Goal: Transaction & Acquisition: Purchase product/service

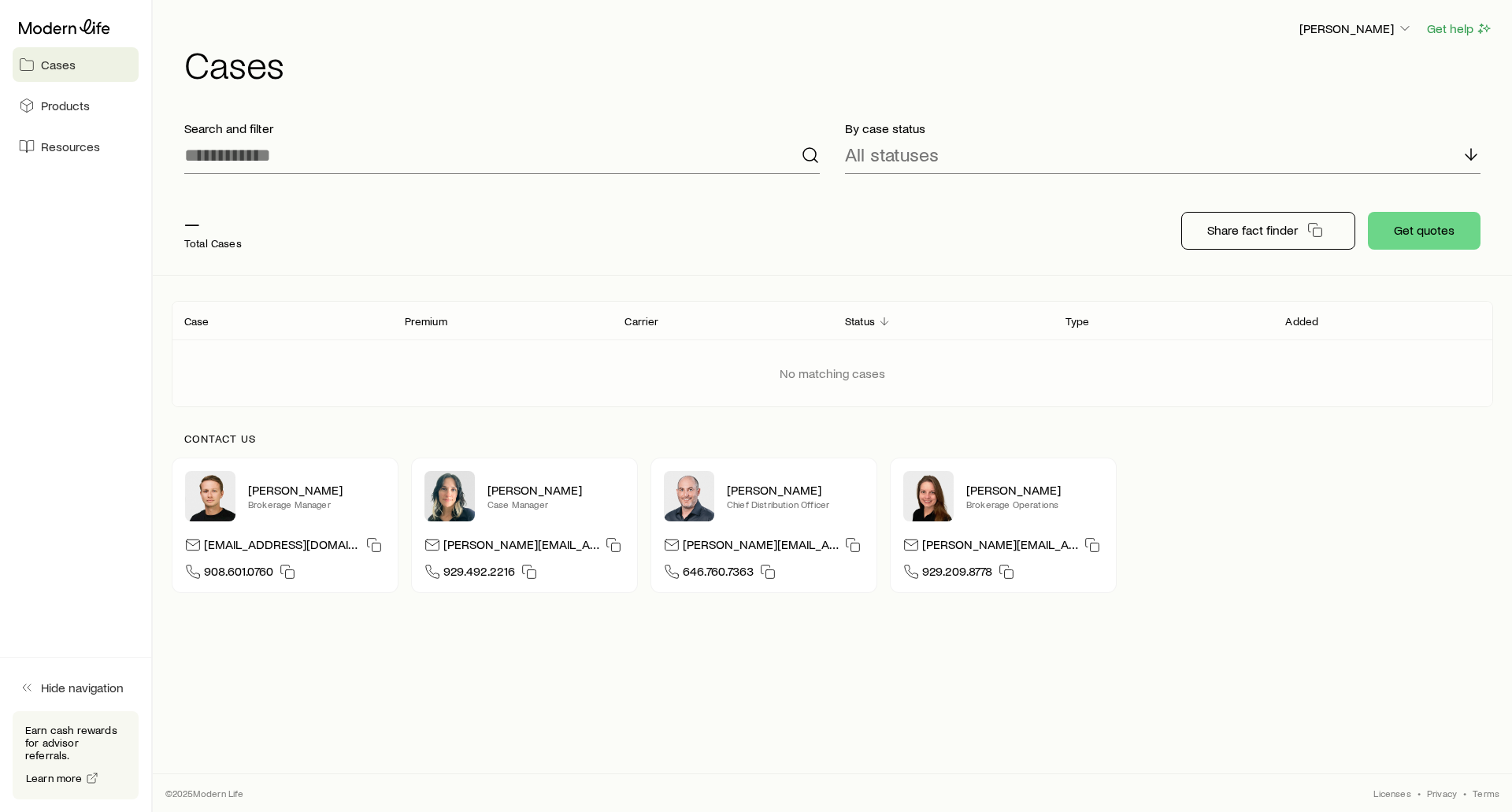
click at [296, 335] on header "Case Premium Carrier Status Type Added" at bounding box center [832, 321] width 1321 height 38
click at [916, 161] on p "All statuses" at bounding box center [891, 154] width 94 height 22
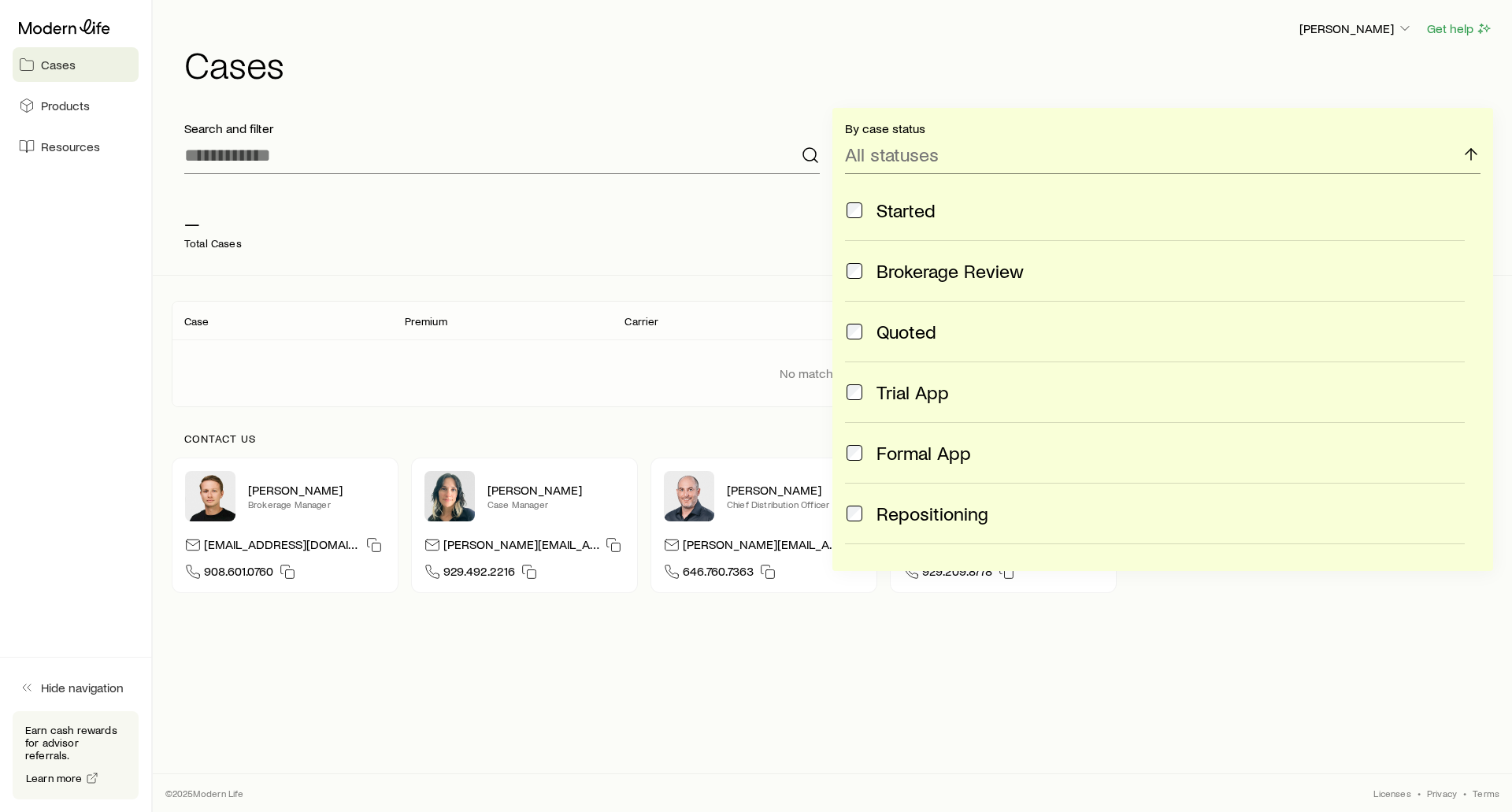
click at [881, 212] on span "Started" at bounding box center [906, 210] width 59 height 22
click at [885, 266] on span "Brokerage Review" at bounding box center [950, 271] width 147 height 22
click at [889, 326] on span "Quoted" at bounding box center [906, 332] width 60 height 22
click at [883, 386] on span "Trial App" at bounding box center [913, 393] width 73 height 22
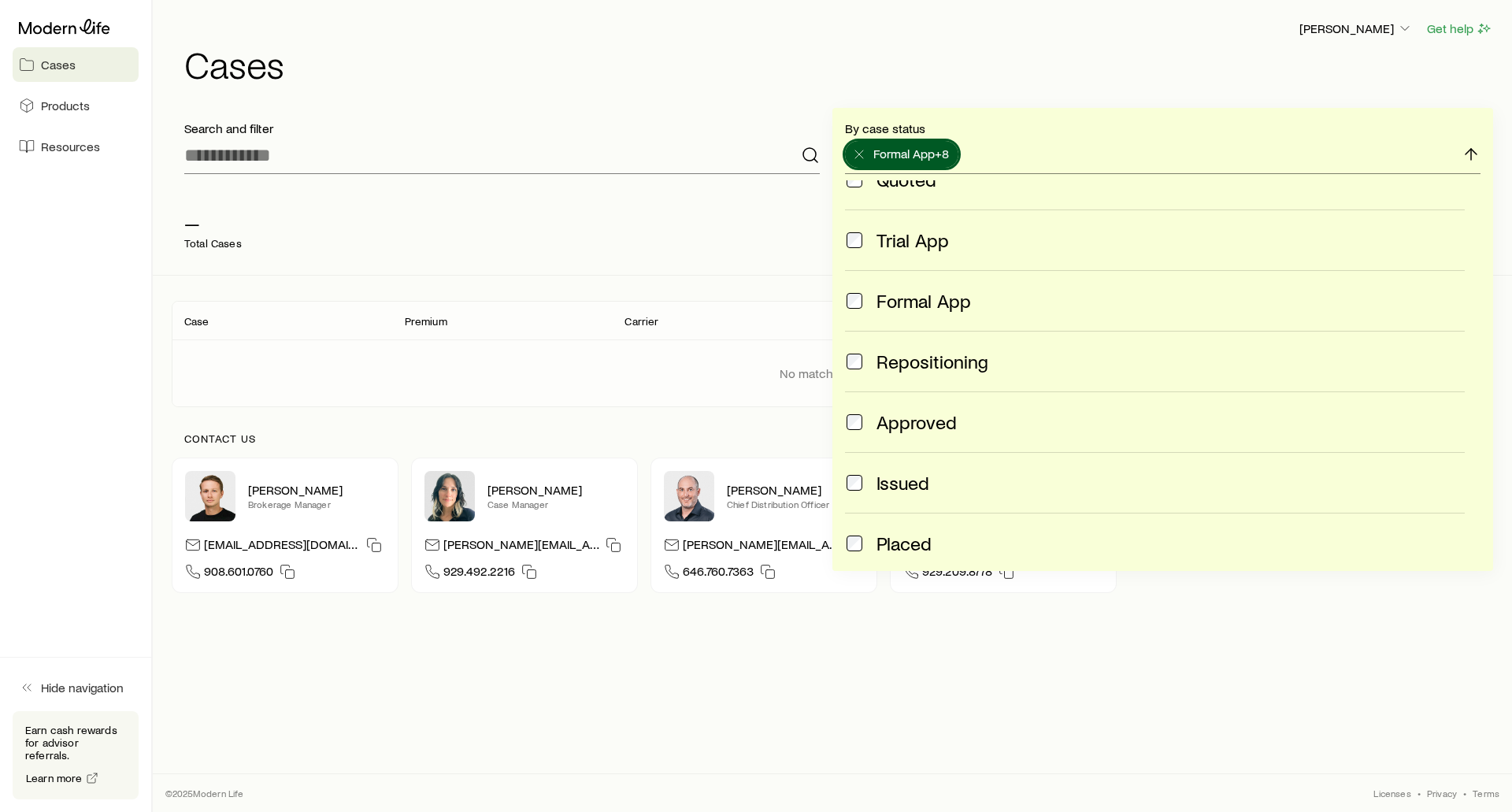
scroll to position [158, 0]
click at [892, 302] on span "Formal App" at bounding box center [924, 295] width 95 height 22
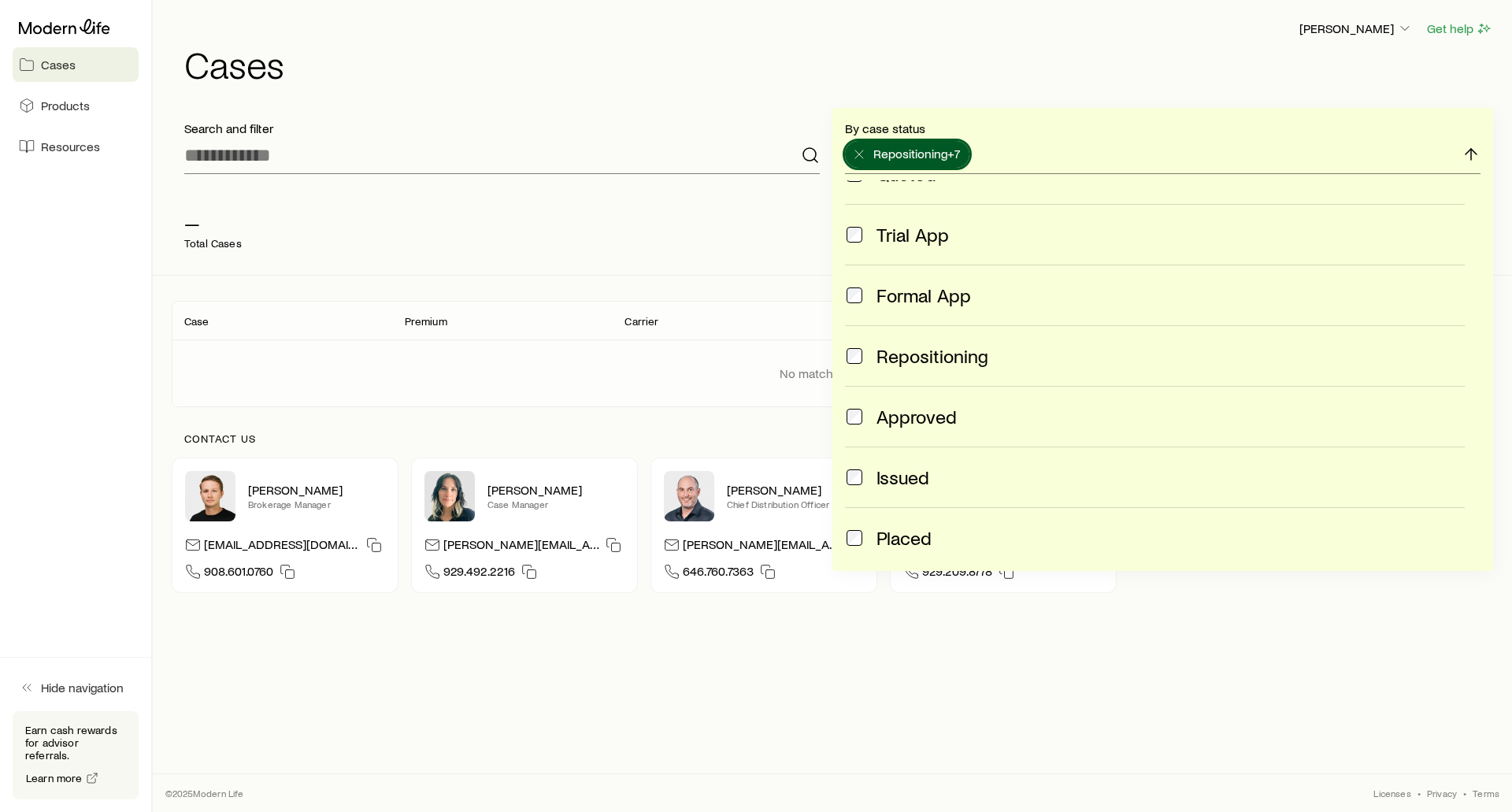
click at [893, 350] on span "Repositioning" at bounding box center [932, 356] width 112 height 22
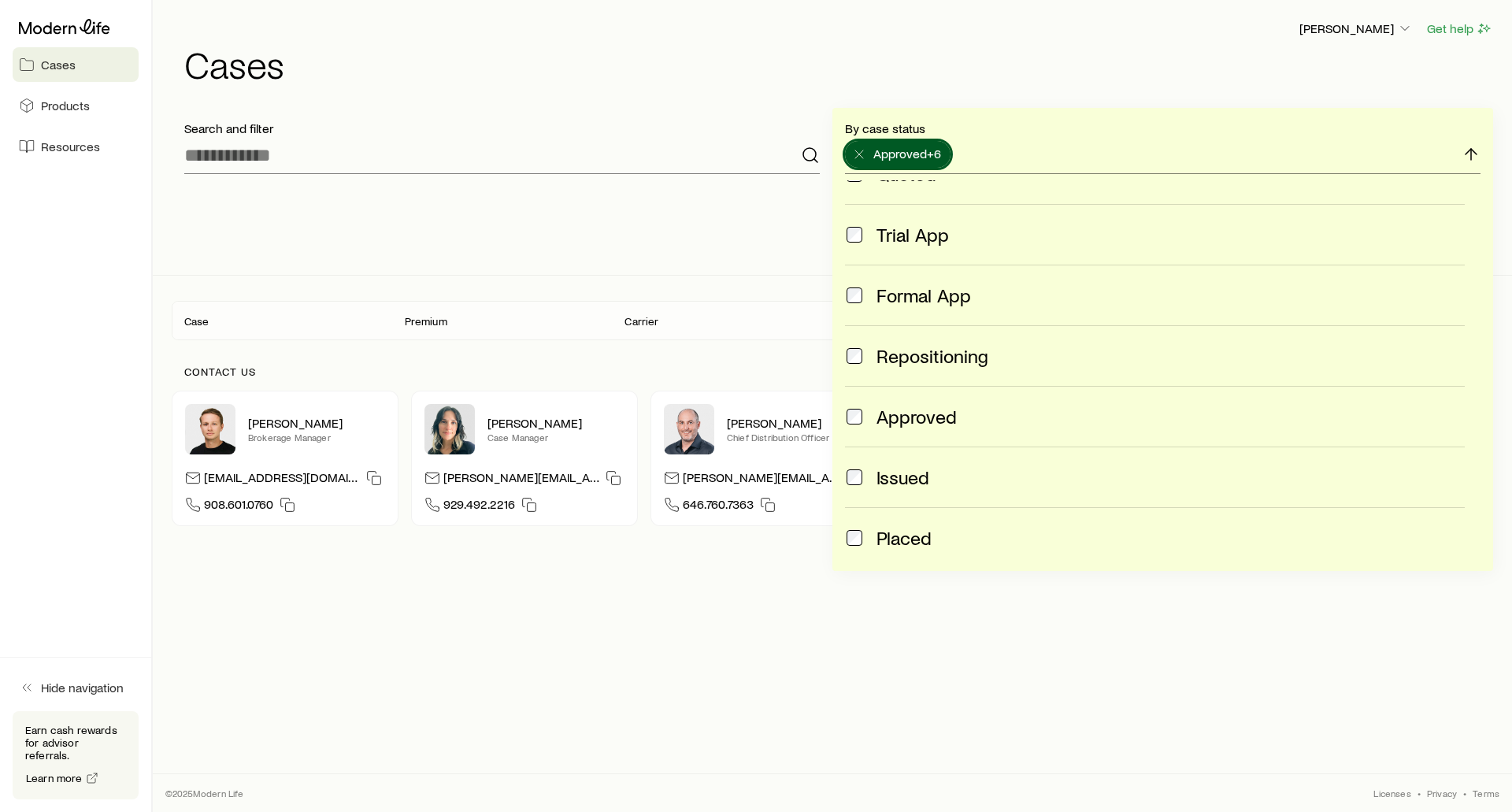
click at [901, 419] on span "Approved" at bounding box center [917, 417] width 81 height 22
click at [894, 479] on span "Issued" at bounding box center [903, 477] width 53 height 22
click at [897, 538] on span "Placed" at bounding box center [905, 538] width 56 height 22
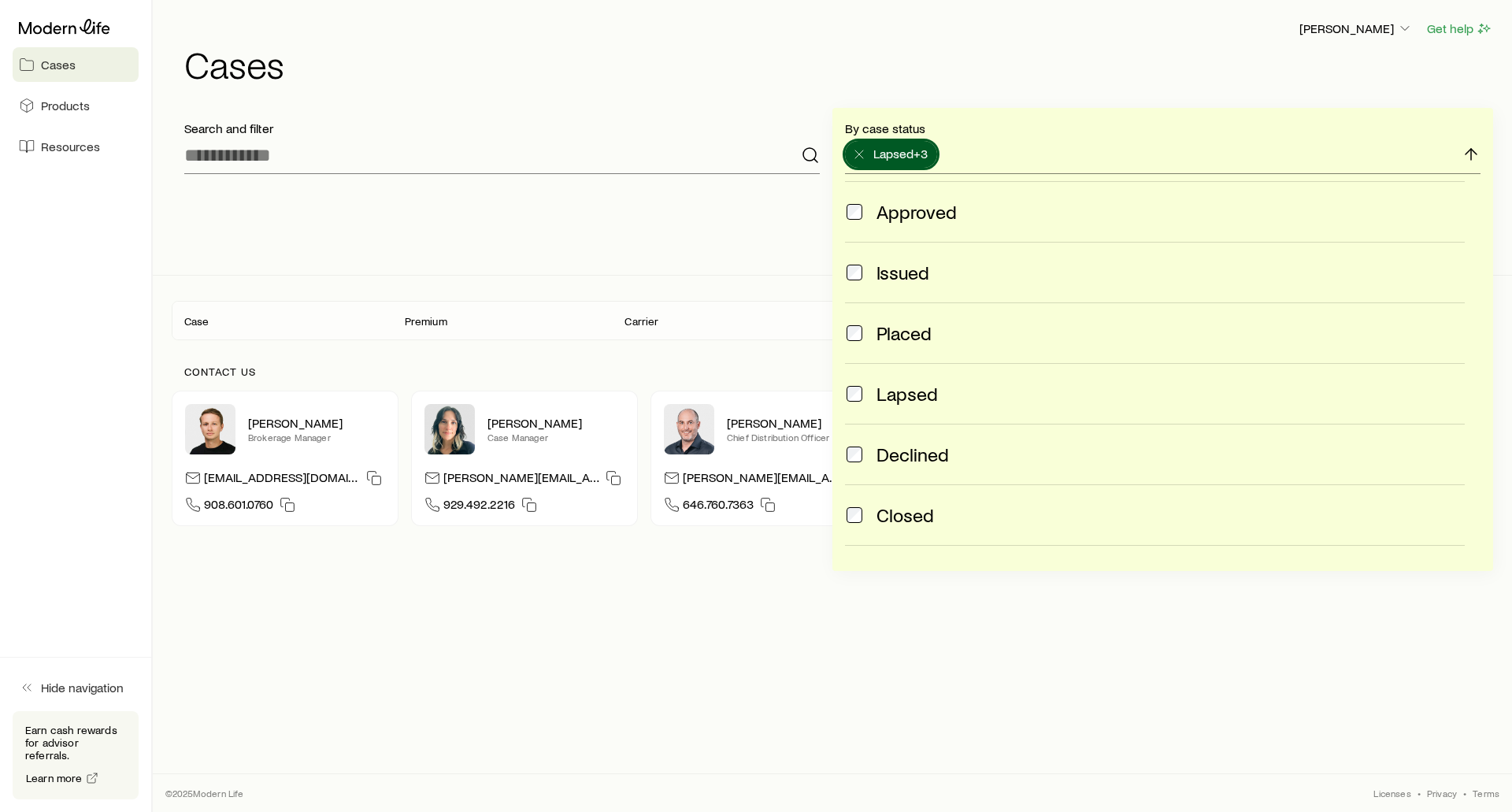
scroll to position [416, 0]
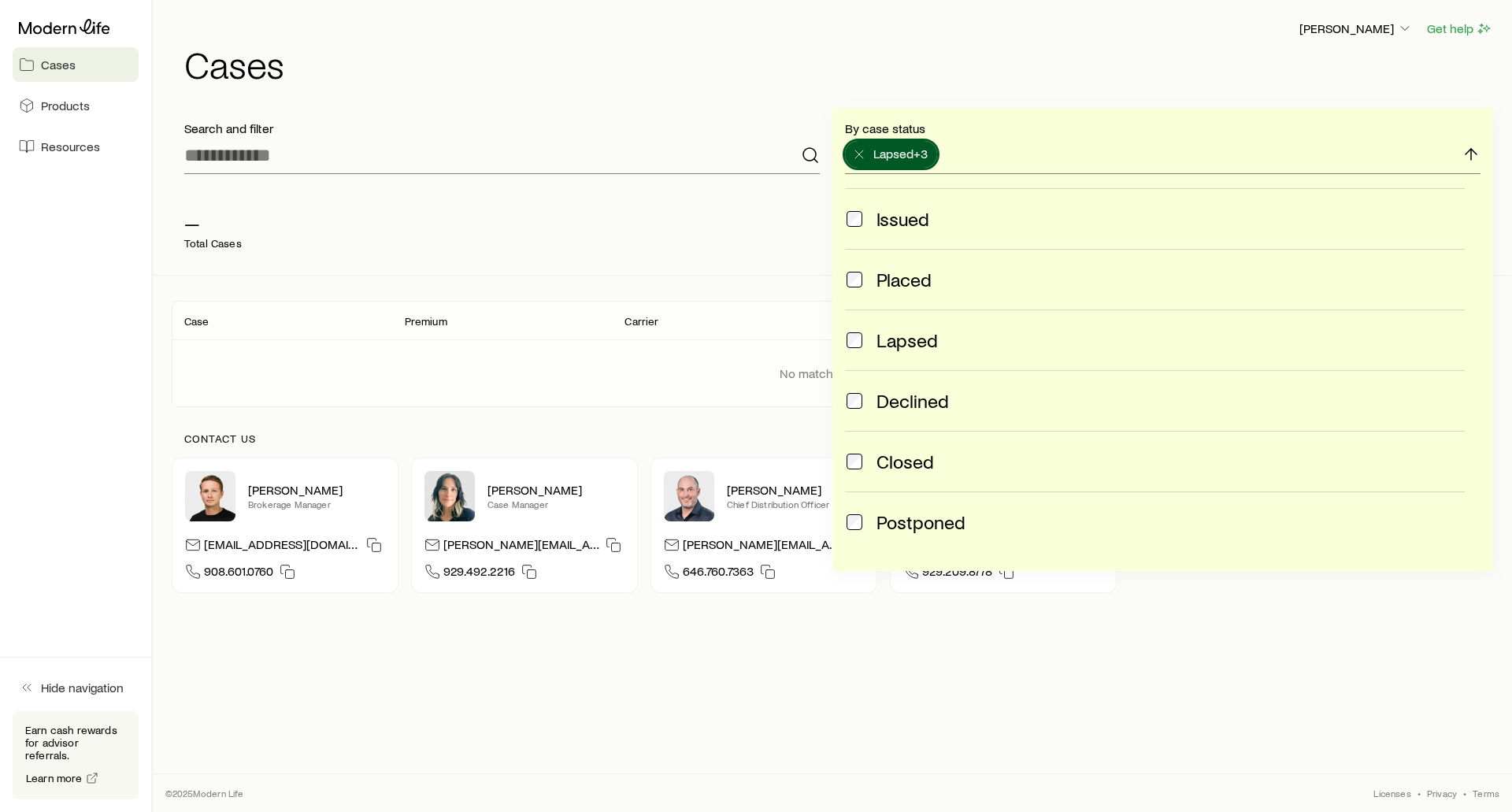
click at [916, 349] on span "Lapsed" at bounding box center [907, 341] width 62 height 22
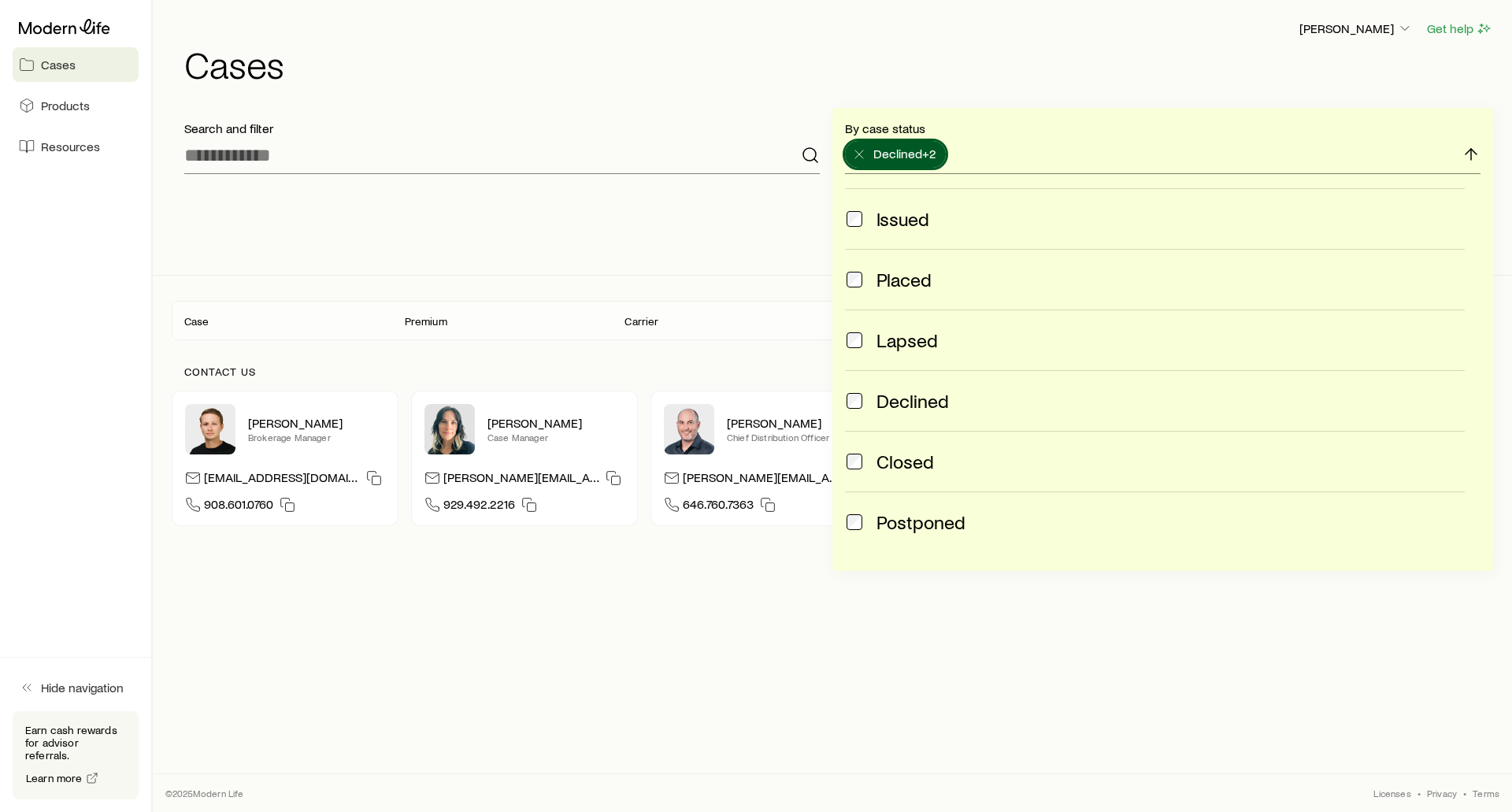
click at [911, 405] on span "Declined" at bounding box center [913, 401] width 73 height 22
click at [906, 456] on span "Closed" at bounding box center [906, 462] width 57 height 22
drag, startPoint x: 906, startPoint y: 523, endPoint x: 907, endPoint y: 507, distance: 16.0
click at [906, 521] on span "Postponed" at bounding box center [921, 523] width 89 height 22
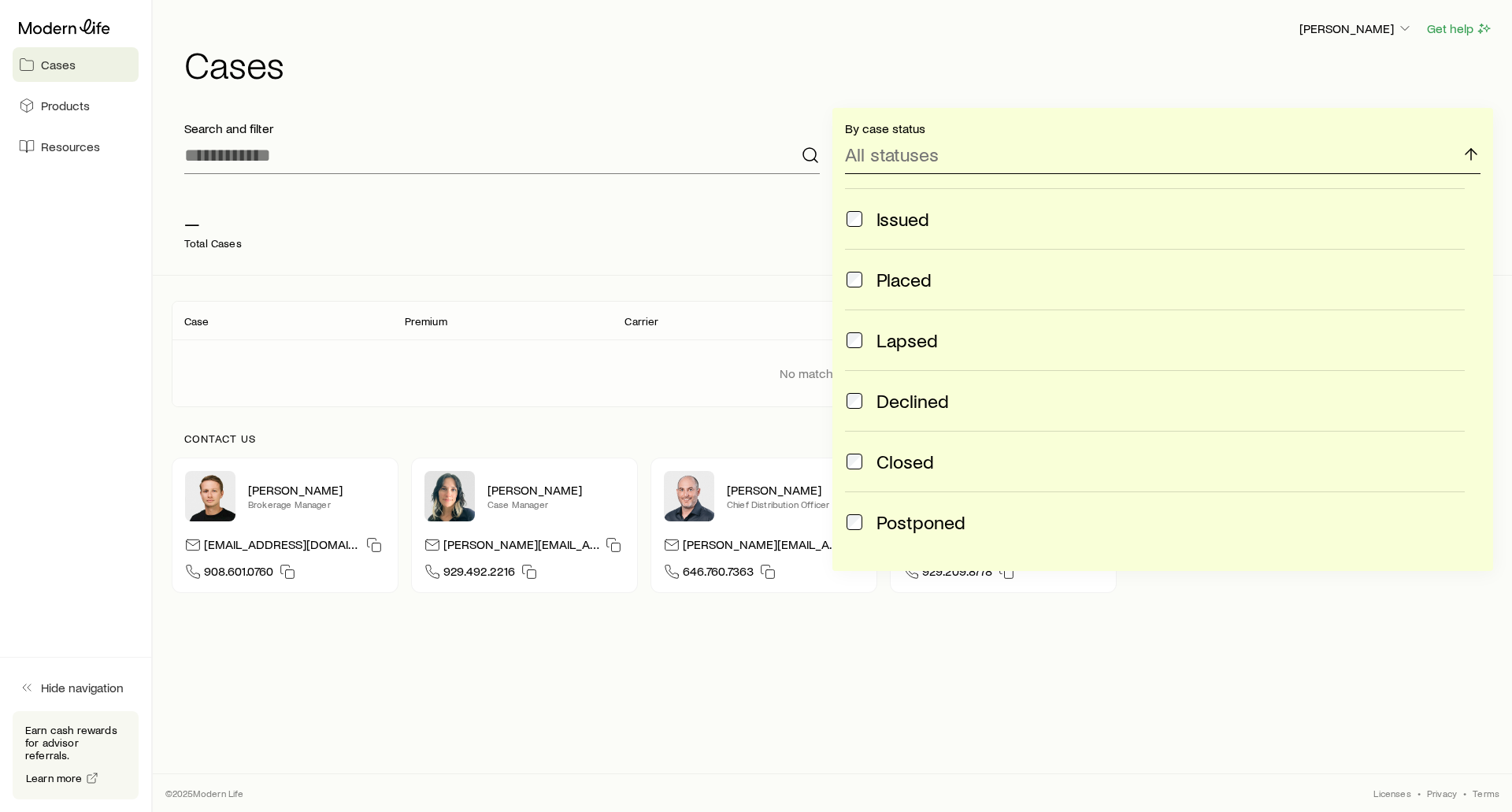
click at [882, 150] on p "All statuses" at bounding box center [891, 154] width 94 height 22
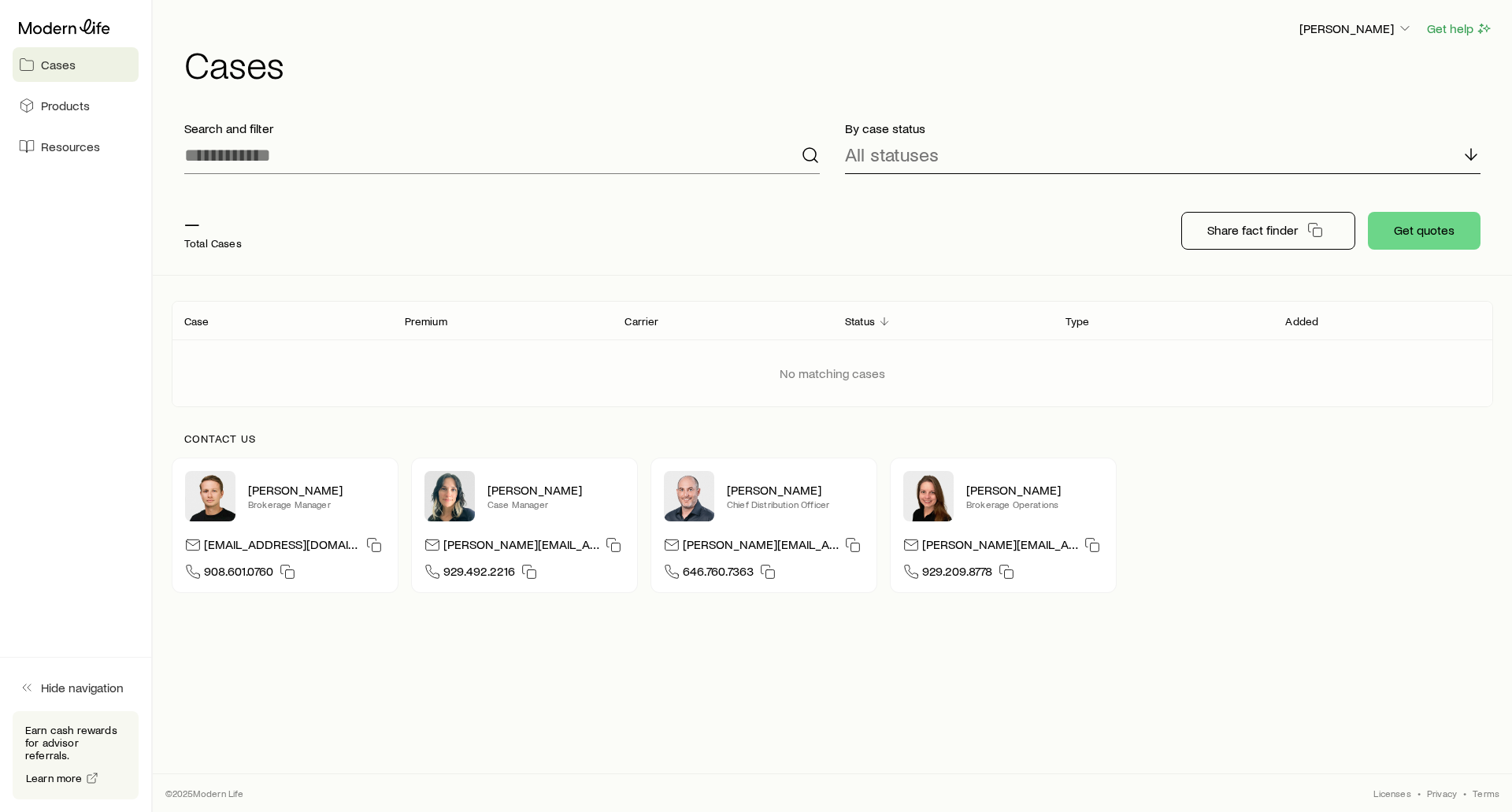
click at [962, 166] on div "All statuses" at bounding box center [1163, 155] width 636 height 38
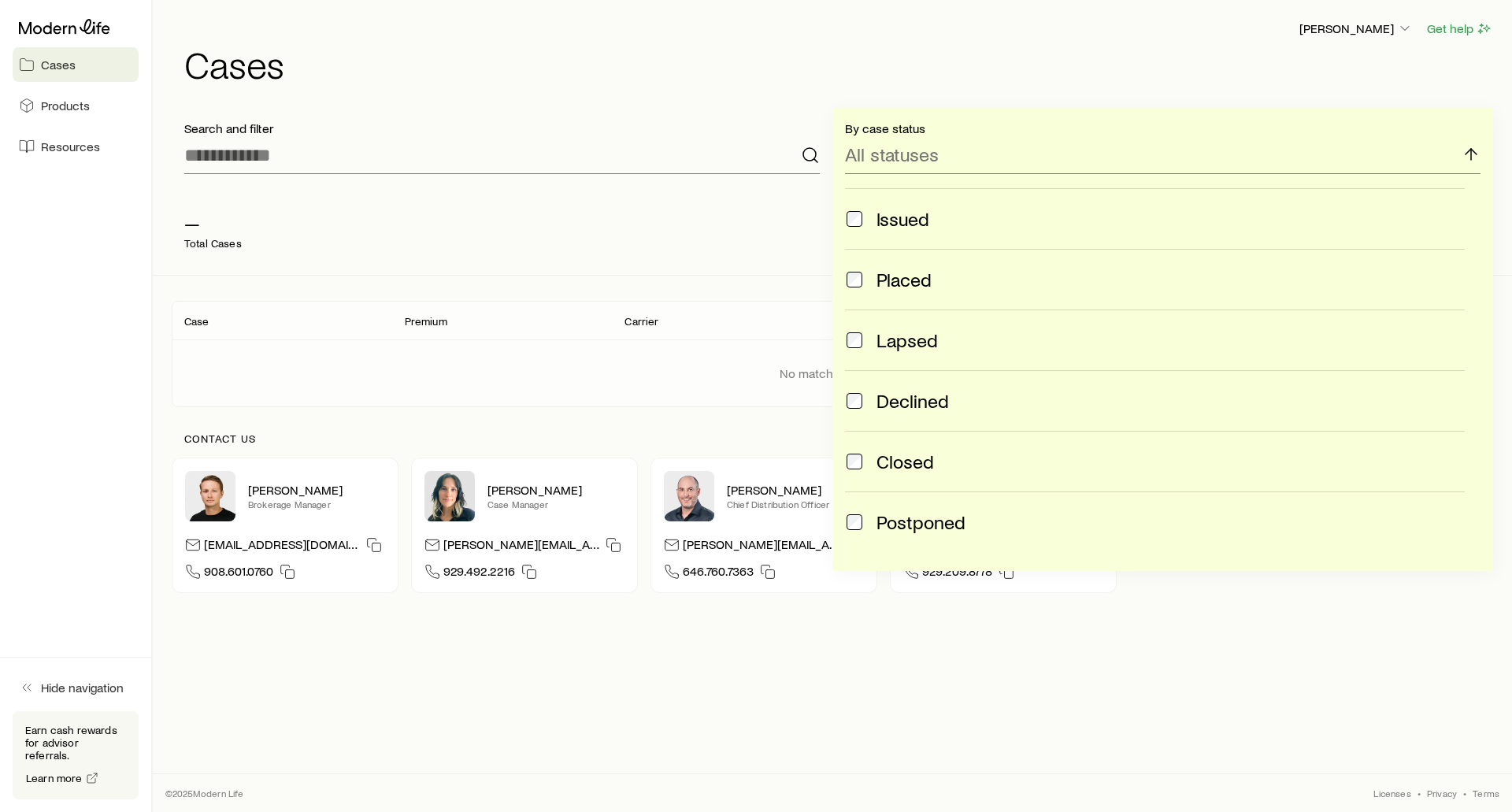
click at [514, 208] on div "— Total Cases" at bounding box center [424, 230] width 504 height 63
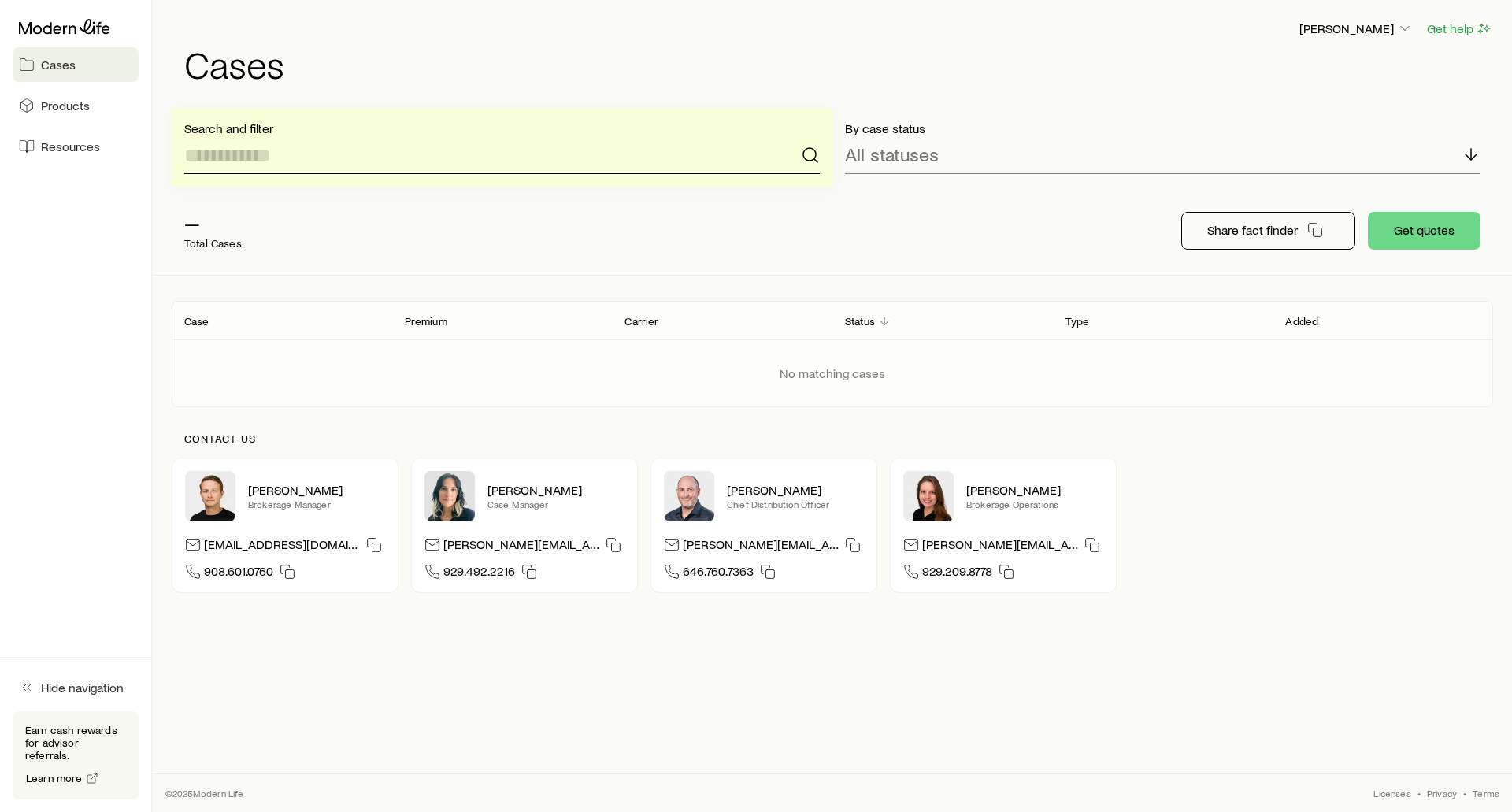
click at [254, 154] on input at bounding box center [503, 155] width 636 height 38
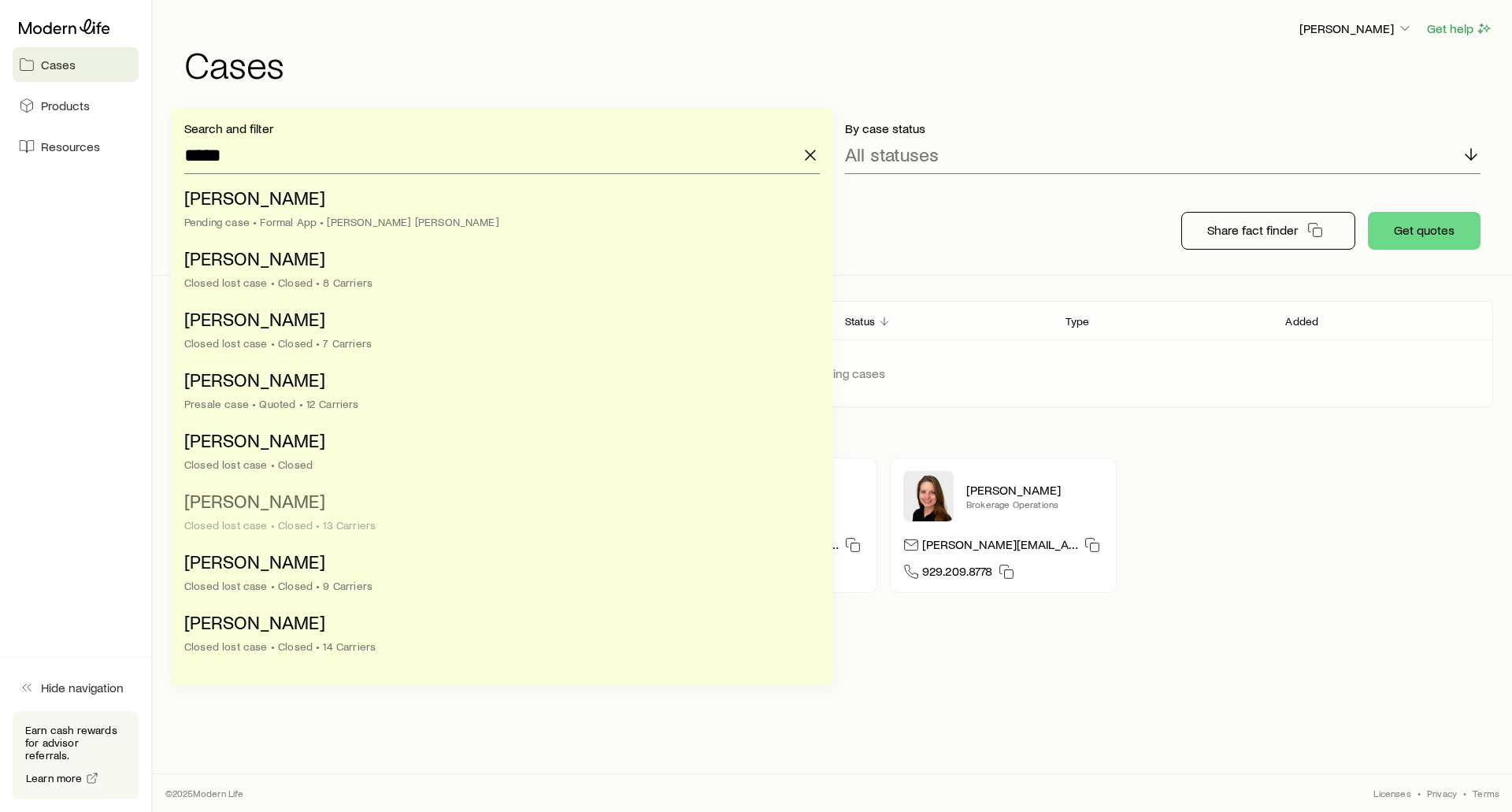
click at [235, 506] on span "[PERSON_NAME]" at bounding box center [254, 500] width 141 height 22
type input "**********"
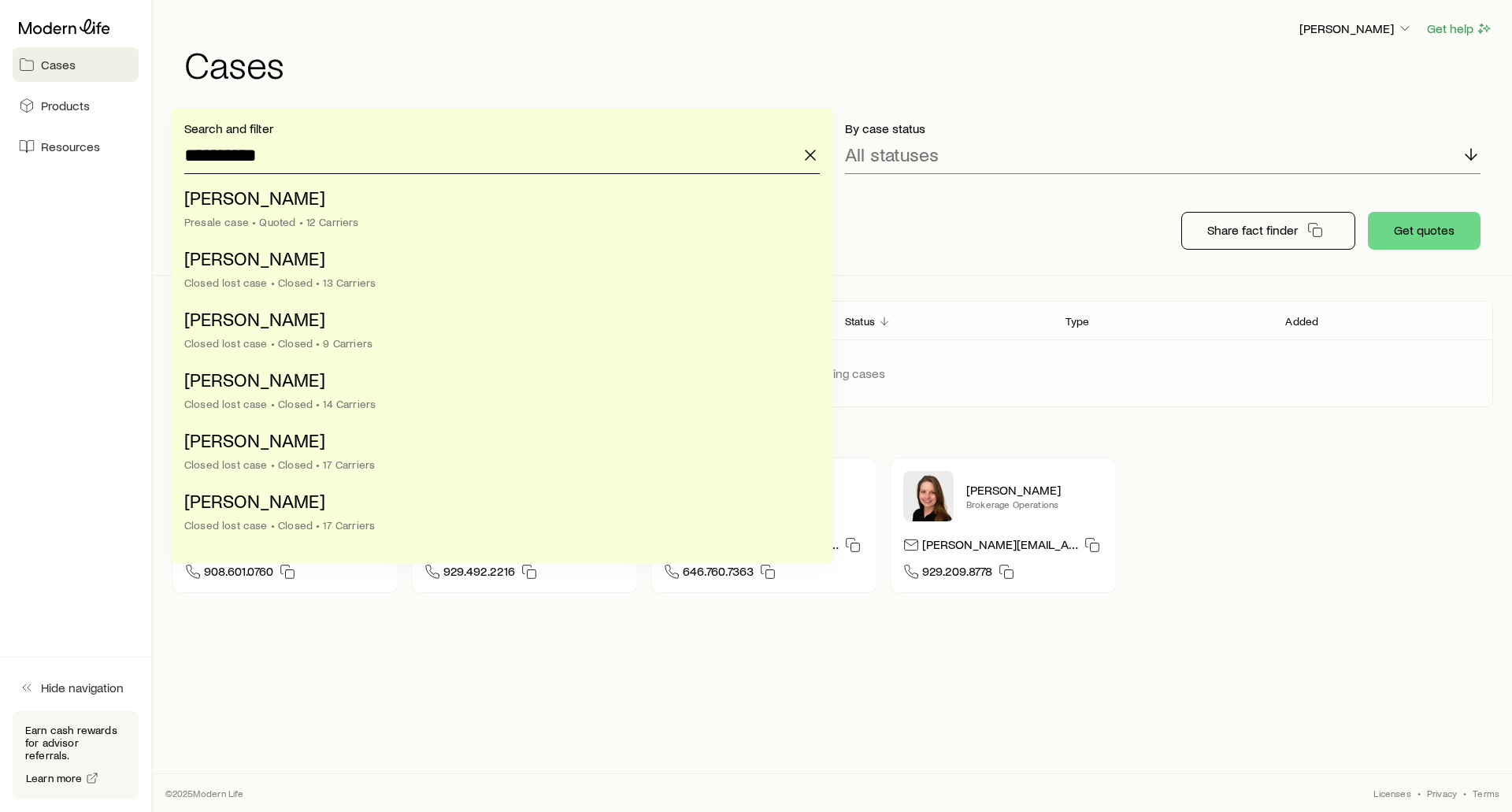
click at [268, 159] on input "**********" at bounding box center [503, 155] width 636 height 38
click at [212, 275] on li "Smith, Joe Closed lost case • Closed • 13 Carriers" at bounding box center [497, 272] width 626 height 61
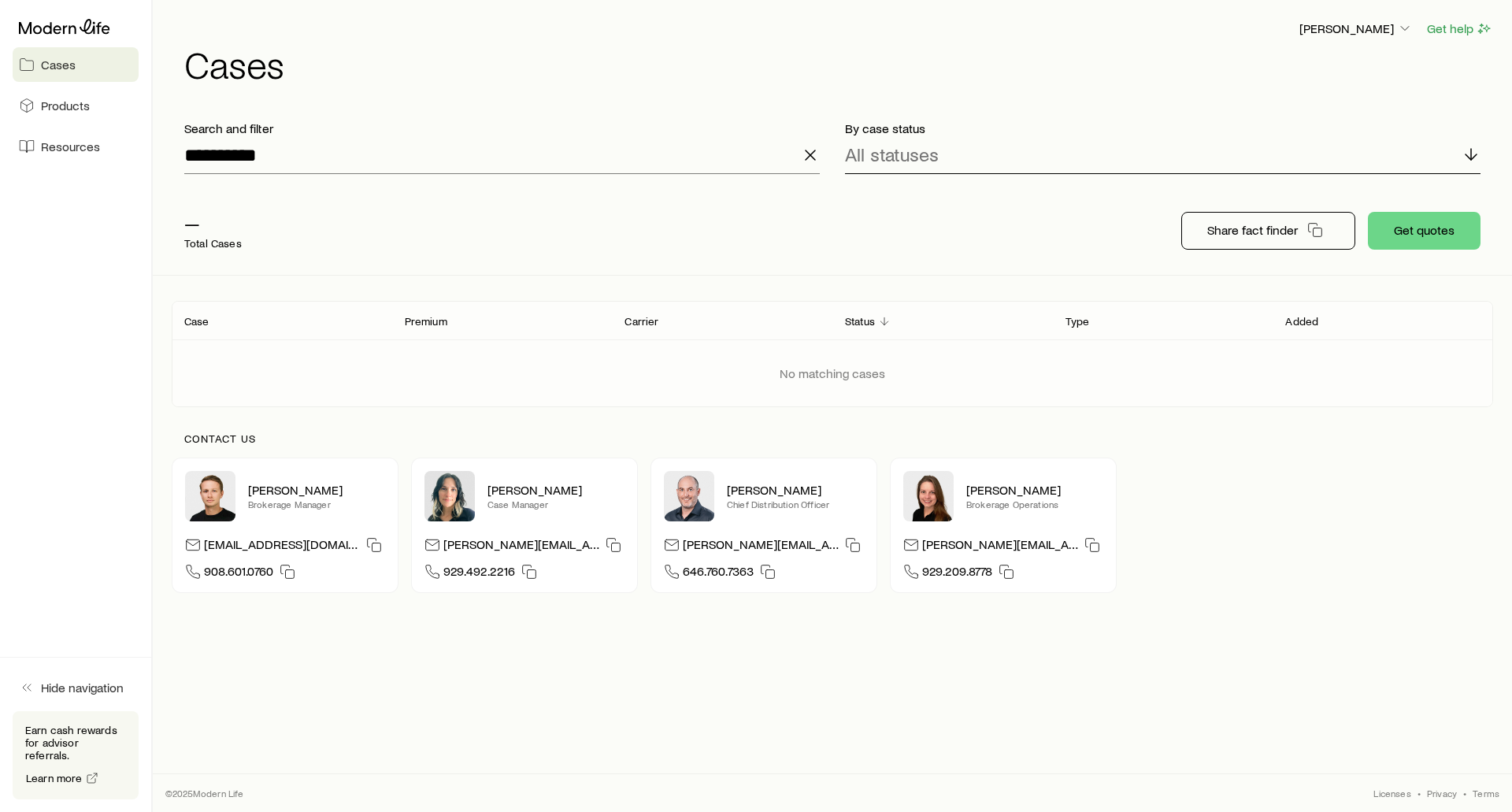
click at [891, 160] on p "All statuses" at bounding box center [891, 154] width 94 height 22
click at [480, 310] on header "Case Premium Carrier Status Type Added" at bounding box center [832, 321] width 1321 height 38
click at [44, 108] on span "Products" at bounding box center [65, 106] width 49 height 16
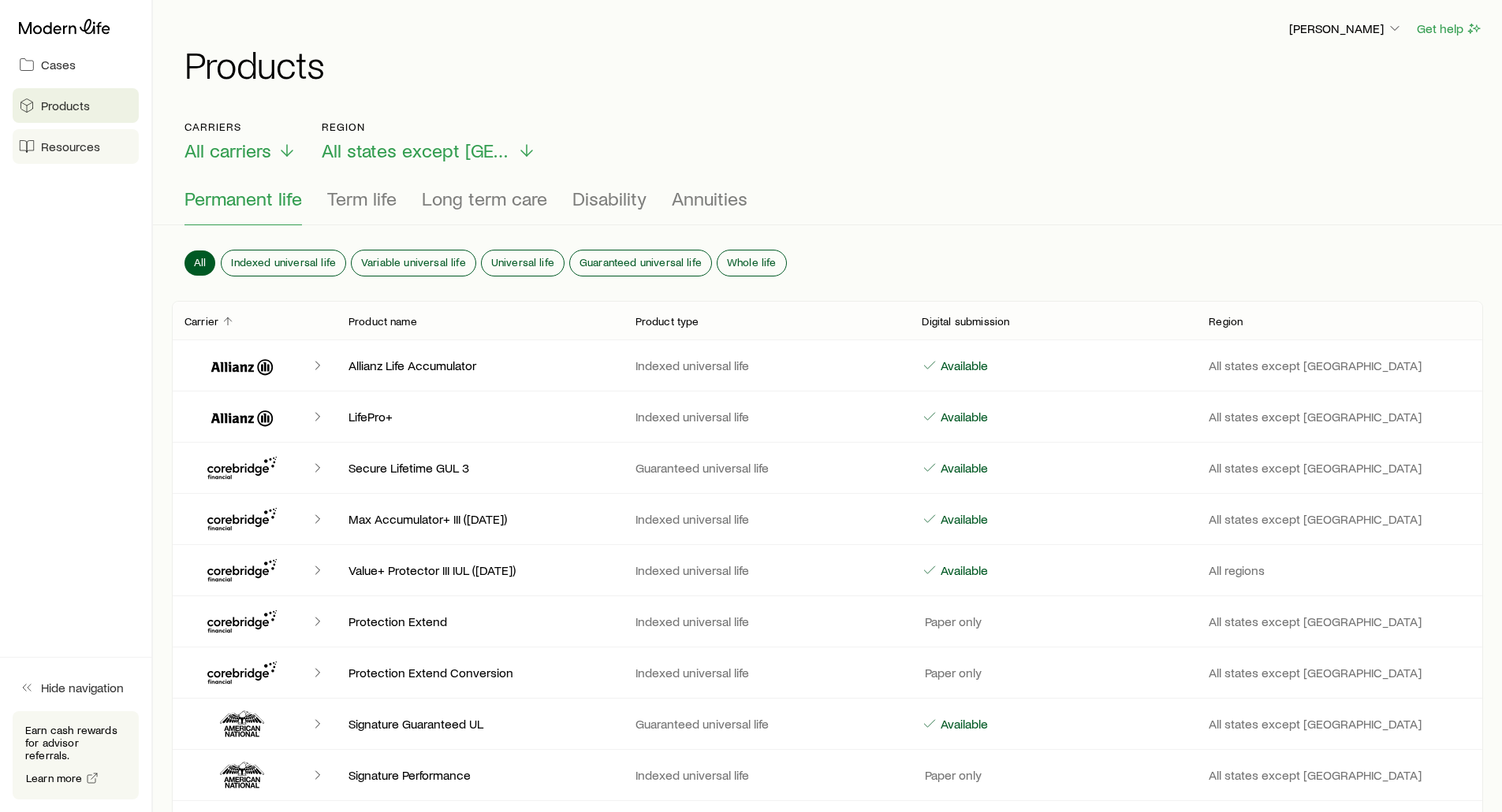
click at [59, 154] on link "Resources" at bounding box center [75, 146] width 126 height 35
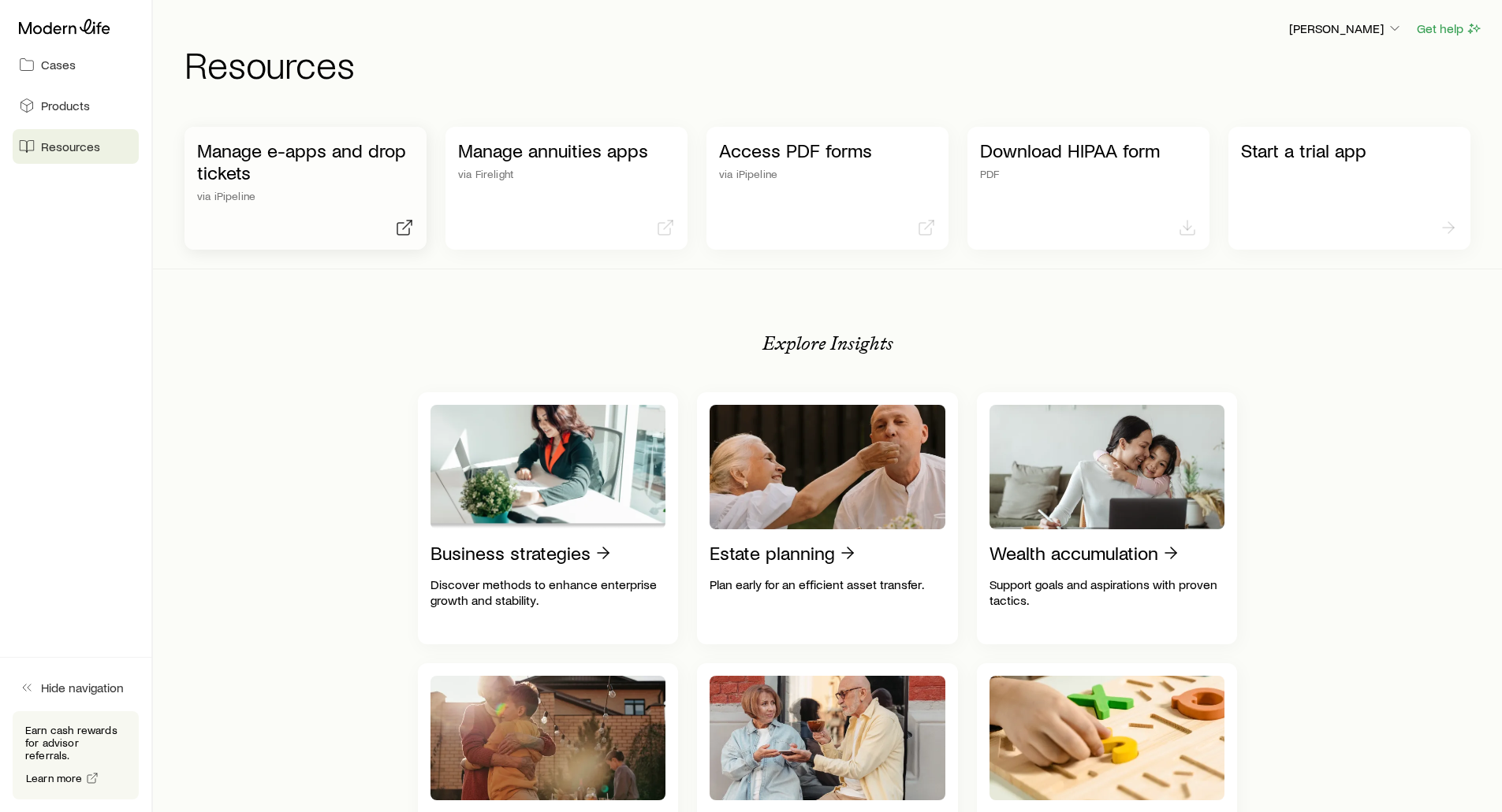
click at [273, 148] on p "Manage e-apps and drop tickets" at bounding box center [306, 161] width 217 height 44
click at [786, 151] on p "Access PDF forms" at bounding box center [828, 151] width 217 height 22
click at [1038, 157] on p "Download HIPAA form" at bounding box center [1089, 151] width 217 height 22
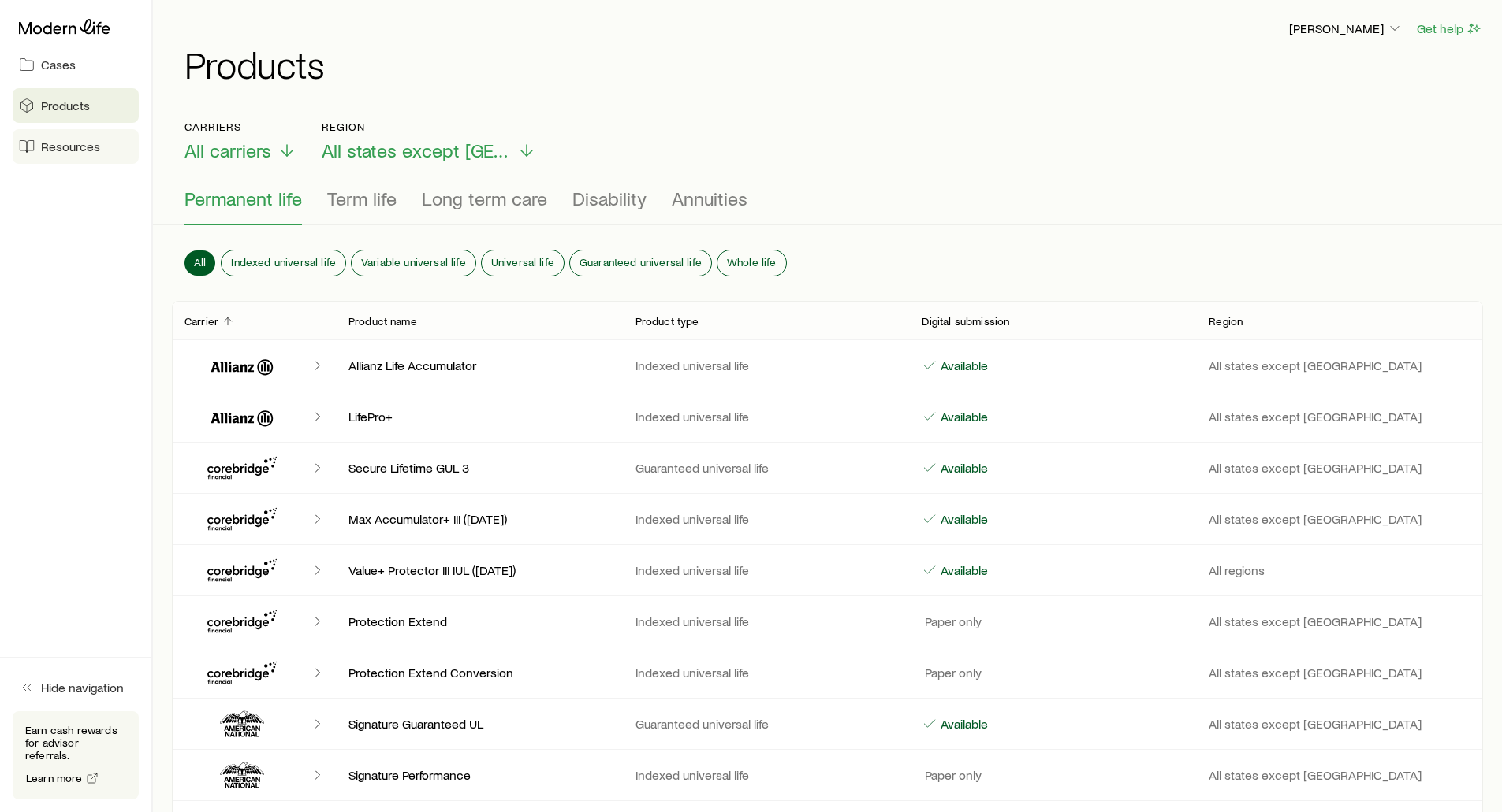
click at [75, 148] on span "Resources" at bounding box center [71, 147] width 59 height 16
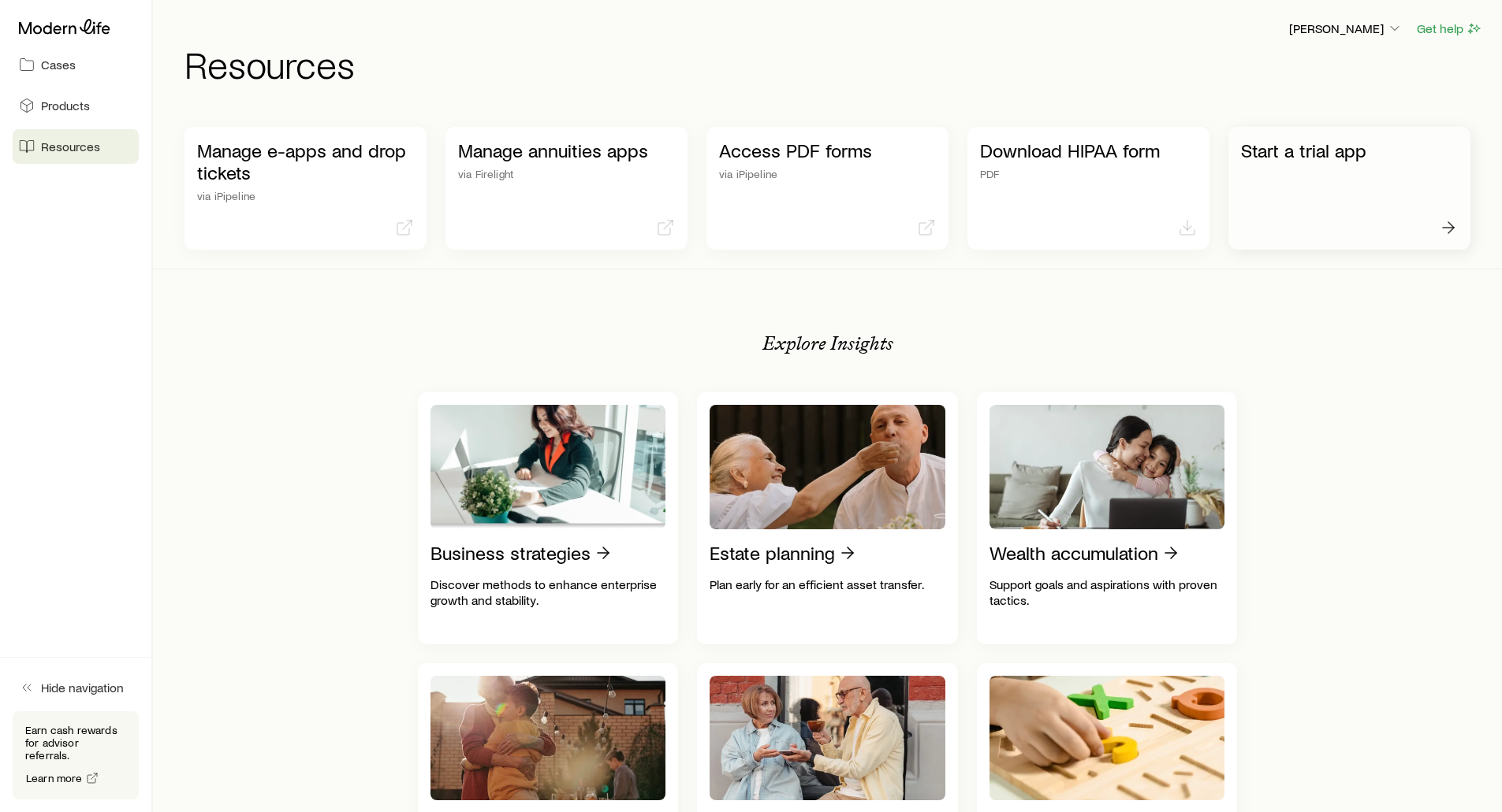
click at [1256, 157] on p "Start a trial app" at bounding box center [1350, 151] width 217 height 22
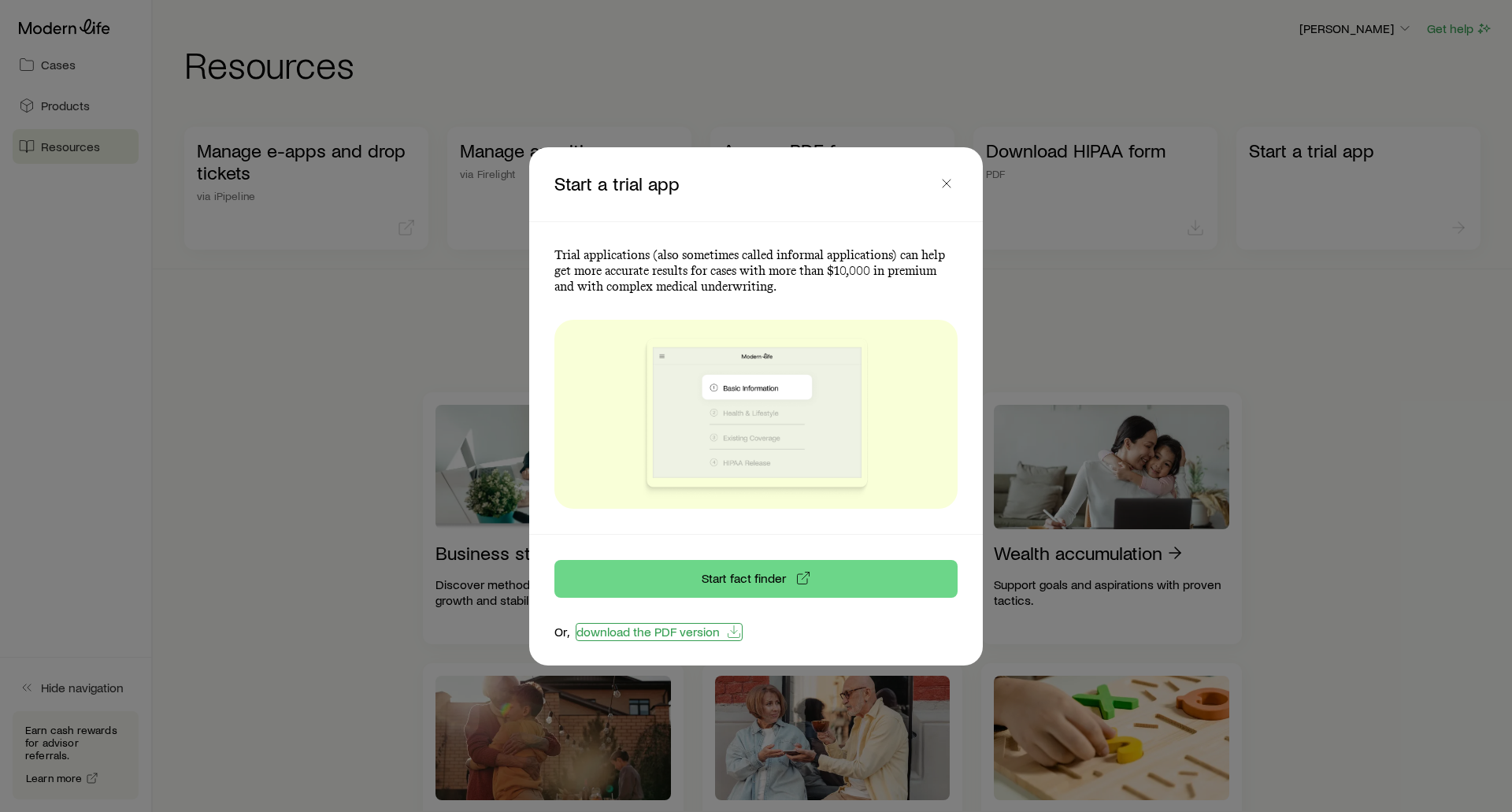
click at [613, 635] on link "download the PDF version" at bounding box center [659, 632] width 167 height 18
click at [949, 182] on line "button" at bounding box center [946, 183] width 8 height 8
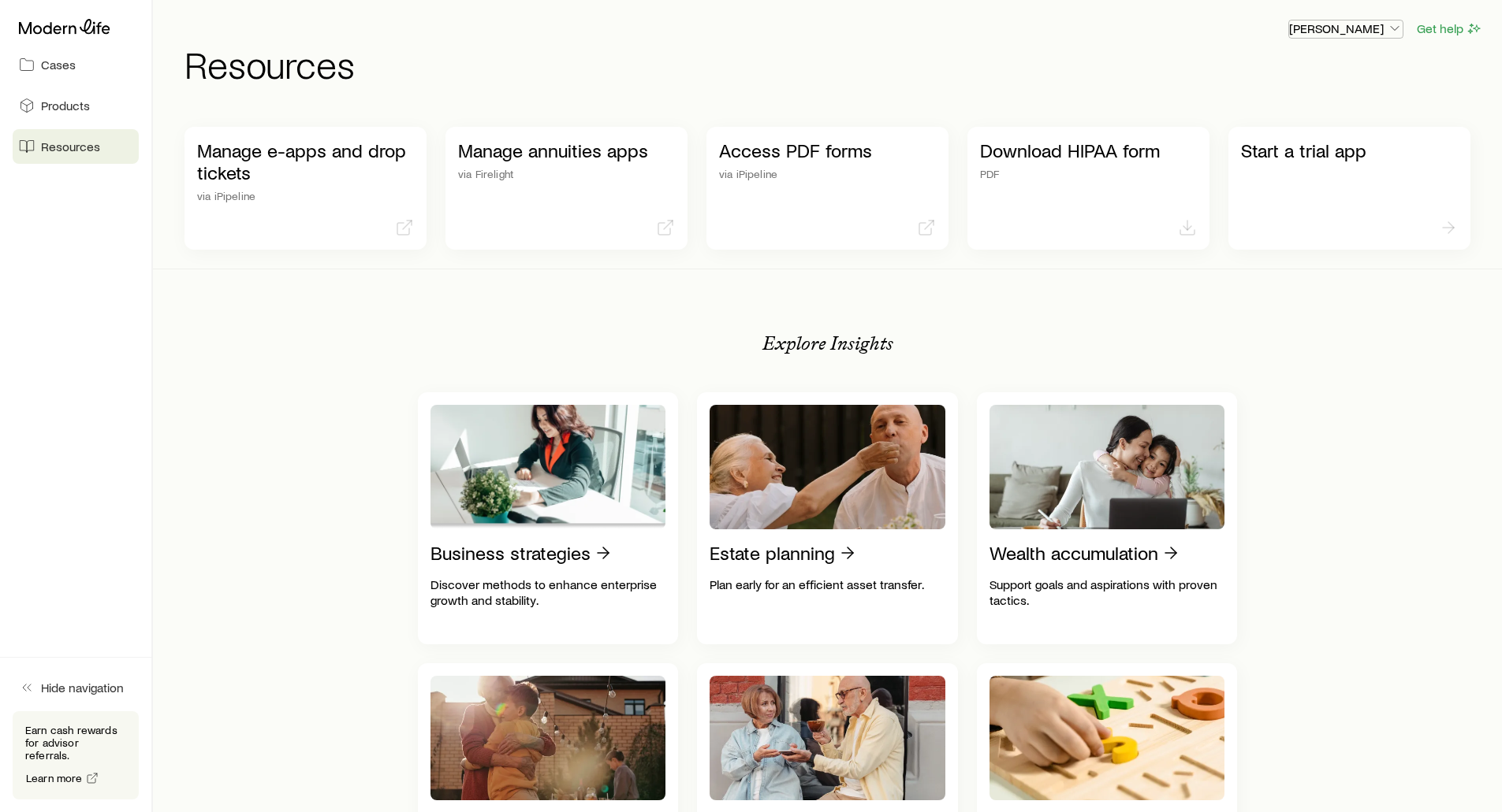
click at [1334, 30] on p "[PERSON_NAME]" at bounding box center [1345, 29] width 114 height 16
click at [47, 28] on icon at bounding box center [65, 27] width 91 height 16
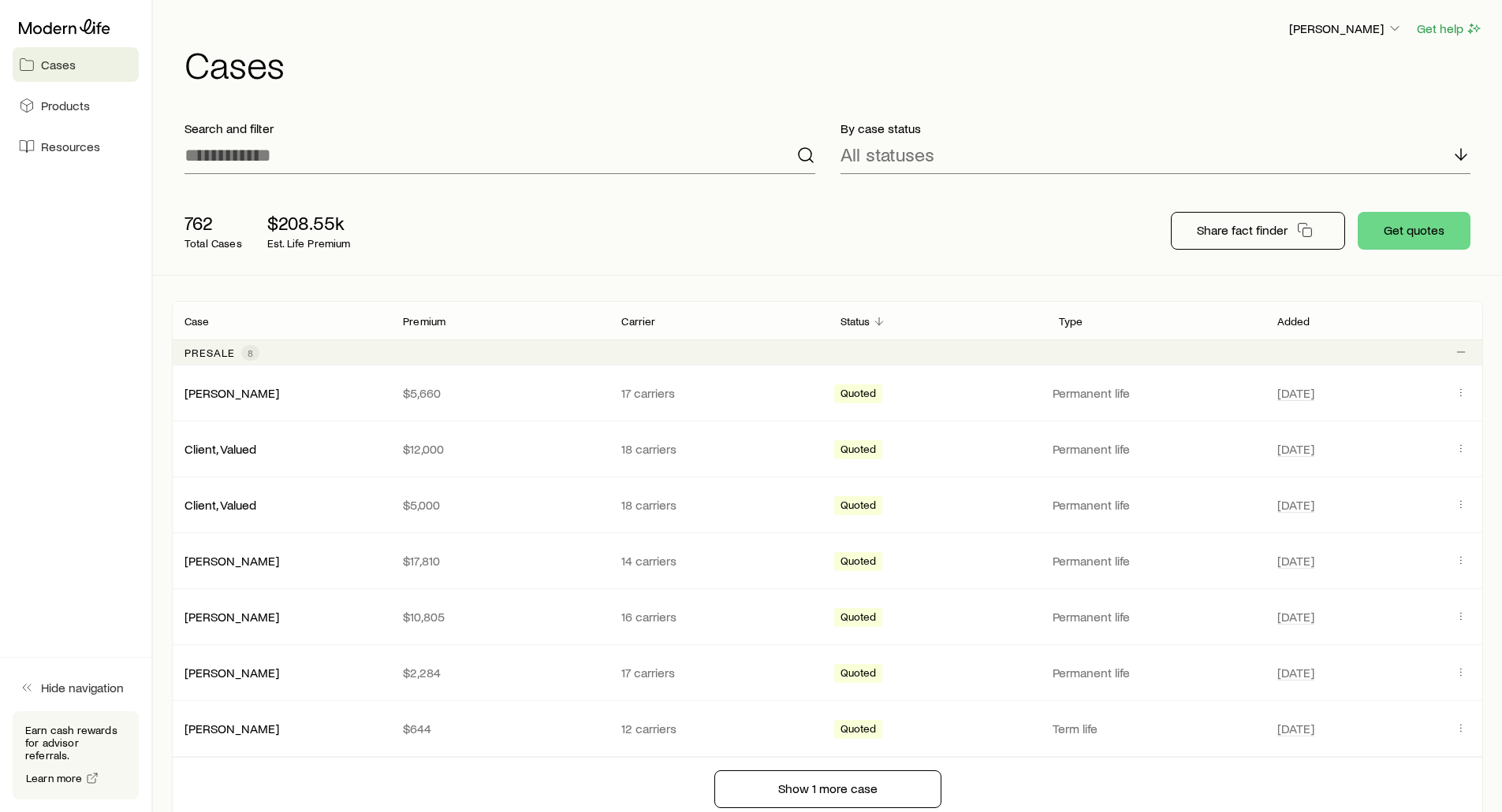
click at [689, 87] on div "[PERSON_NAME] Get help Cases" at bounding box center [828, 50] width 1311 height 101
click at [742, 45] on h1 "Cases" at bounding box center [834, 64] width 1298 height 38
click at [814, 36] on div "[PERSON_NAME] Get help" at bounding box center [834, 29] width 1298 height 20
click at [1348, 22] on p "[PERSON_NAME]" at bounding box center [1345, 29] width 114 height 16
click at [1334, 70] on span "Licenses and contracts" at bounding box center [1315, 72] width 129 height 16
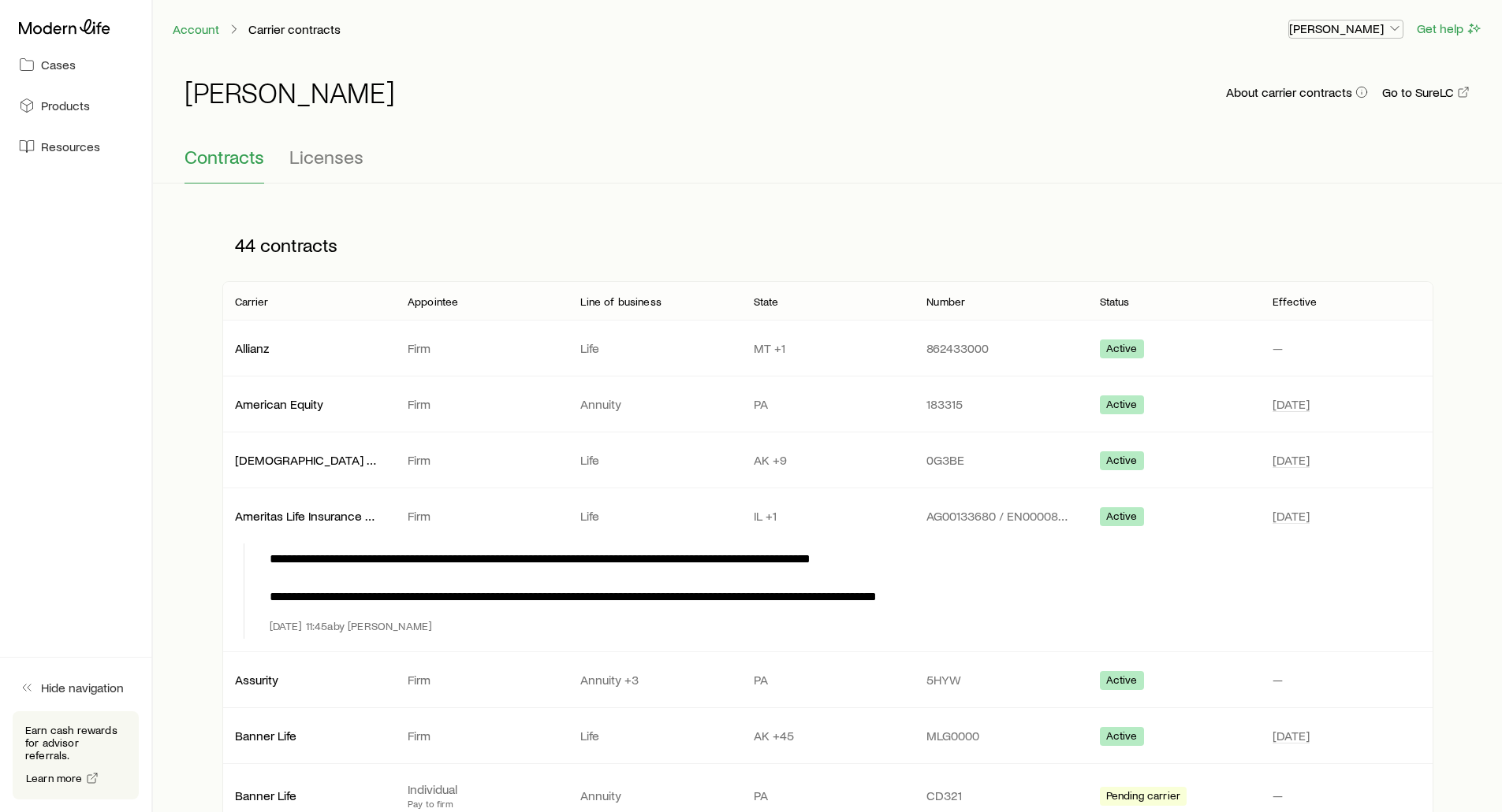
click at [1352, 34] on p "[PERSON_NAME]" at bounding box center [1345, 29] width 114 height 16
click at [878, 6] on div "Account Carrier contracts [PERSON_NAME] Get help" at bounding box center [828, 29] width 1349 height 57
click at [826, 39] on div "Account Carrier contracts [PERSON_NAME] Get help" at bounding box center [828, 29] width 1349 height 57
click at [322, 158] on span "Licenses" at bounding box center [326, 157] width 74 height 22
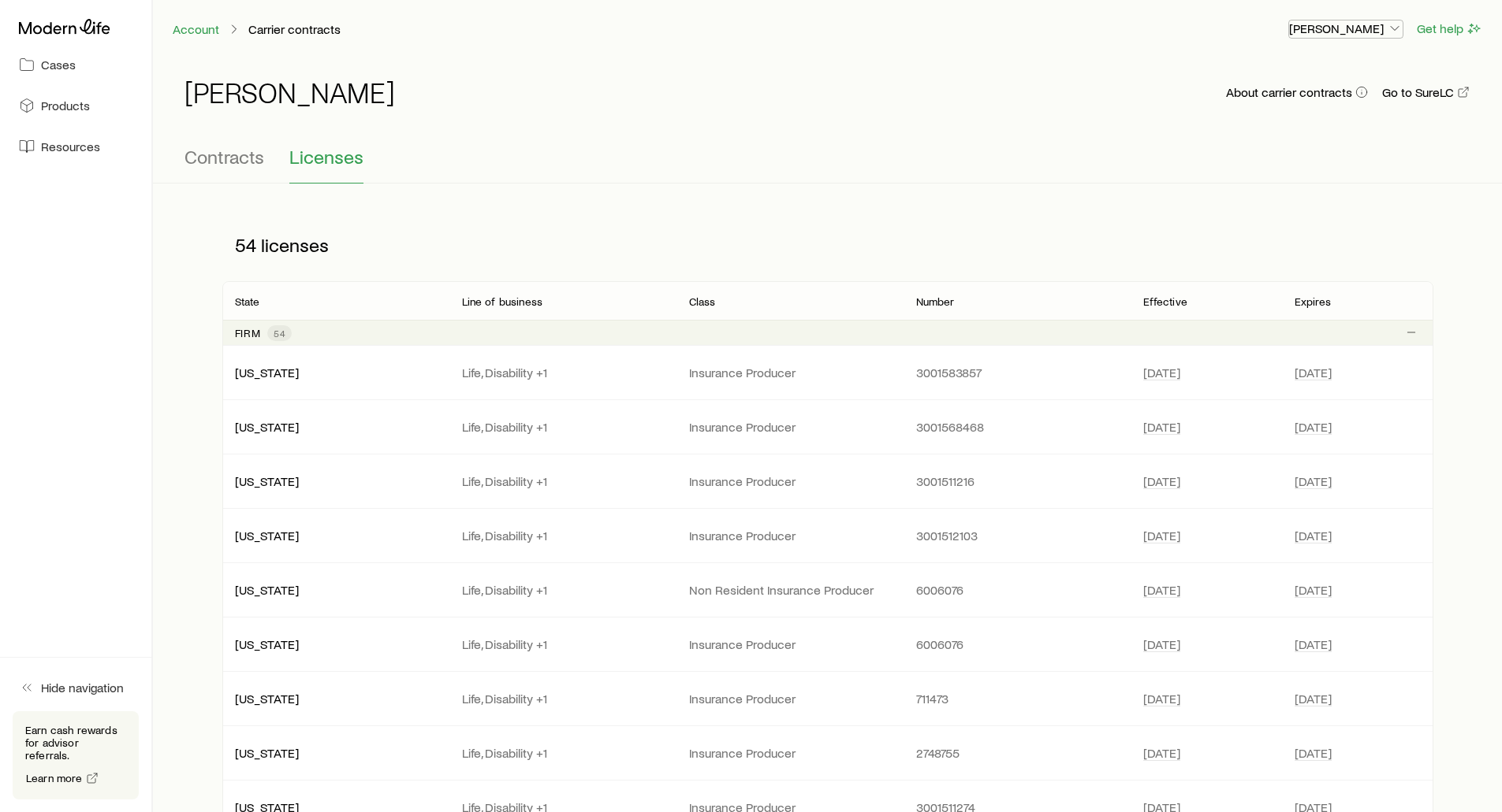
click at [1330, 23] on p "[PERSON_NAME]" at bounding box center [1345, 29] width 114 height 16
click at [1105, 56] on div "Account Carrier contracts [PERSON_NAME] Get help" at bounding box center [828, 29] width 1349 height 57
click at [1343, 33] on p "[PERSON_NAME]" at bounding box center [1345, 29] width 114 height 16
click at [1290, 111] on span "Commission schedule" at bounding box center [1310, 107] width 121 height 16
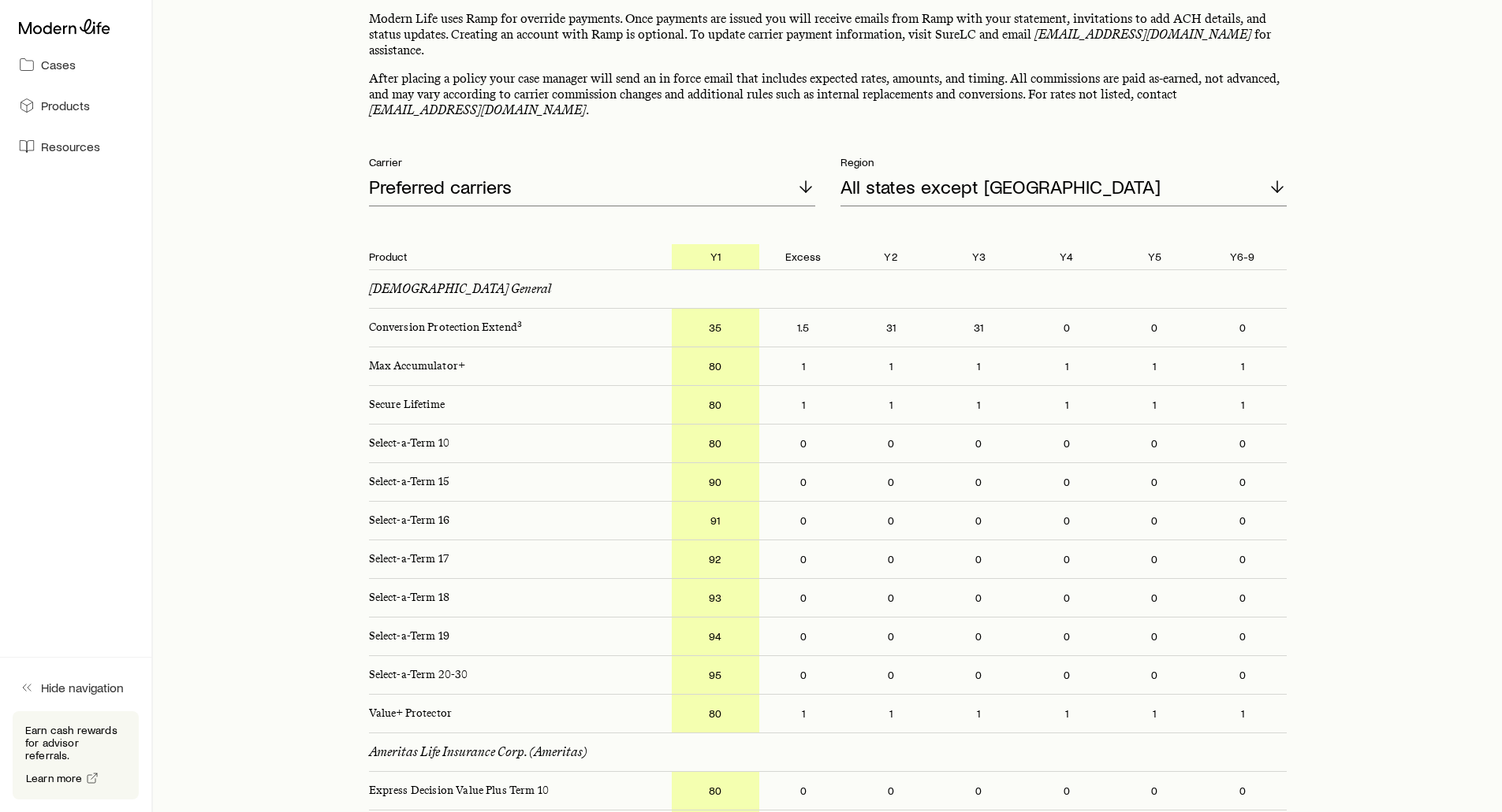
scroll to position [158, 0]
click at [416, 175] on p "Preferred carriers" at bounding box center [439, 186] width 143 height 22
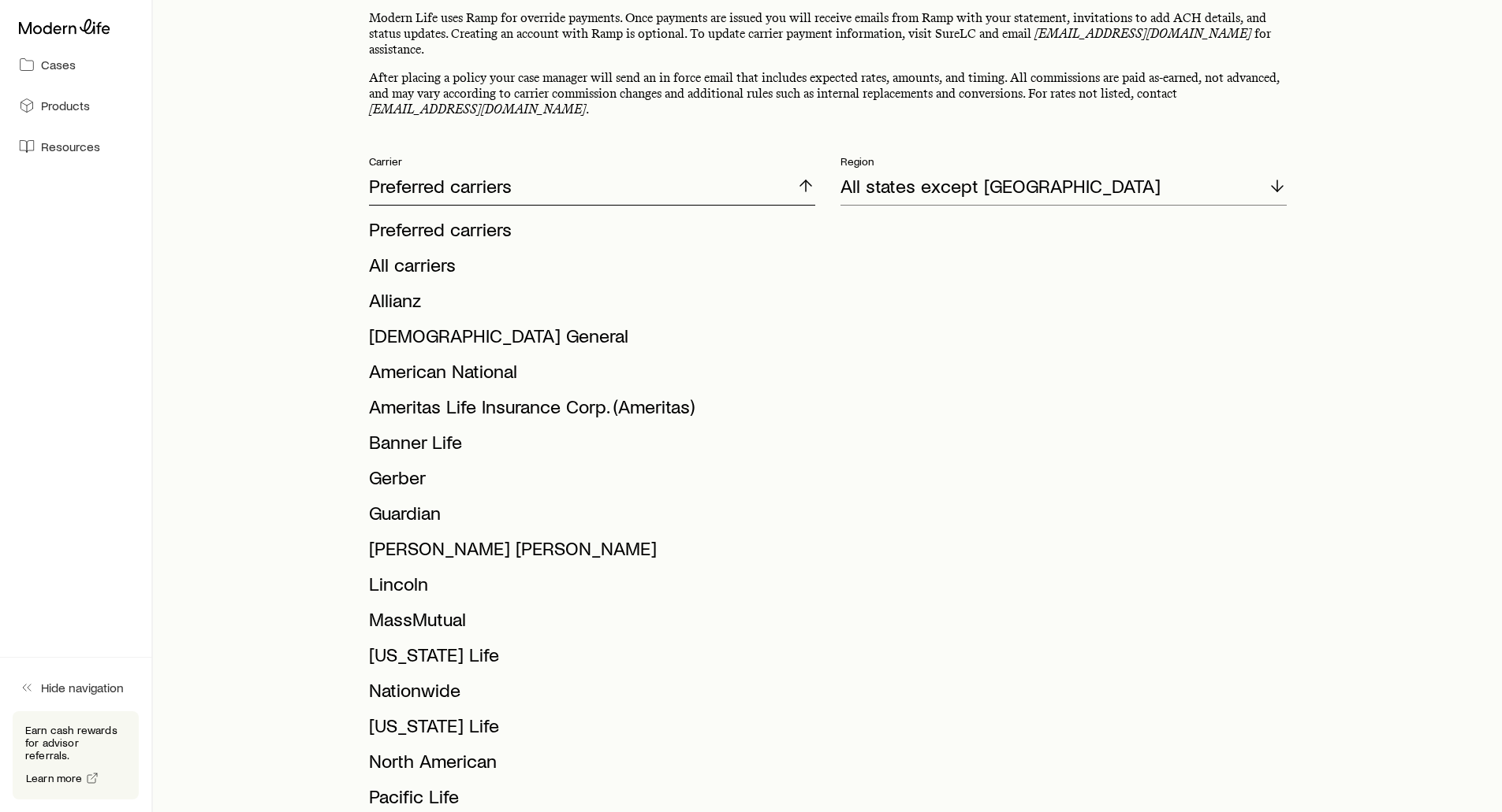
click at [416, 175] on p "Preferred carriers" at bounding box center [439, 186] width 143 height 22
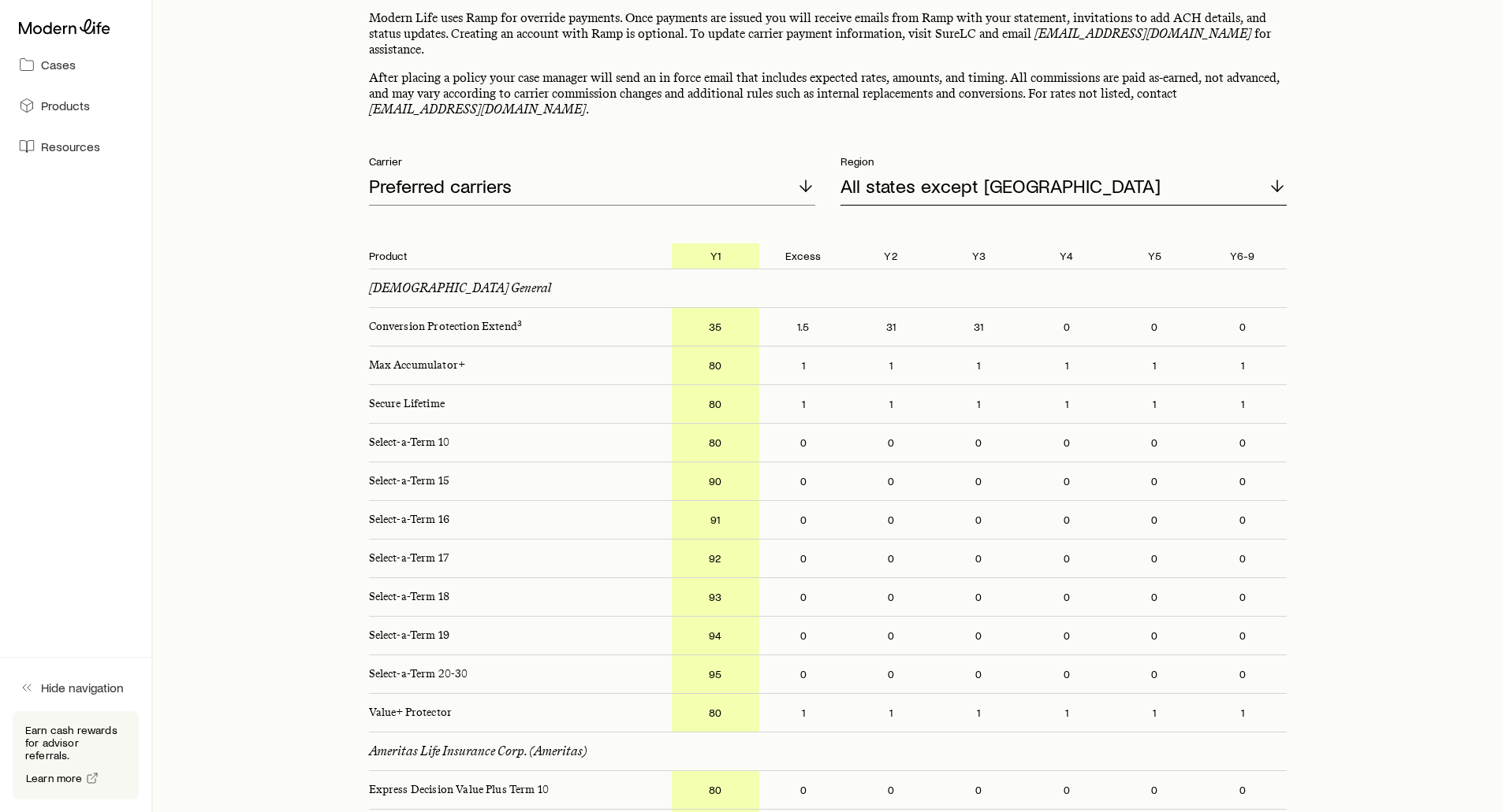
click at [891, 175] on p "All states except [GEOGRAPHIC_DATA]" at bounding box center [1000, 186] width 320 height 22
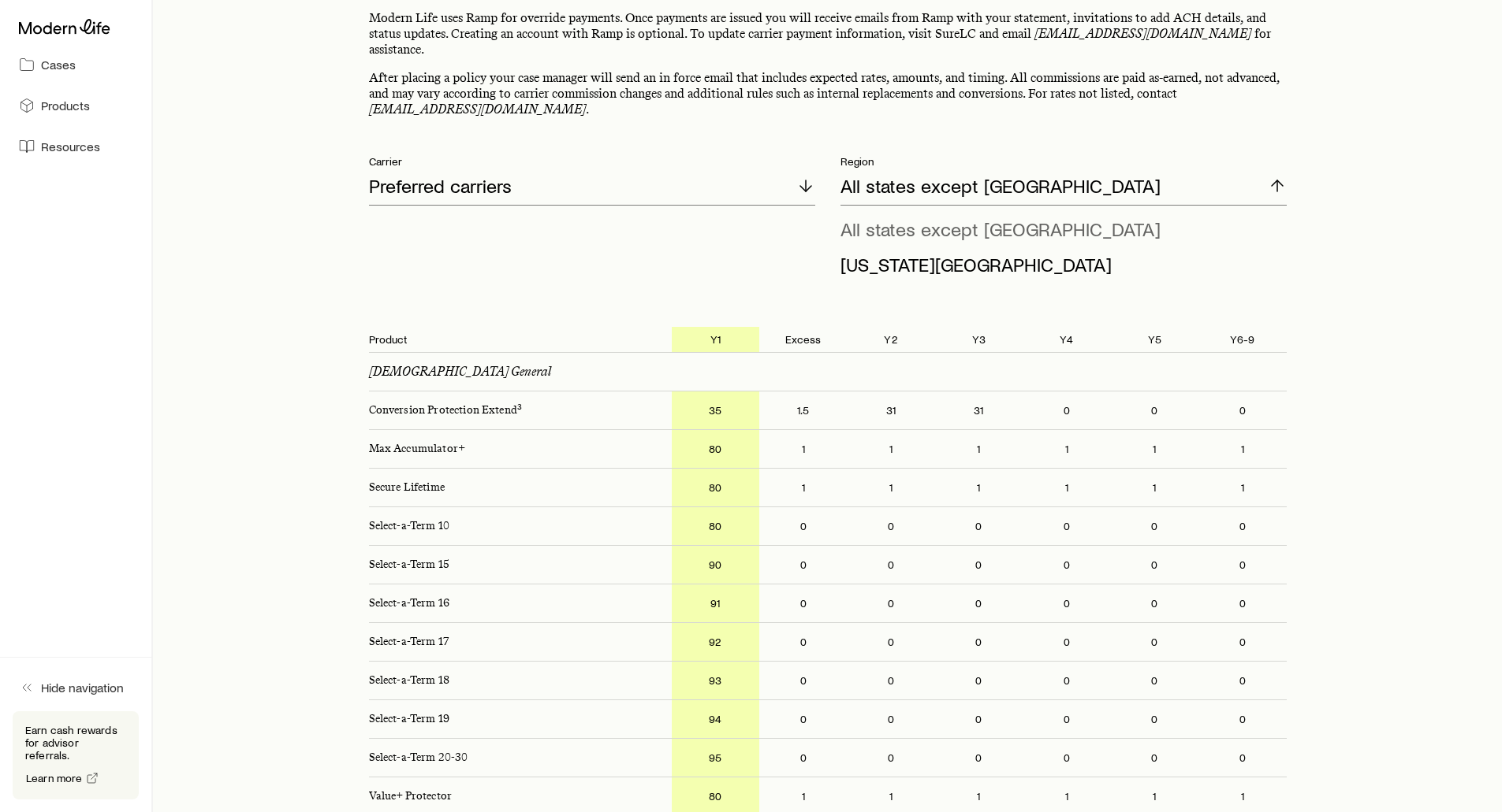
click at [907, 218] on span "All states except [GEOGRAPHIC_DATA]" at bounding box center [1000, 229] width 320 height 22
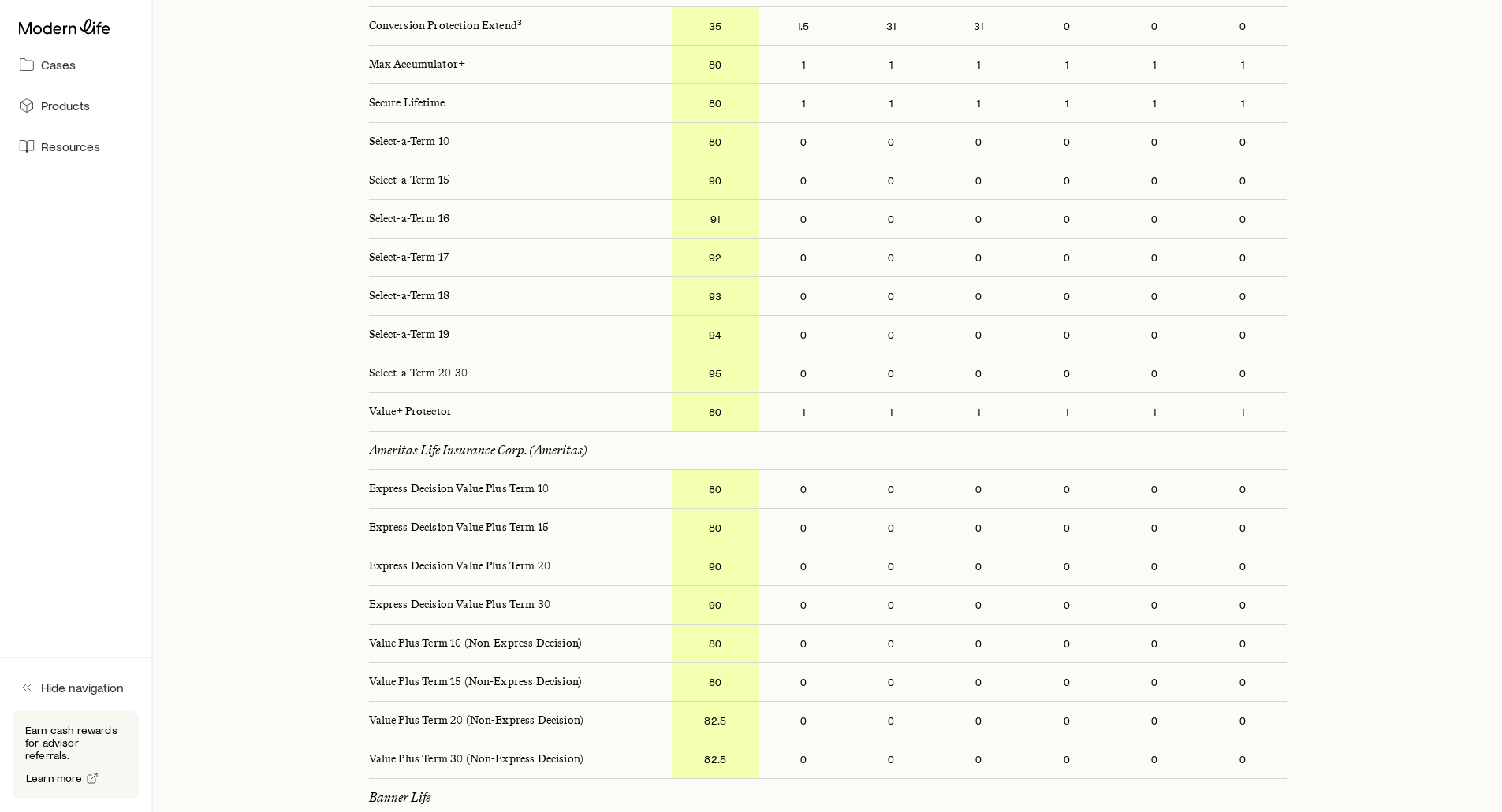
scroll to position [0, 0]
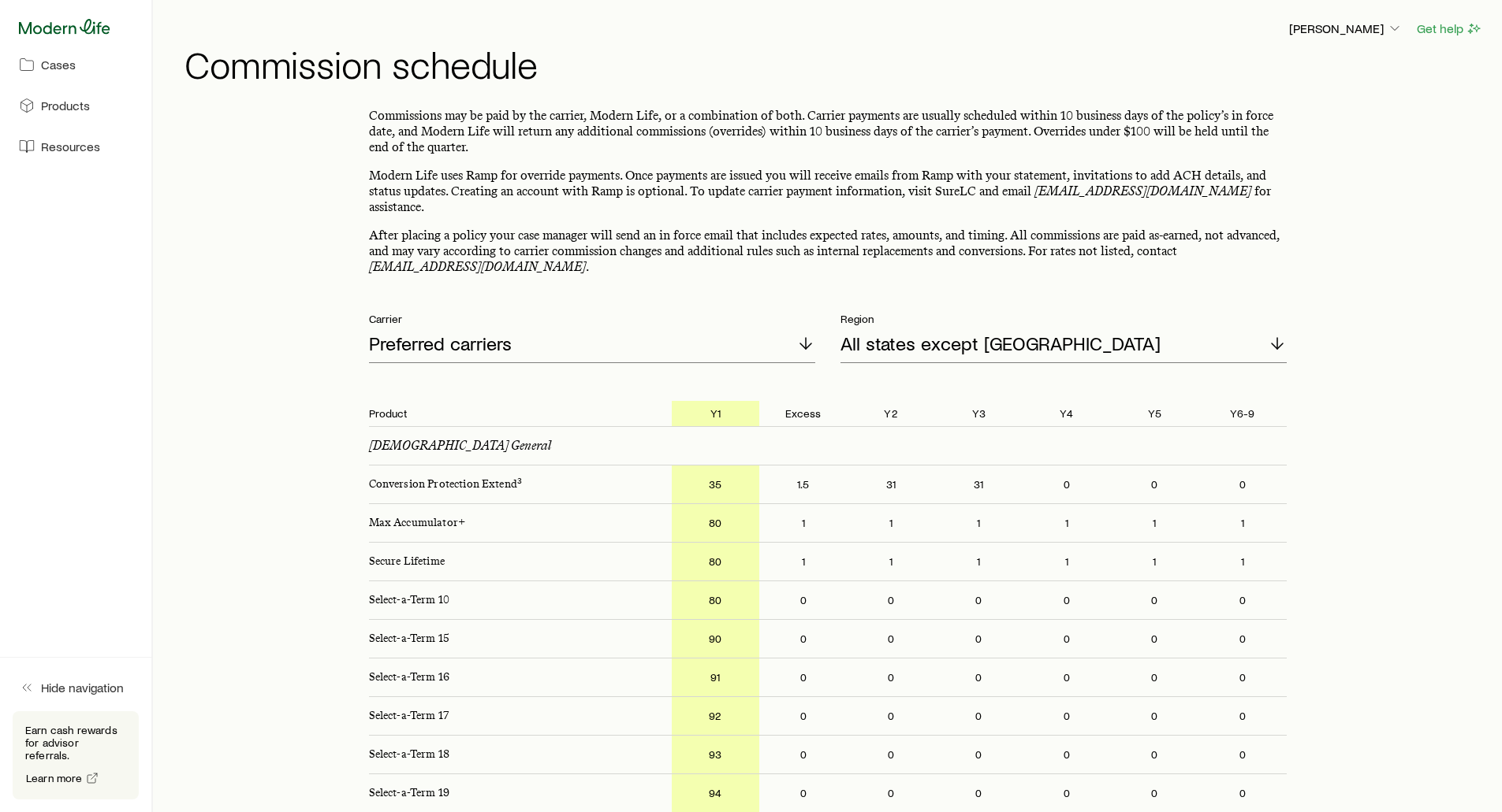
click at [74, 29] on icon at bounding box center [65, 27] width 91 height 16
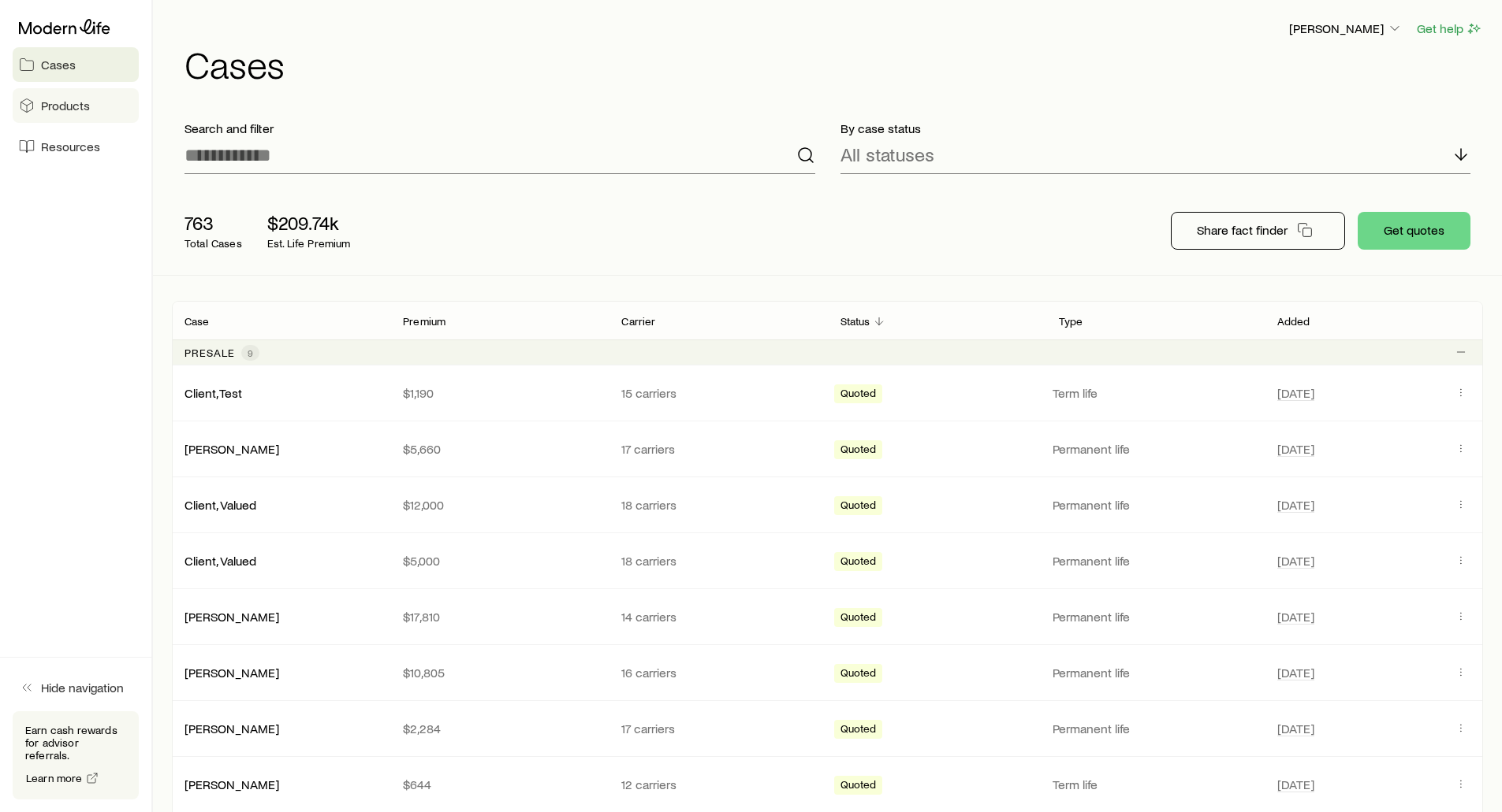
click at [49, 108] on span "Products" at bounding box center [65, 106] width 49 height 16
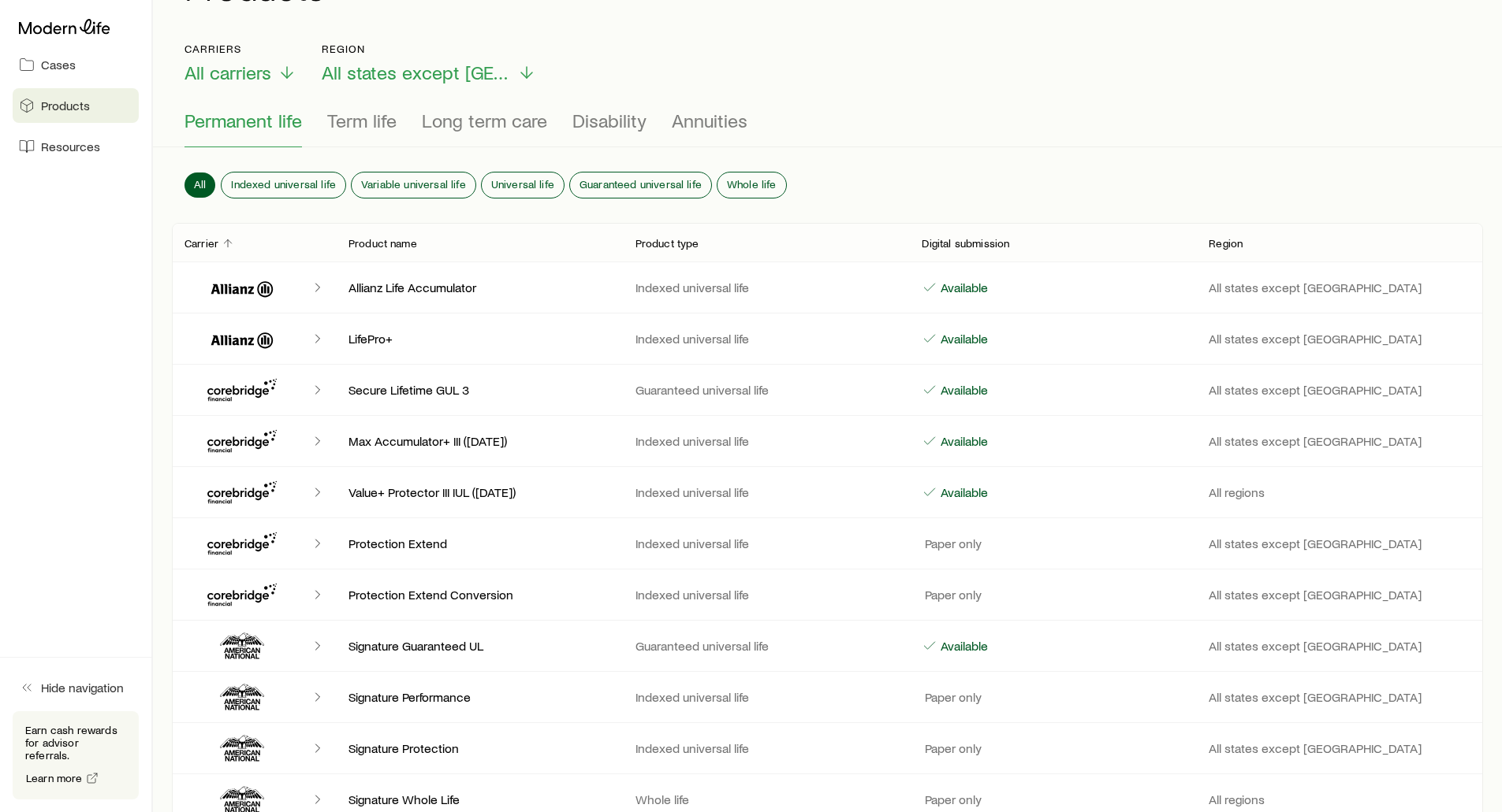
scroll to position [79, 0]
click at [429, 179] on span "Variable universal life" at bounding box center [413, 184] width 105 height 13
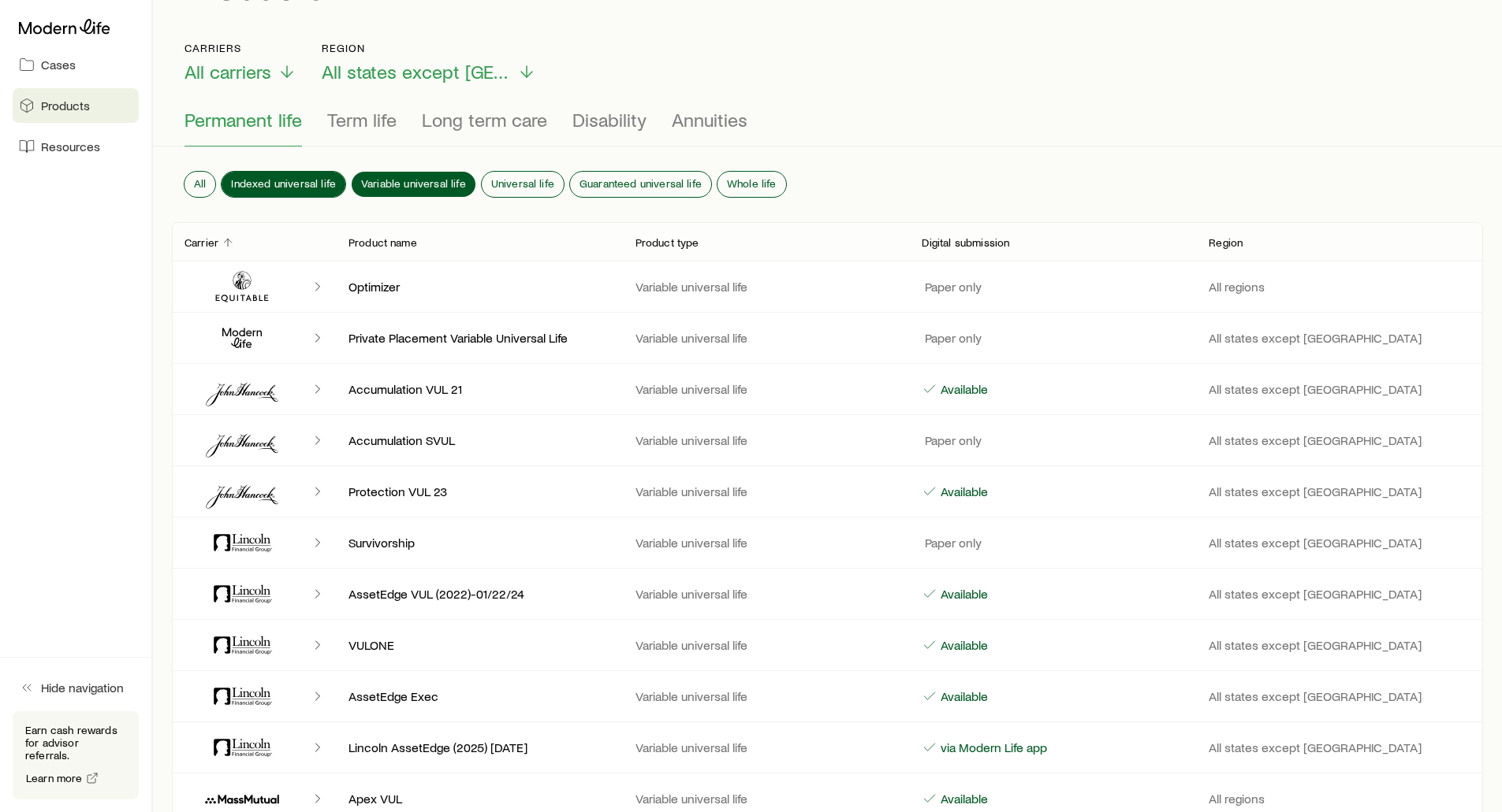
click at [271, 183] on span "Indexed universal life" at bounding box center [283, 184] width 105 height 13
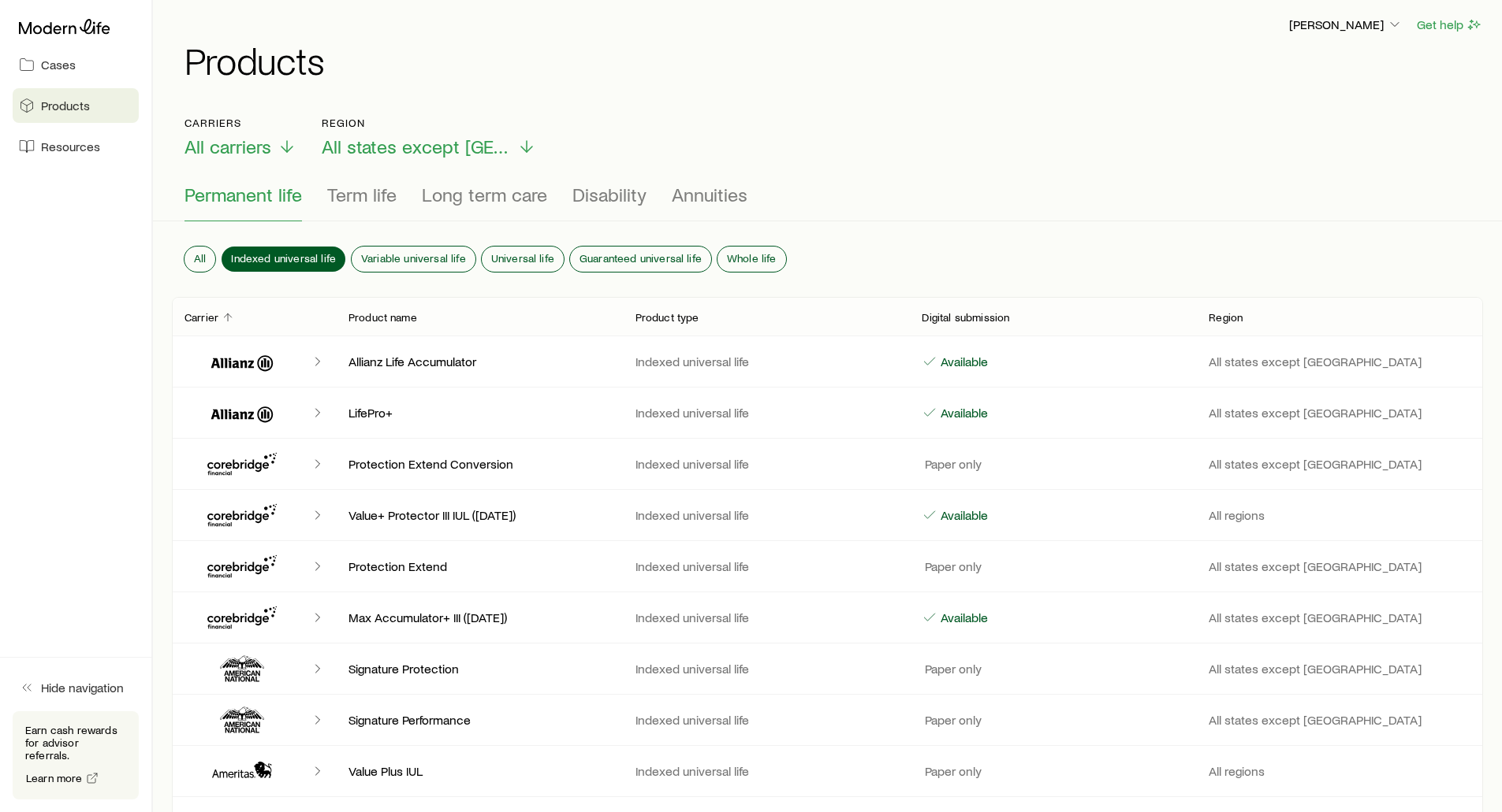
scroll to position [0, 0]
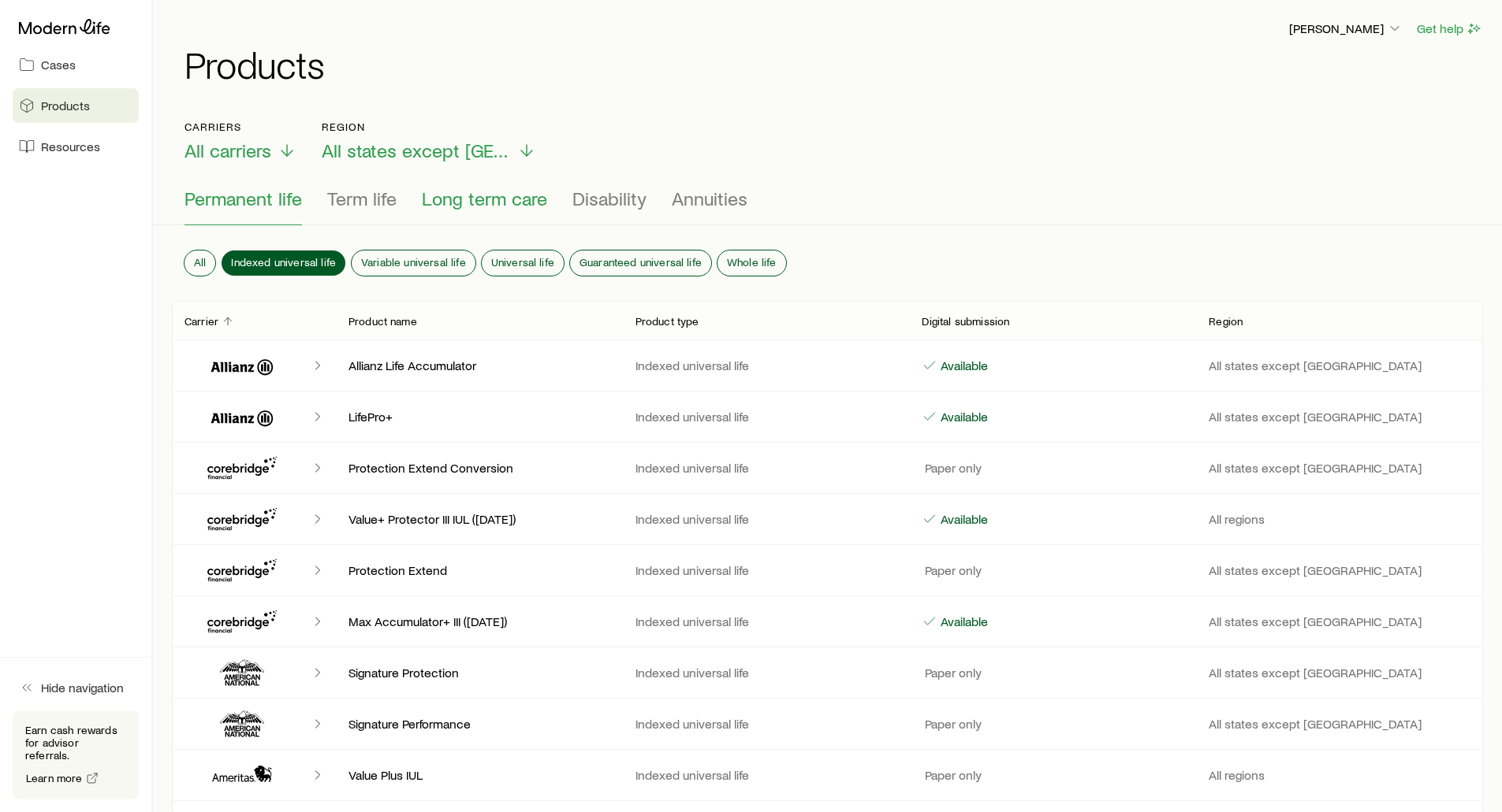
click at [511, 195] on span "Long term care" at bounding box center [484, 198] width 126 height 22
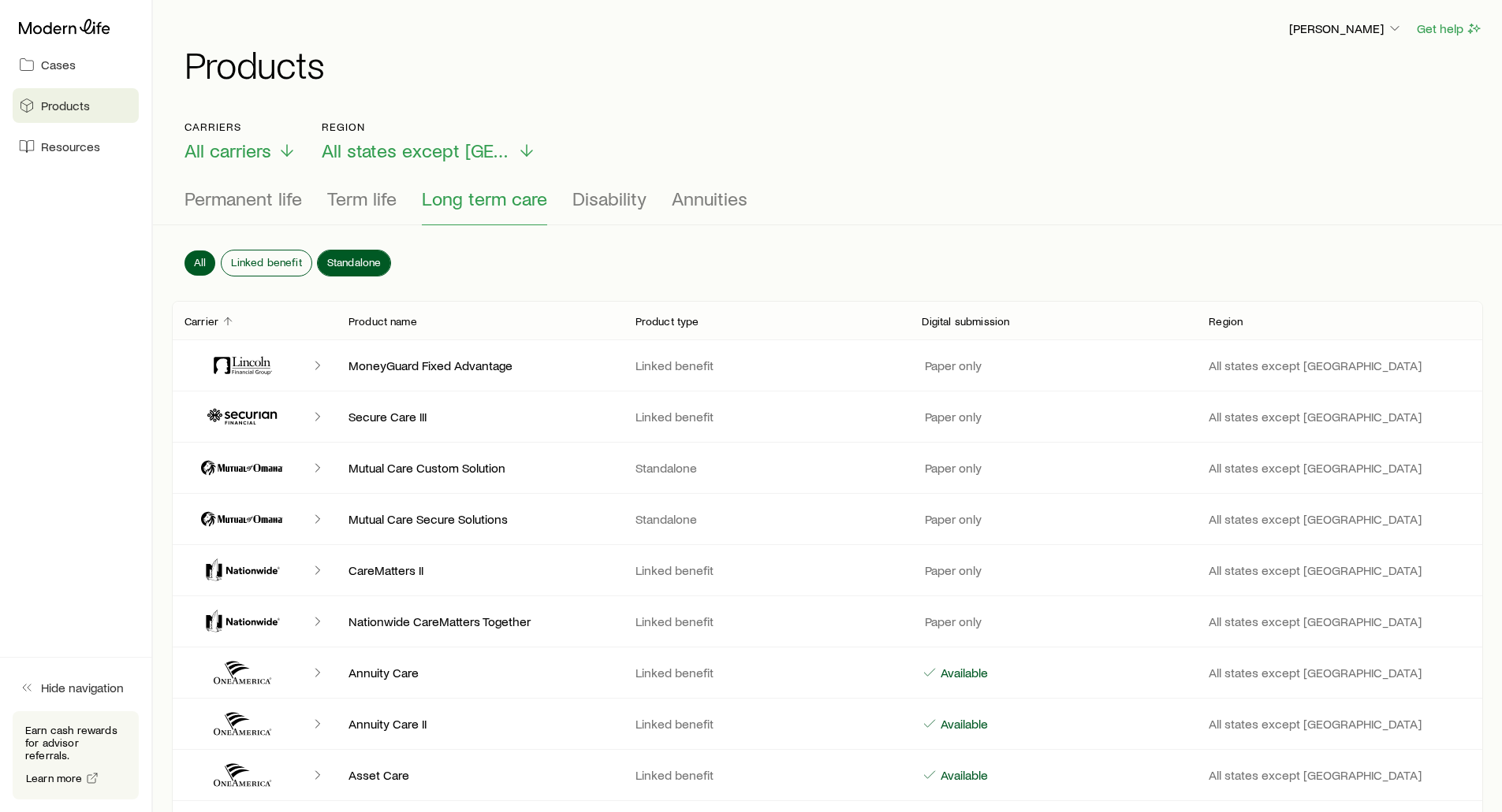
click at [345, 260] on span "Standalone" at bounding box center [354, 263] width 55 height 13
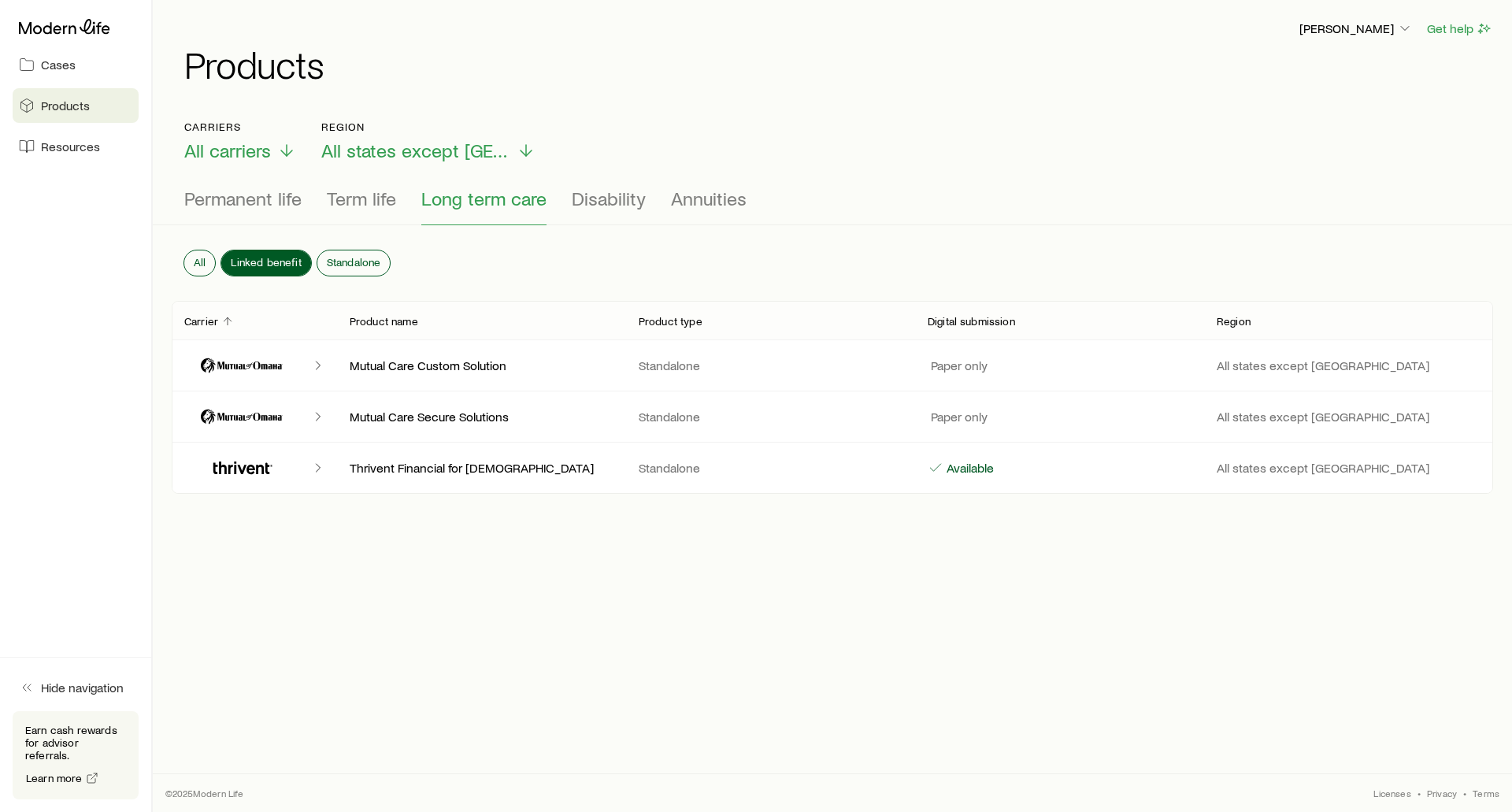
click at [270, 262] on span "Linked benefit" at bounding box center [266, 263] width 70 height 13
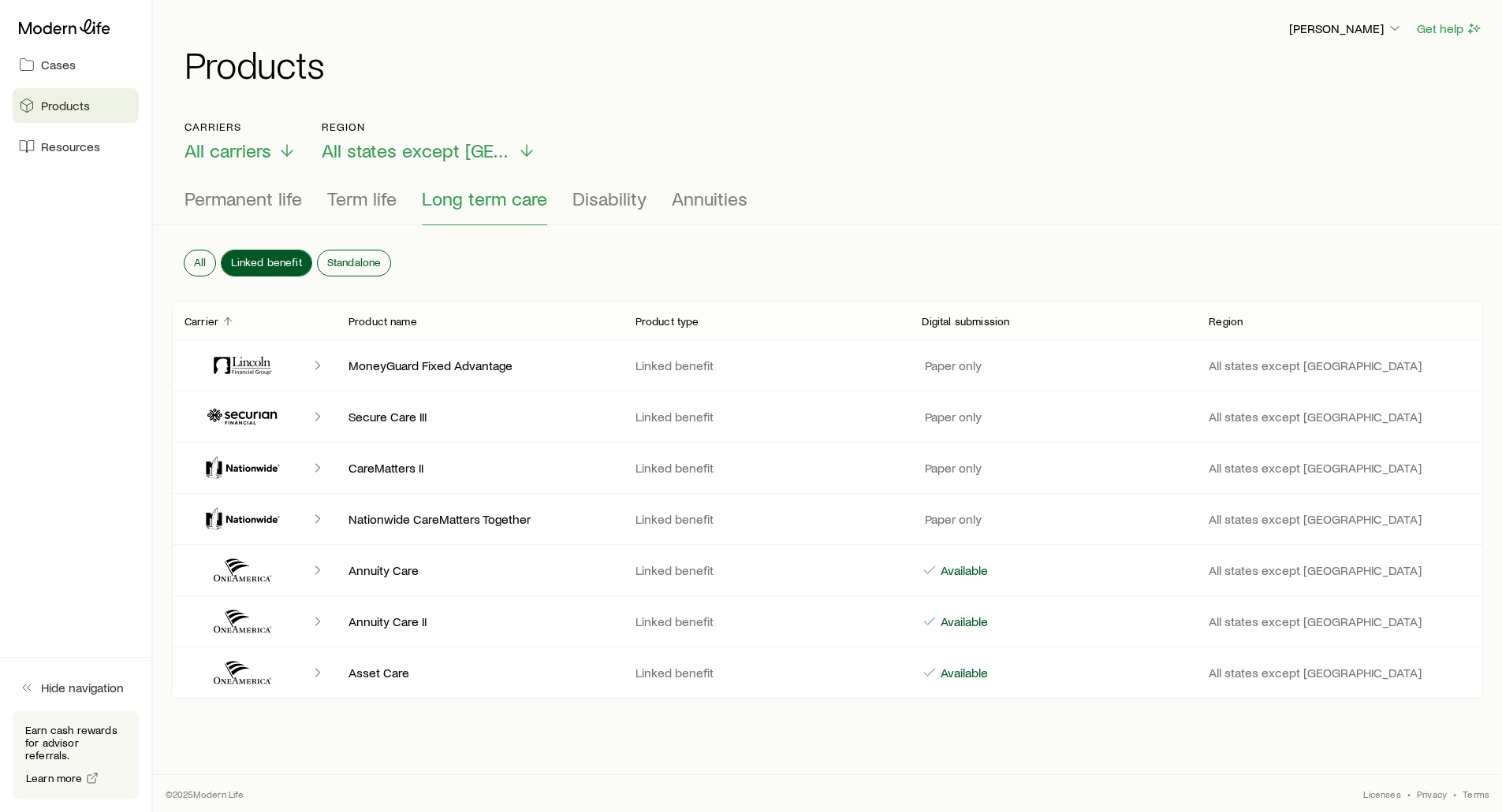
scroll to position [1, 0]
click at [606, 201] on span "Disability" at bounding box center [609, 197] width 74 height 22
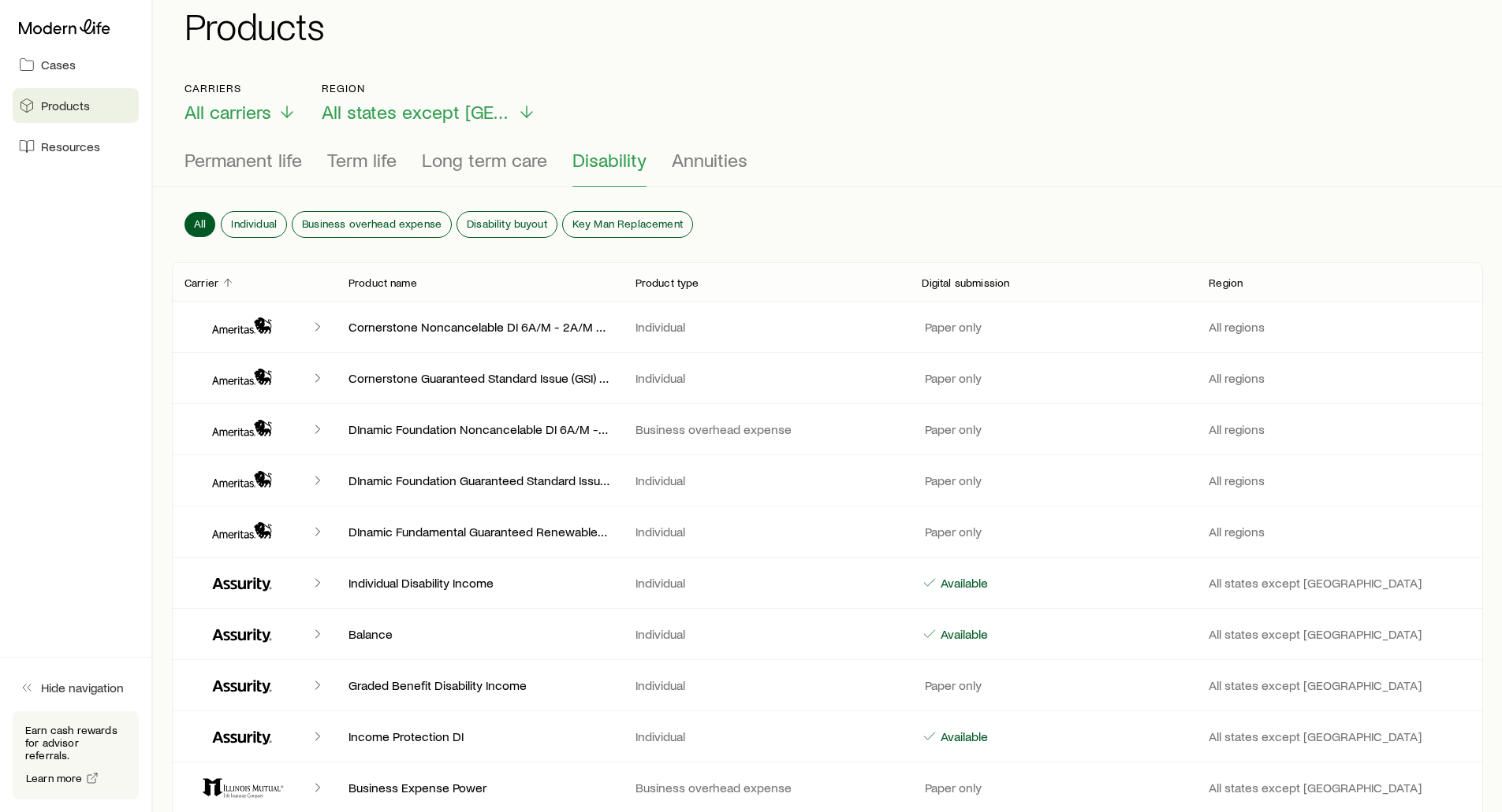
scroll to position [0, 0]
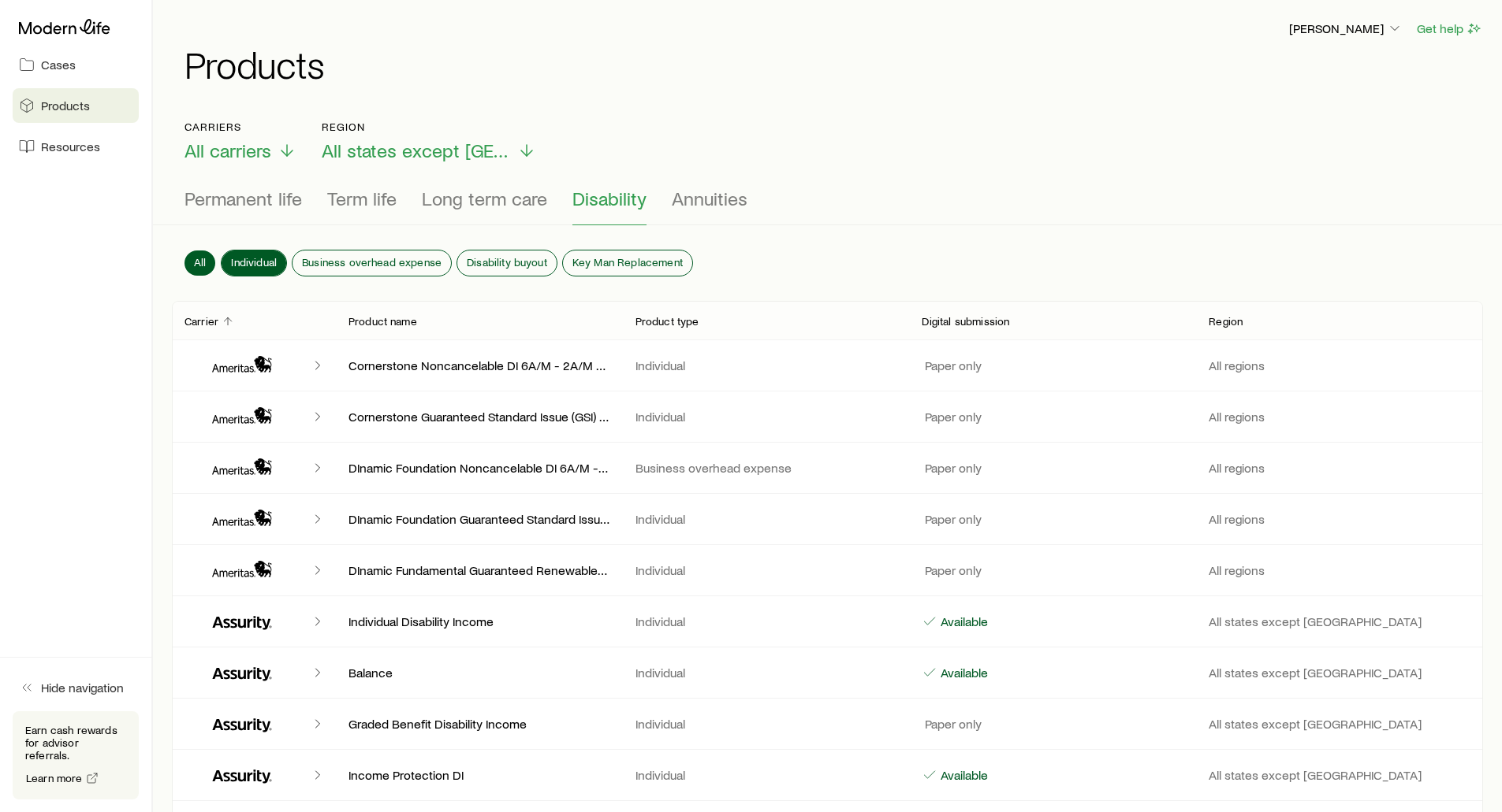
click at [238, 258] on span "Individual" at bounding box center [254, 263] width 46 height 13
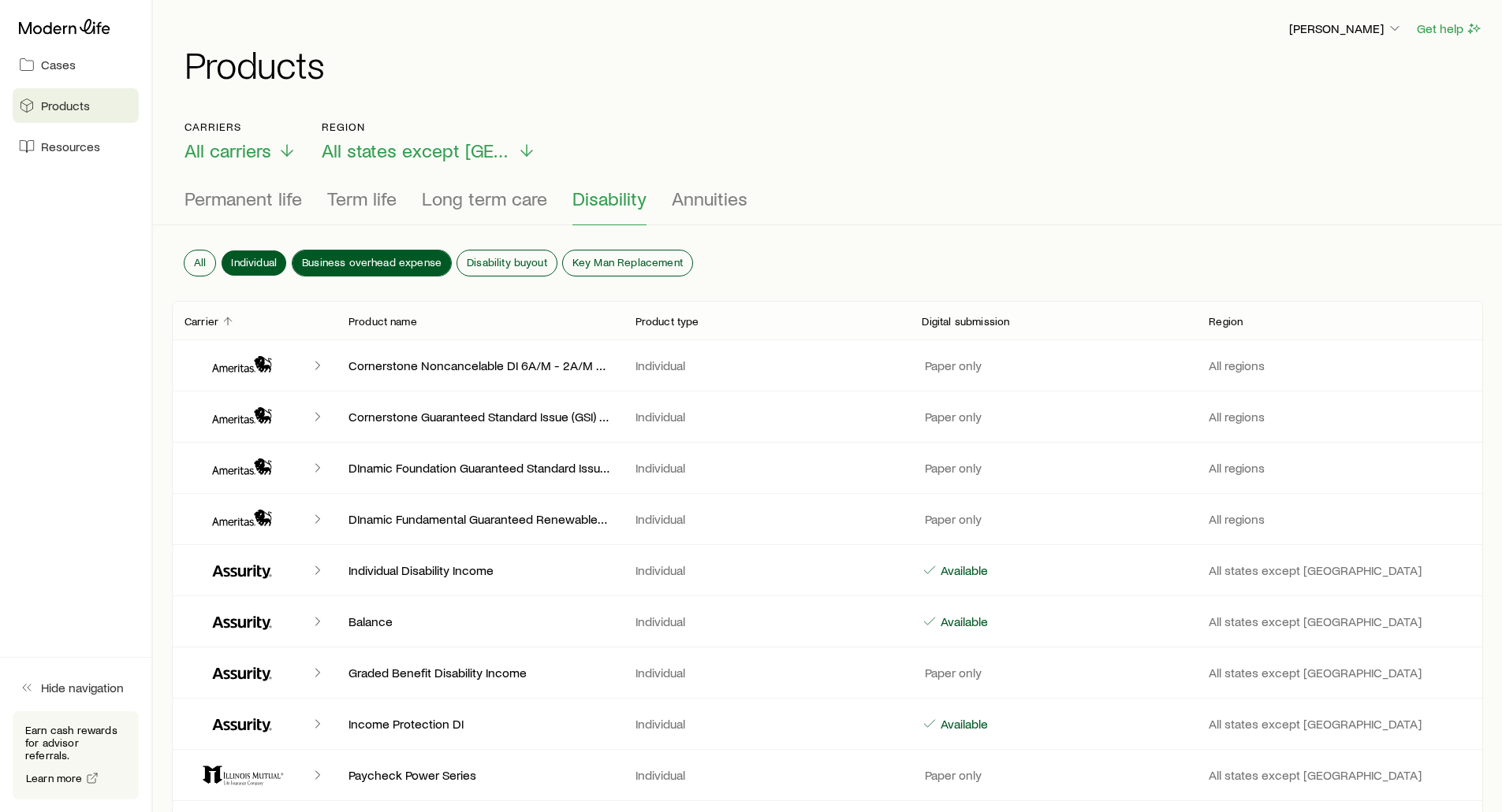
click at [316, 259] on span "Business overhead expense" at bounding box center [372, 263] width 140 height 13
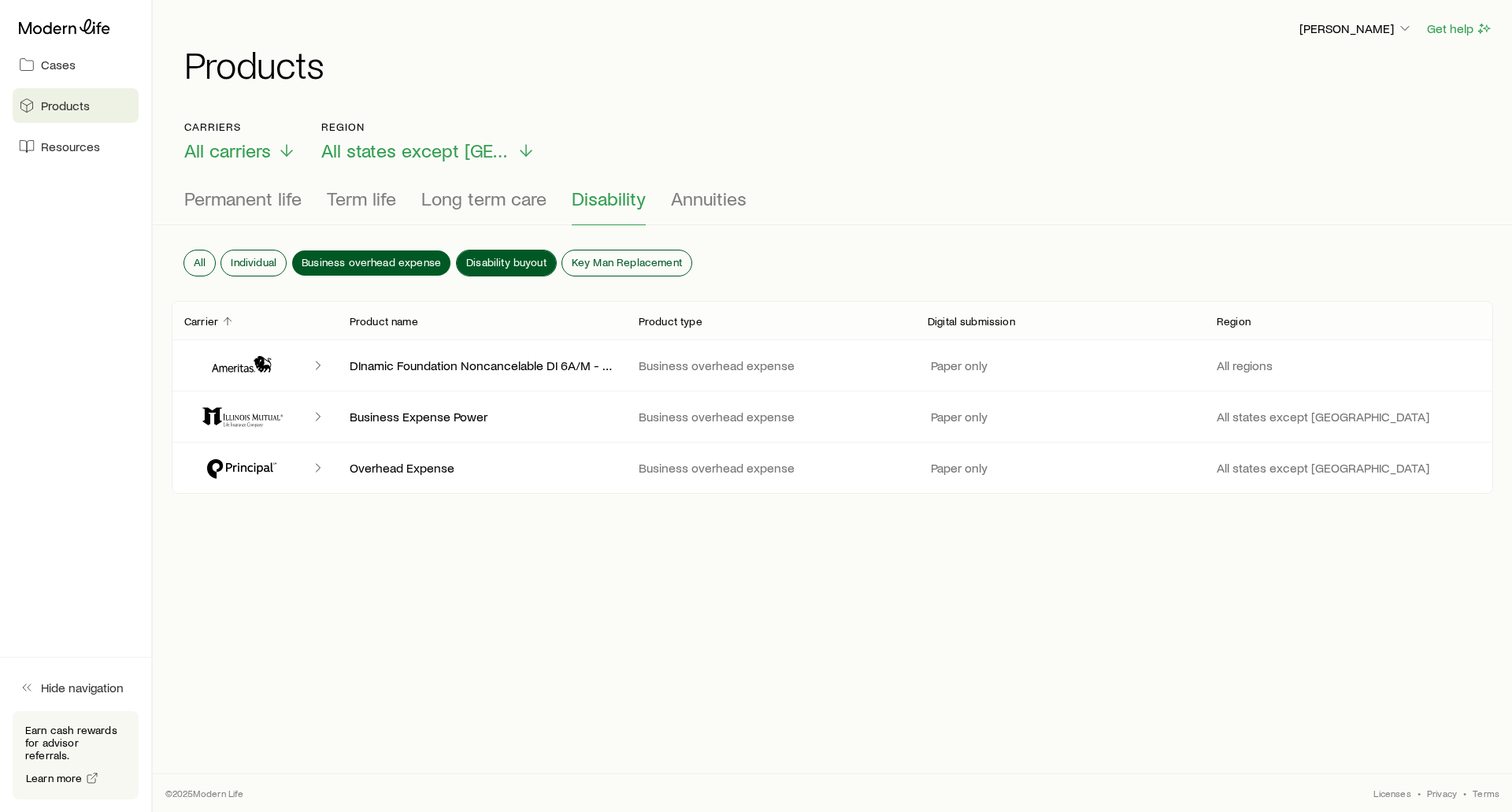
click at [491, 261] on span "Disability buyout" at bounding box center [506, 263] width 81 height 13
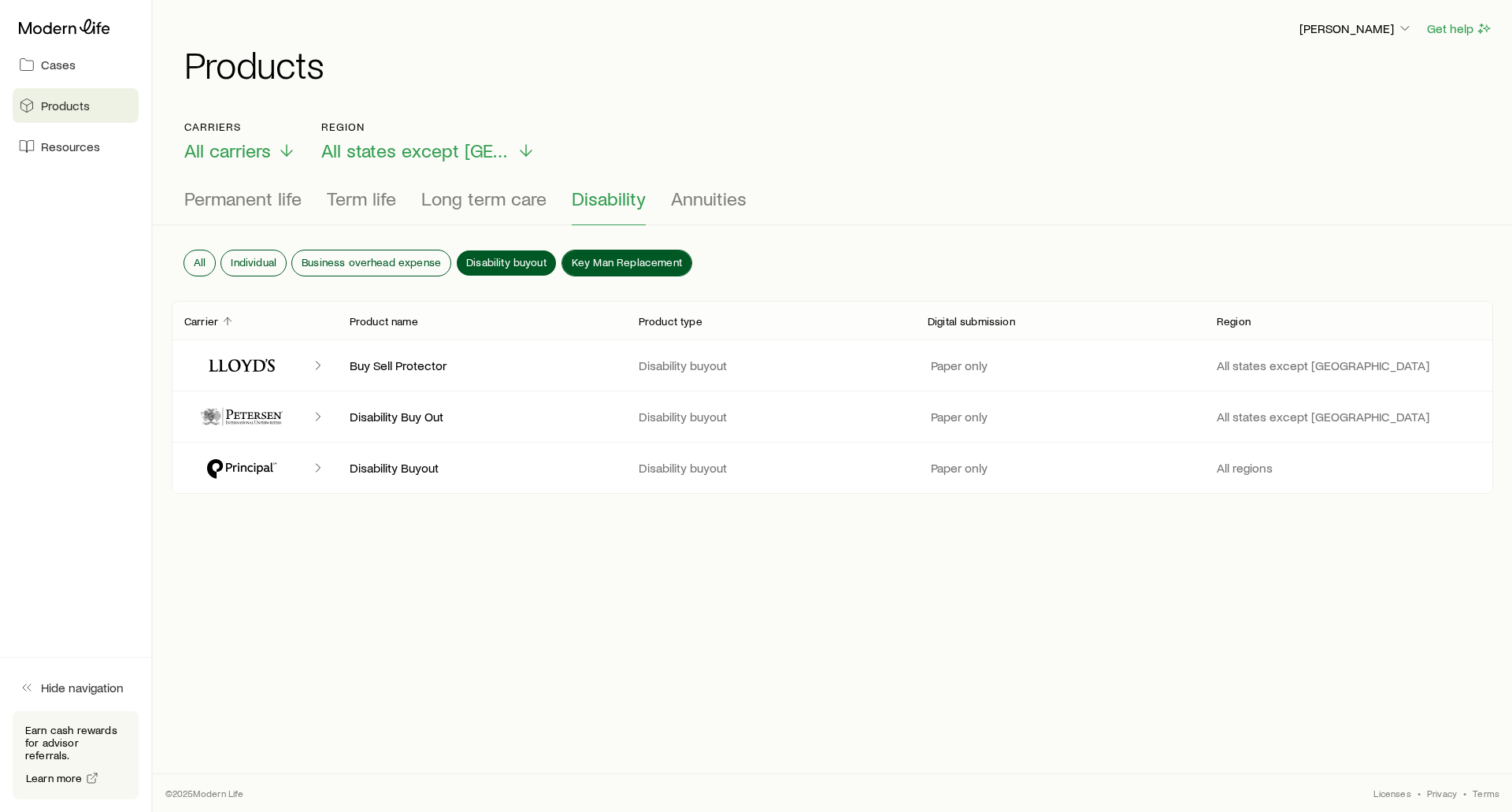
click at [579, 261] on span "Key Man Replacement" at bounding box center [626, 263] width 110 height 13
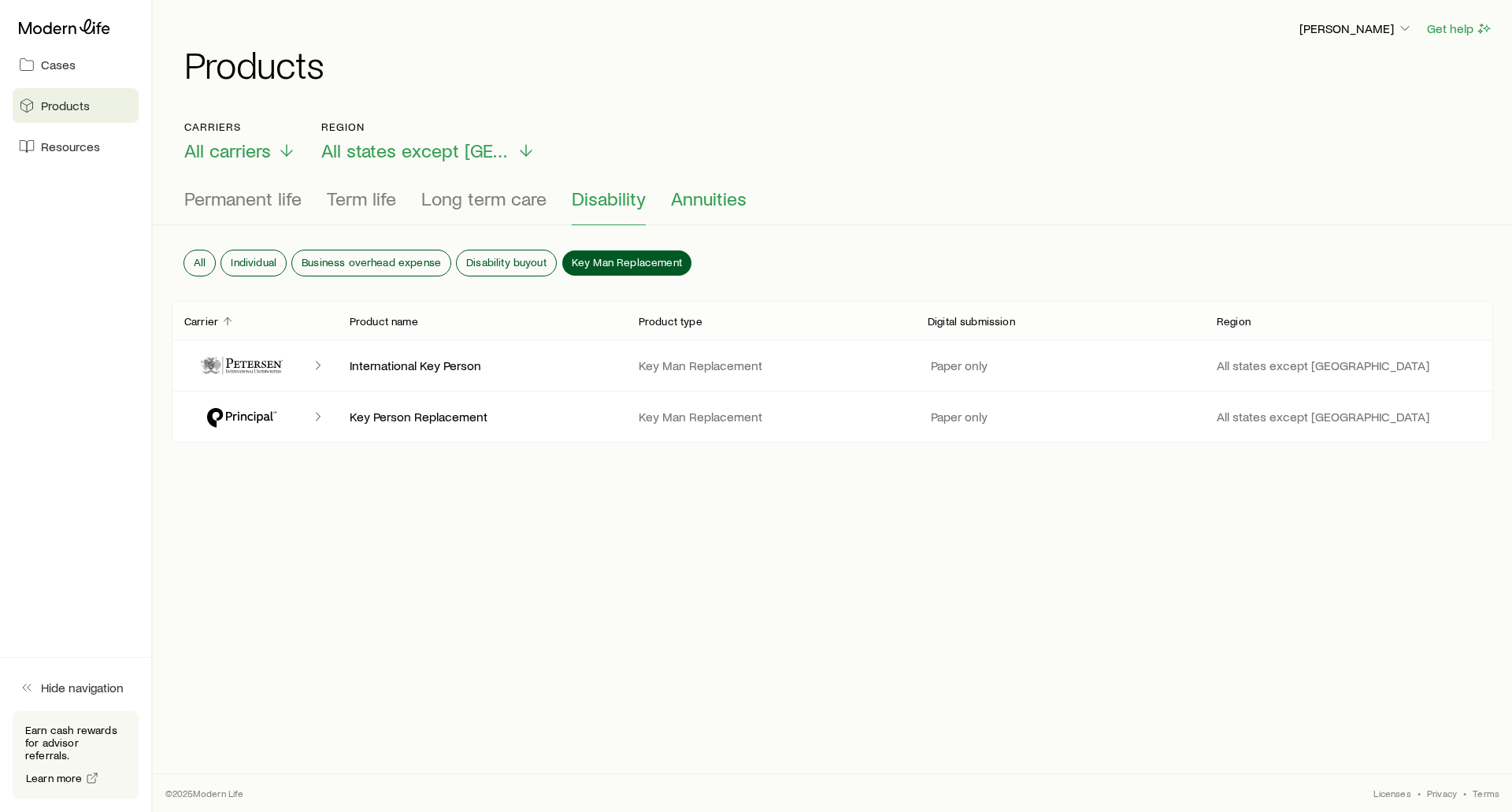
click at [740, 201] on span "Annuities" at bounding box center [709, 198] width 75 height 22
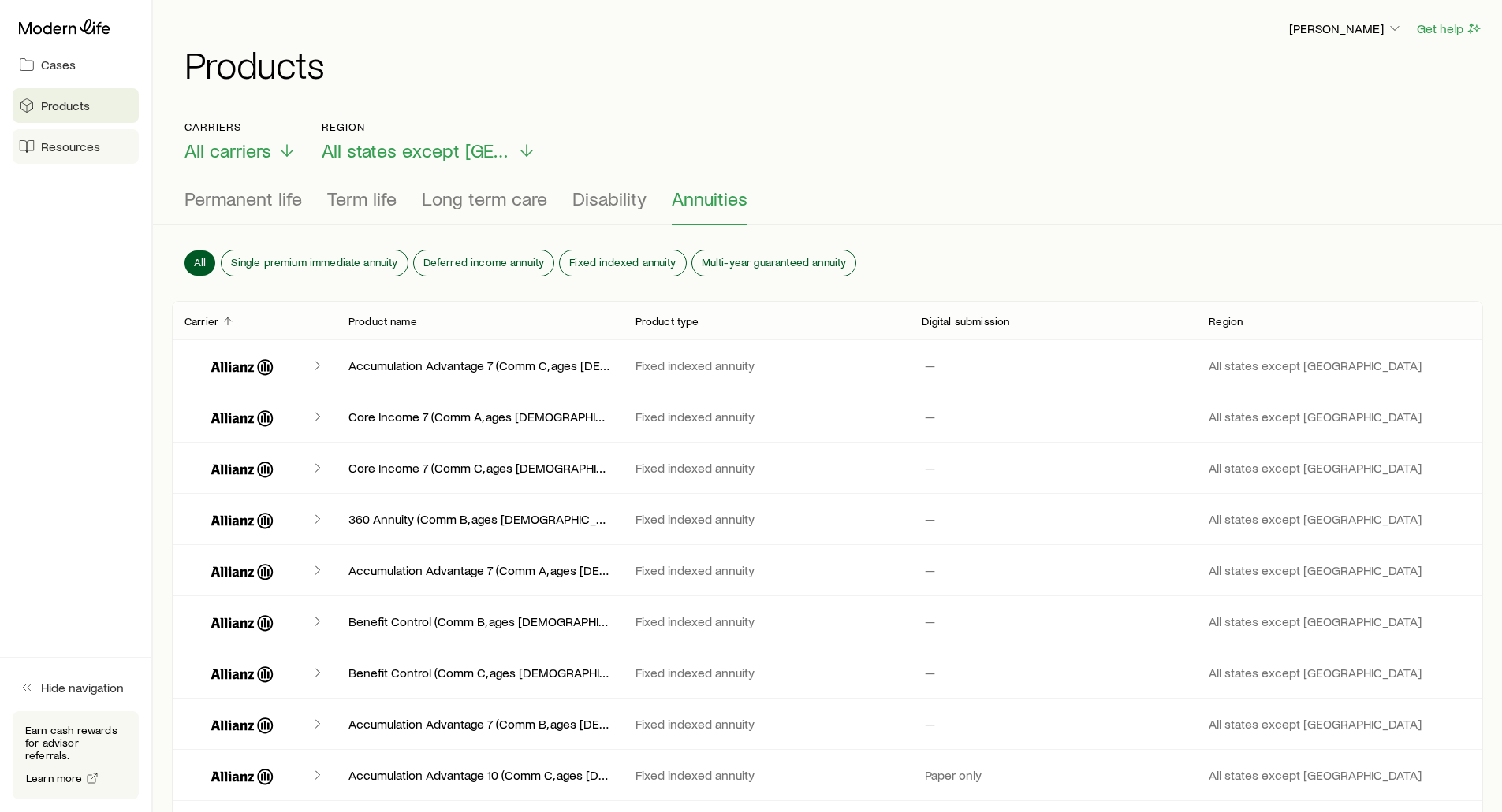
click at [56, 147] on span "Resources" at bounding box center [71, 147] width 59 height 16
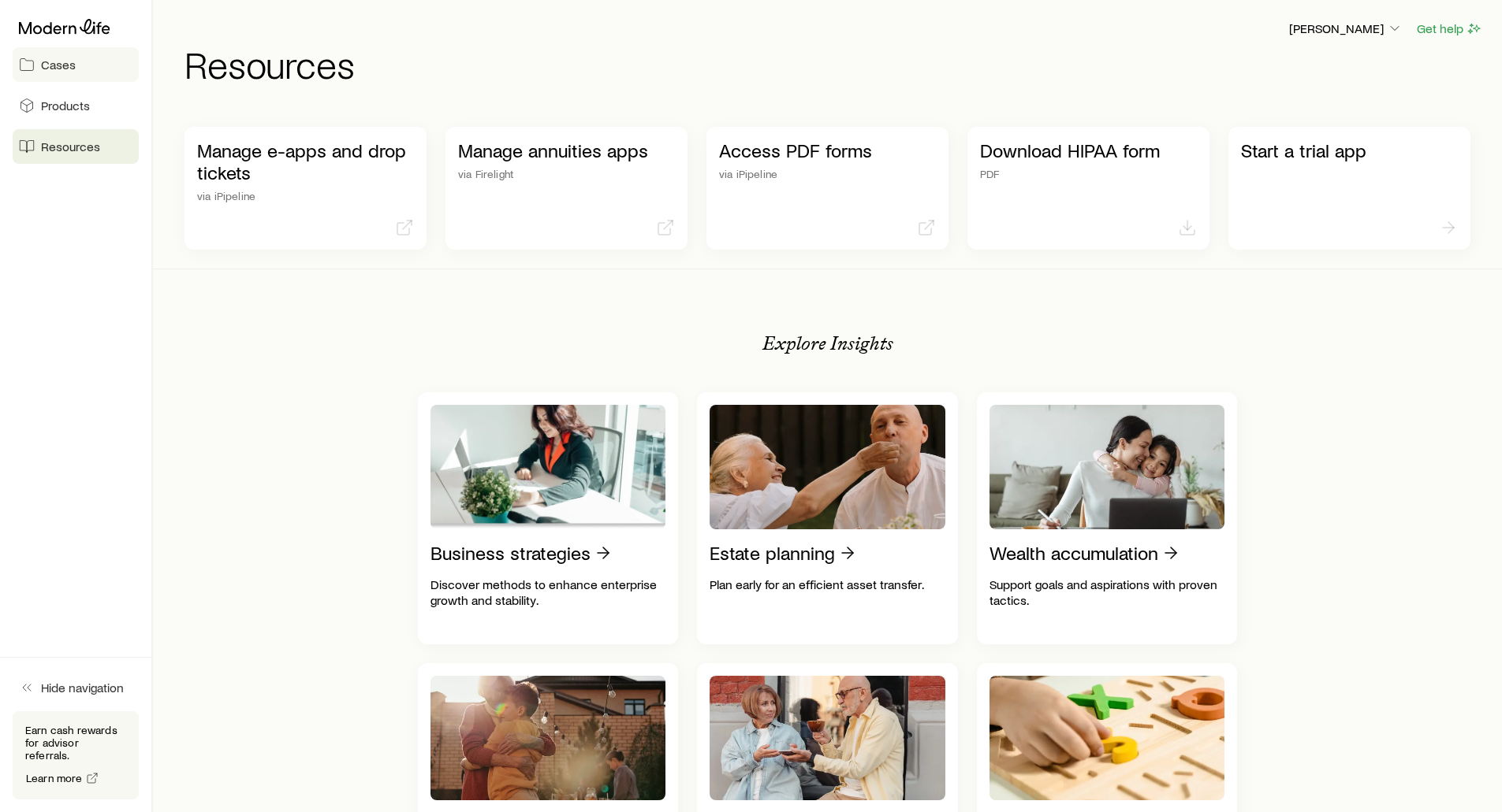
click at [69, 62] on span "Cases" at bounding box center [58, 65] width 35 height 16
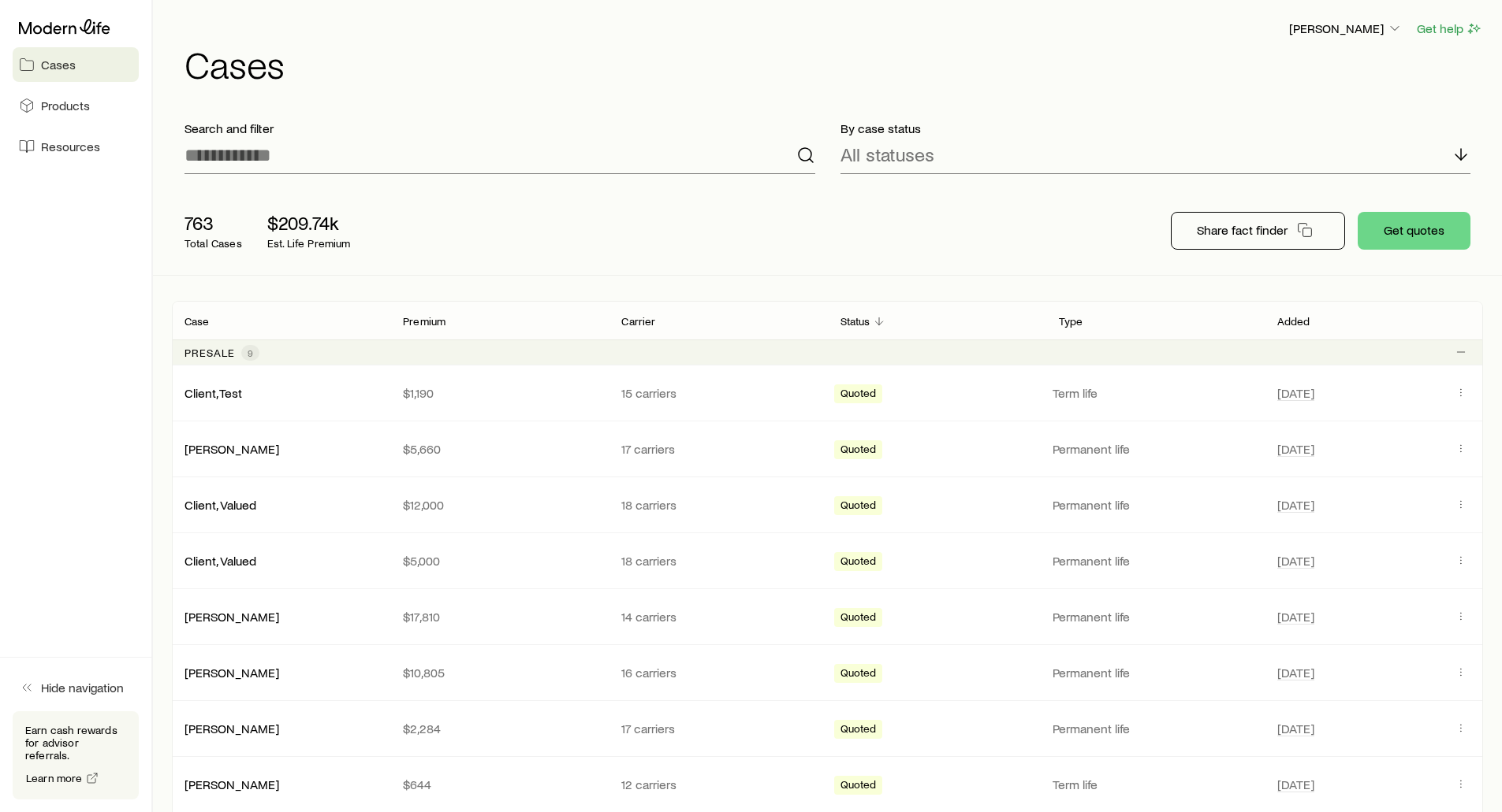
click at [642, 71] on h1 "Cases" at bounding box center [834, 64] width 1298 height 38
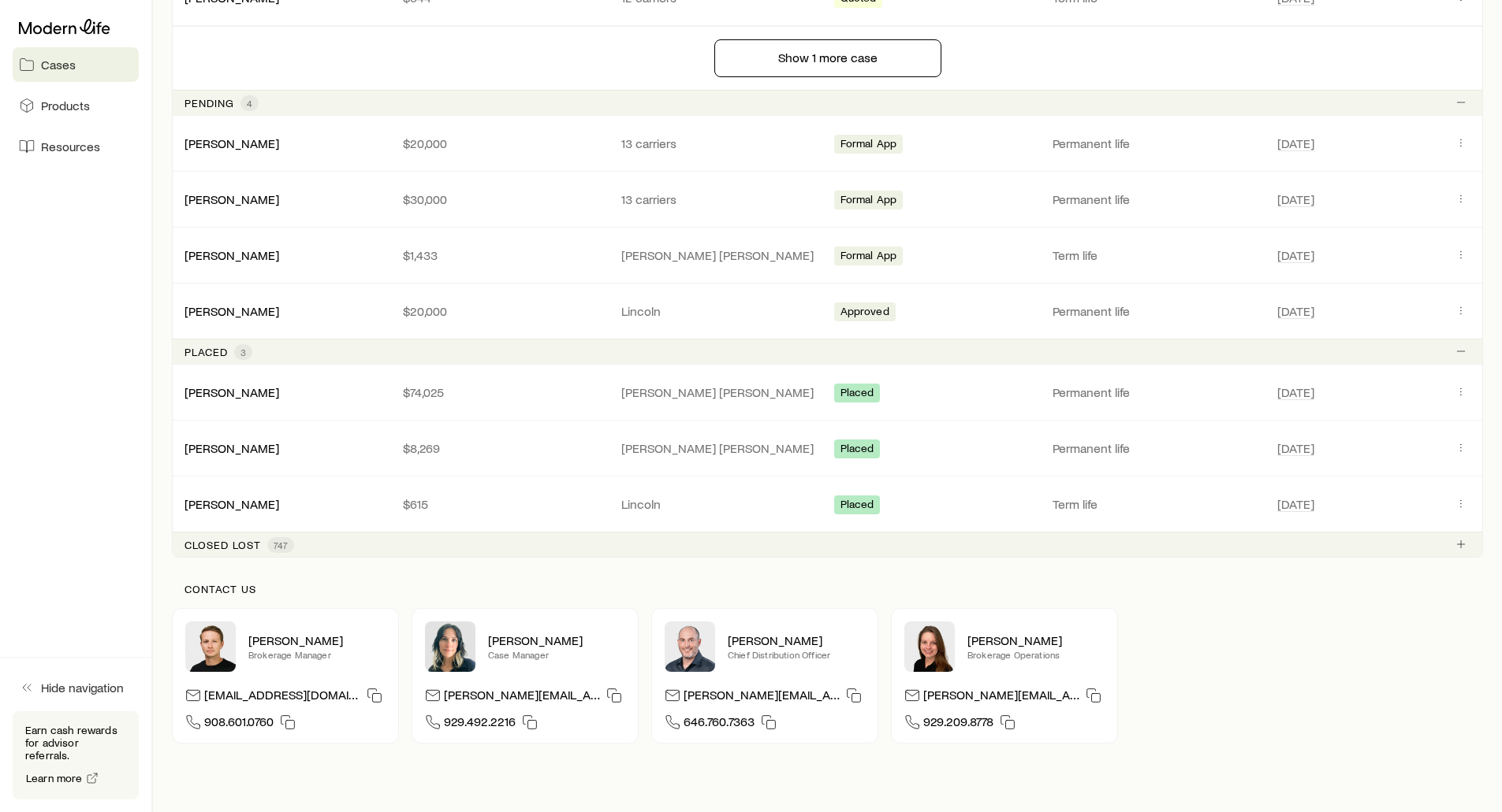
scroll to position [788, 0]
click at [226, 394] on link "[PERSON_NAME]" at bounding box center [233, 390] width 95 height 15
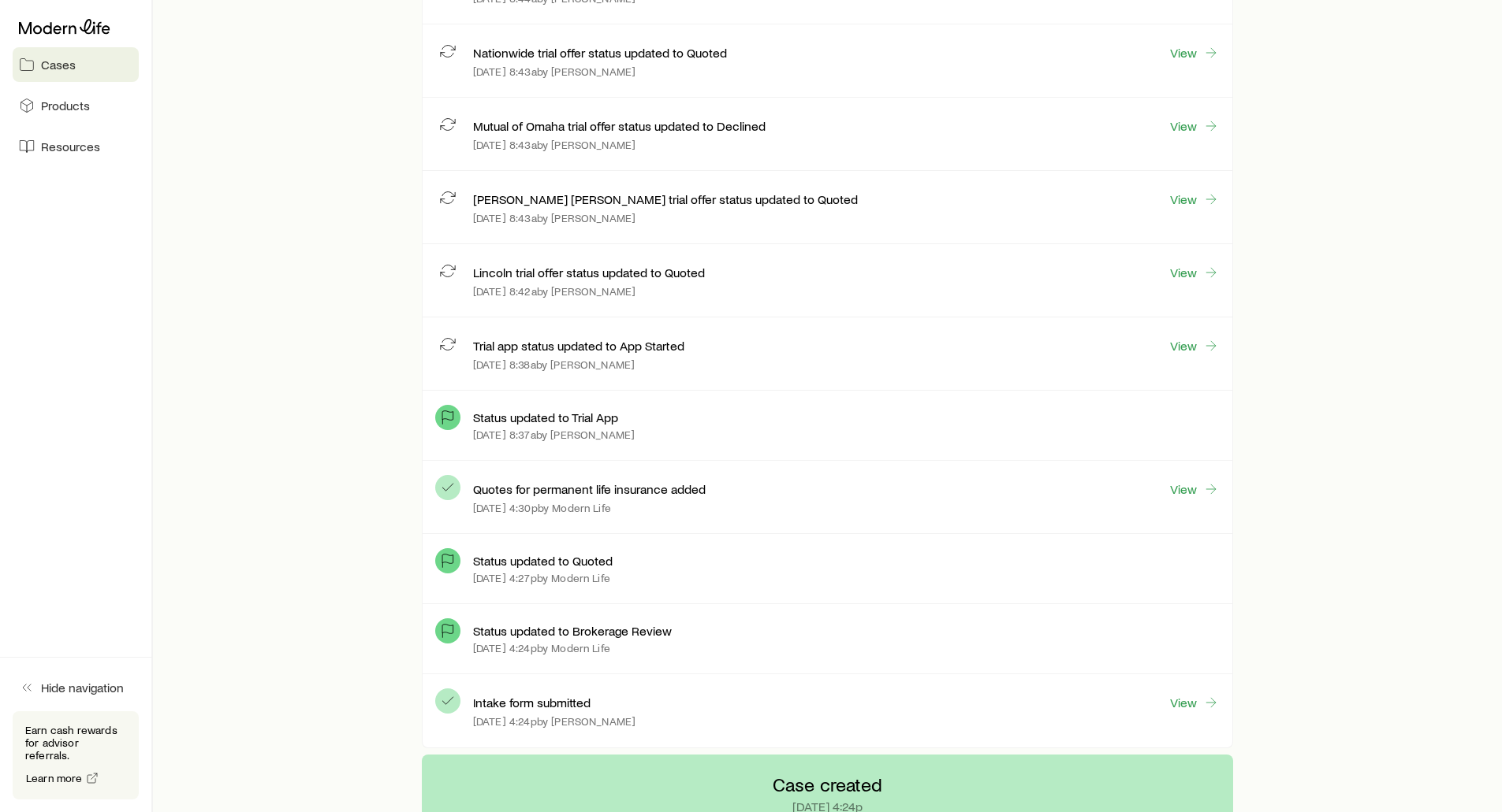
scroll to position [1182, 0]
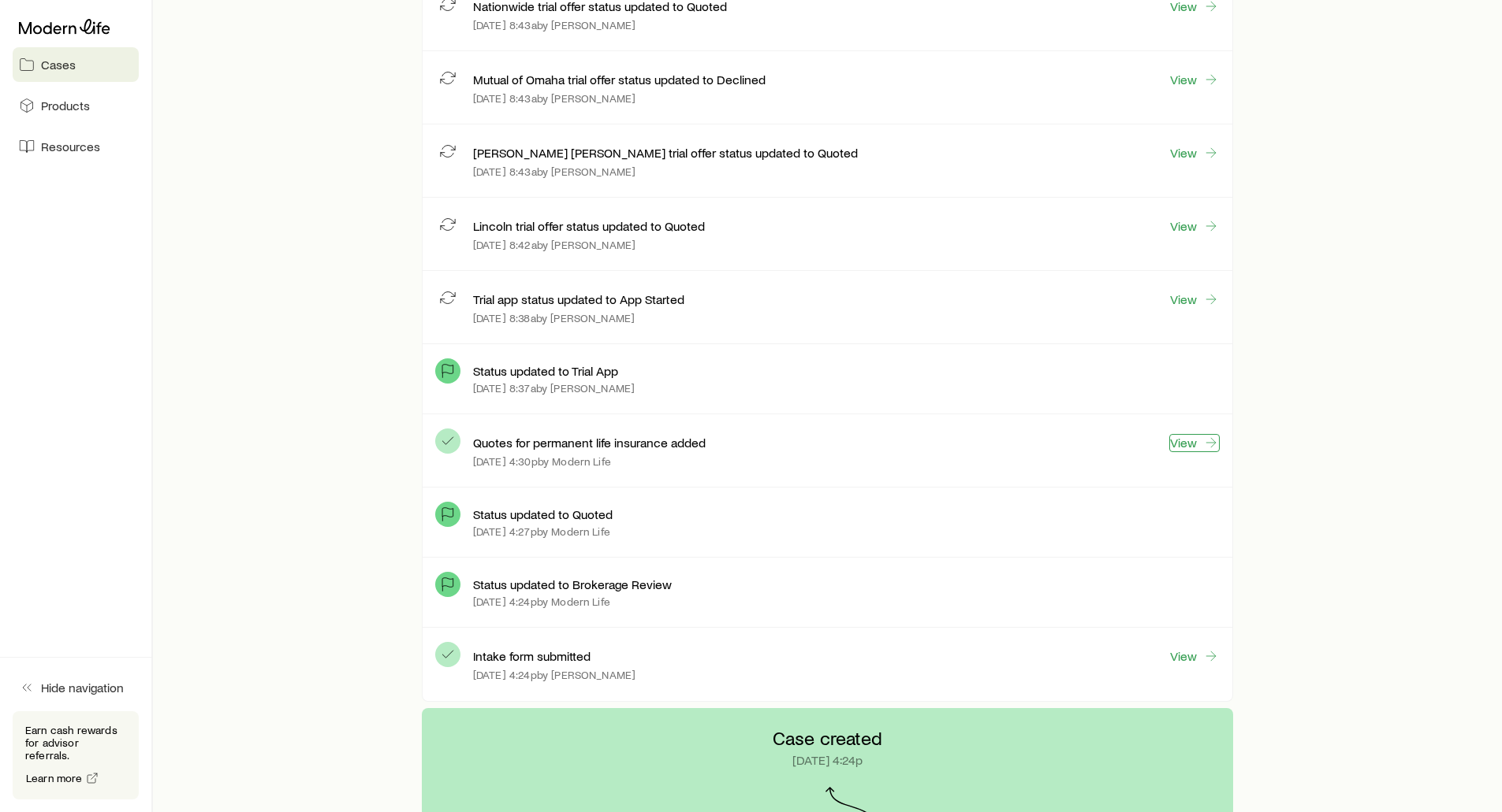
click at [1180, 434] on link "View" at bounding box center [1194, 443] width 50 height 18
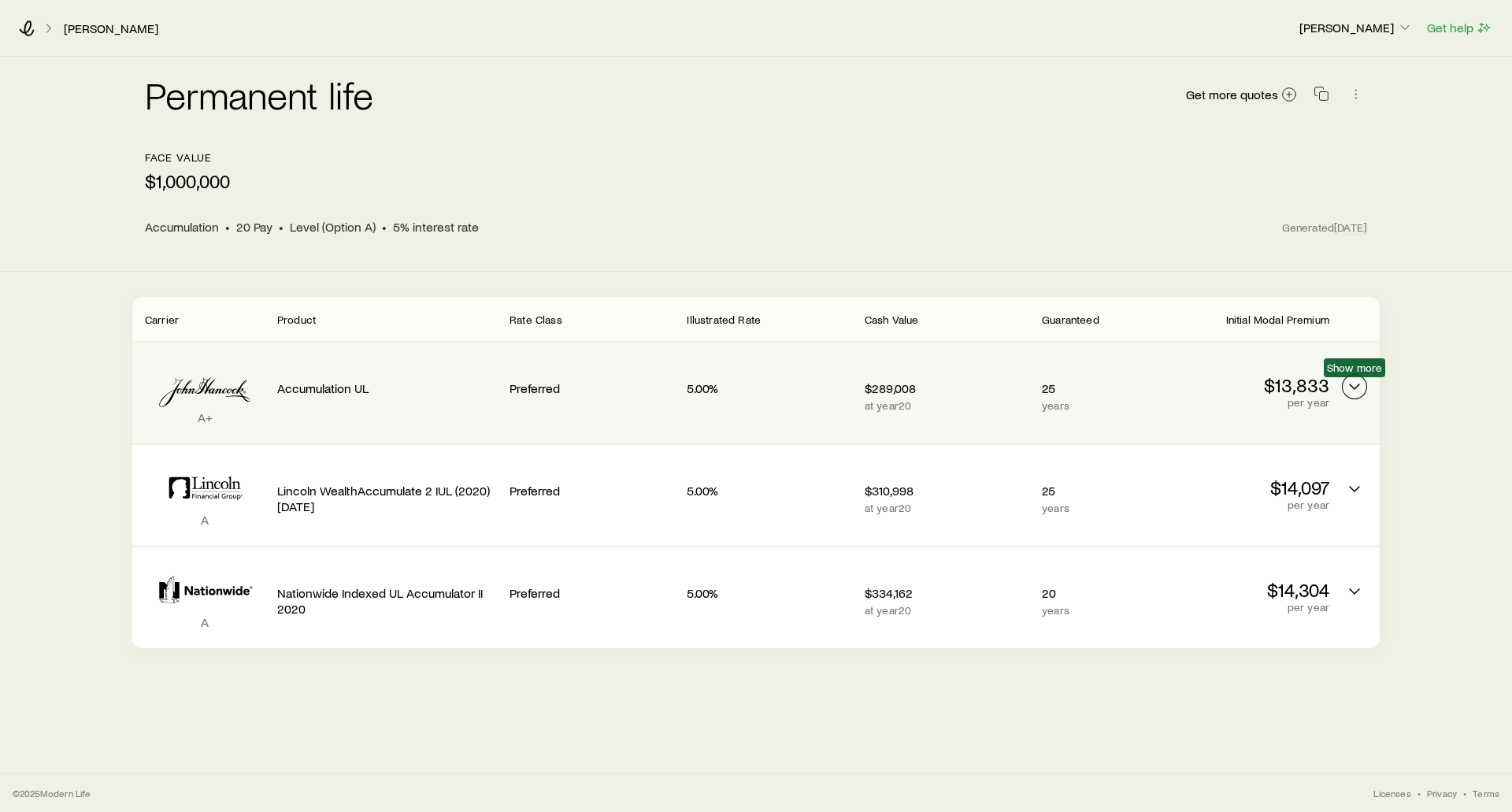
click at [1350, 384] on polyline "Permanent quotes" at bounding box center [1354, 386] width 10 height 4
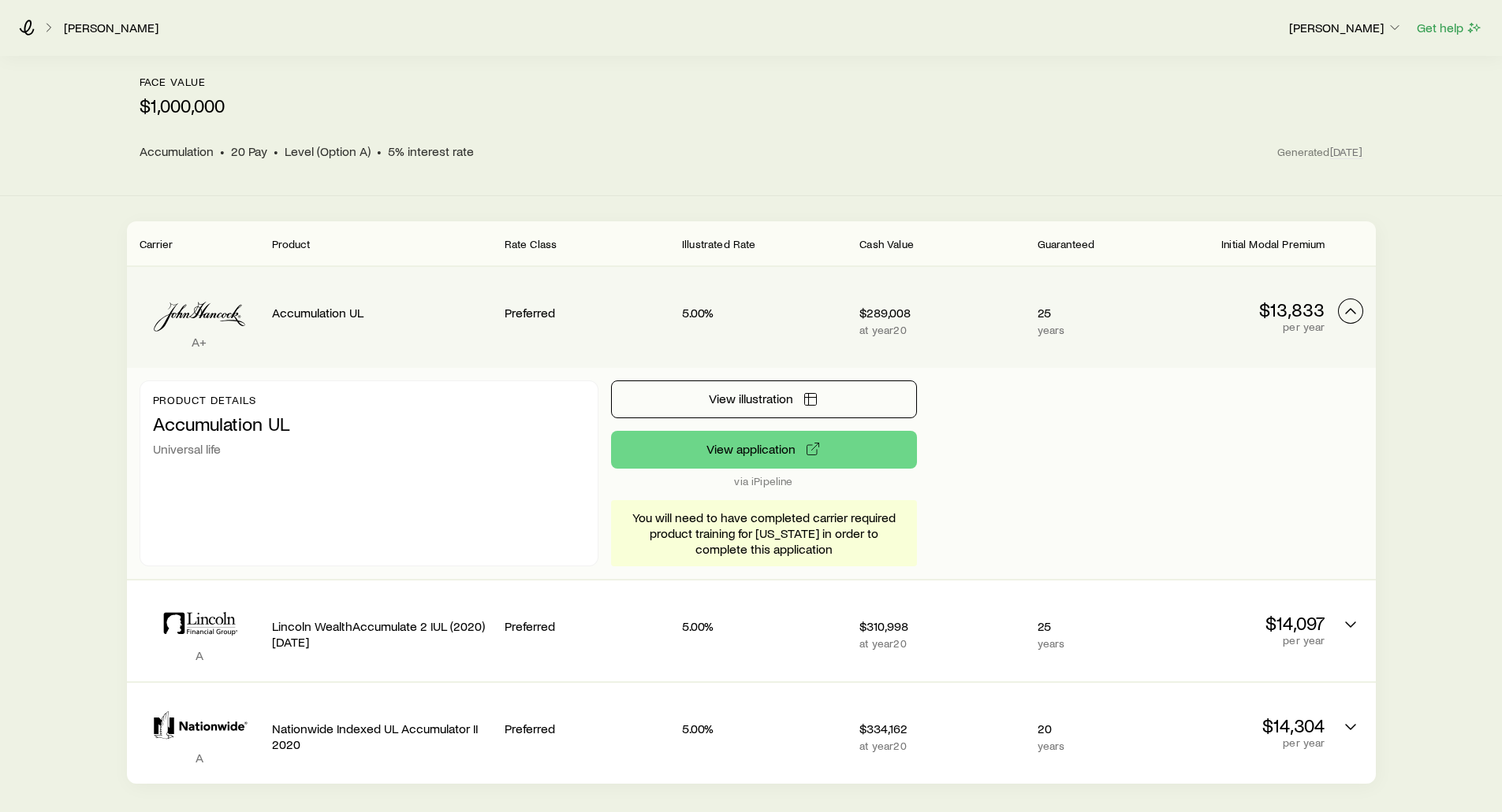
scroll to position [79, 0]
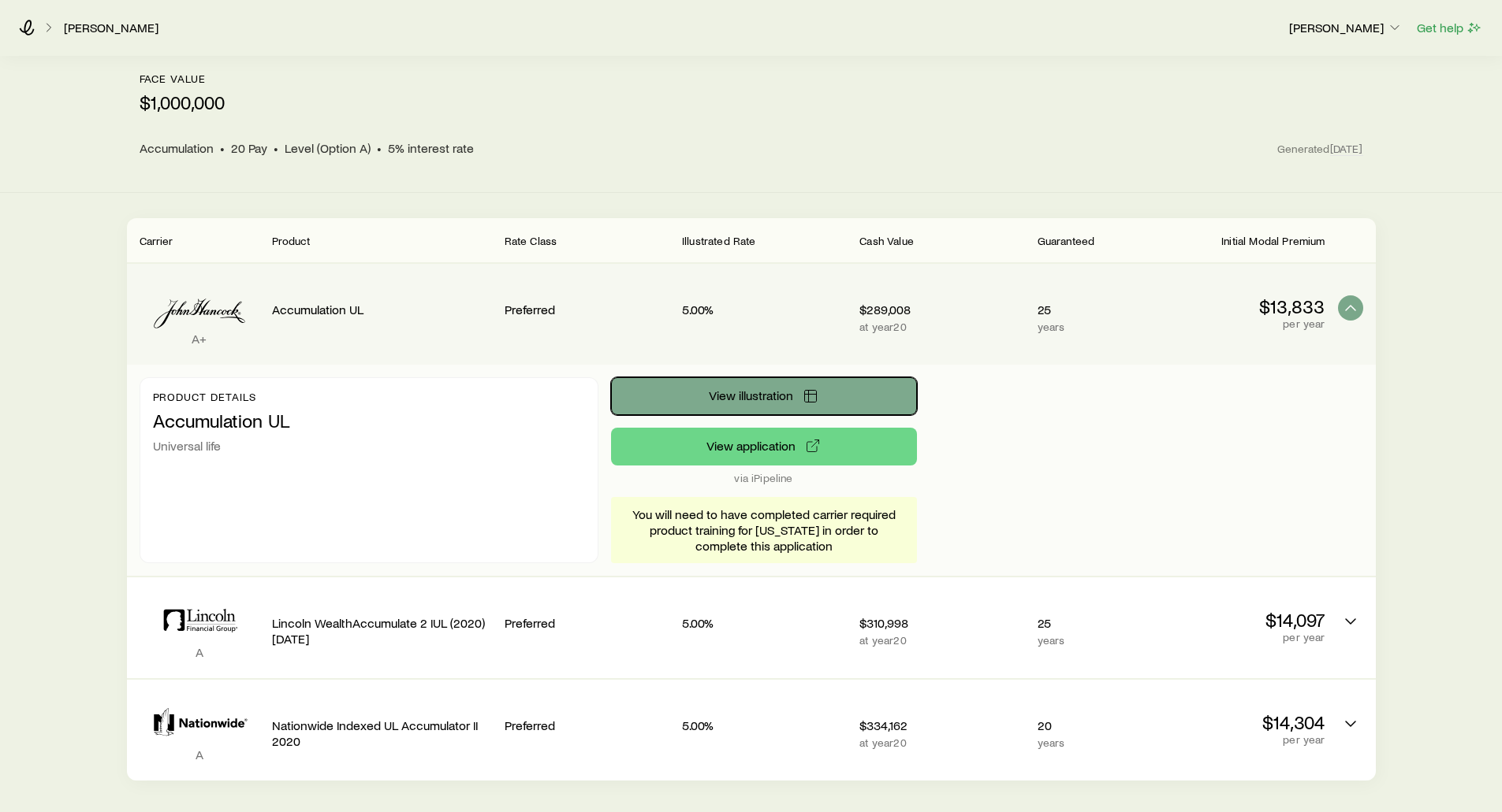
click at [728, 391] on span "View illustration" at bounding box center [751, 395] width 84 height 13
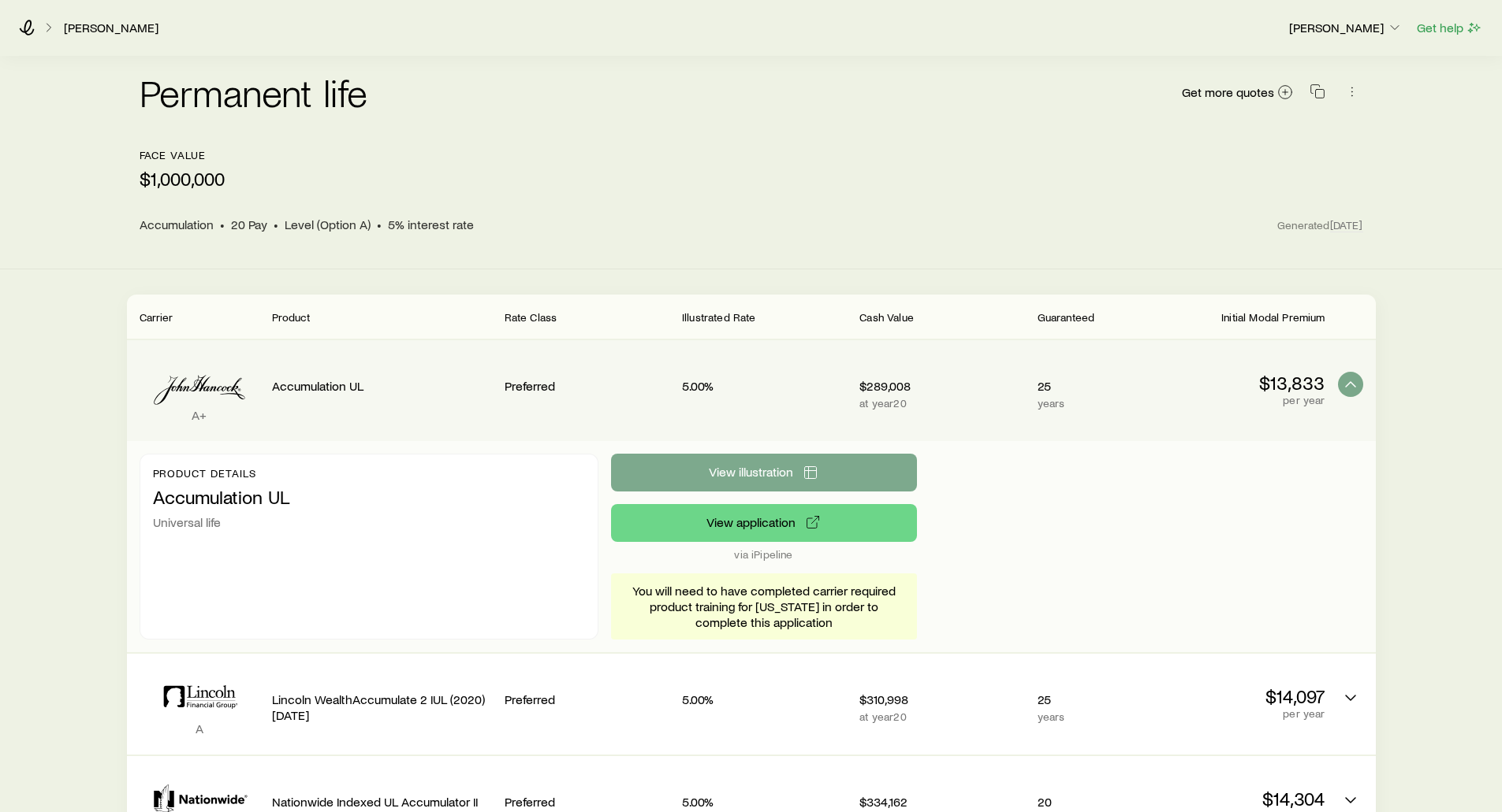
scroll to position [0, 0]
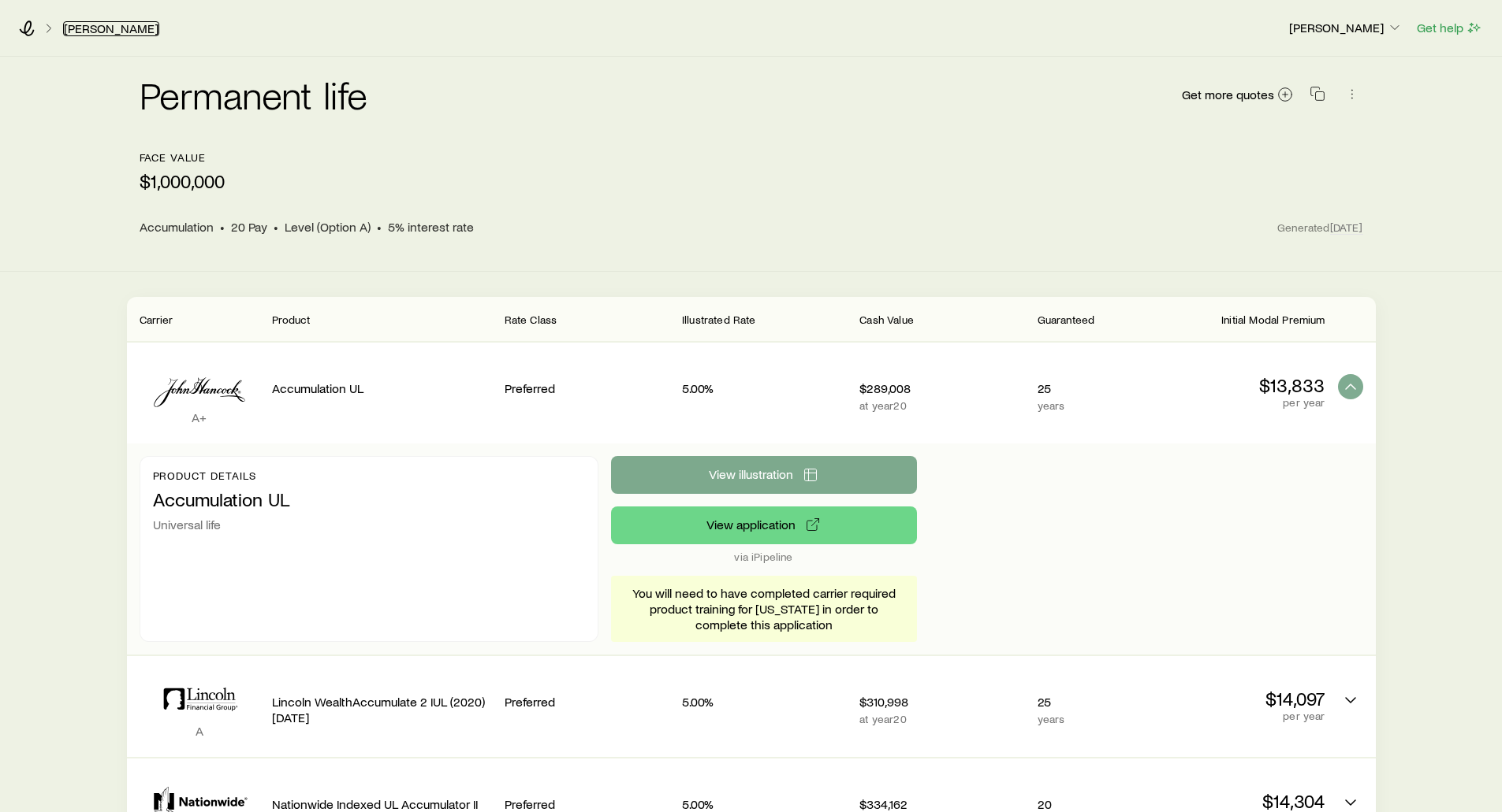
click at [90, 31] on link "[PERSON_NAME]" at bounding box center [110, 29] width 96 height 15
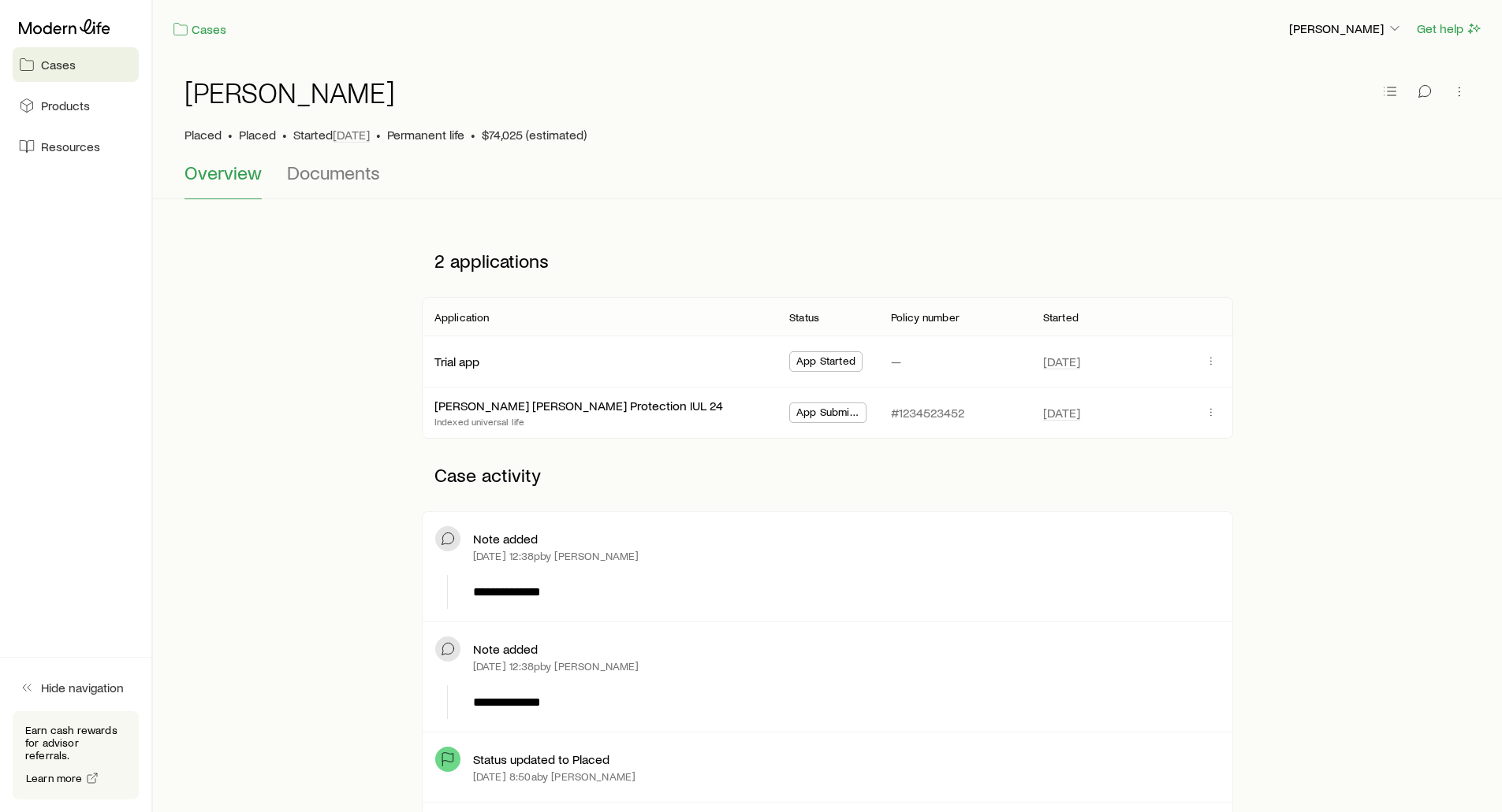
click at [322, 158] on div "[PERSON_NAME] Placed • Placed • Started [DATE] • Permanent life • $74,025 (esti…" at bounding box center [828, 109] width 1286 height 104
click at [316, 171] on span "Documents" at bounding box center [334, 172] width 93 height 22
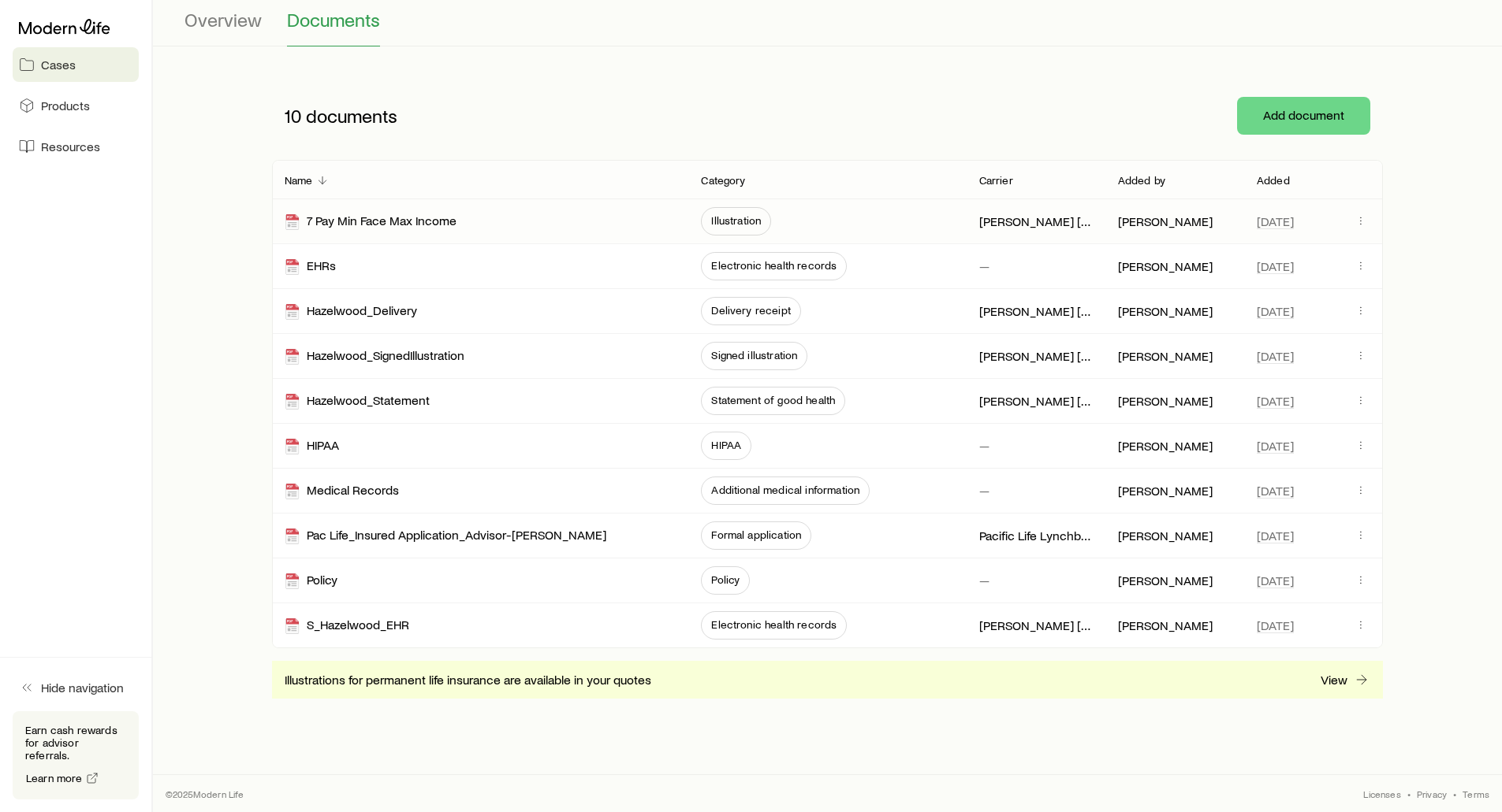
scroll to position [153, 0]
click at [306, 579] on div "Policy" at bounding box center [310, 580] width 53 height 18
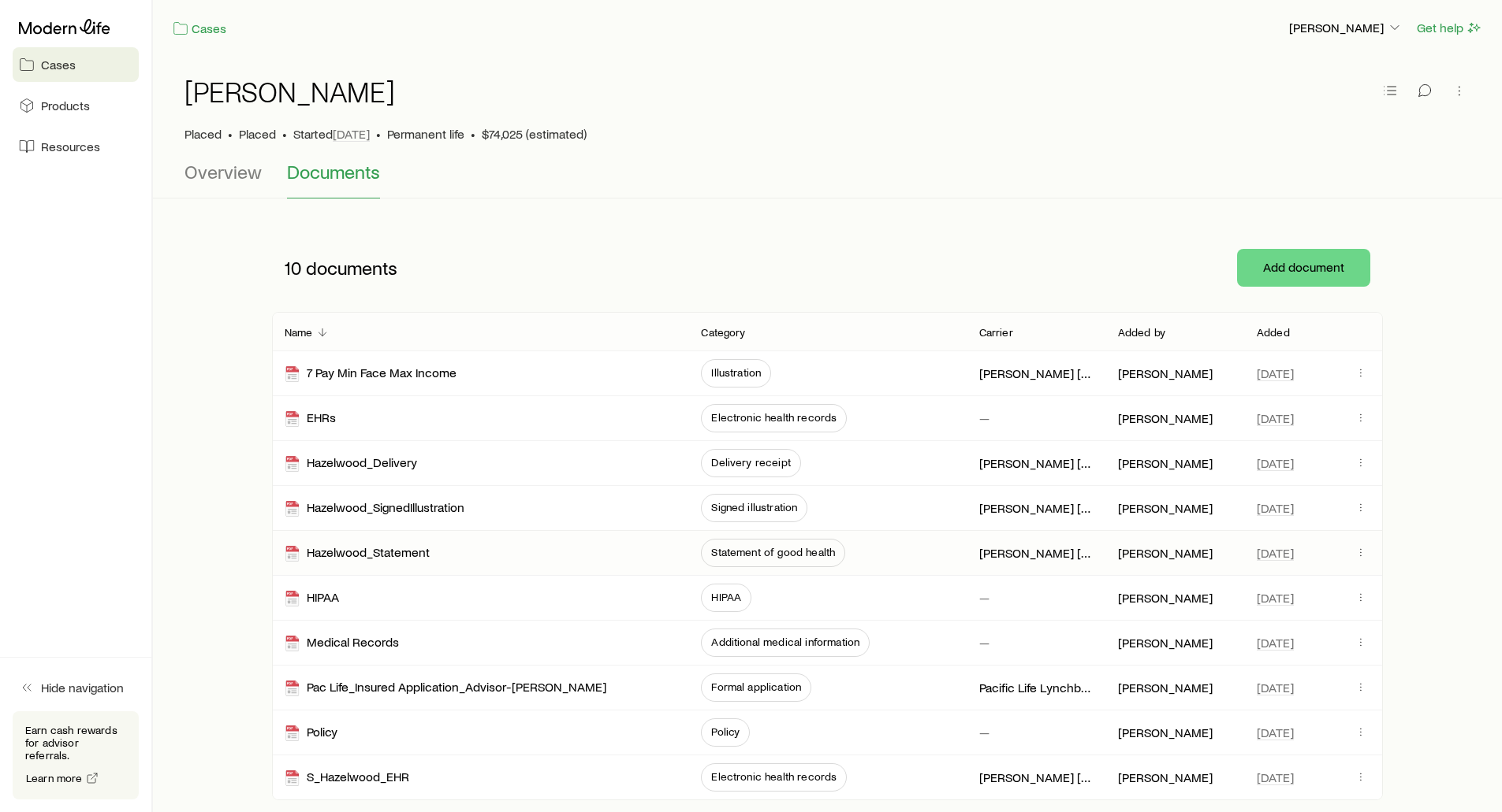
scroll to position [0, 0]
click at [206, 176] on span "Overview" at bounding box center [223, 172] width 77 height 22
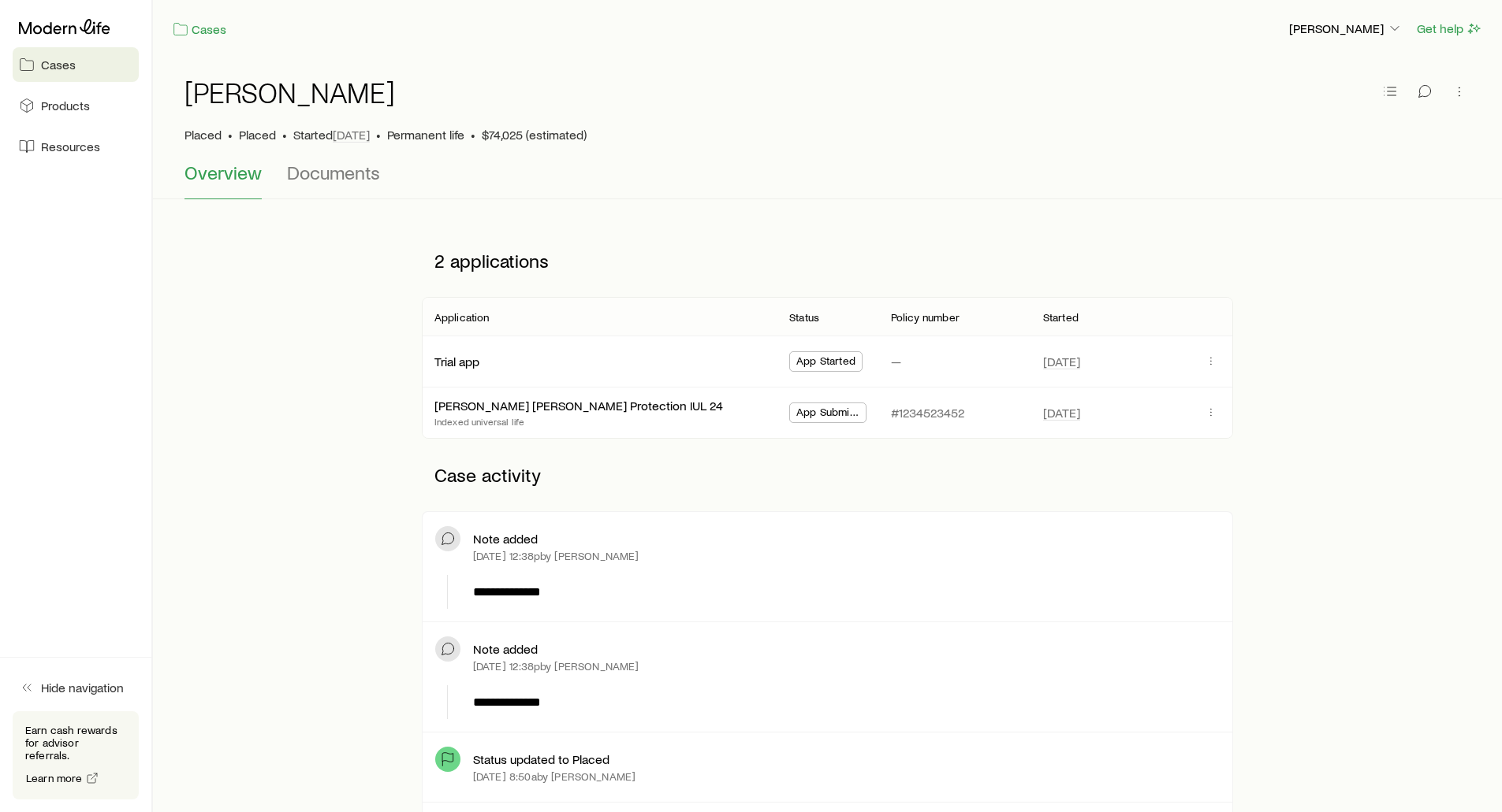
click at [56, 62] on span "Cases" at bounding box center [58, 65] width 35 height 16
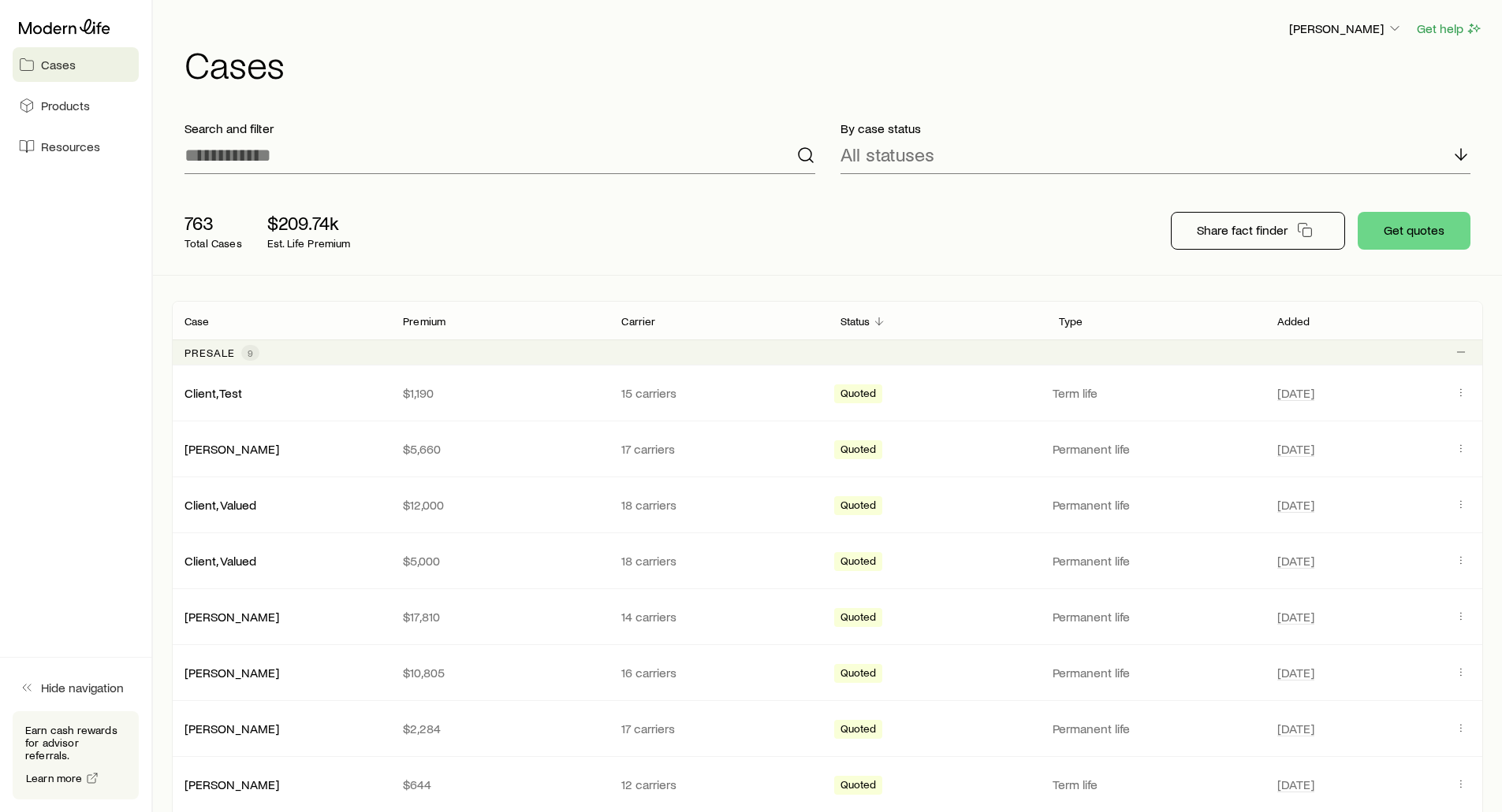
click at [576, 192] on div "763 Total Cases $209.74k Est. Life Premium Share fact finder Get quotes" at bounding box center [828, 230] width 1311 height 88
click at [1382, 230] on button "Get quotes" at bounding box center [1414, 231] width 113 height 38
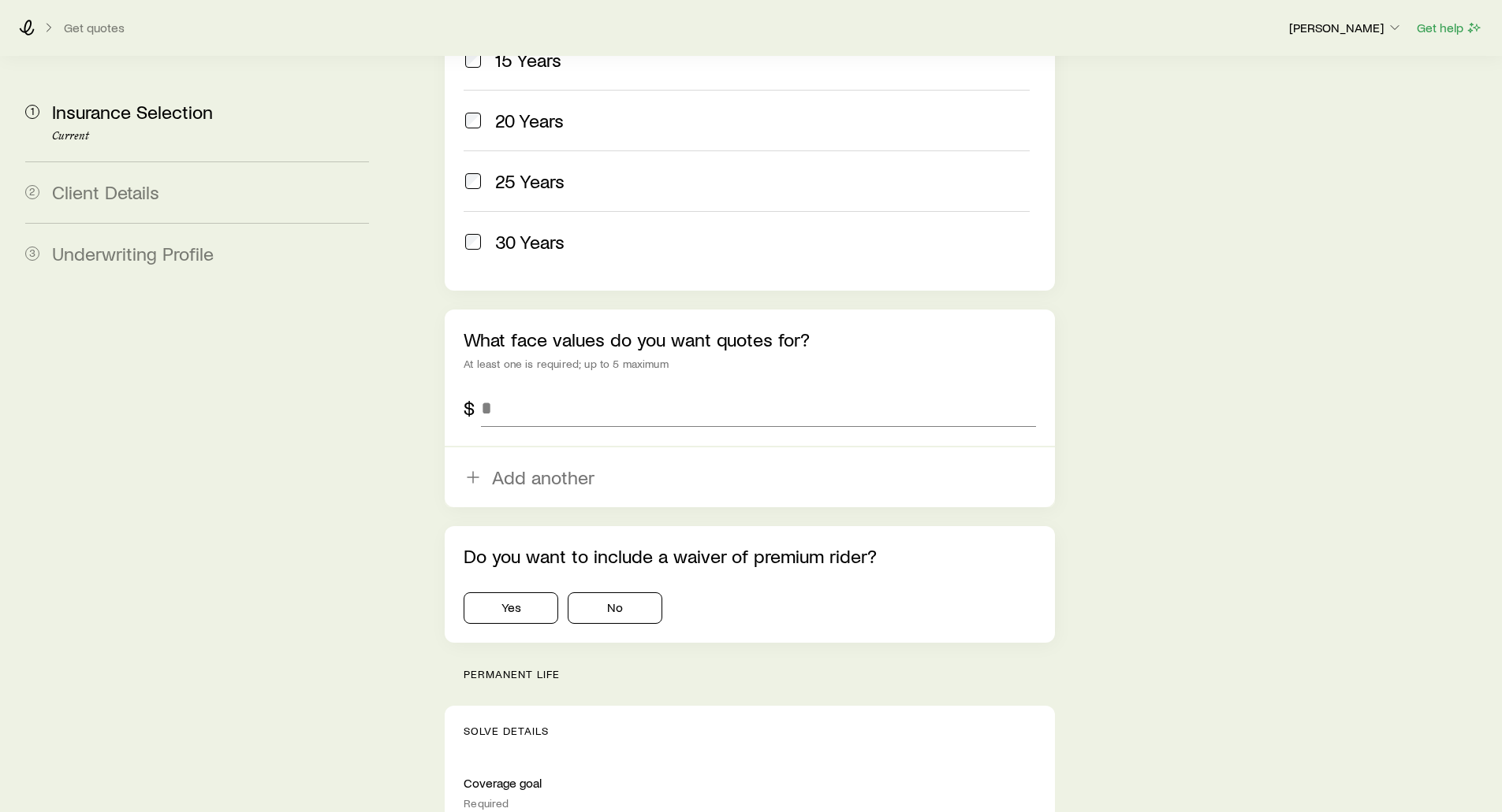
scroll to position [867, 0]
click at [499, 385] on input "tel" at bounding box center [758, 404] width 554 height 38
type input "*******"
click at [404, 368] on div "Insurance Selection Start by specifying details about any product types you are…" at bounding box center [945, 720] width 1089 height 3061
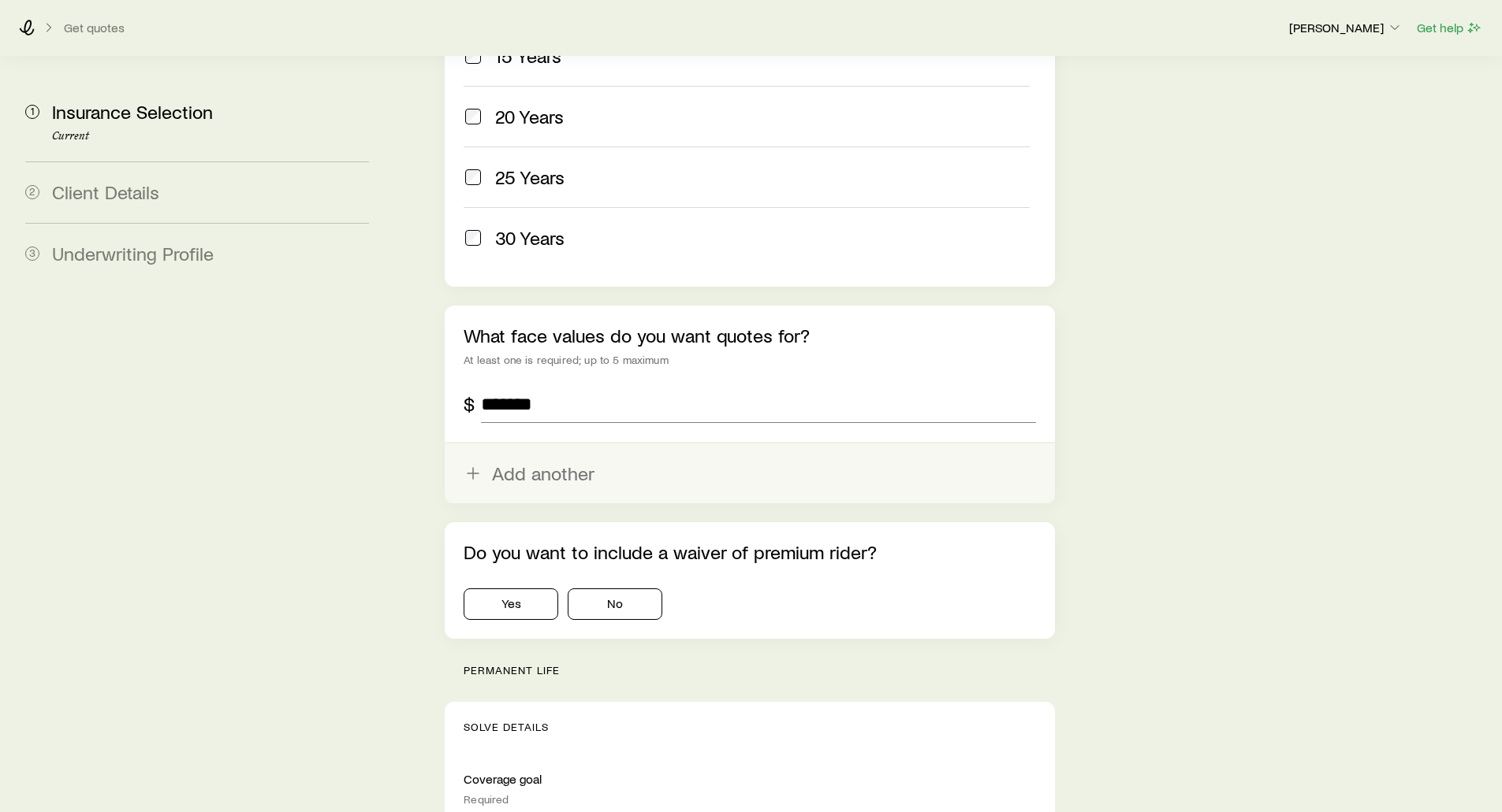
click at [532, 444] on button "Add another" at bounding box center [750, 473] width 610 height 60
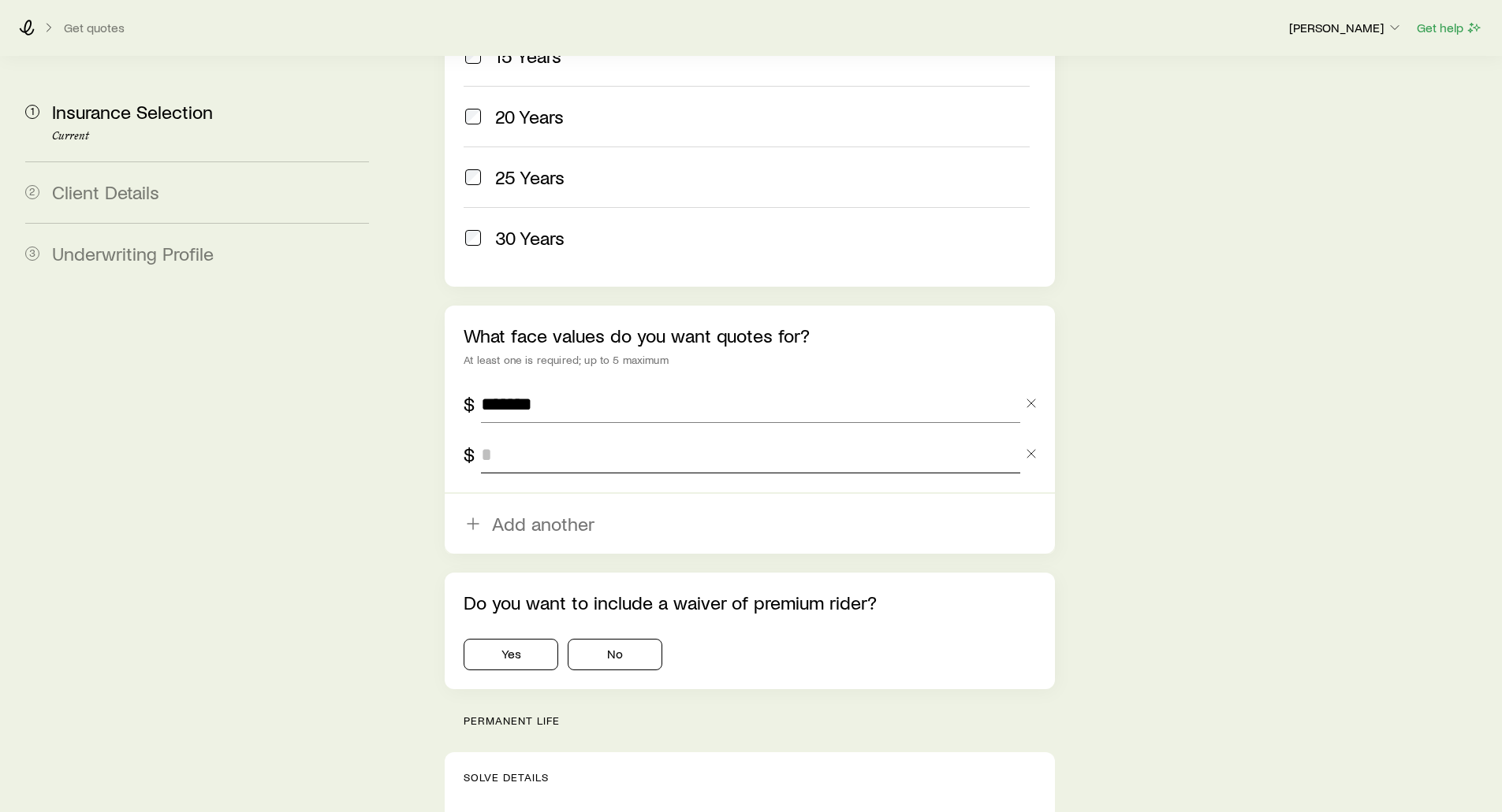
click at [530, 436] on input "tel" at bounding box center [750, 454] width 538 height 38
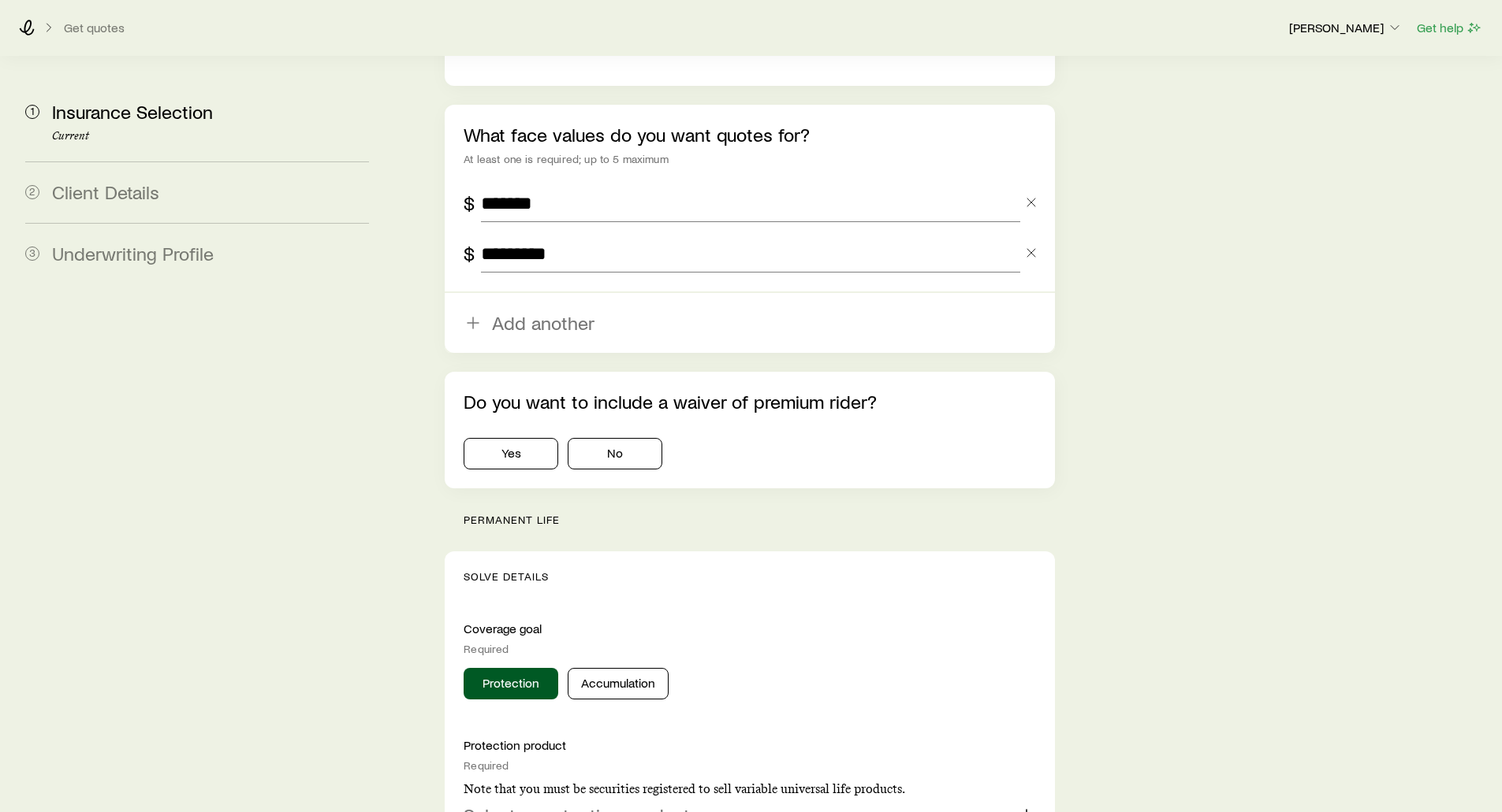
scroll to position [1103, 0]
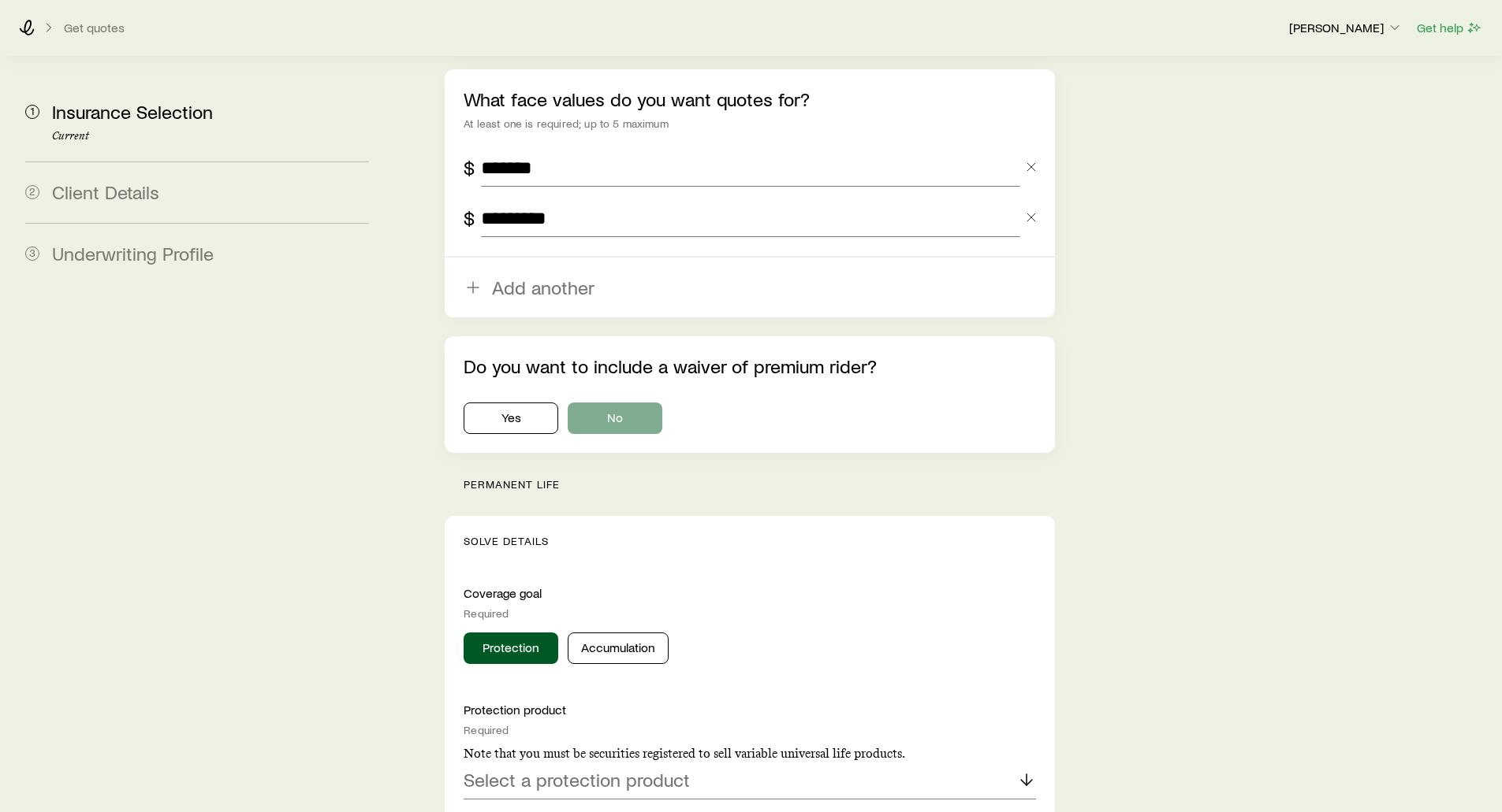
type input "*********"
click at [631, 402] on button "No" at bounding box center [615, 418] width 95 height 31
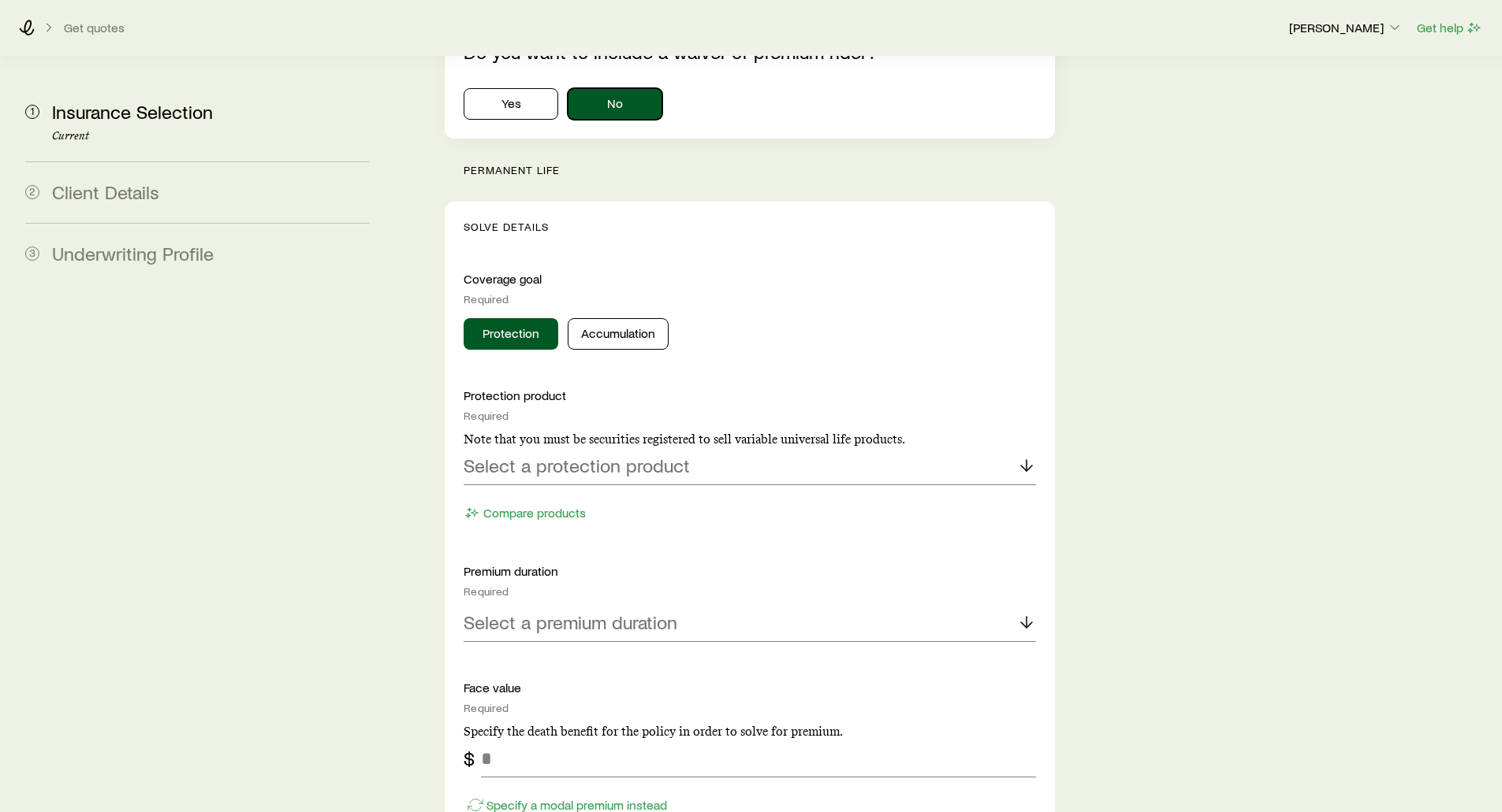
scroll to position [1419, 0]
drag, startPoint x: 554, startPoint y: 123, endPoint x: 482, endPoint y: 129, distance: 72.2
click at [482, 163] on p "permanent life" at bounding box center [759, 169] width 591 height 13
click at [521, 317] on button "Protection" at bounding box center [511, 333] width 95 height 31
click at [499, 454] on p "Select a protection product" at bounding box center [577, 464] width 226 height 22
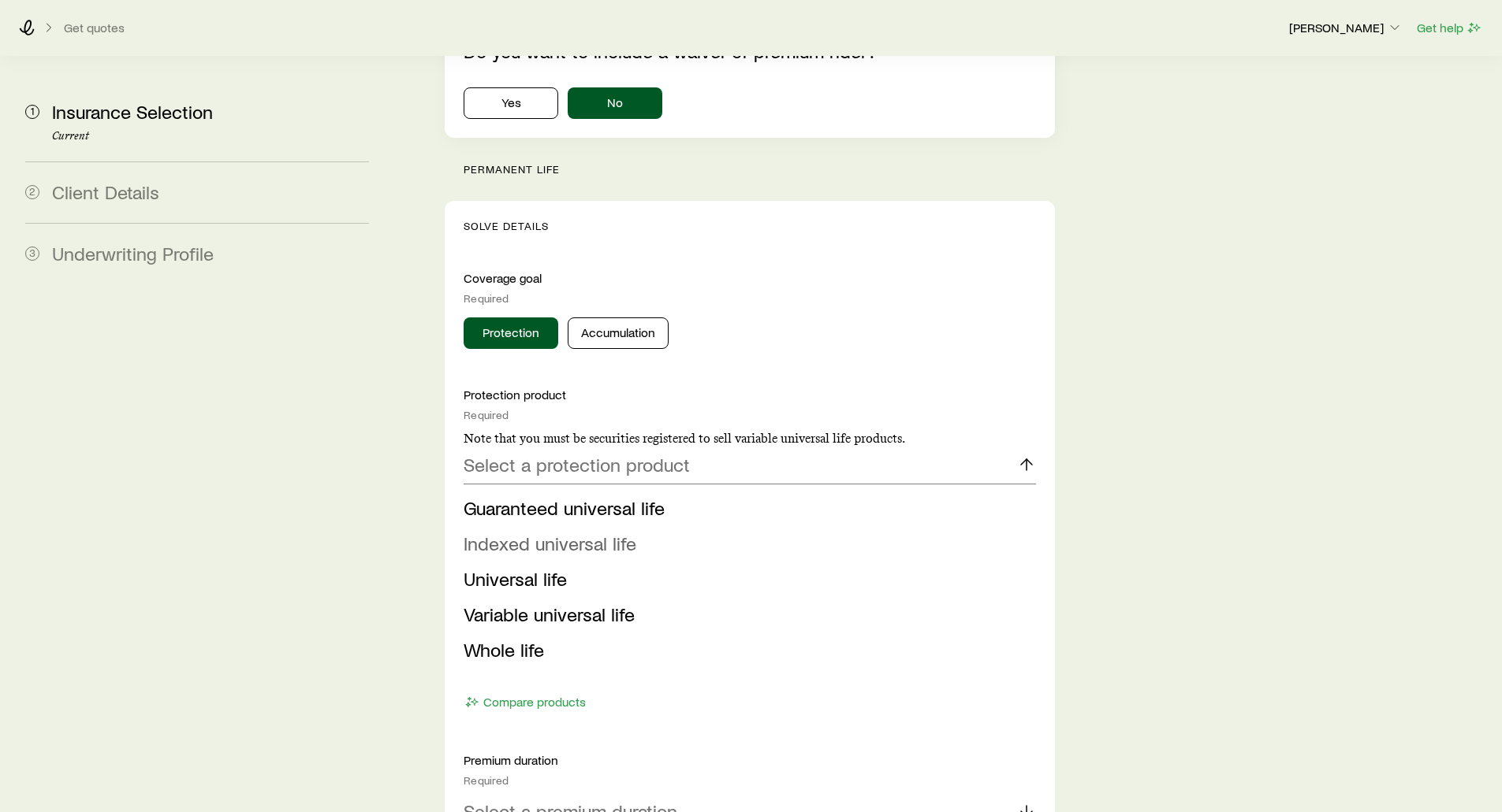
click at [506, 531] on span "Indexed universal life" at bounding box center [550, 542] width 173 height 22
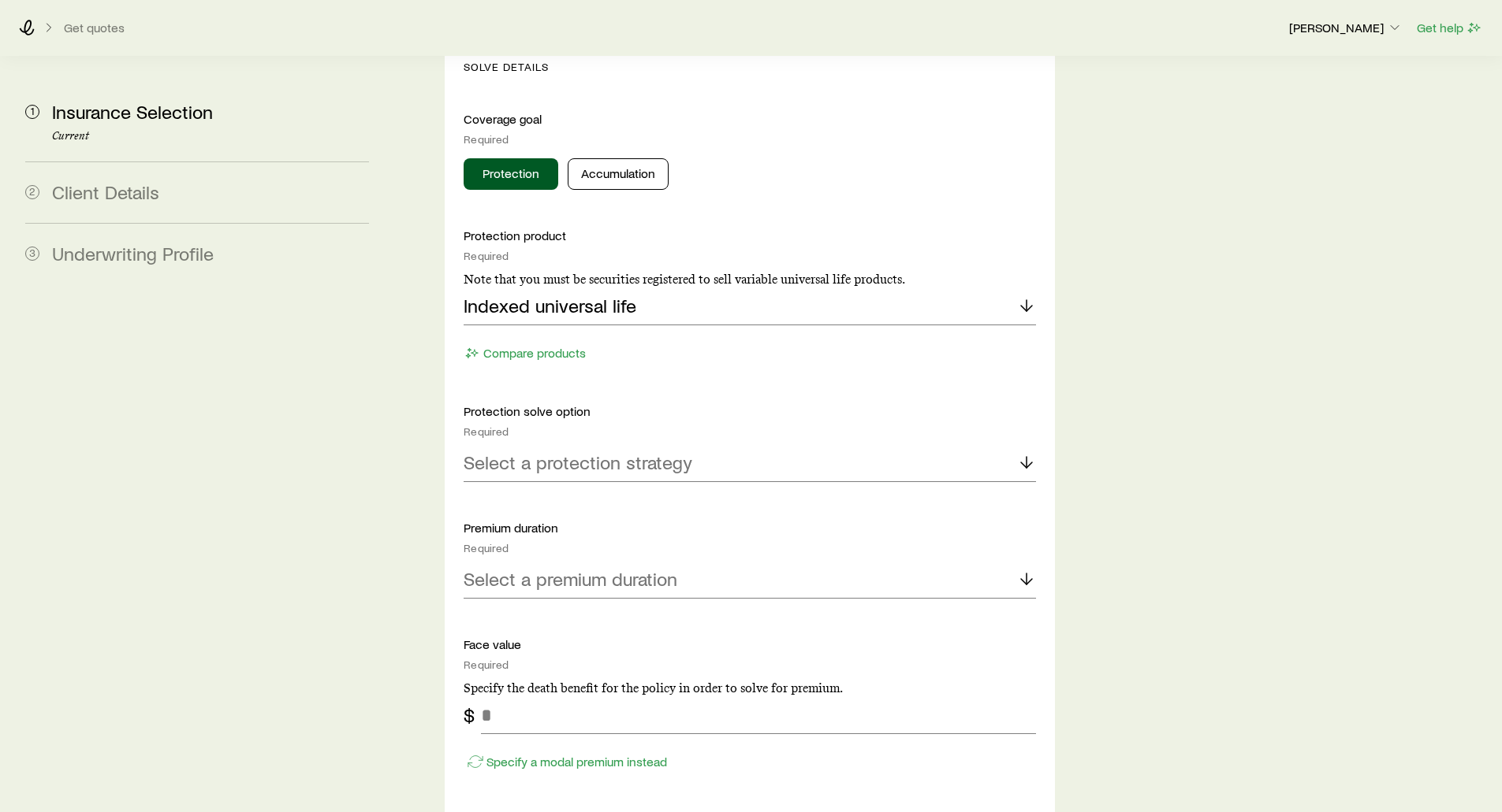
scroll to position [1576, 0]
click at [500, 346] on button "Compare products" at bounding box center [525, 355] width 123 height 18
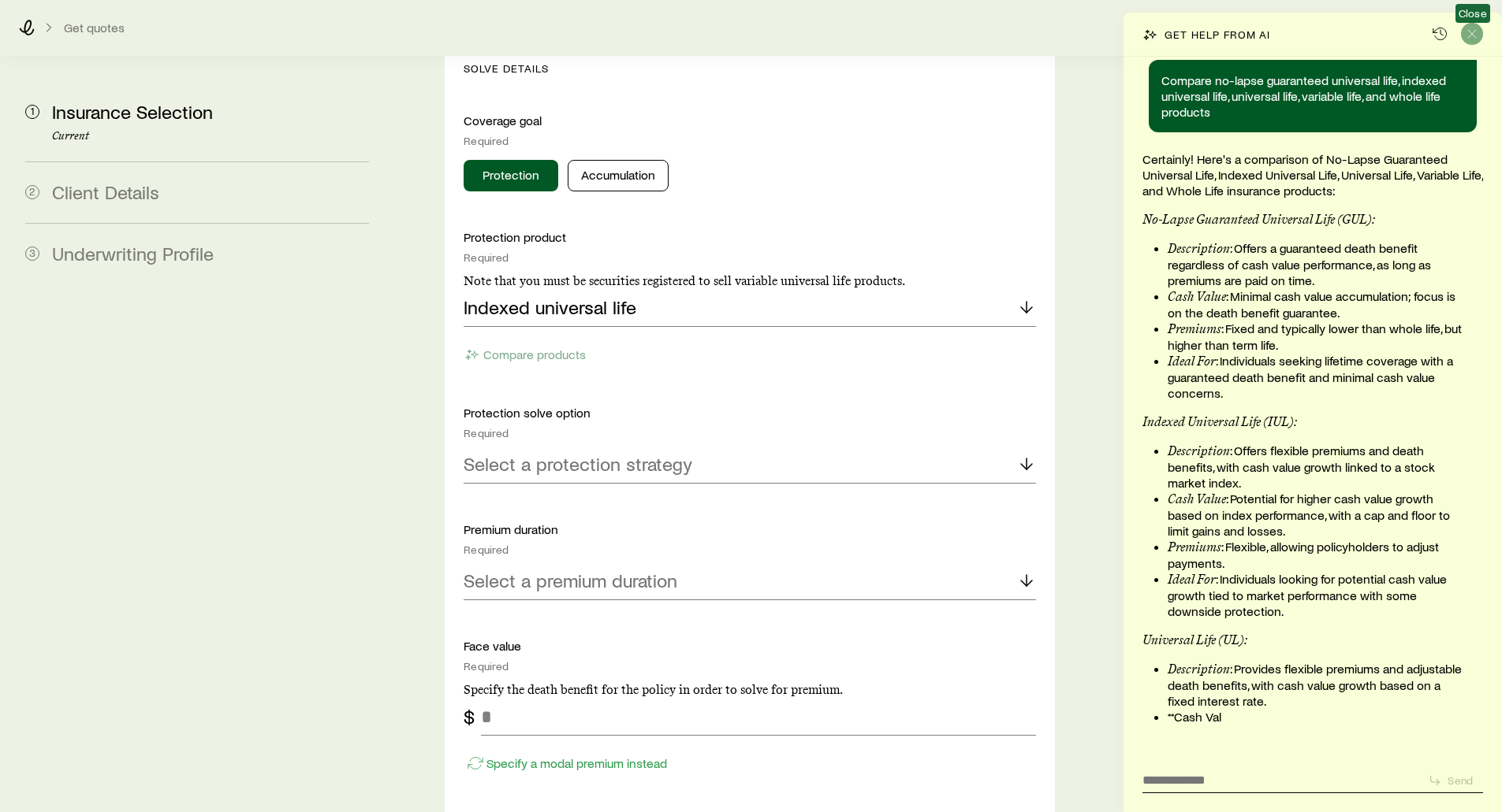
scroll to position [143650, 0]
click at [1474, 39] on icon "Close" at bounding box center [1472, 34] width 16 height 16
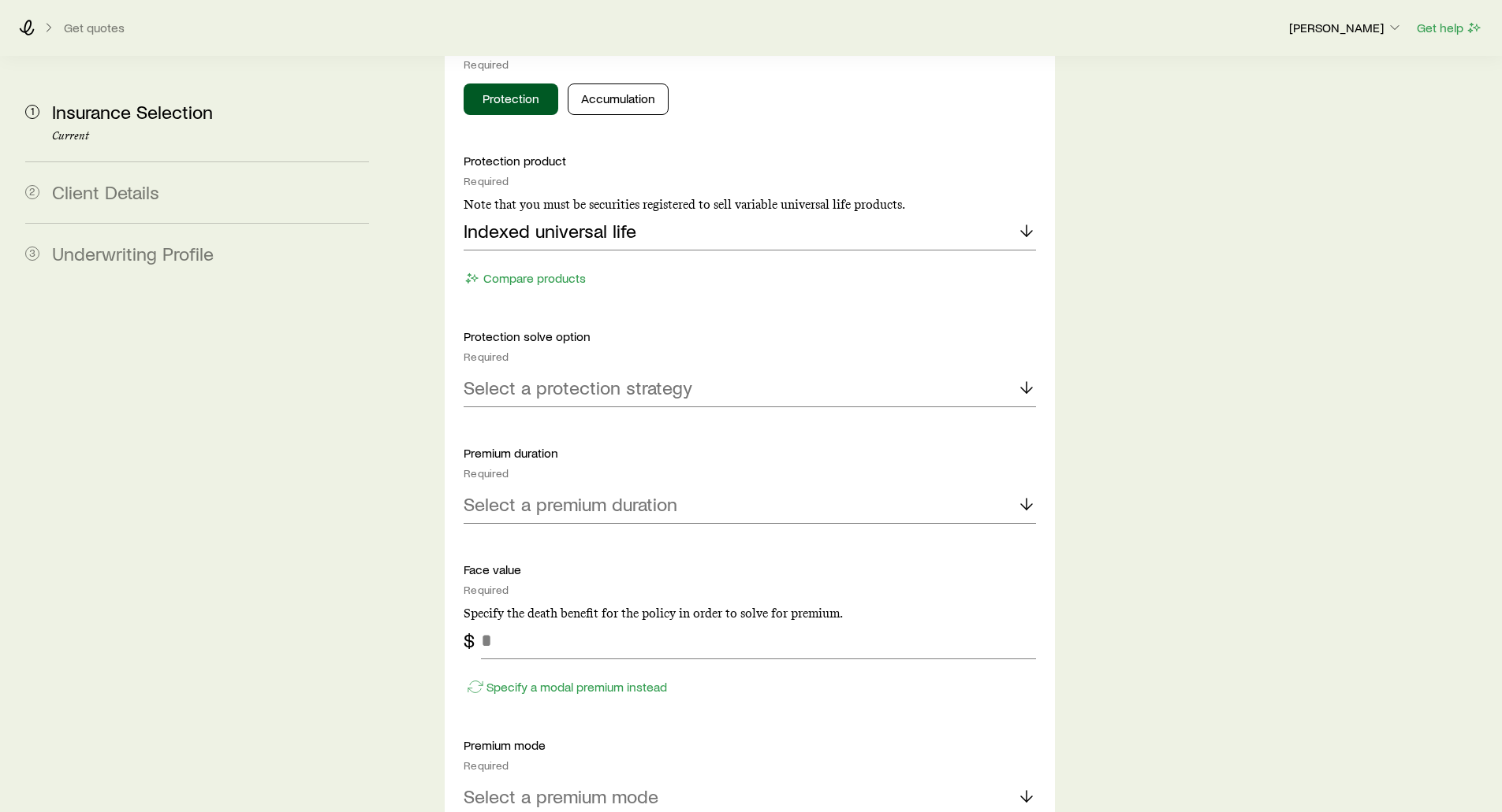
scroll to position [1654, 0]
click at [464, 375] on p "Select a protection strategy" at bounding box center [577, 385] width 229 height 22
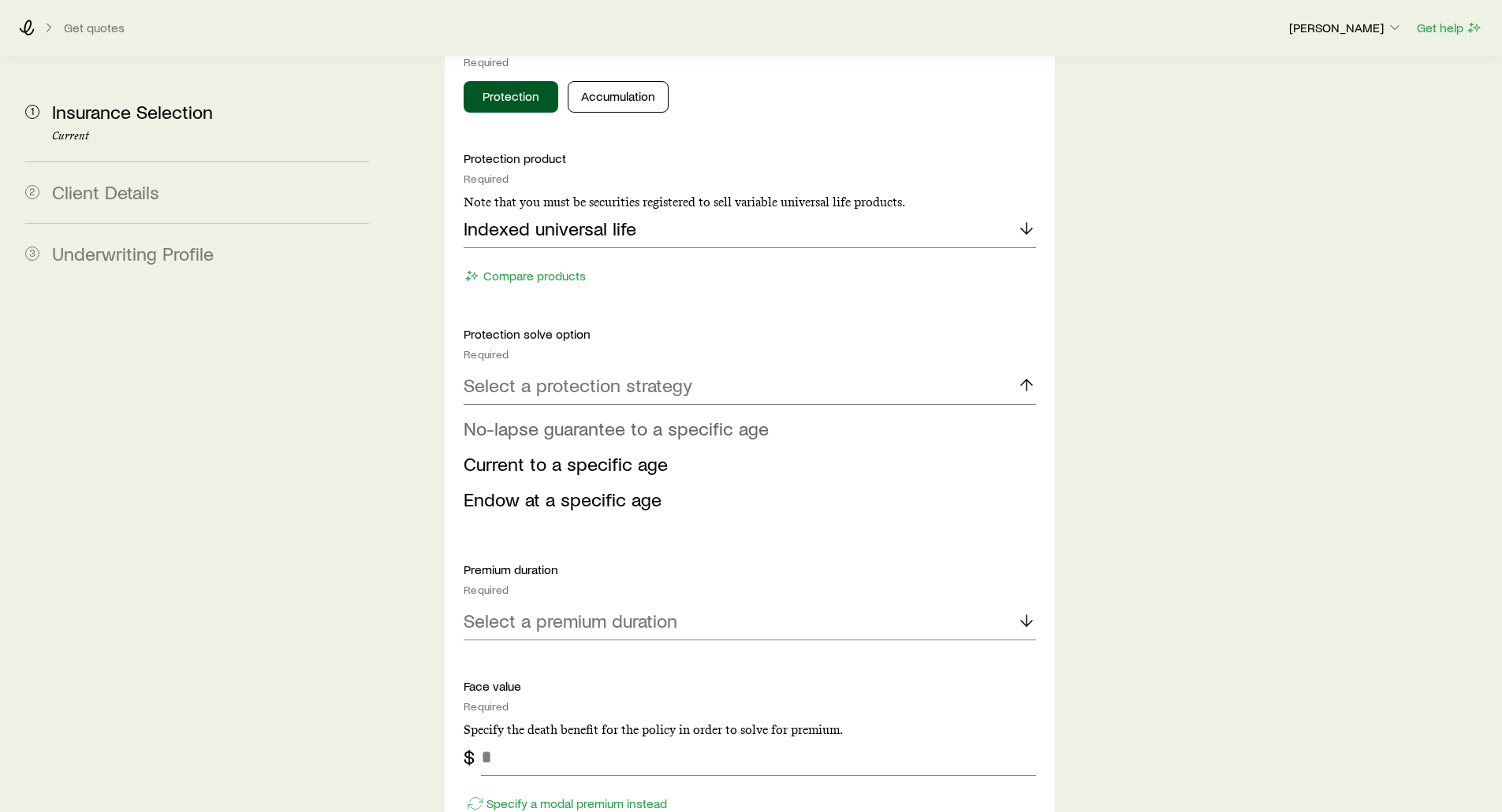
click at [474, 417] on span "No-lapse guarantee to a specific age" at bounding box center [616, 428] width 305 height 22
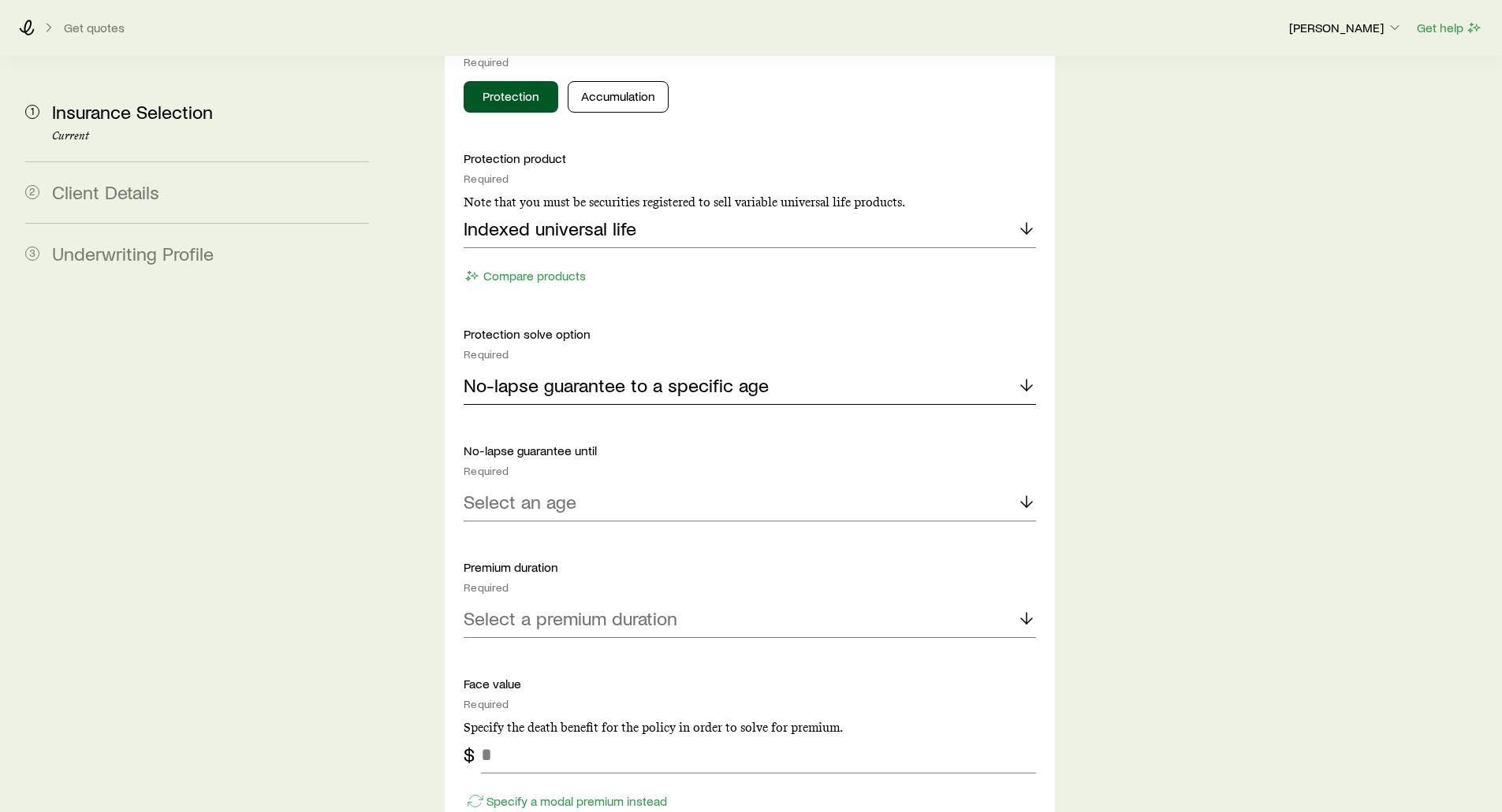
click at [502, 375] on p "No-lapse guarantee to a specific age" at bounding box center [616, 385] width 305 height 22
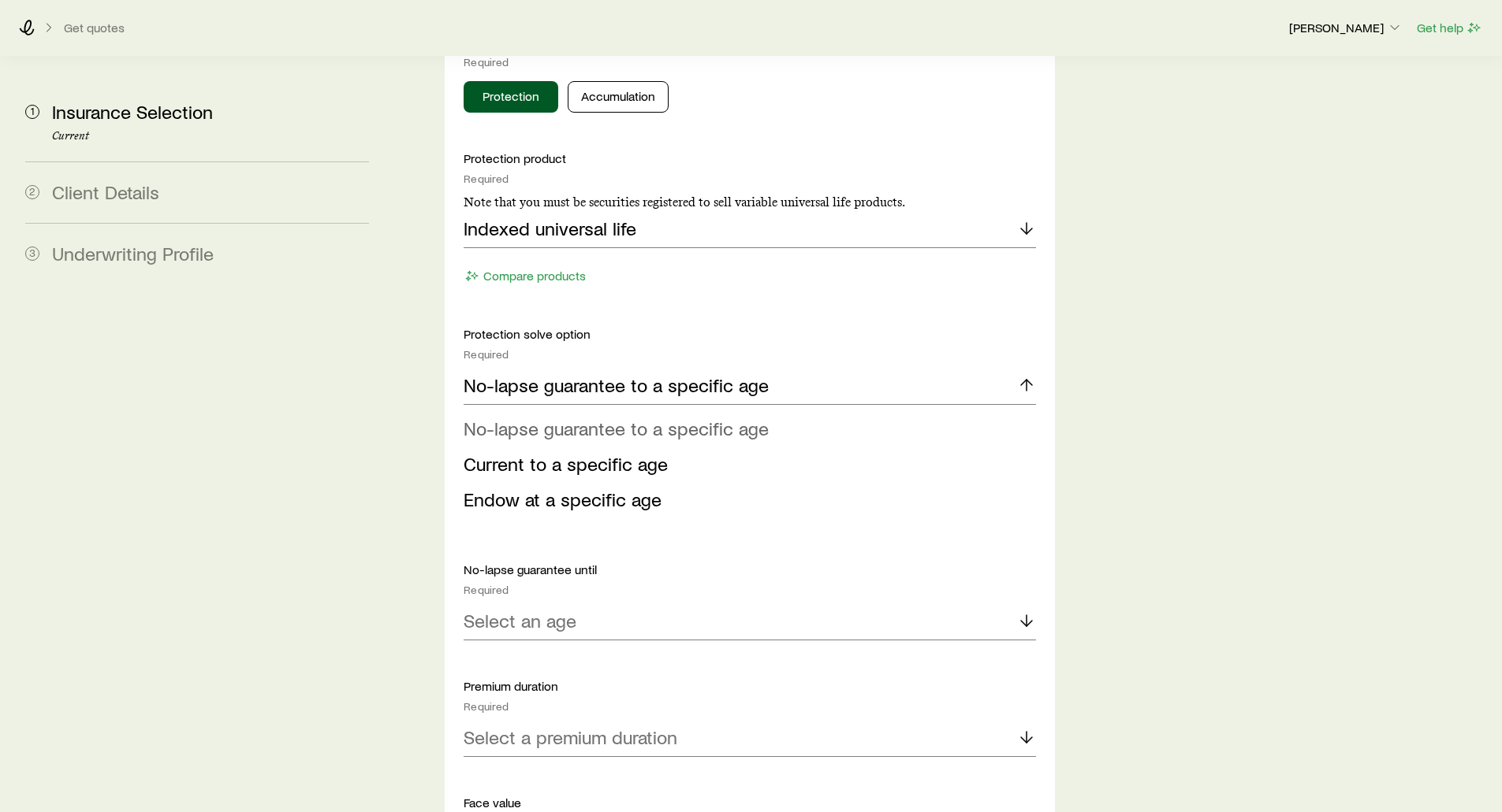
click at [512, 417] on span "No-lapse guarantee to a specific age" at bounding box center [616, 428] width 305 height 22
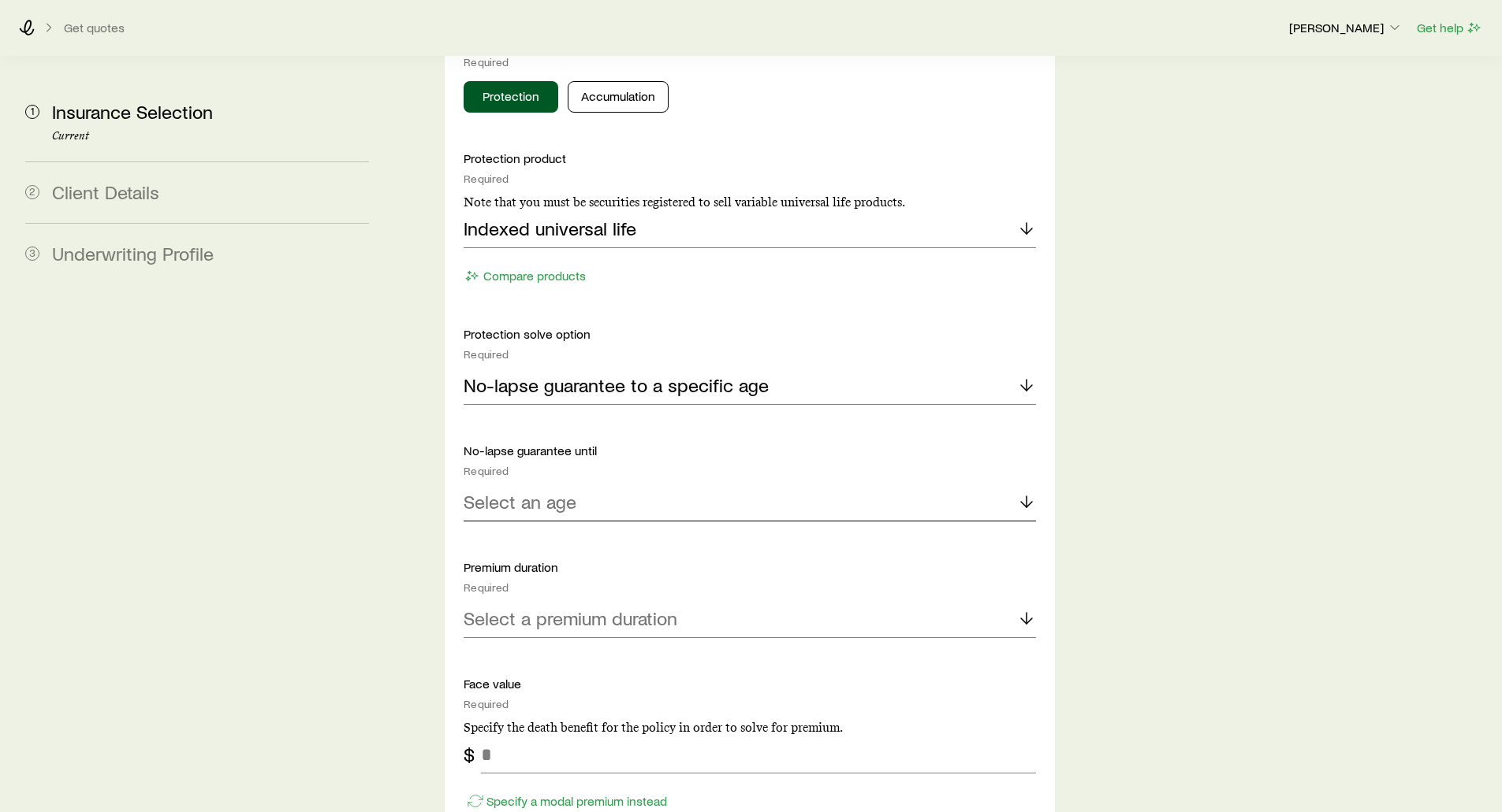
click at [503, 491] on p "Select an age" at bounding box center [520, 502] width 113 height 22
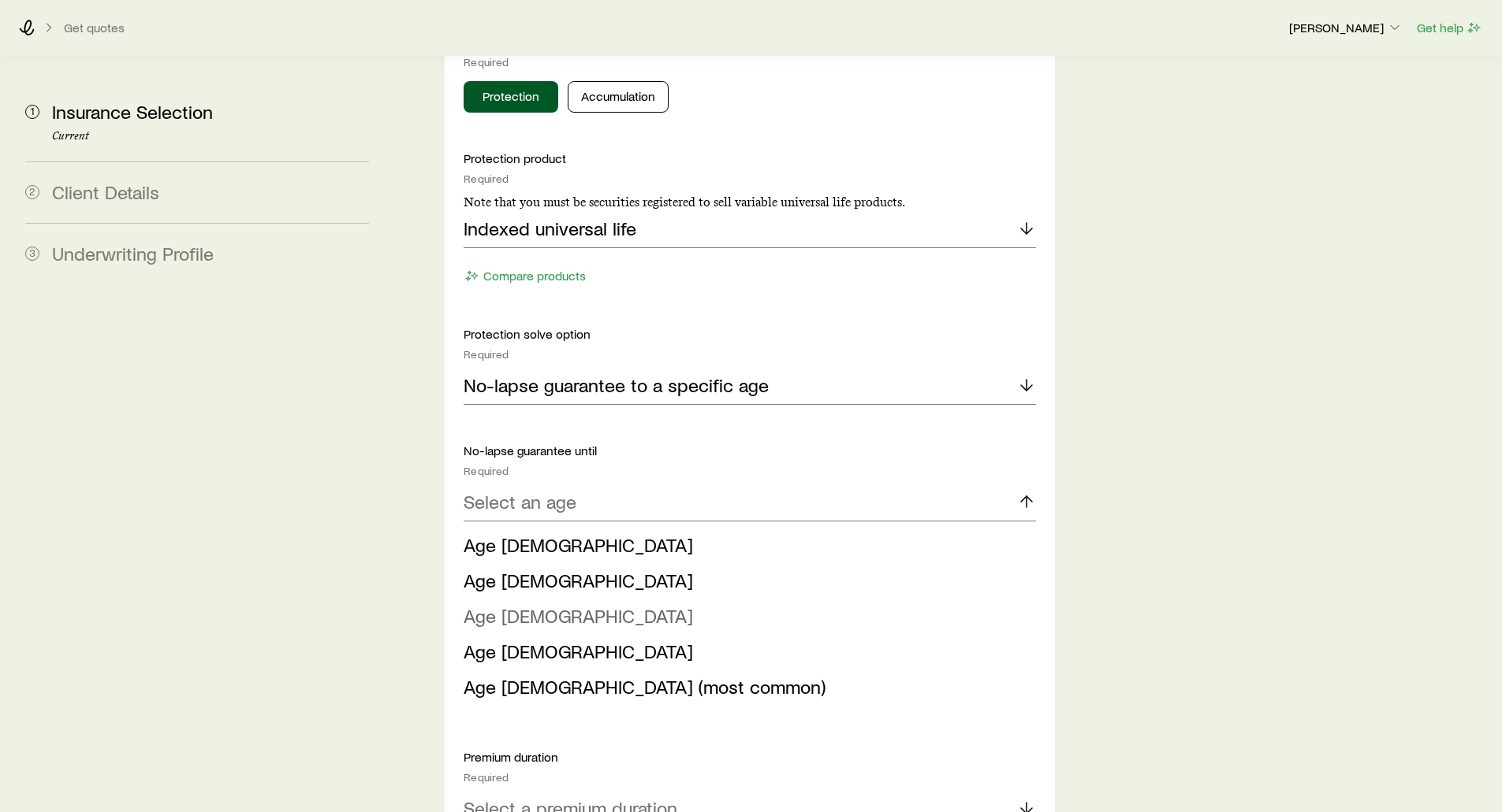
click at [502, 604] on span "Age [DEMOGRAPHIC_DATA]" at bounding box center [578, 615] width 230 height 22
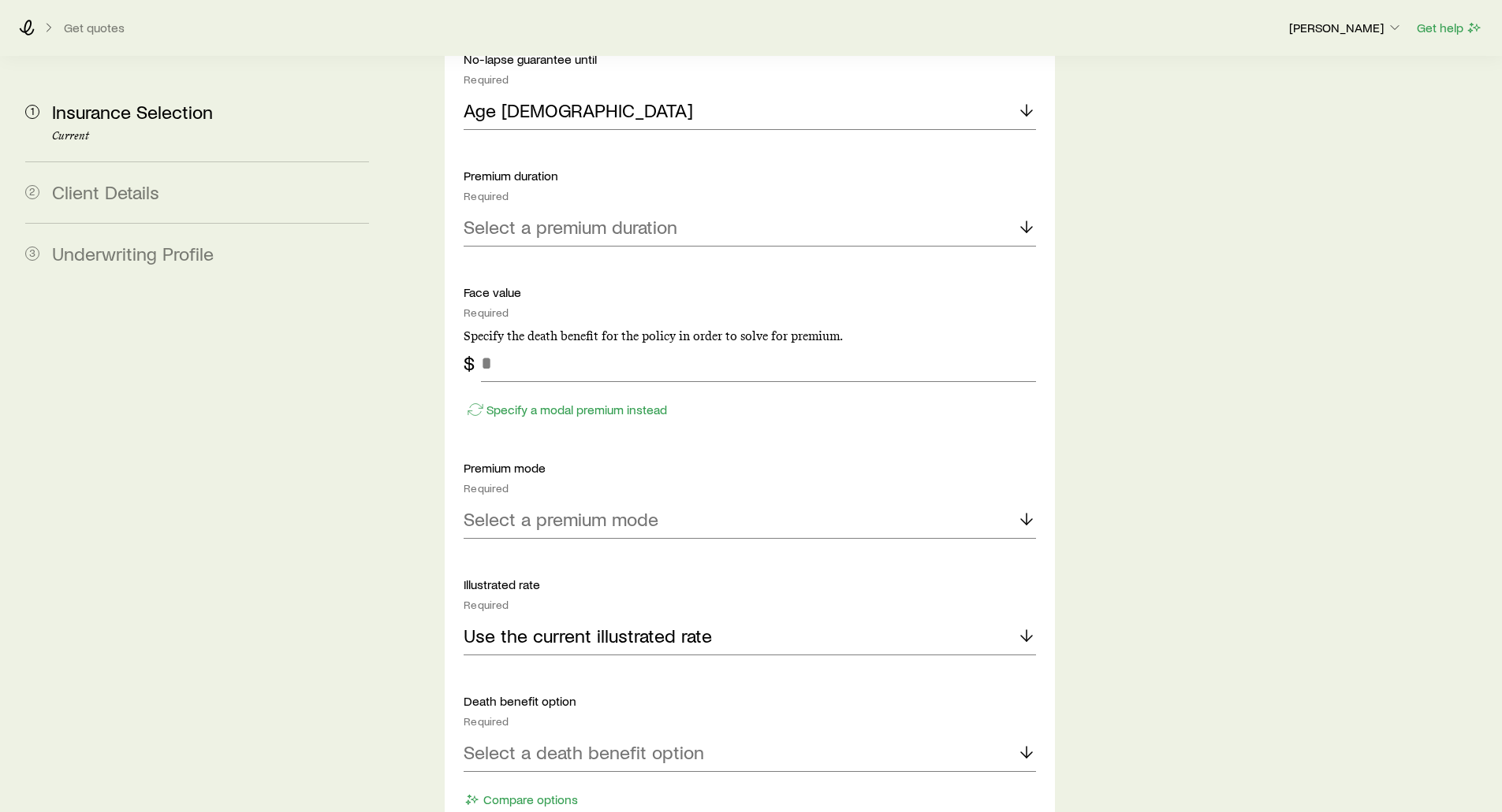
scroll to position [2049, 0]
click at [499, 213] on p "Select a premium duration" at bounding box center [570, 224] width 213 height 22
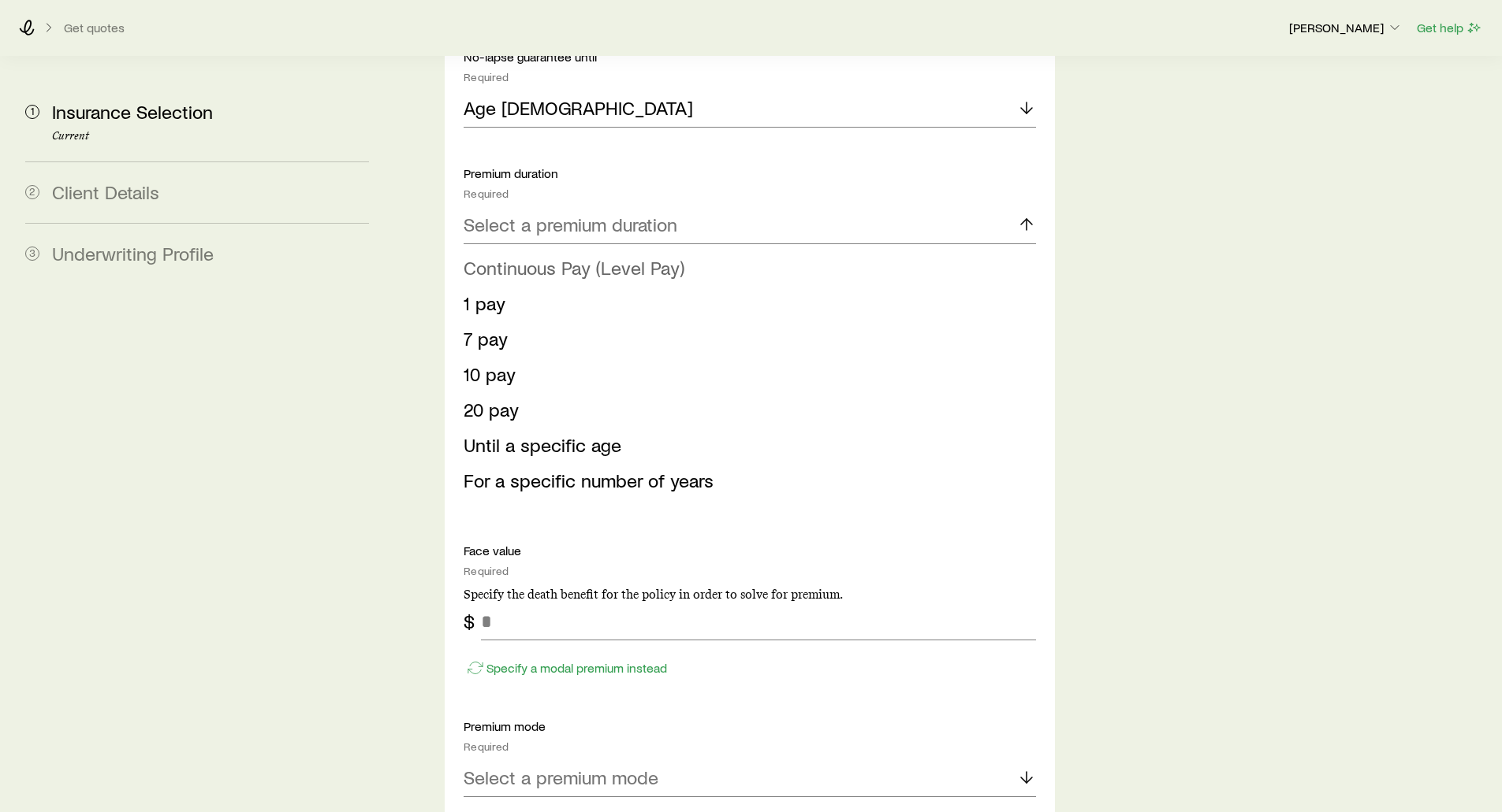
click at [493, 256] on span "Continuous Pay (Level Pay)" at bounding box center [574, 267] width 221 height 22
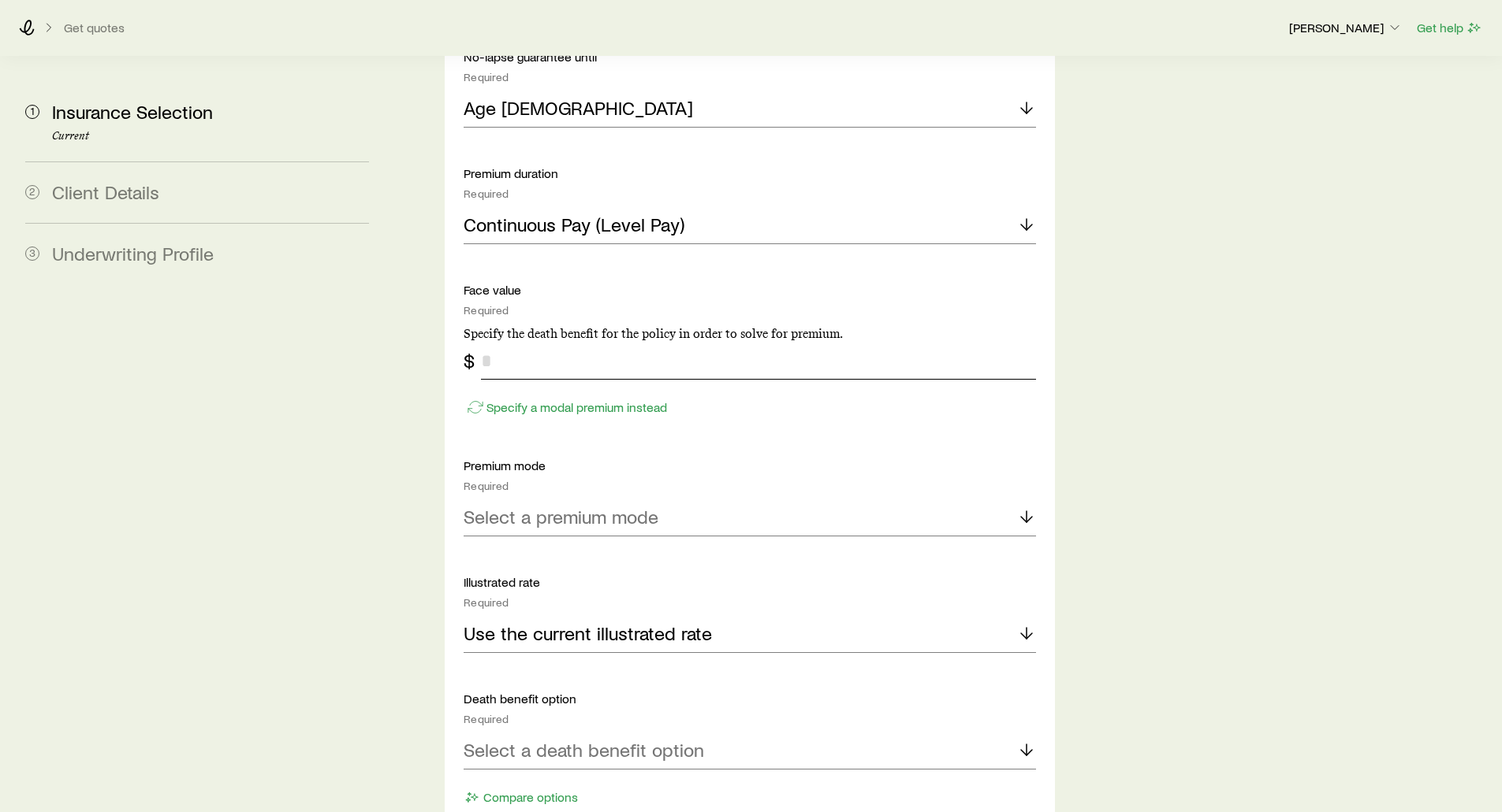
click at [505, 342] on input "tel" at bounding box center [758, 361] width 554 height 38
type input "*******"
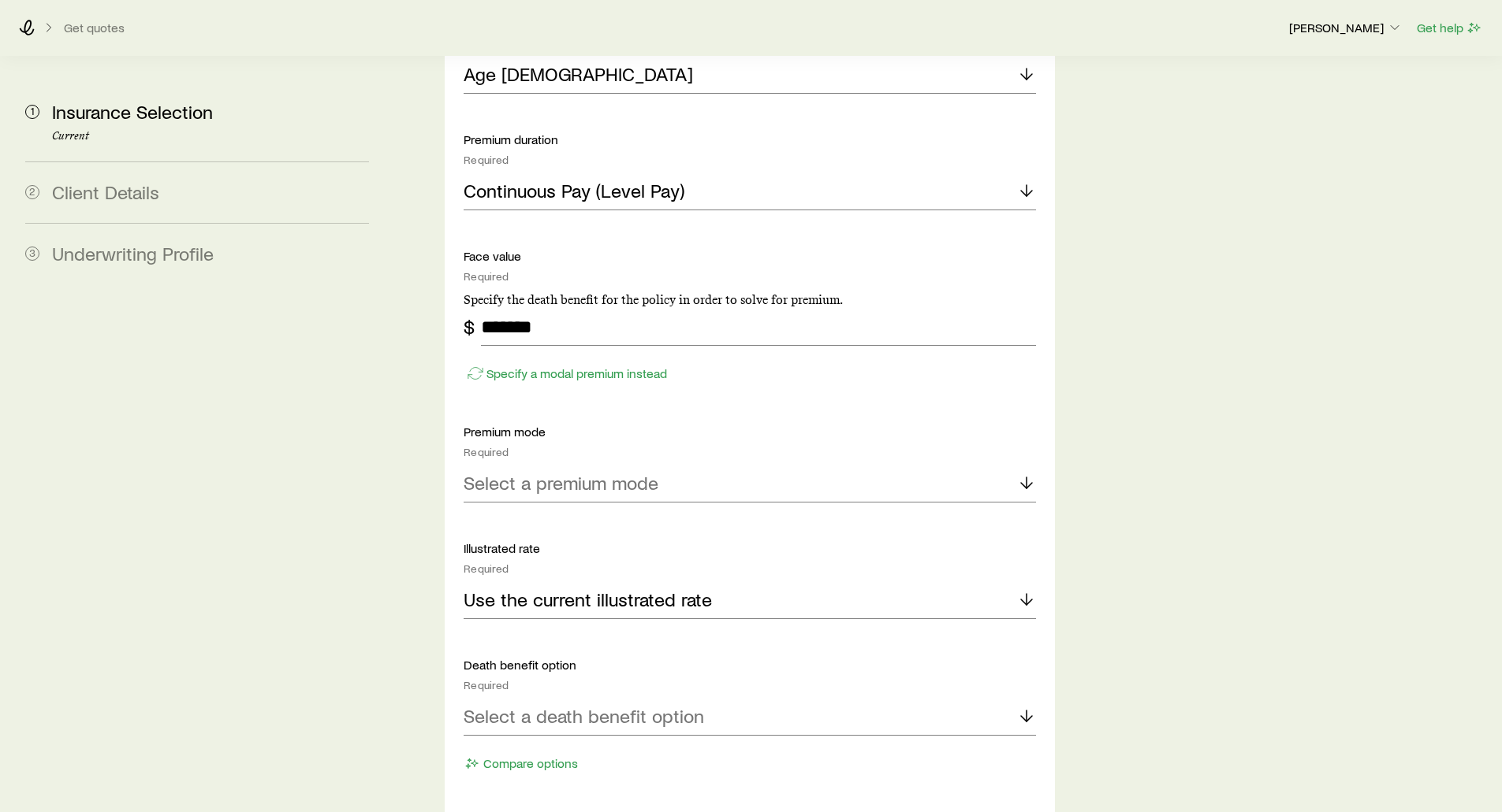
scroll to position [2128, 0]
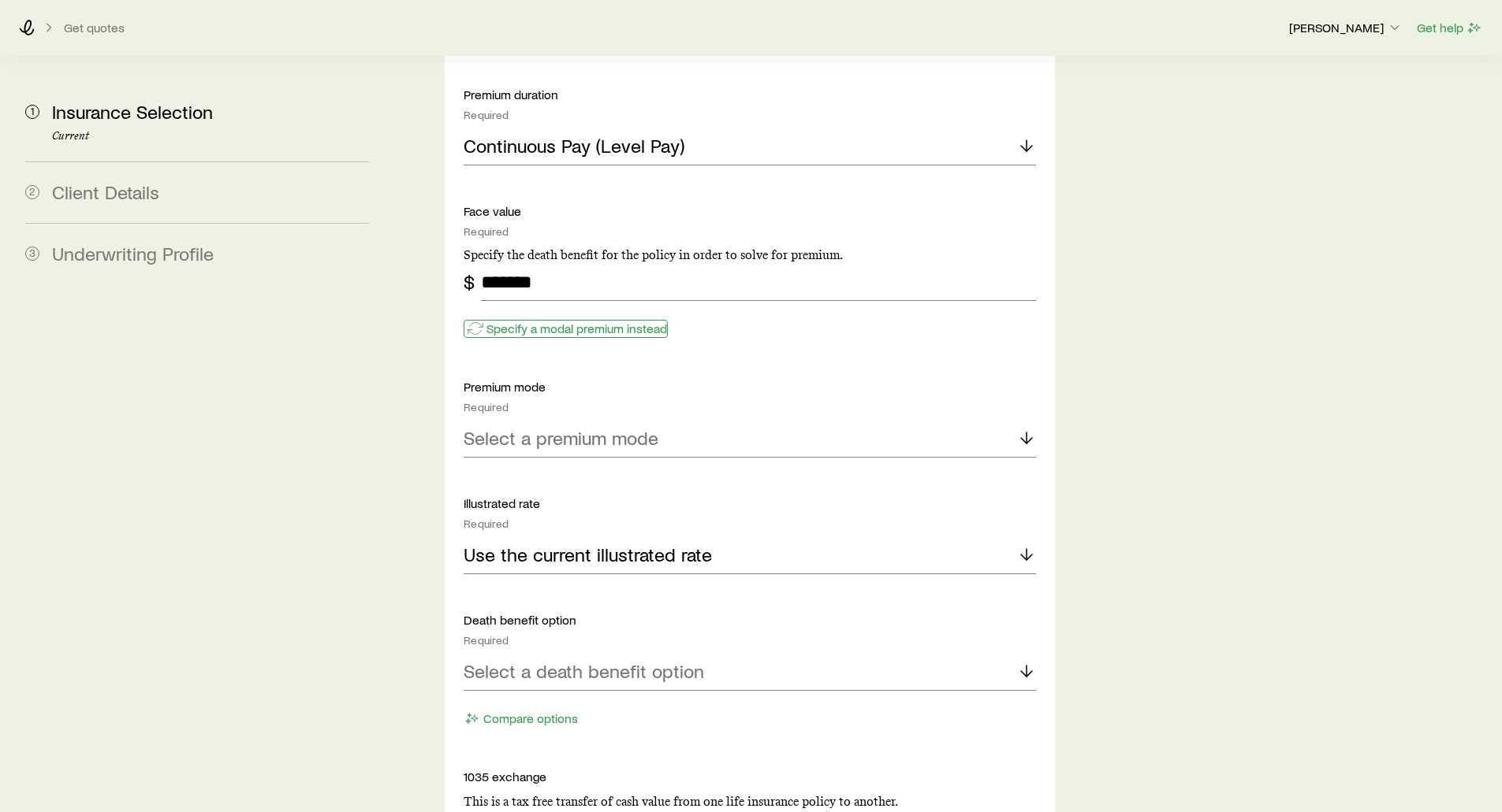
click at [503, 321] on p "Specify a modal premium instead" at bounding box center [576, 329] width 180 height 16
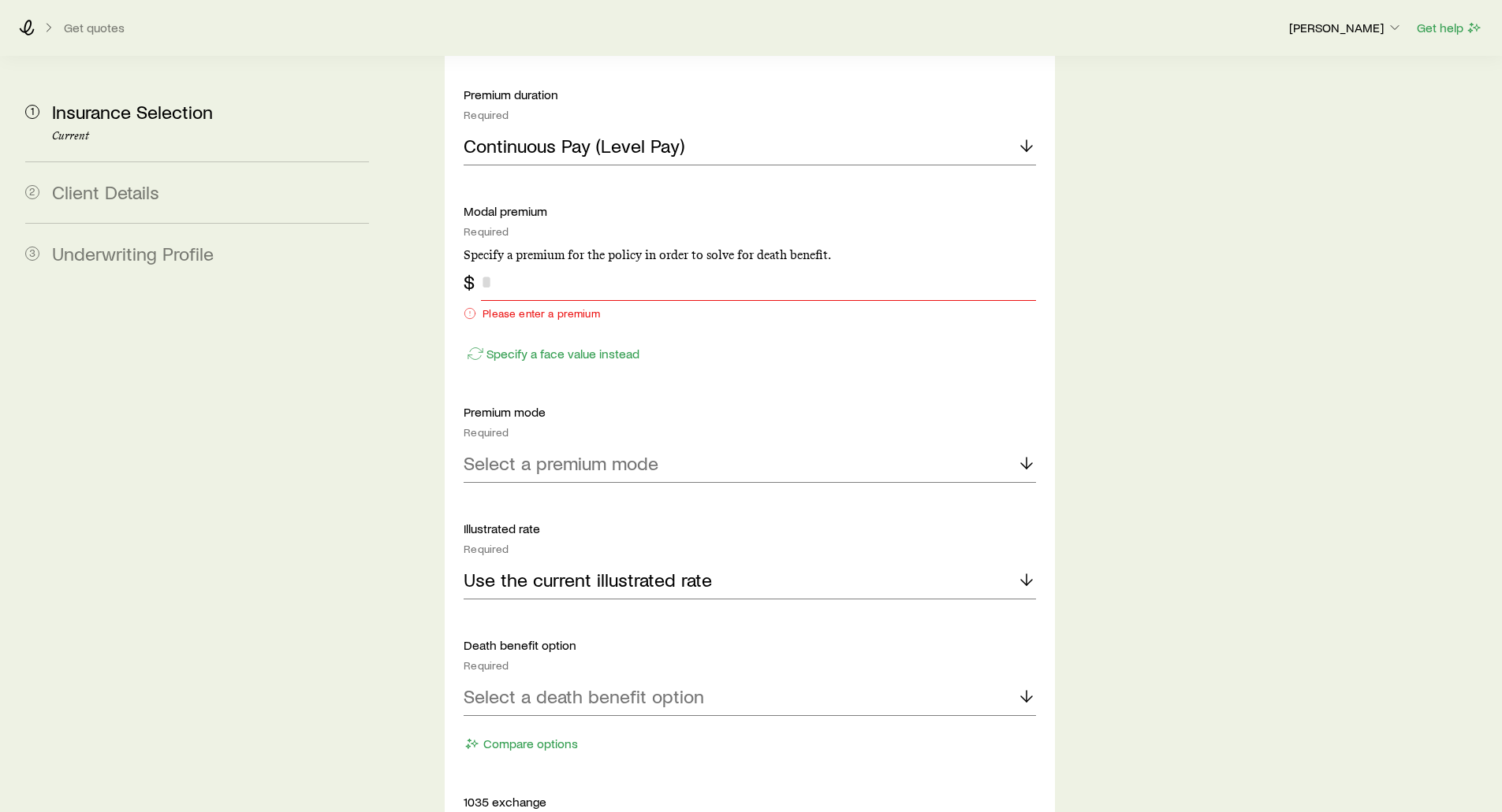
click at [502, 263] on input "tel" at bounding box center [758, 282] width 554 height 38
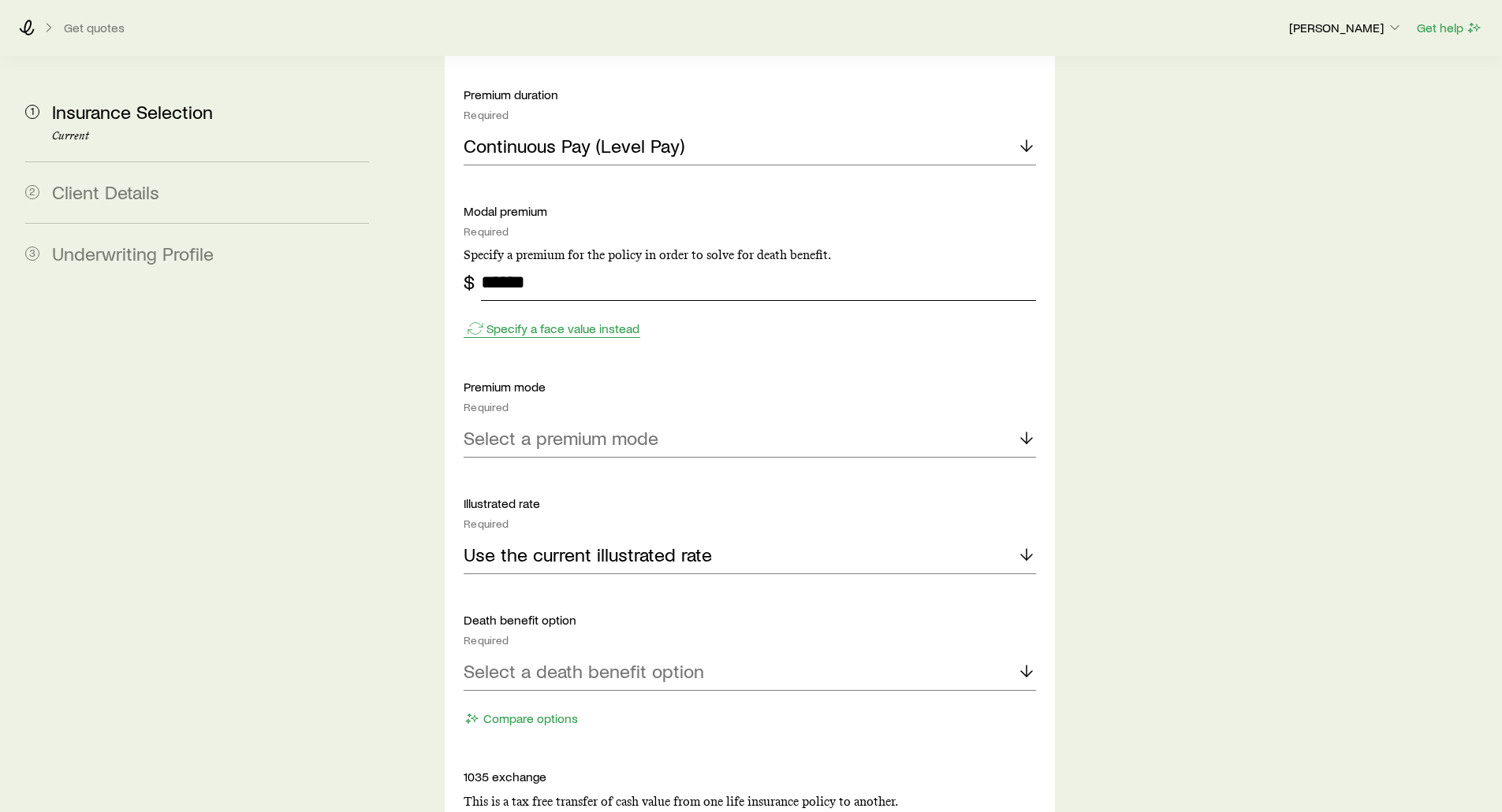
type input "******"
click at [519, 321] on p "Specify a face value instead" at bounding box center [562, 329] width 153 height 16
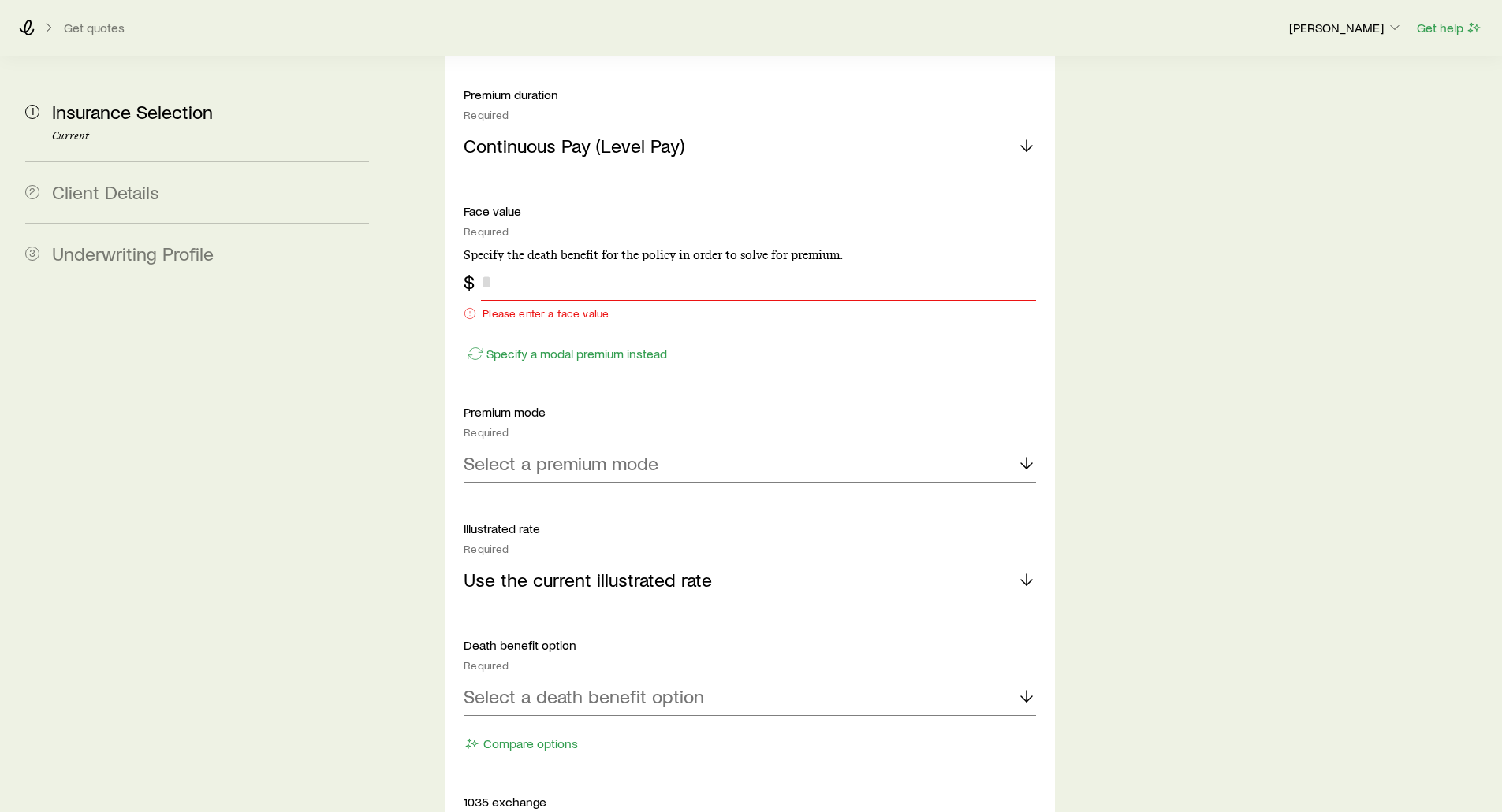
click at [514, 263] on input "tel" at bounding box center [758, 282] width 554 height 38
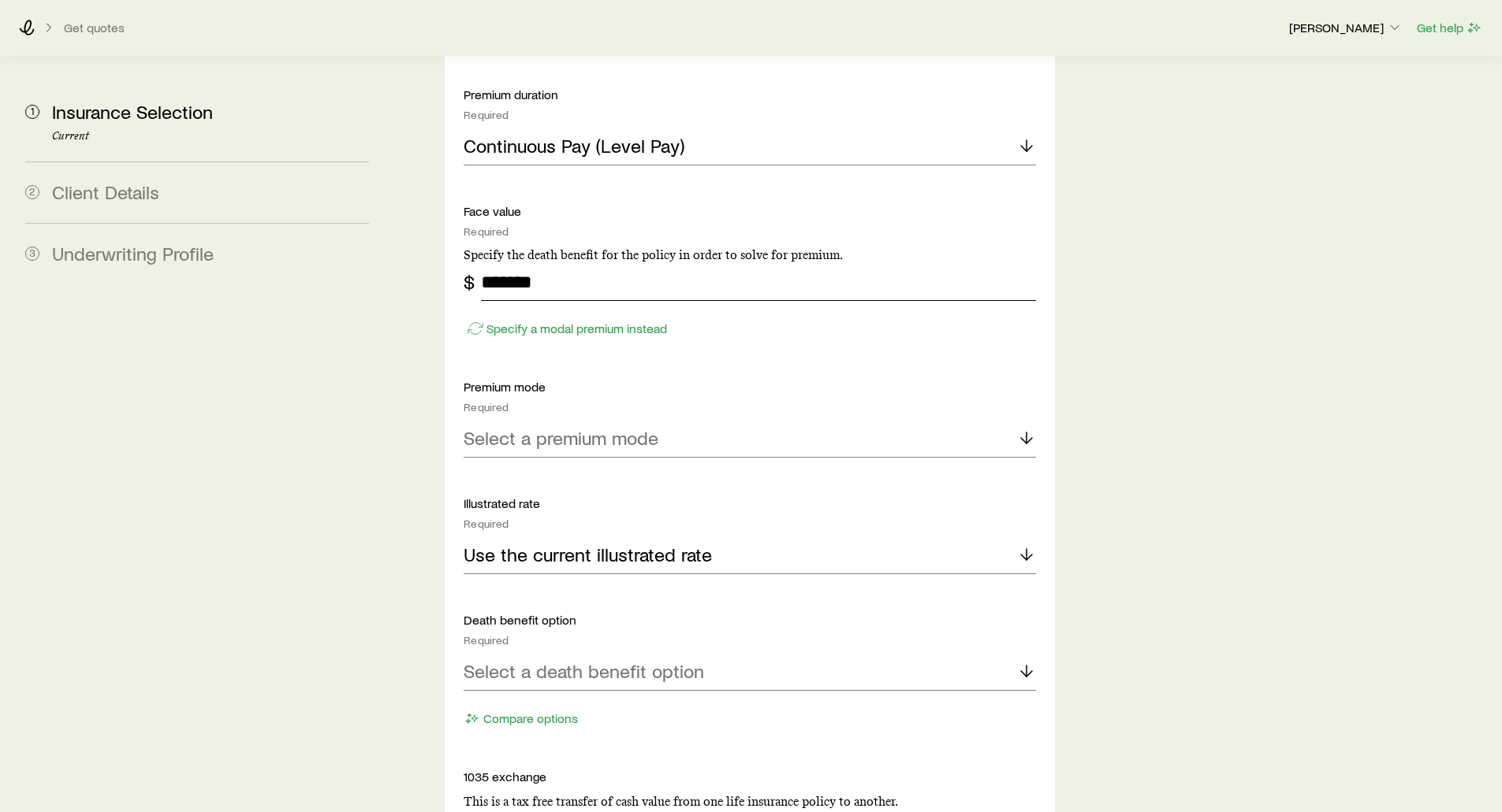
type input "*******"
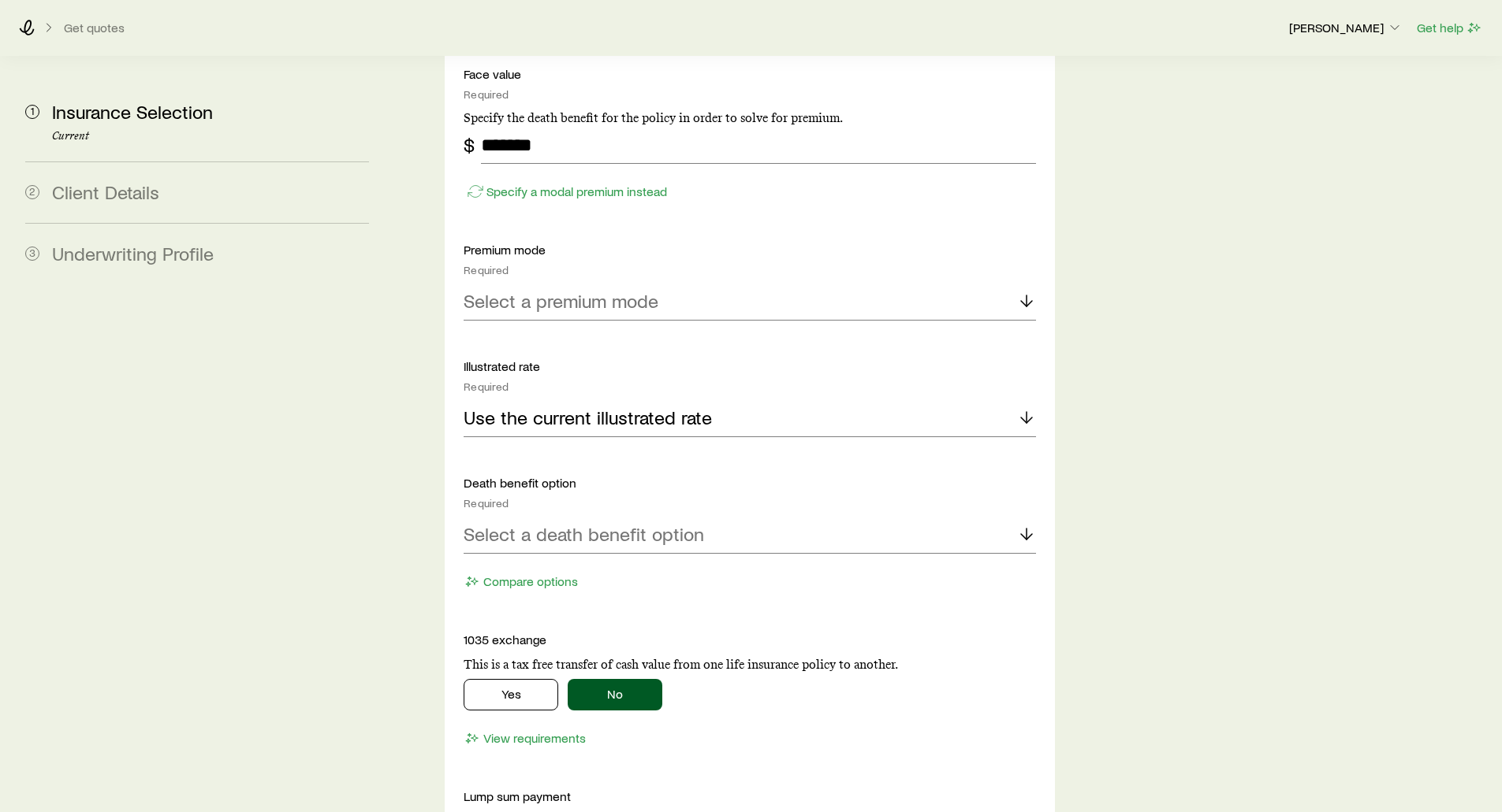
scroll to position [2285, 0]
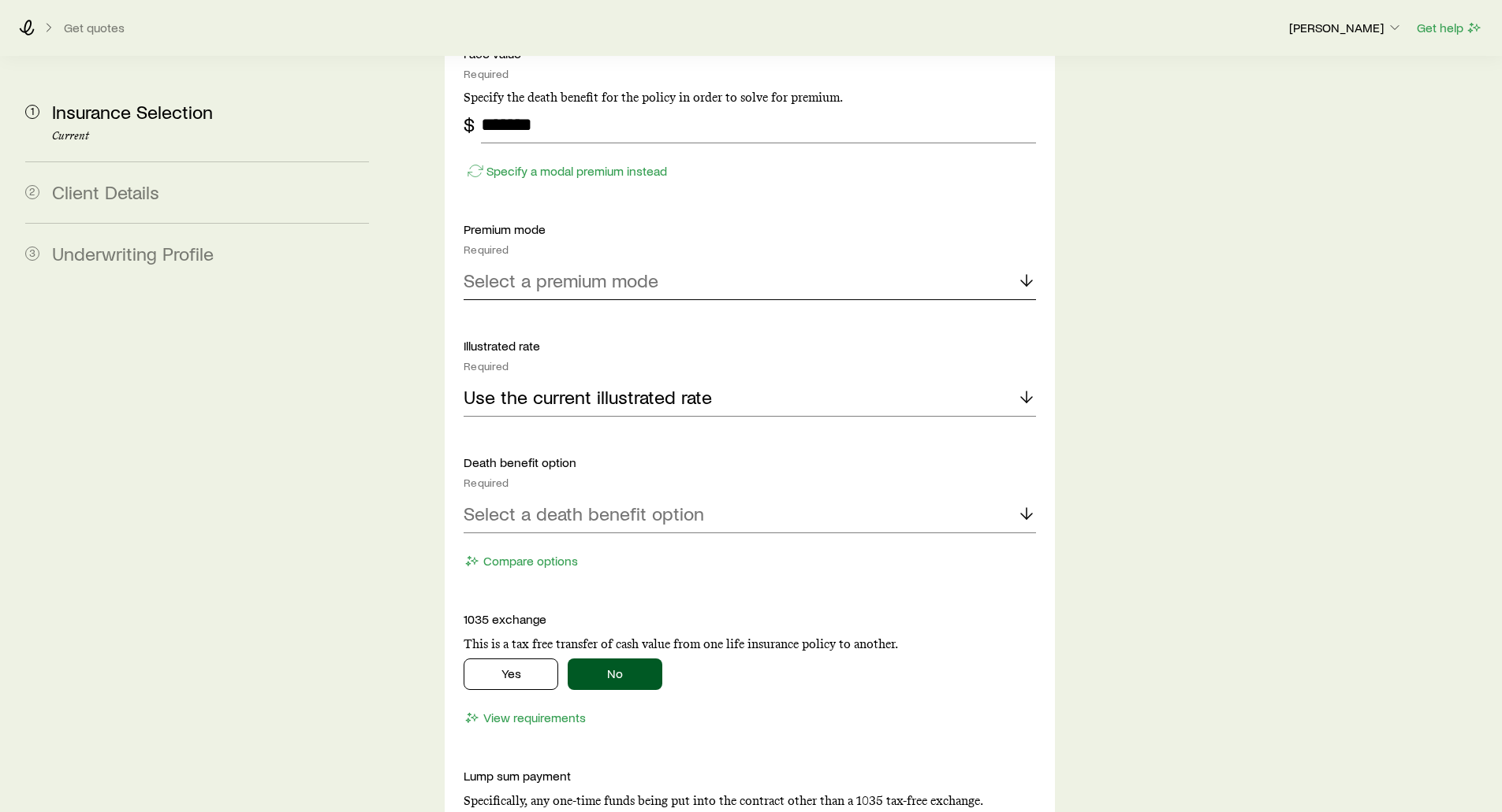
click at [532, 270] on p "Select a premium mode" at bounding box center [560, 281] width 195 height 22
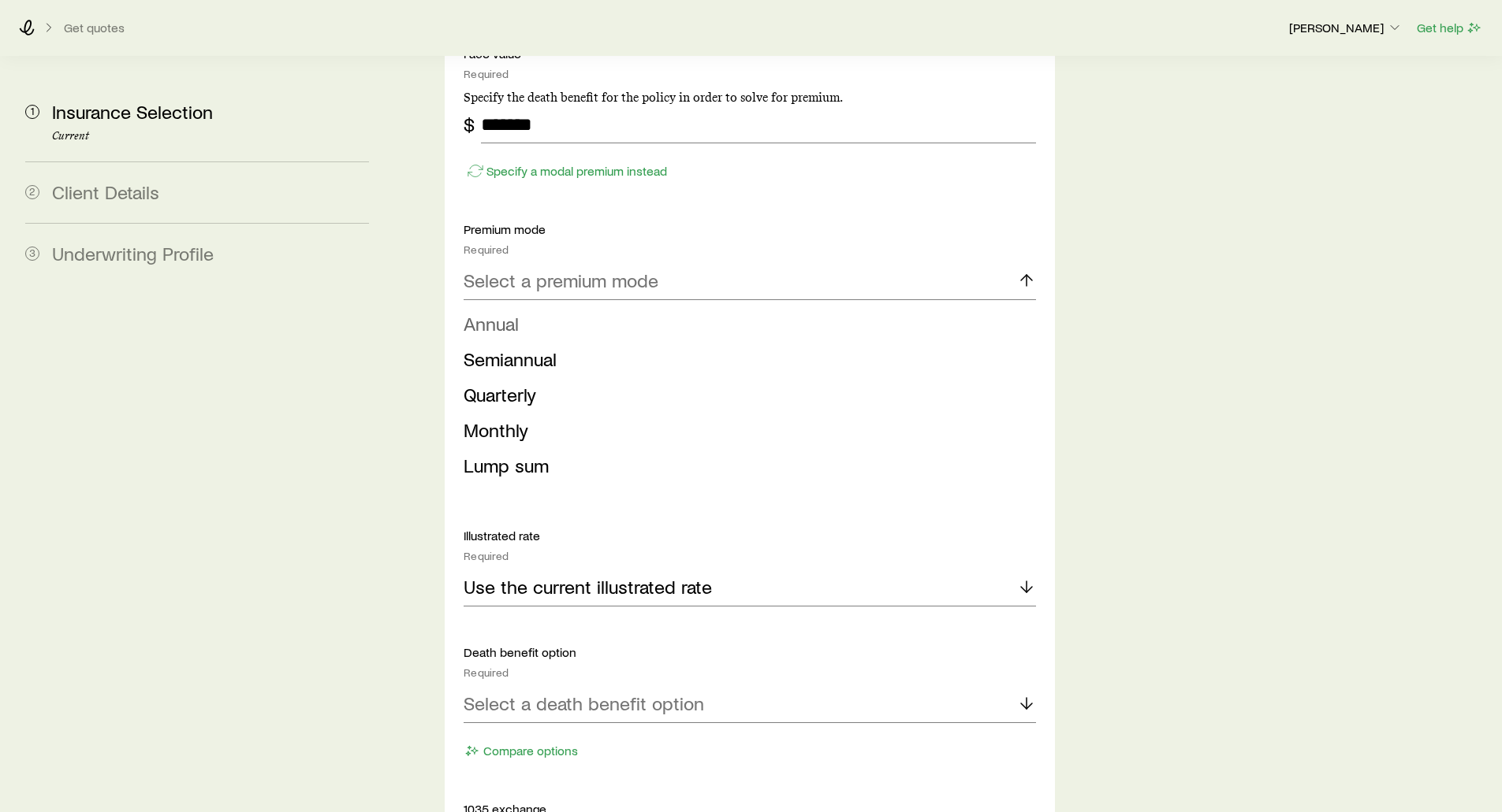
click at [486, 312] on span "Annual" at bounding box center [491, 323] width 56 height 22
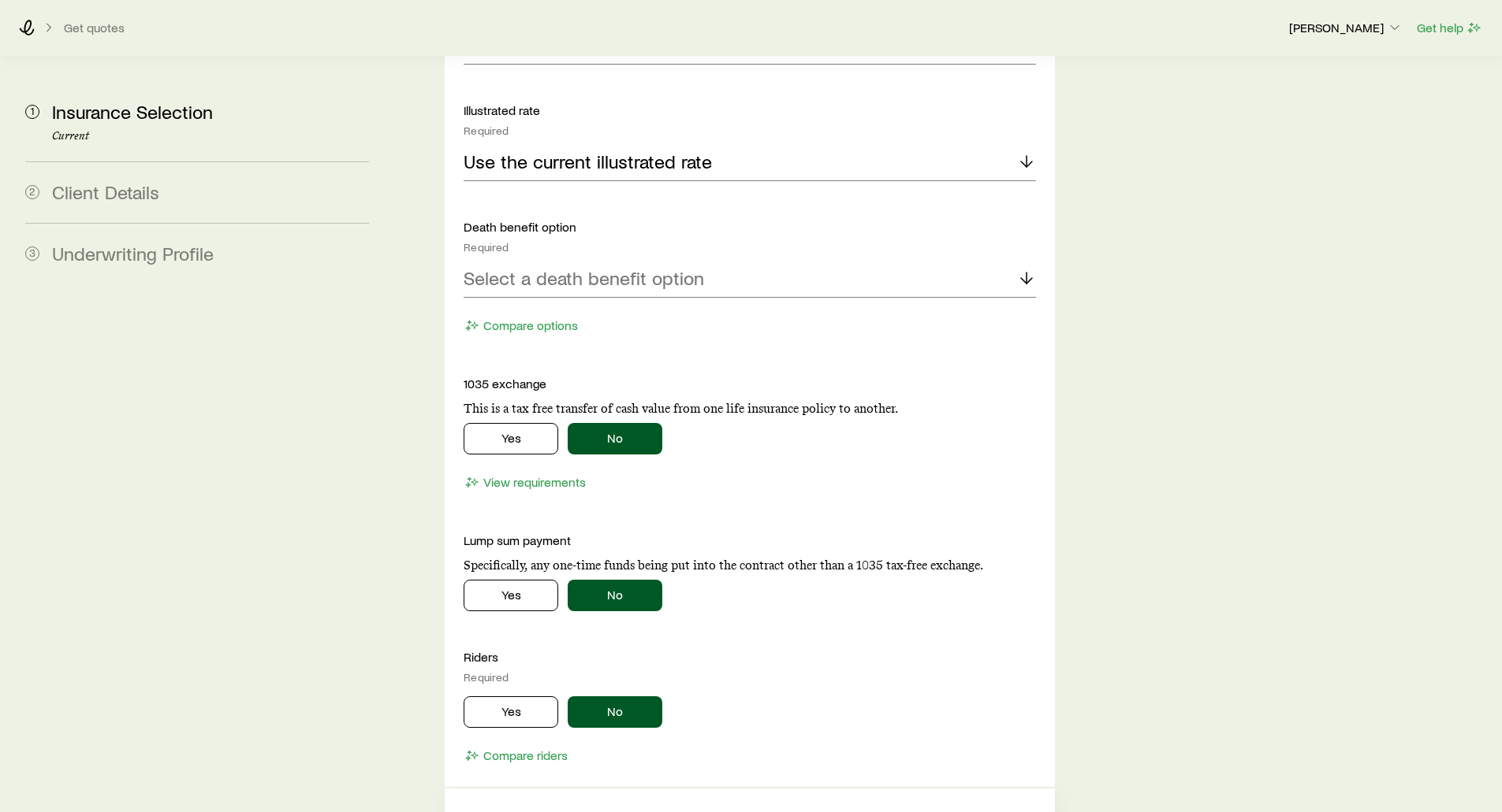
scroll to position [2521, 0]
click at [541, 150] on p "Use the current illustrated rate" at bounding box center [587, 160] width 248 height 22
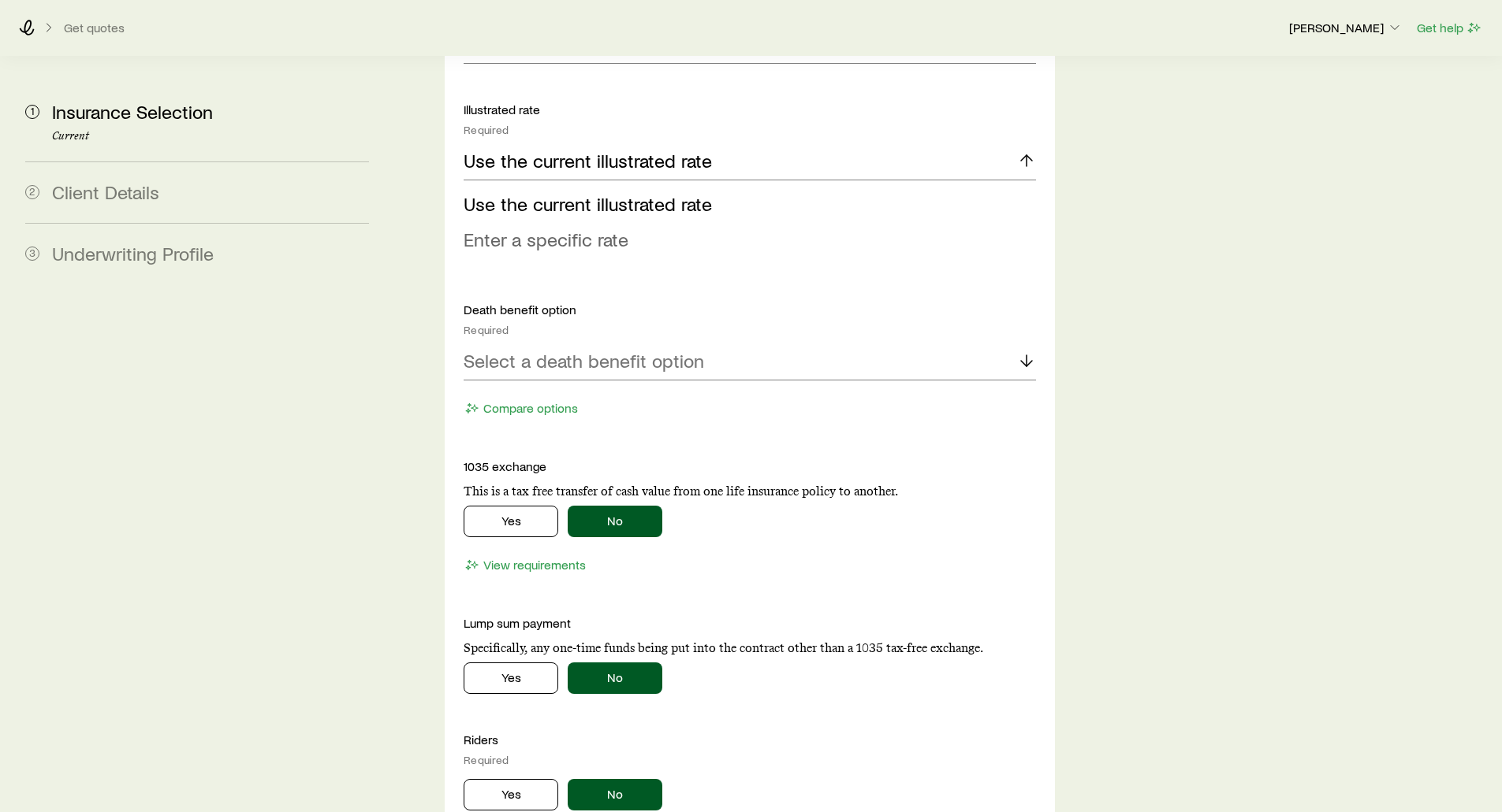
click at [522, 228] on span "Enter a specific rate" at bounding box center [546, 238] width 165 height 22
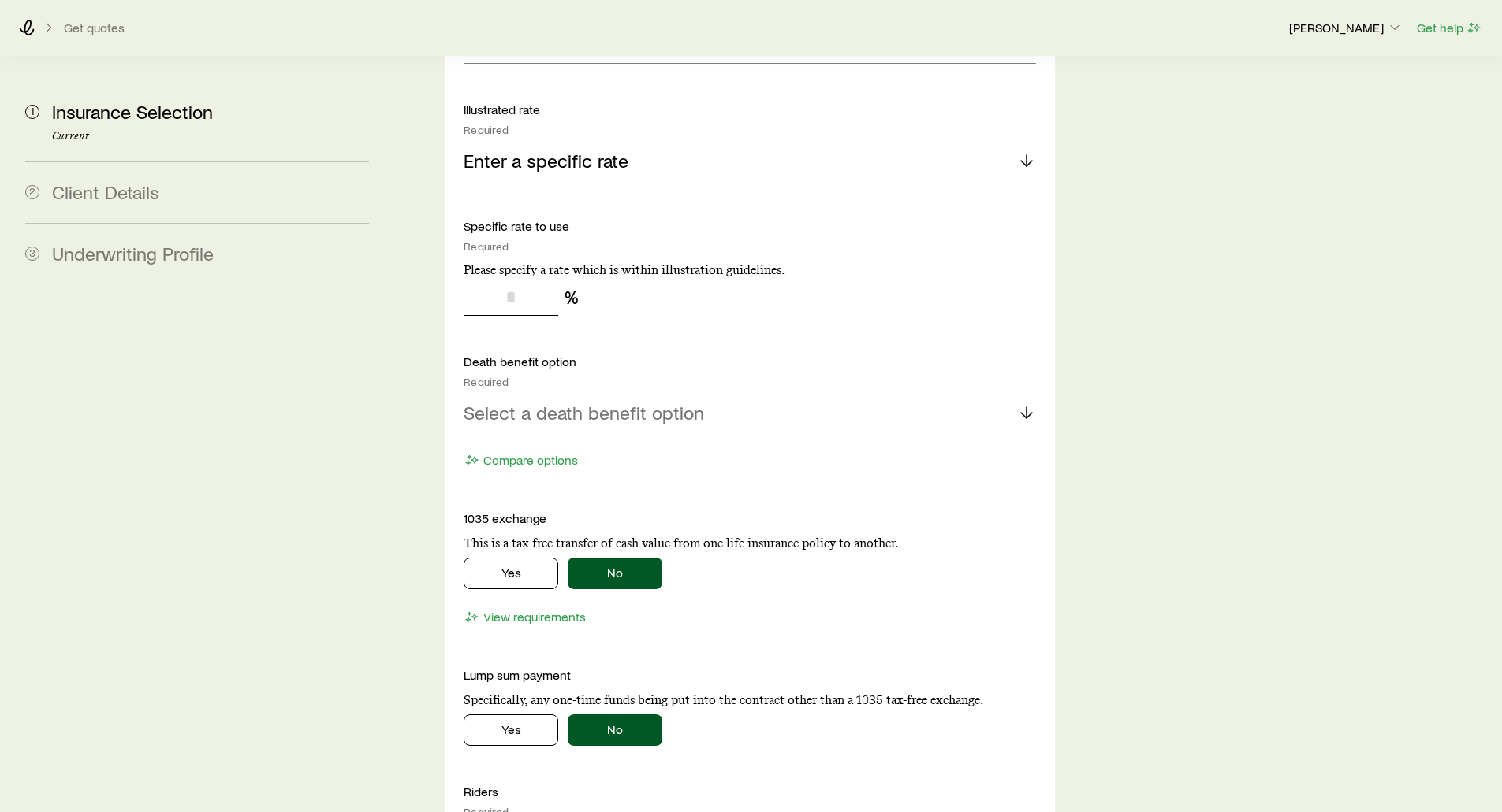
click at [513, 278] on input "tel" at bounding box center [511, 297] width 95 height 38
drag, startPoint x: 529, startPoint y: 254, endPoint x: 486, endPoint y: 257, distance: 43.1
click at [486, 278] on input "*" at bounding box center [511, 297] width 95 height 38
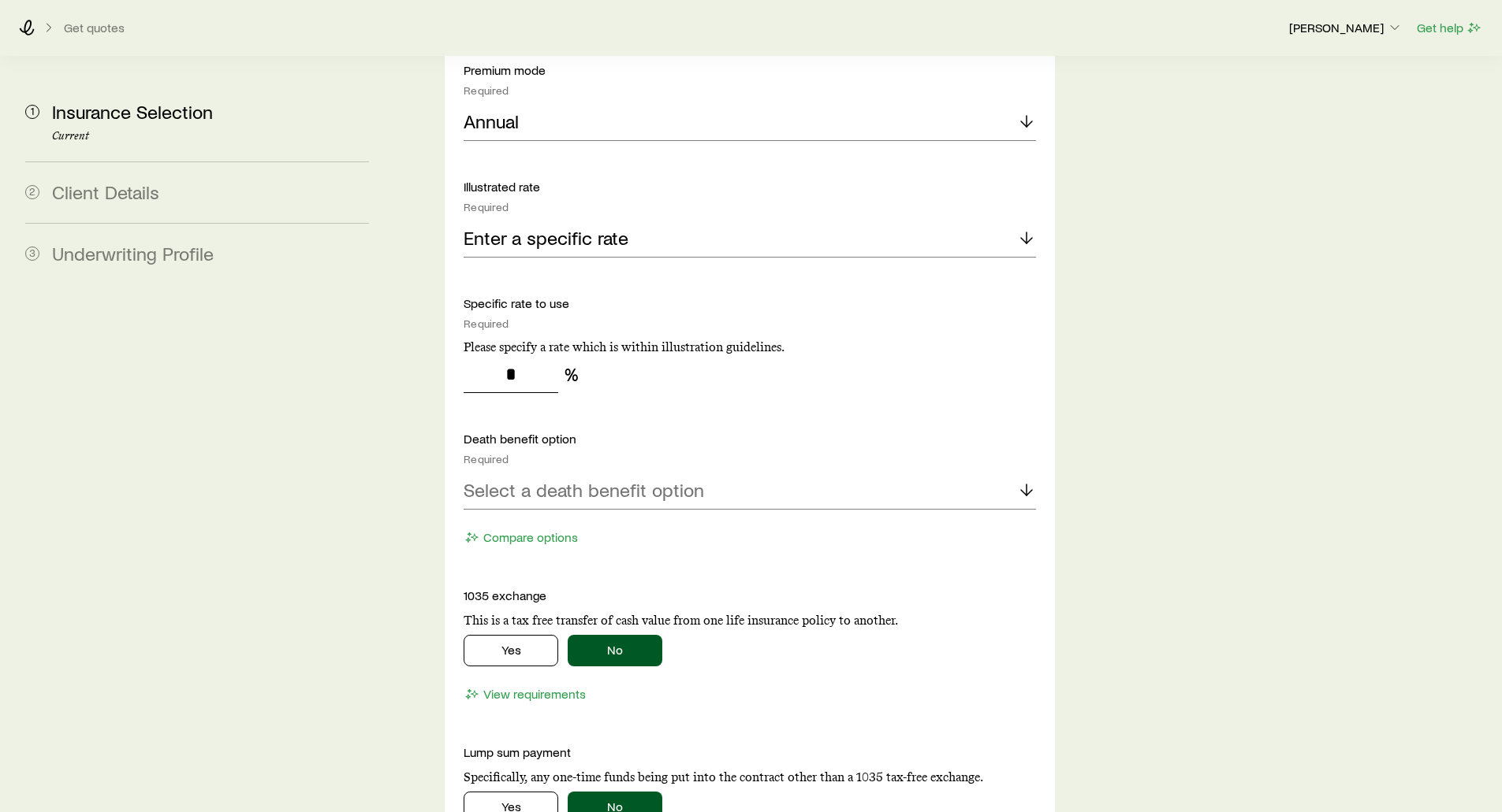
scroll to position [2443, 0]
type input "*"
click at [501, 229] on p "Enter a specific rate" at bounding box center [546, 239] width 165 height 22
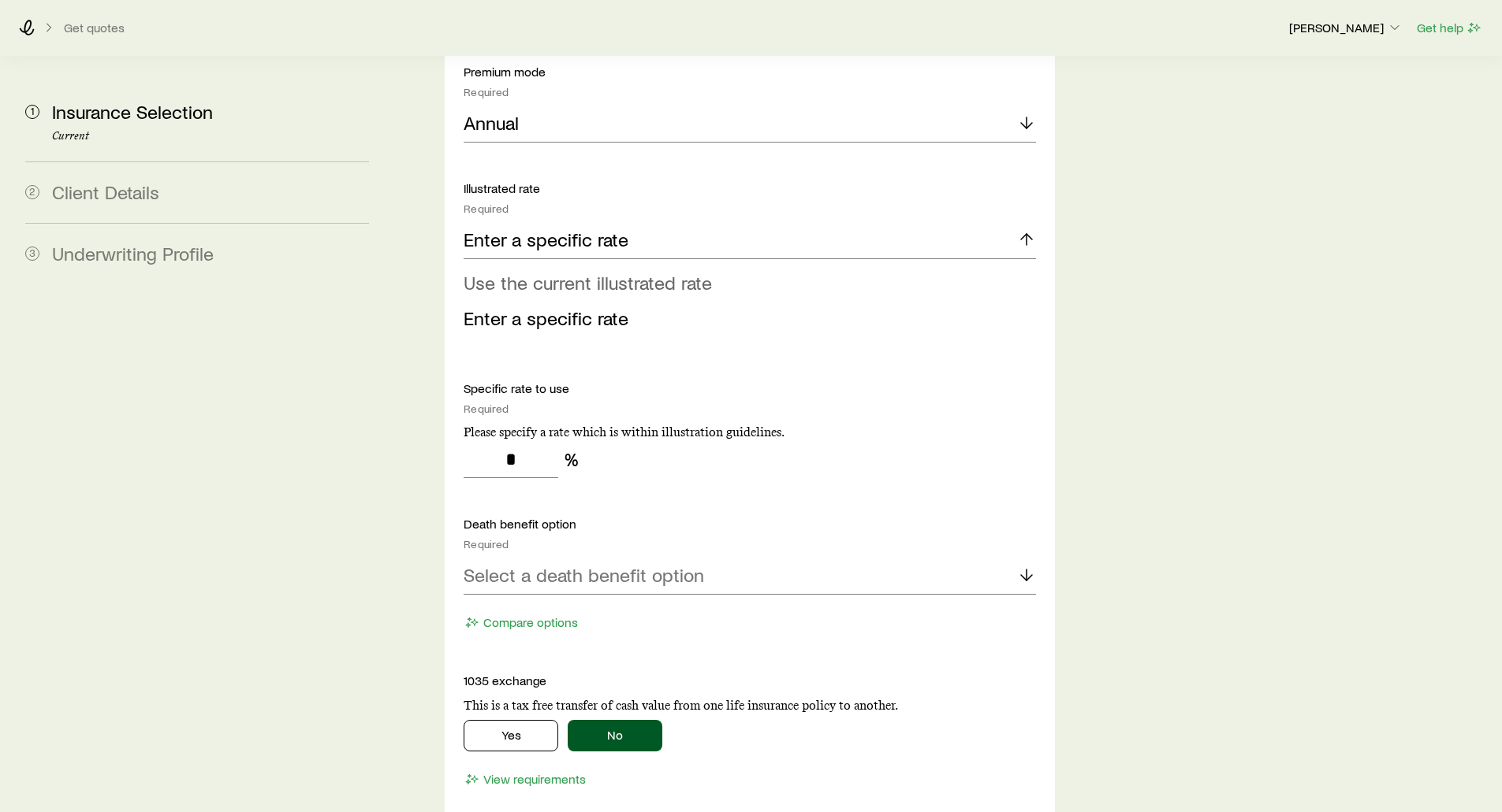
click at [499, 271] on span "Use the current illustrated rate" at bounding box center [587, 281] width 248 height 22
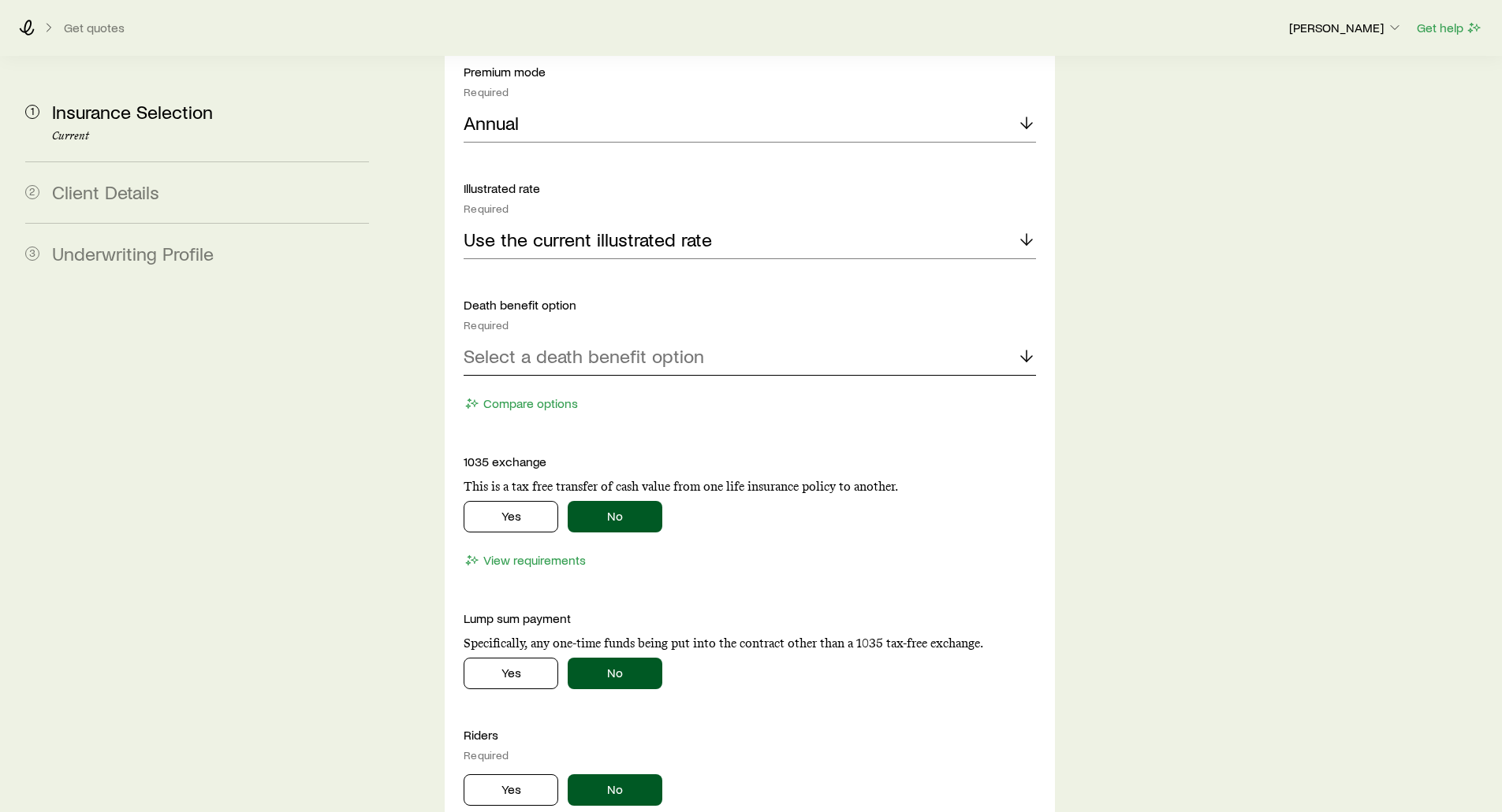
click at [529, 345] on p "Select a death benefit option" at bounding box center [584, 356] width 240 height 22
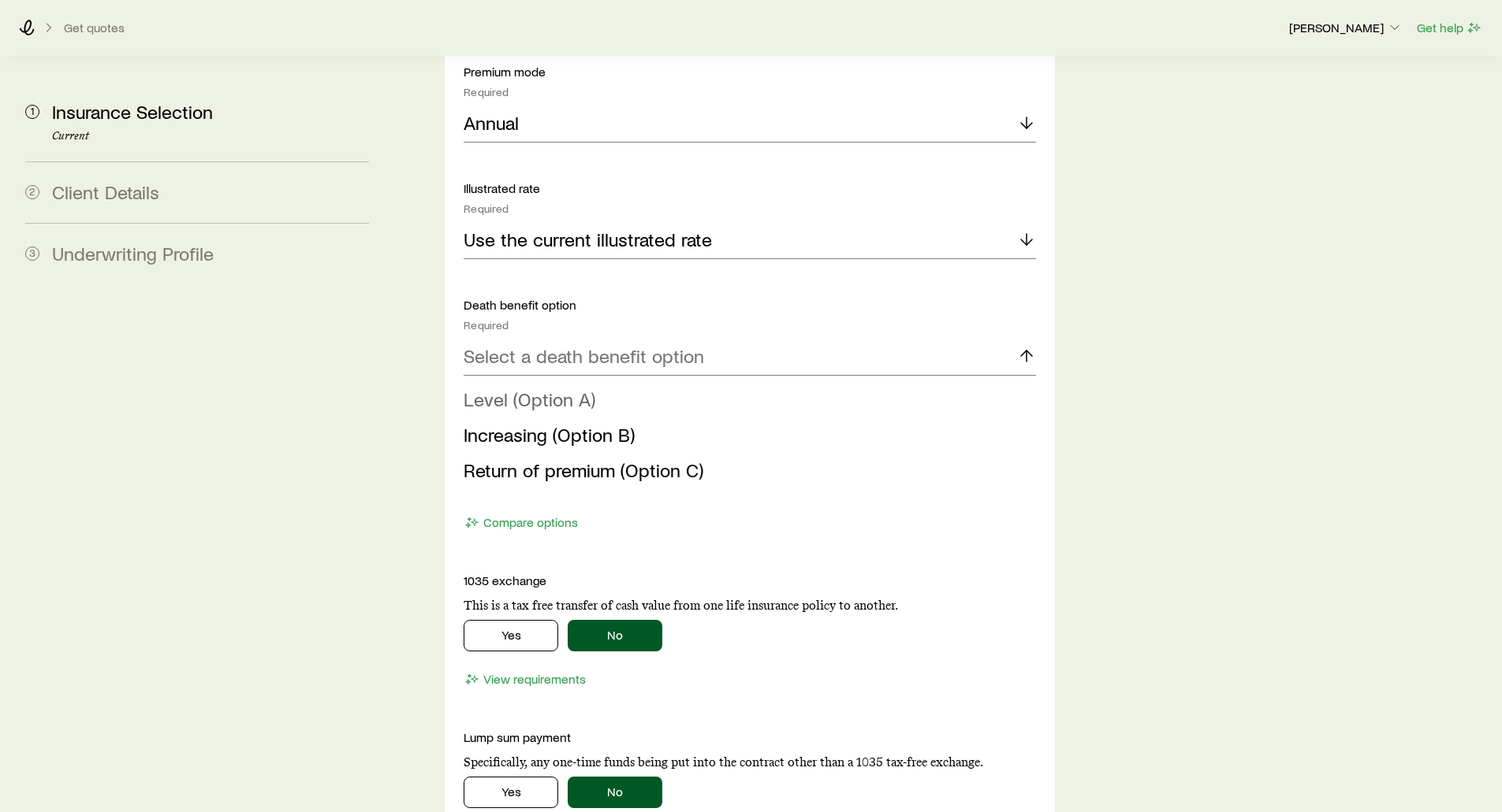
click at [527, 388] on span "Level (Option A)" at bounding box center [529, 399] width 132 height 22
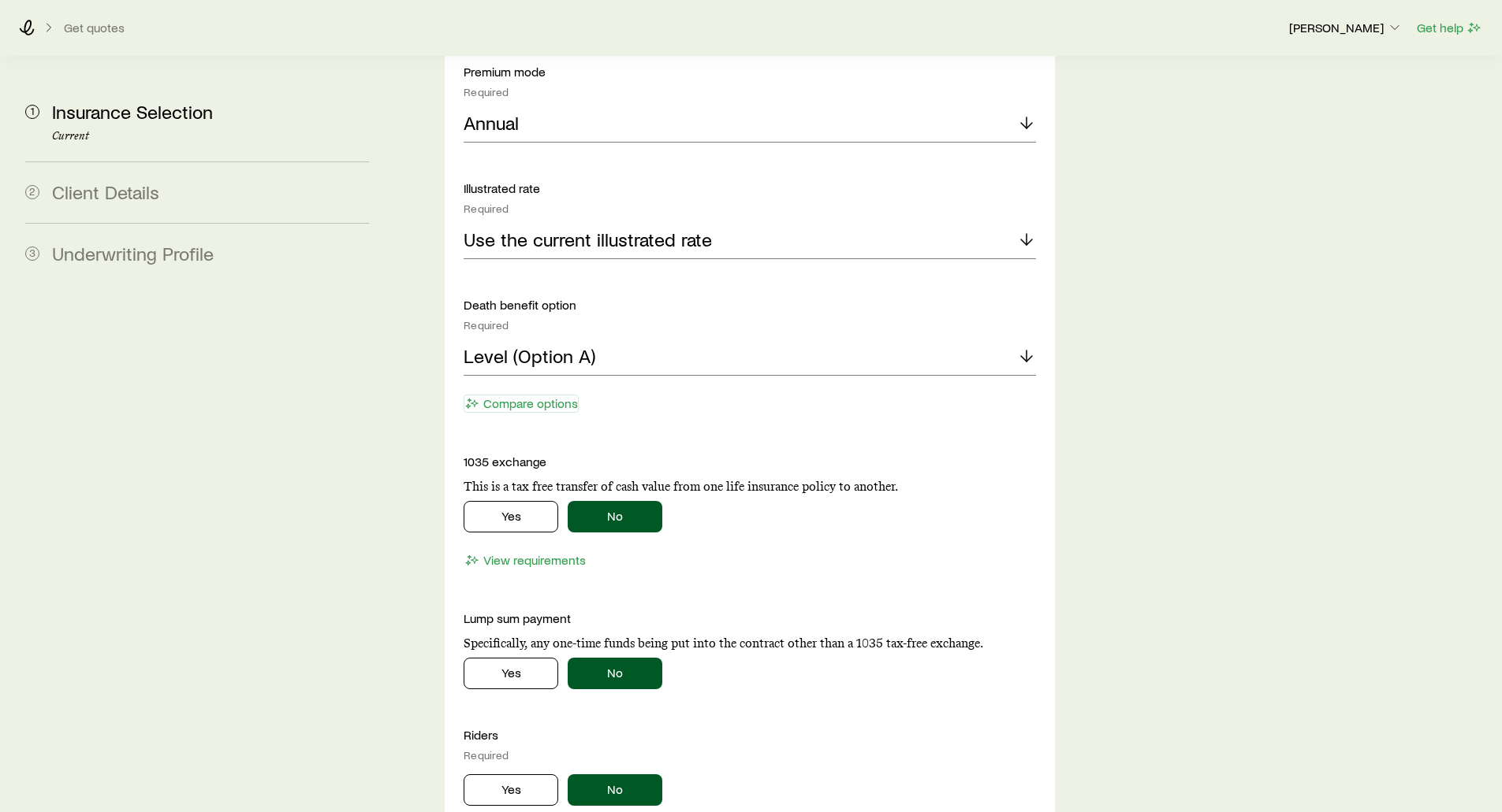
click at [527, 394] on button "Compare options" at bounding box center [521, 403] width 115 height 18
click at [678, 338] on div "Level (Option A)" at bounding box center [749, 357] width 571 height 38
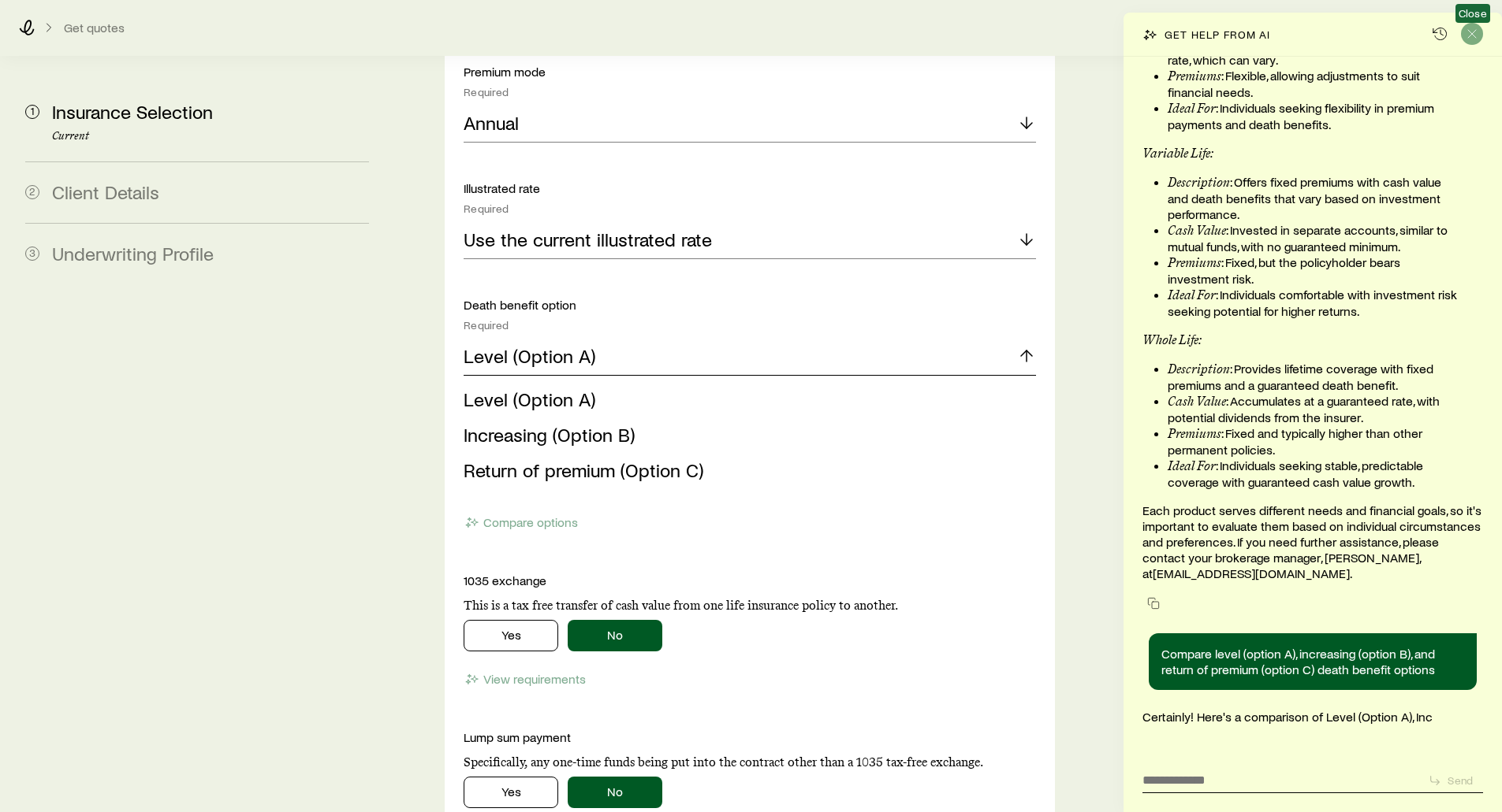
scroll to position [145626, 0]
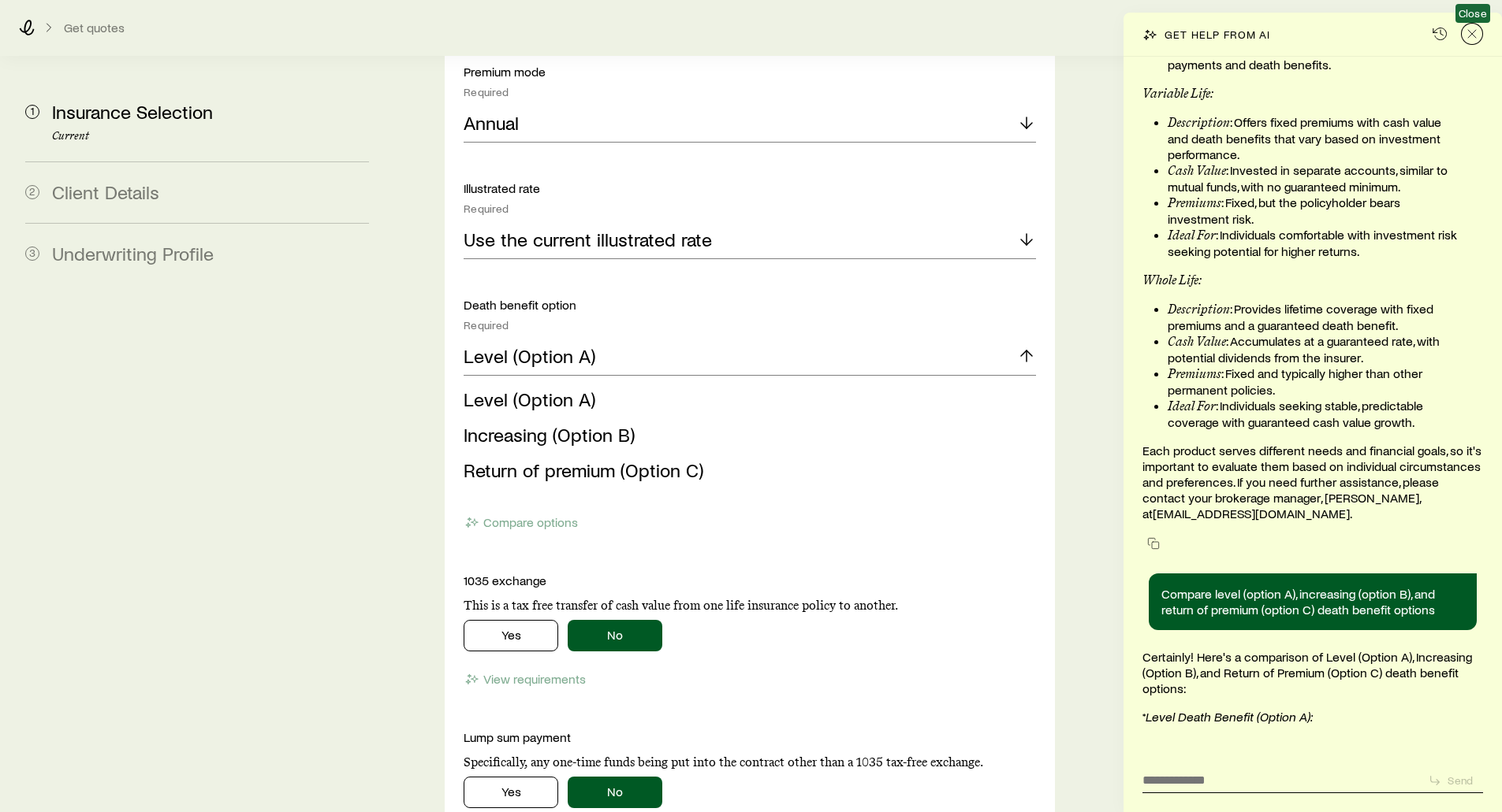
click at [1469, 34] on icon "Close" at bounding box center [1472, 34] width 16 height 16
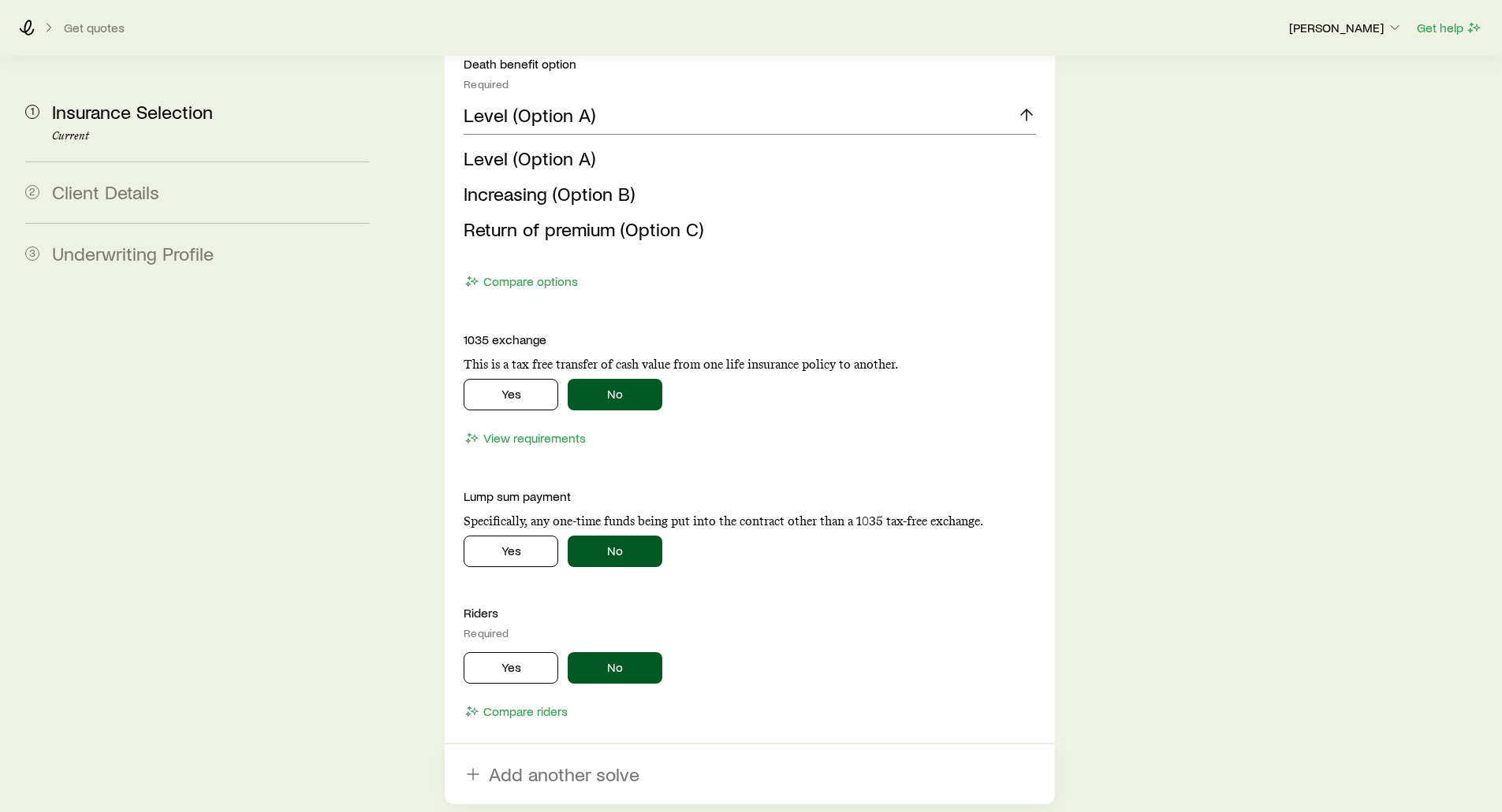
scroll to position [2758, 0]
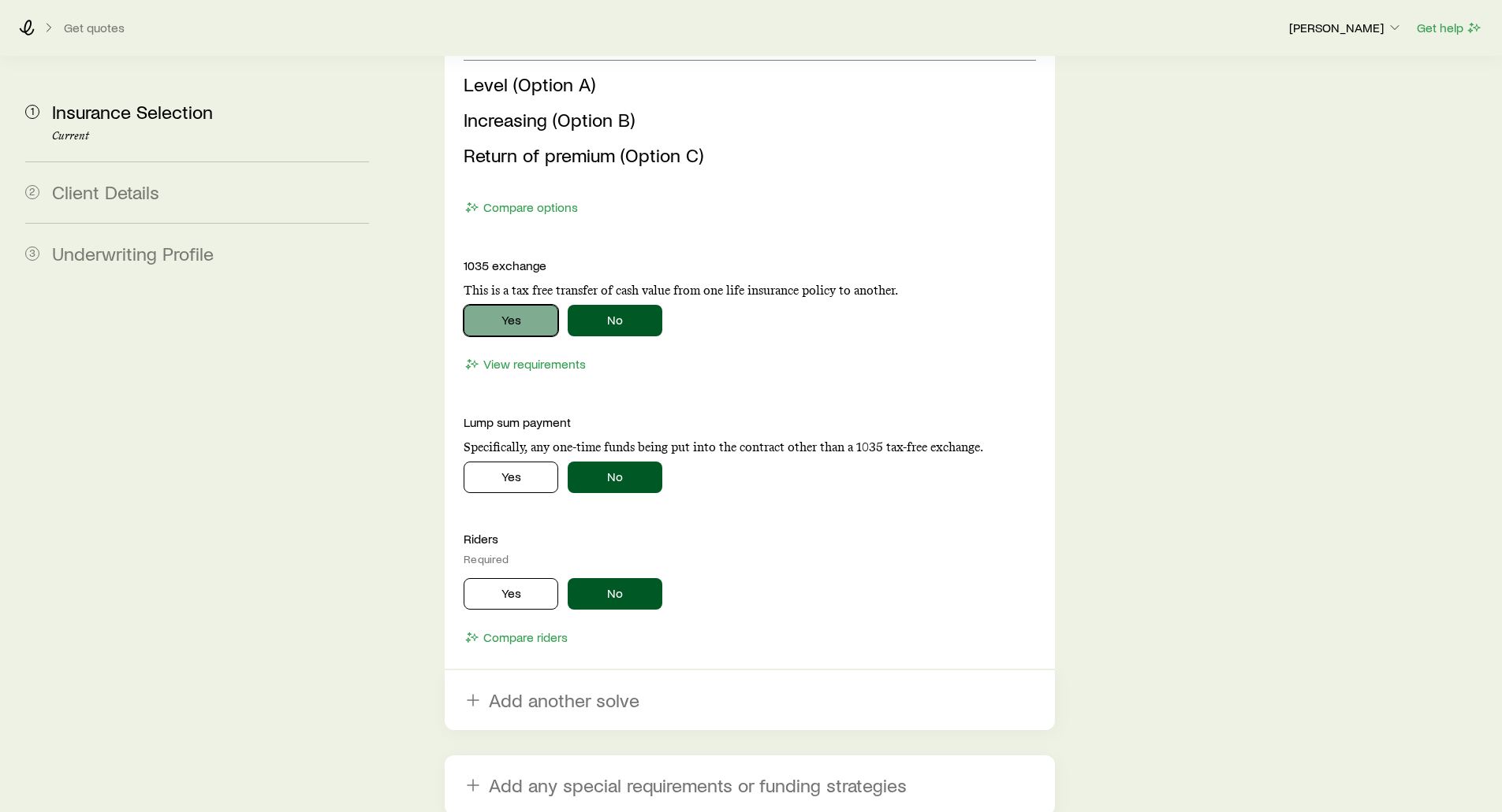
click at [520, 305] on button "Yes" at bounding box center [511, 320] width 95 height 31
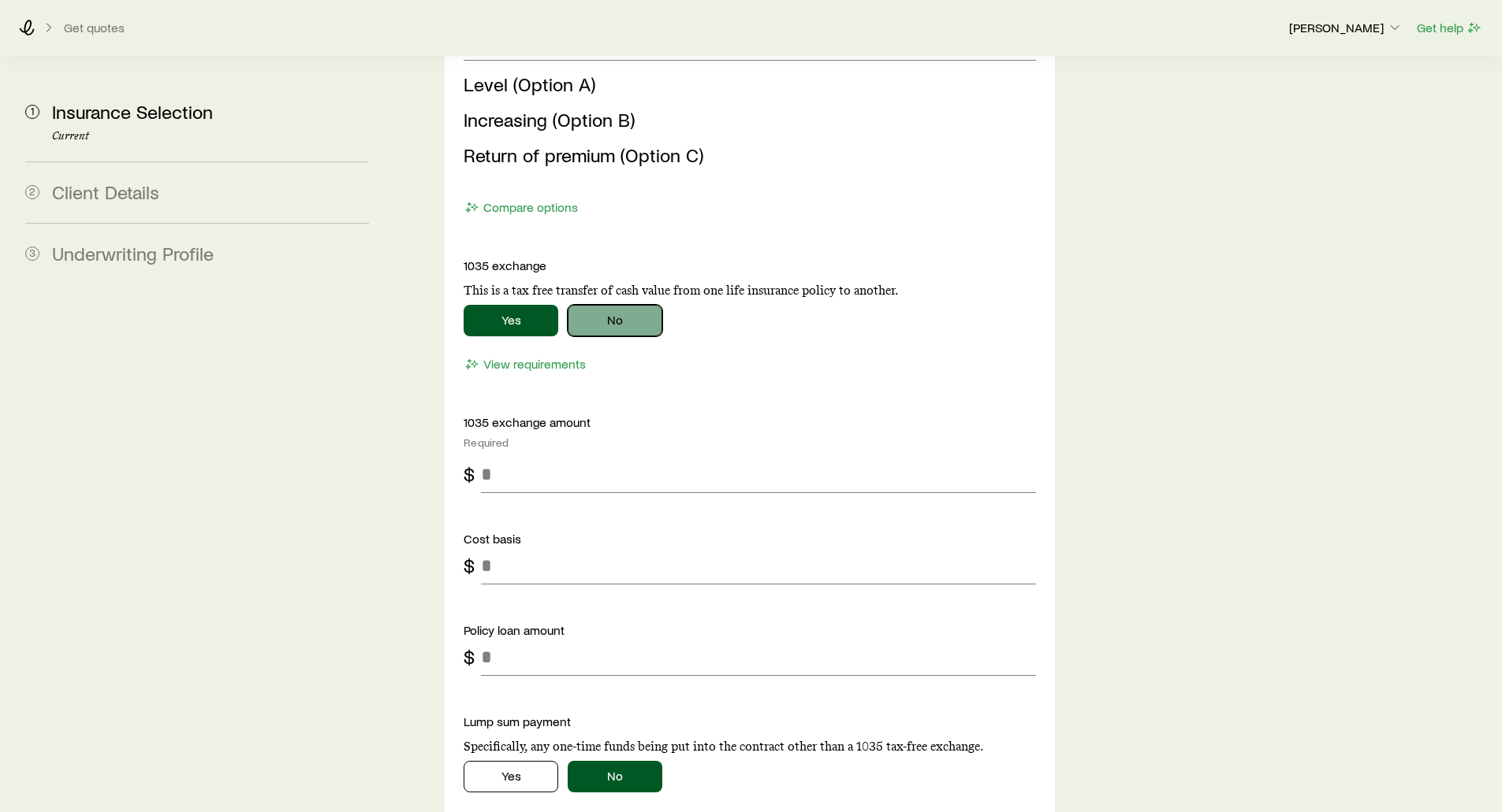
click at [599, 305] on button "No" at bounding box center [615, 320] width 95 height 31
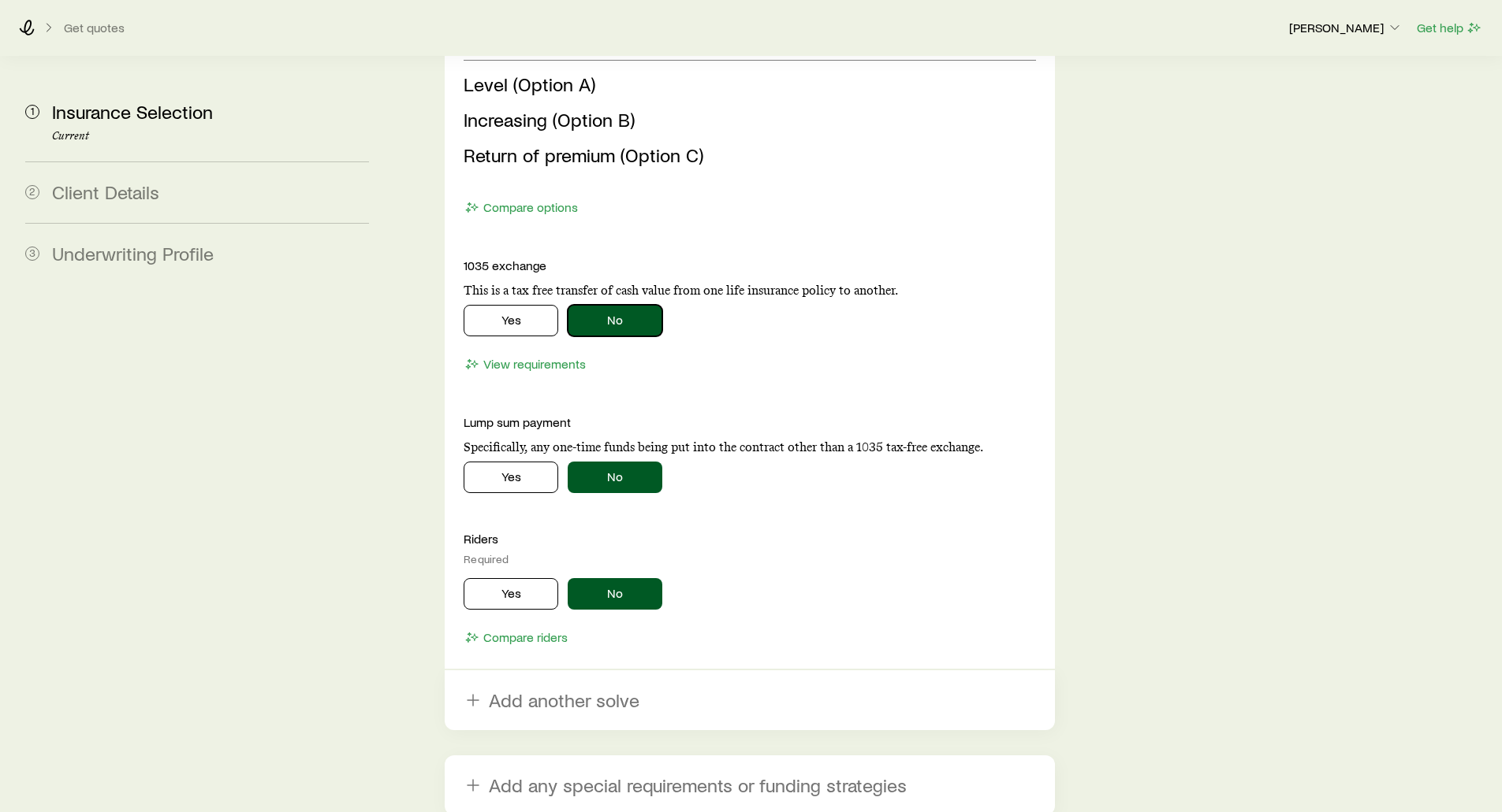
scroll to position [146636, 0]
click at [522, 462] on button "Yes" at bounding box center [511, 477] width 95 height 31
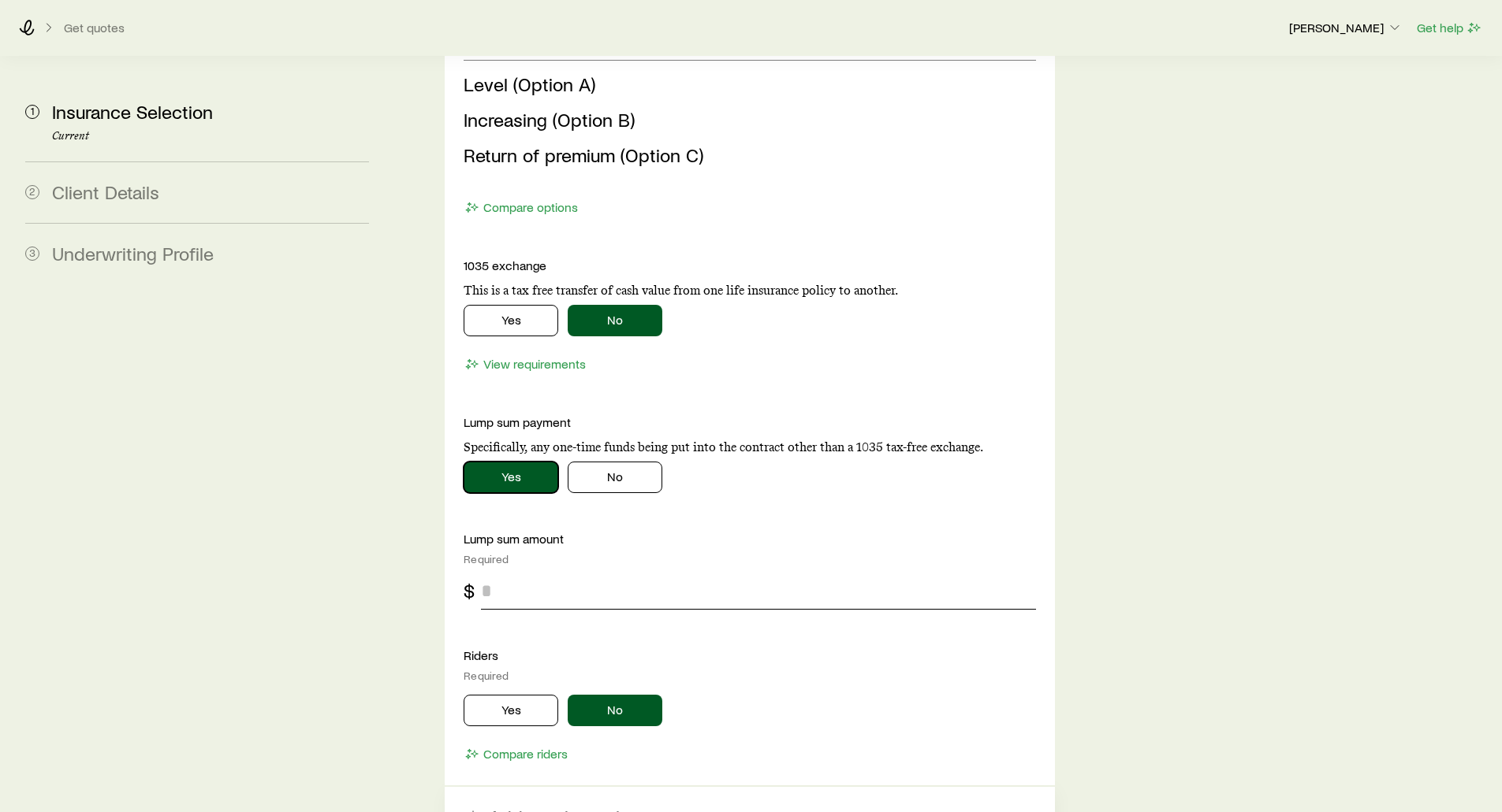
scroll to position [146407, 0]
click at [627, 462] on button "No" at bounding box center [615, 477] width 95 height 31
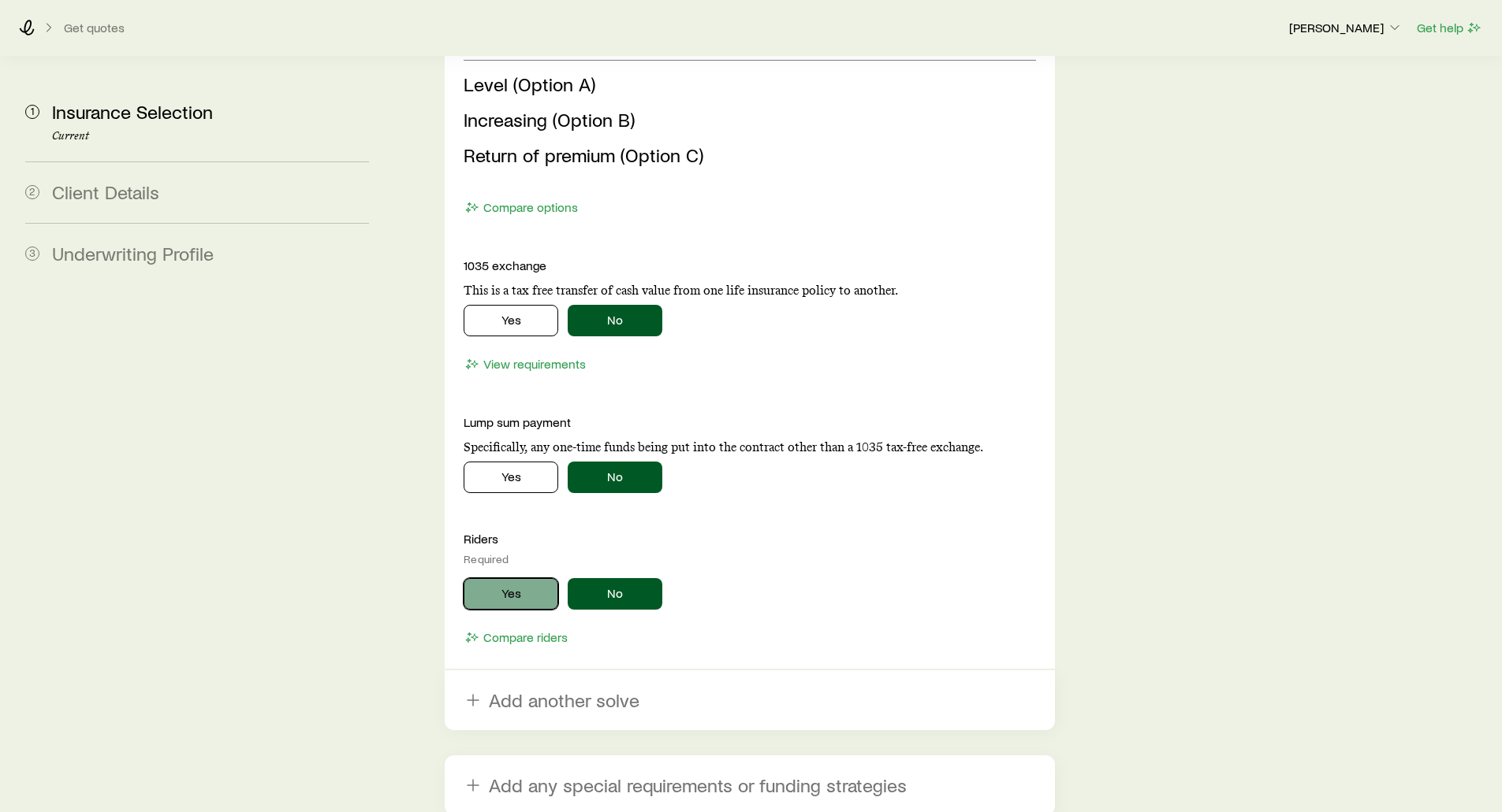
click at [512, 578] on button "Yes" at bounding box center [511, 593] width 95 height 31
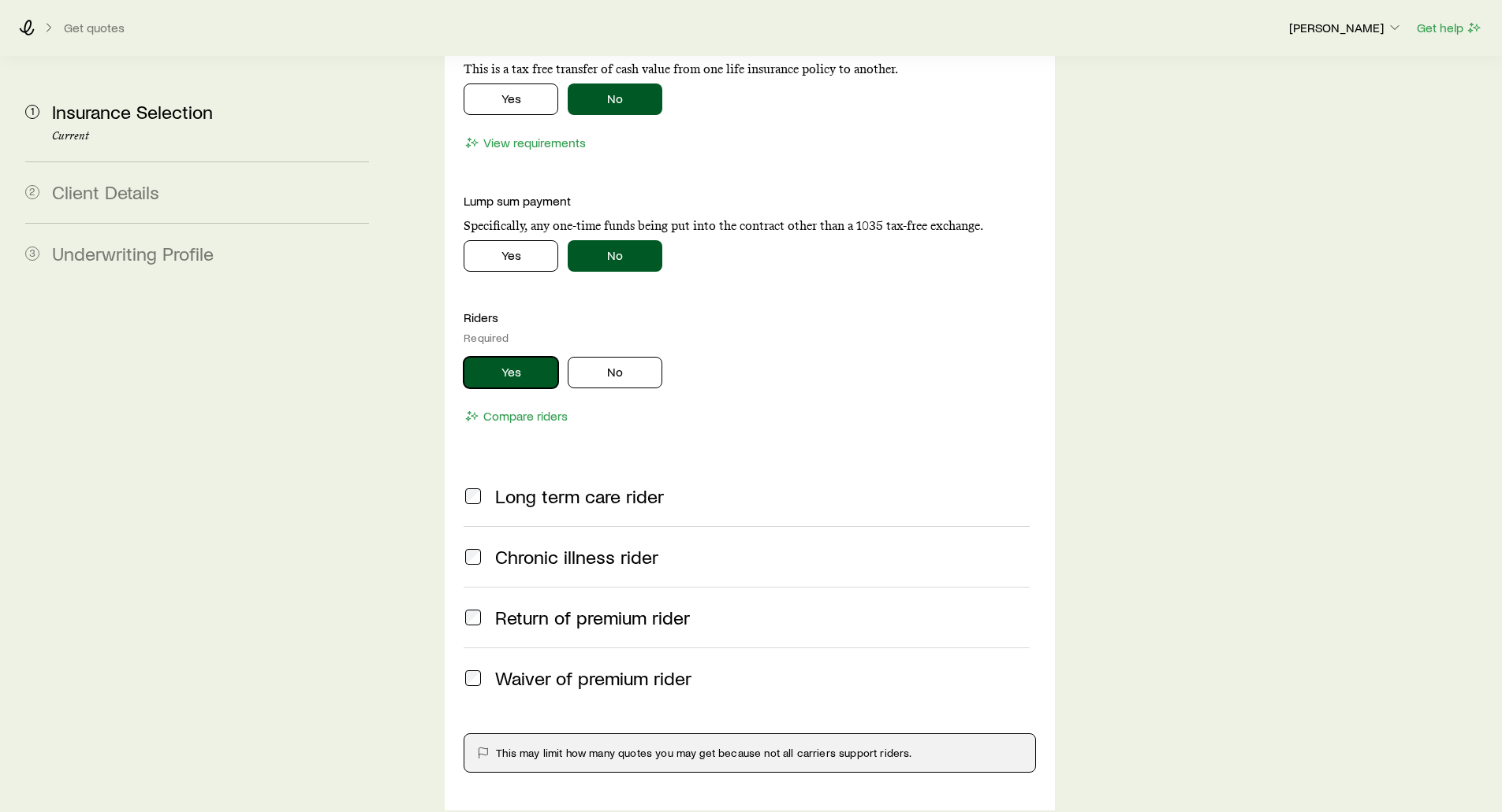
scroll to position [2994, 0]
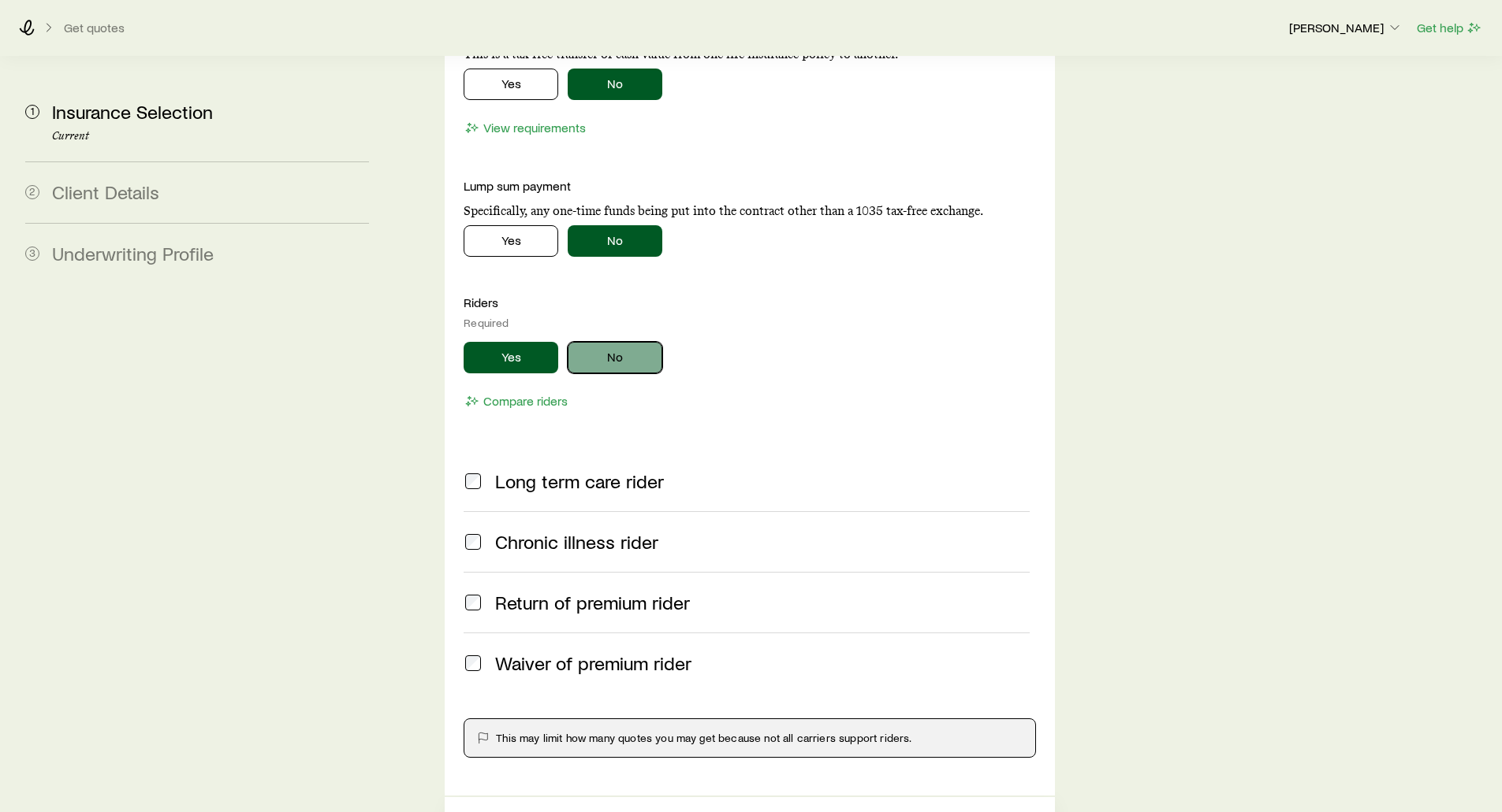
click at [605, 342] on button "No" at bounding box center [615, 358] width 95 height 31
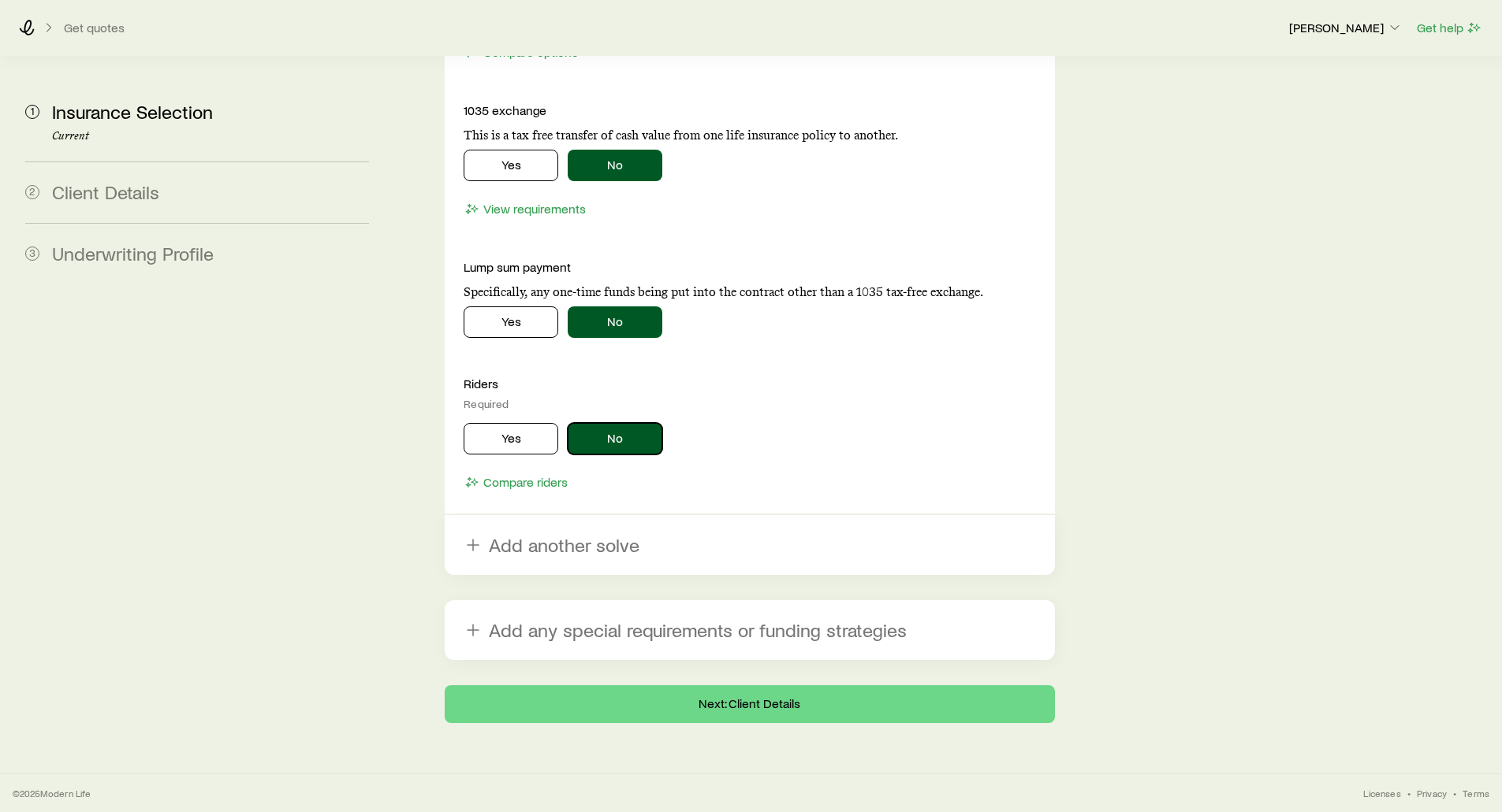
scroll to position [2869, 0]
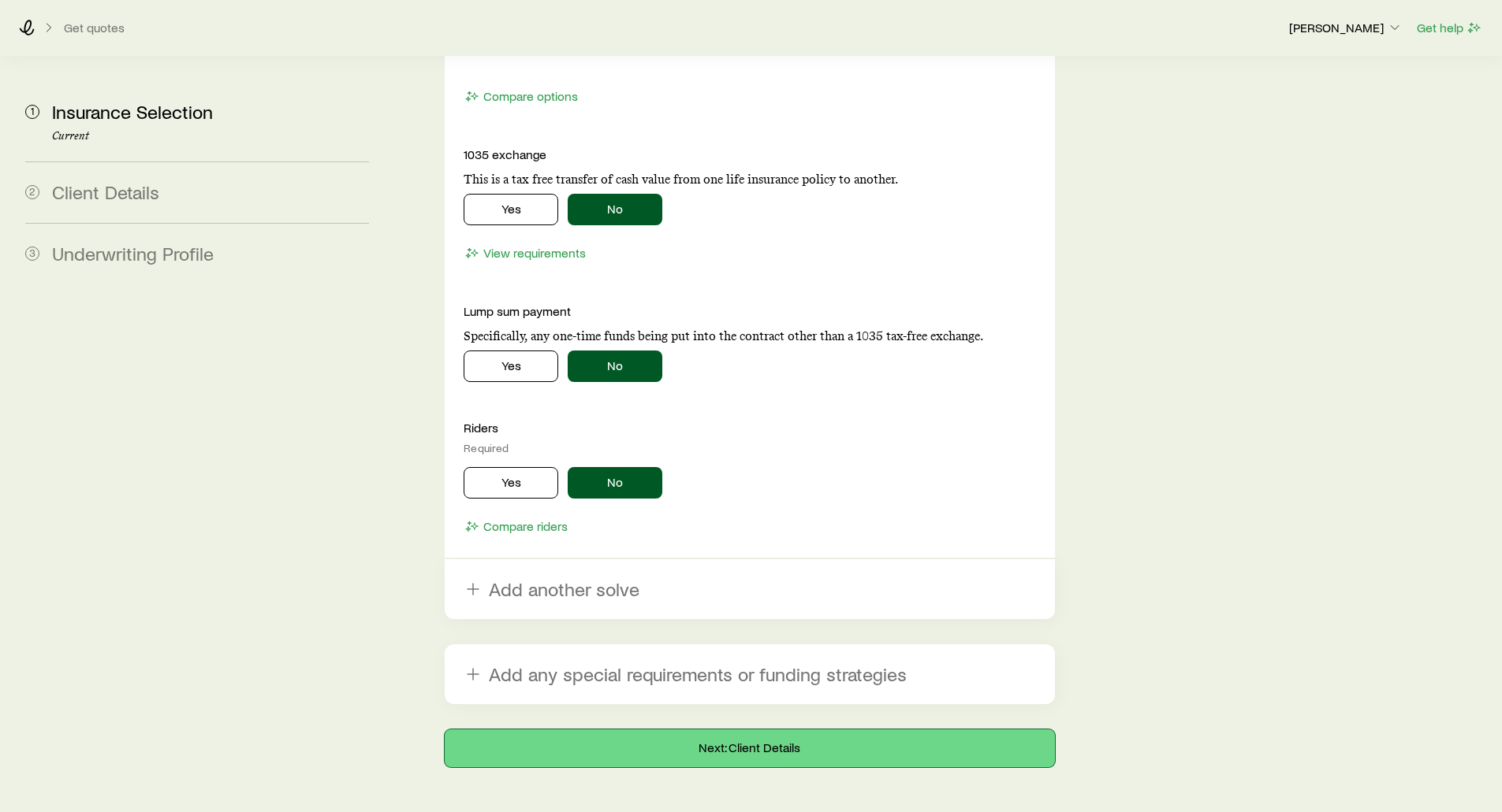
click at [711, 730] on button "Next: Client Details" at bounding box center [750, 748] width 610 height 38
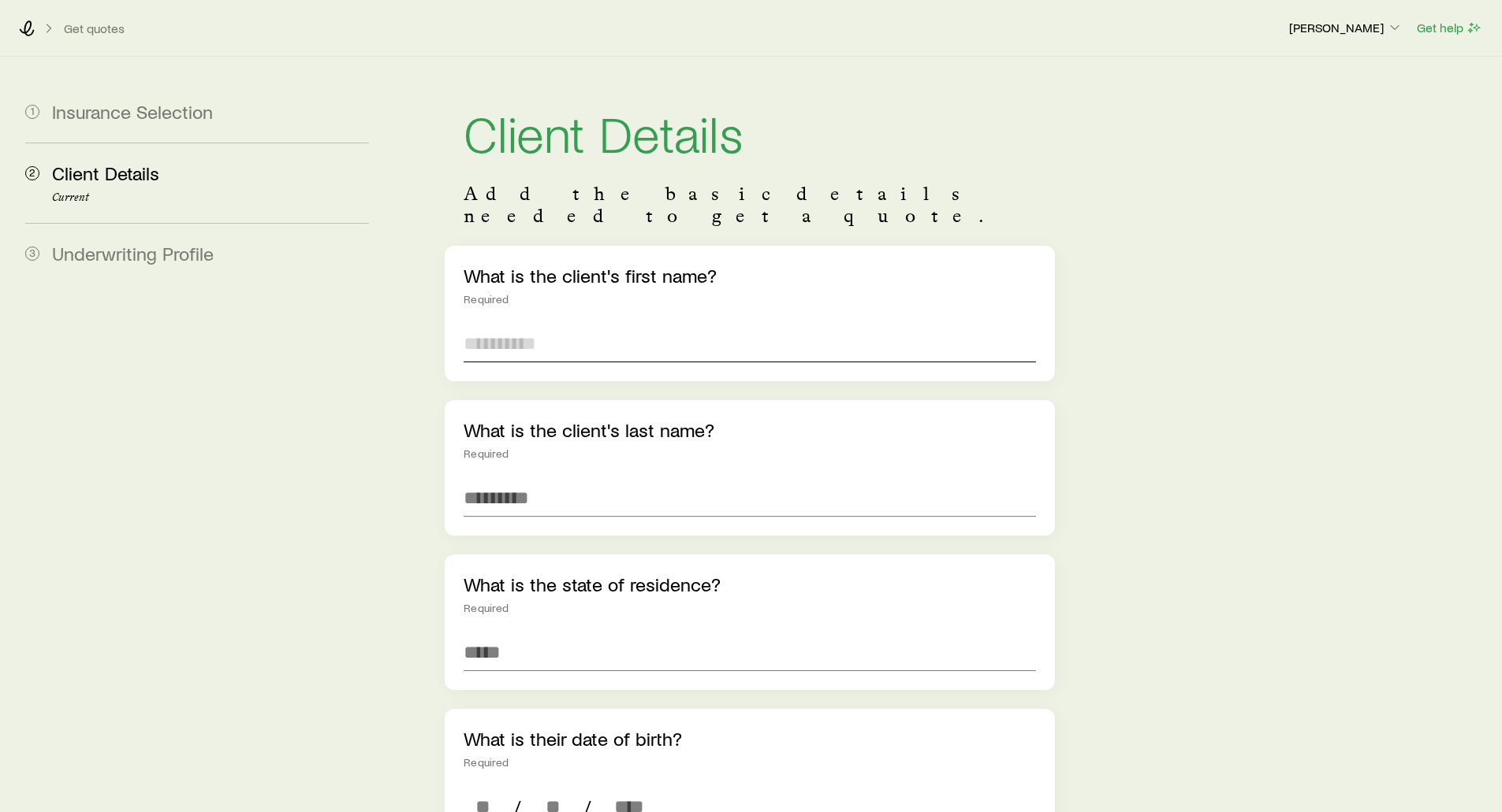
click at [490, 324] on input "text" at bounding box center [749, 343] width 571 height 38
click at [615, 324] on input "********" at bounding box center [749, 343] width 571 height 38
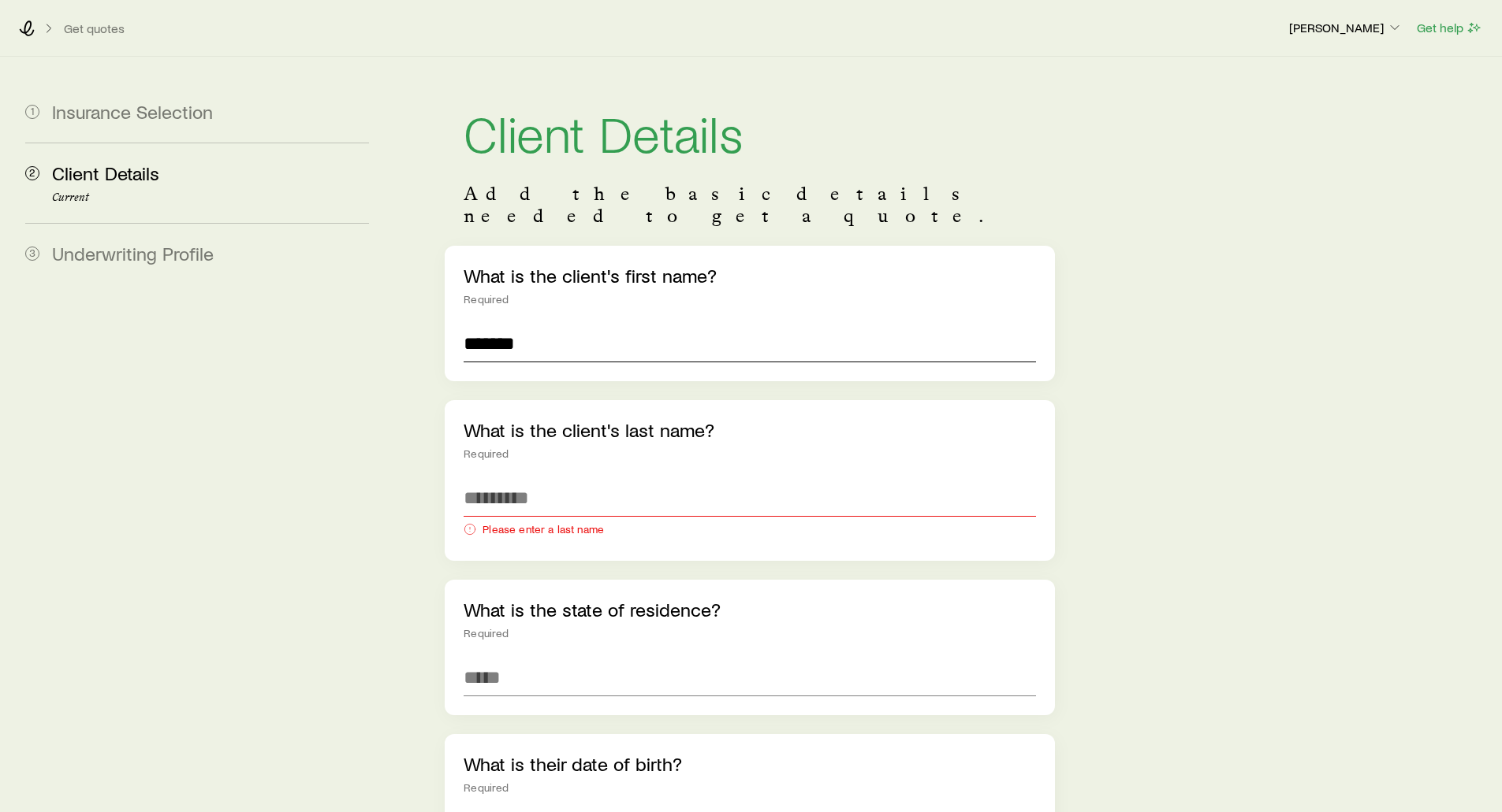
type input "*******"
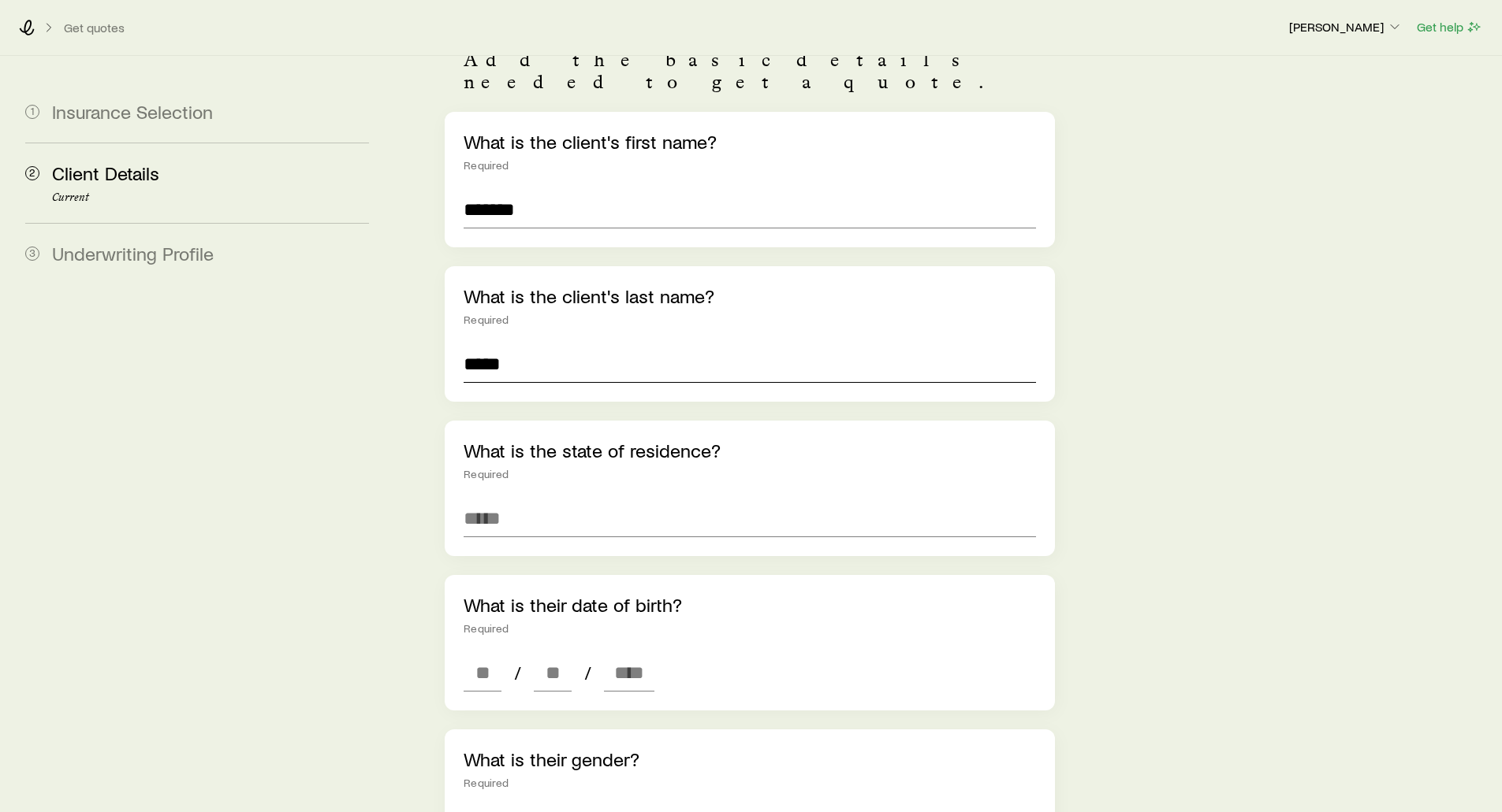
scroll to position [158, 0]
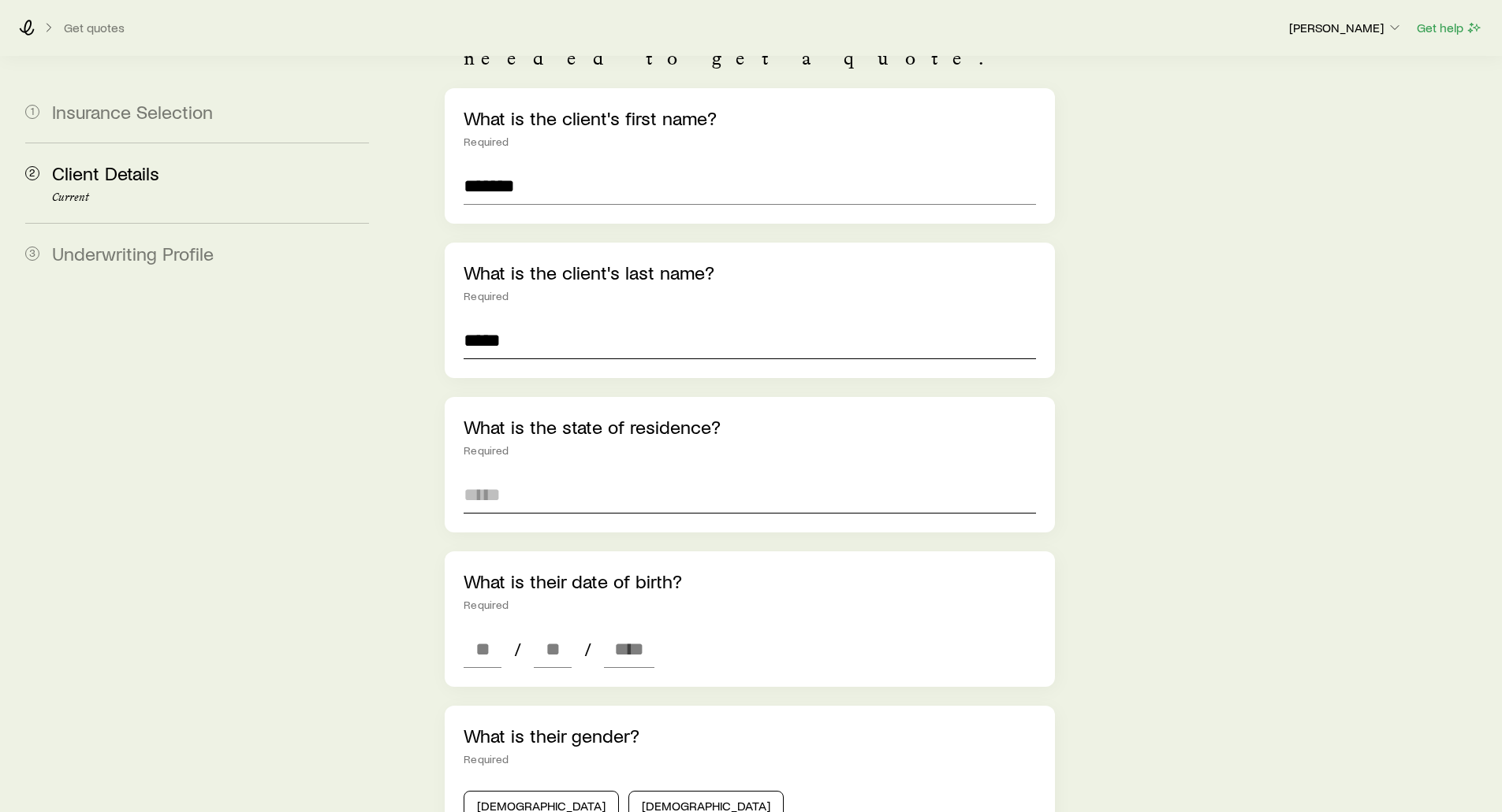
type input "*****"
click at [494, 476] on input at bounding box center [749, 495] width 571 height 38
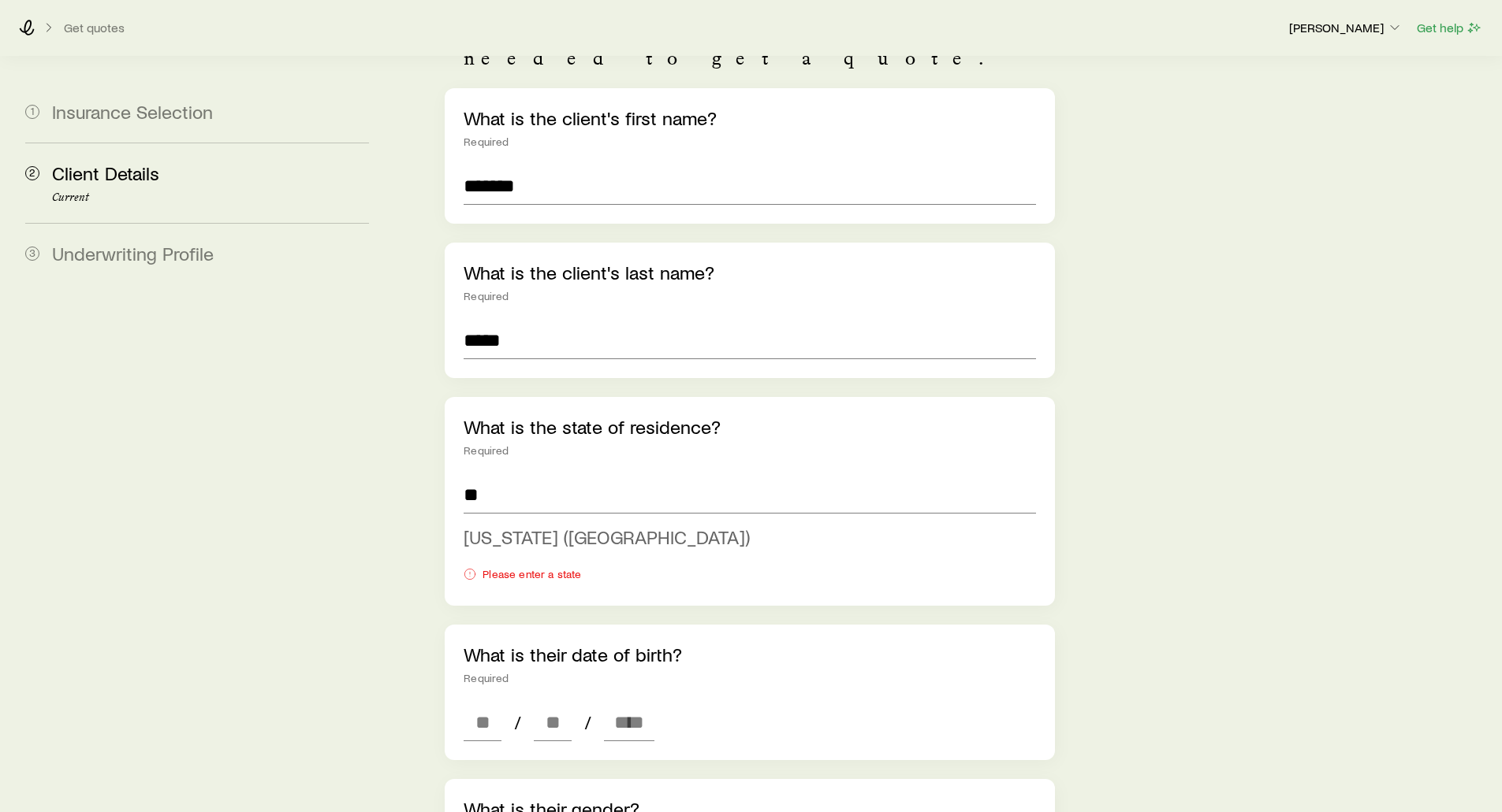
click at [511, 525] on span "[US_STATE] ([GEOGRAPHIC_DATA])" at bounding box center [606, 536] width 286 height 22
type input "**********"
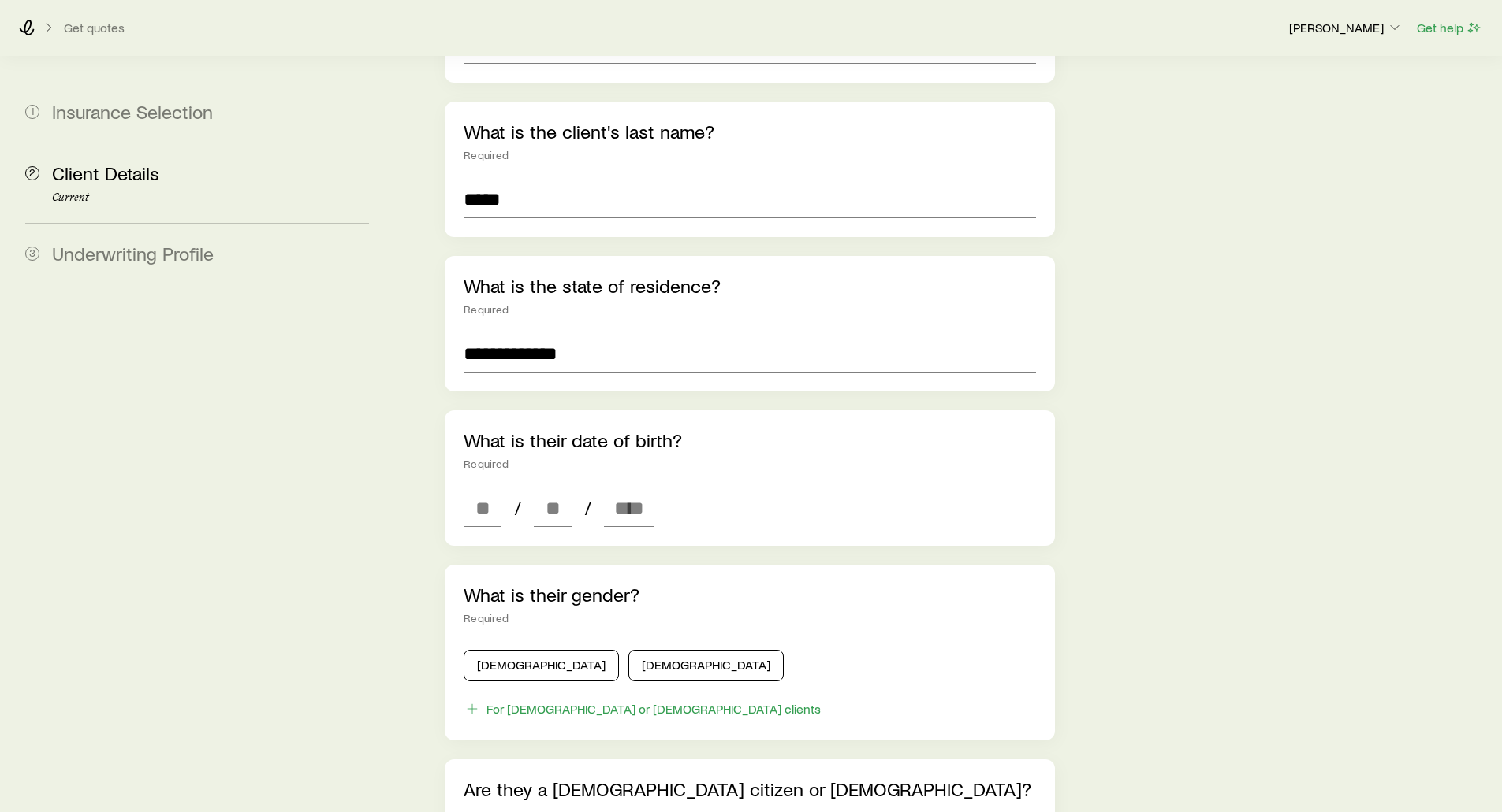
scroll to position [315, 0]
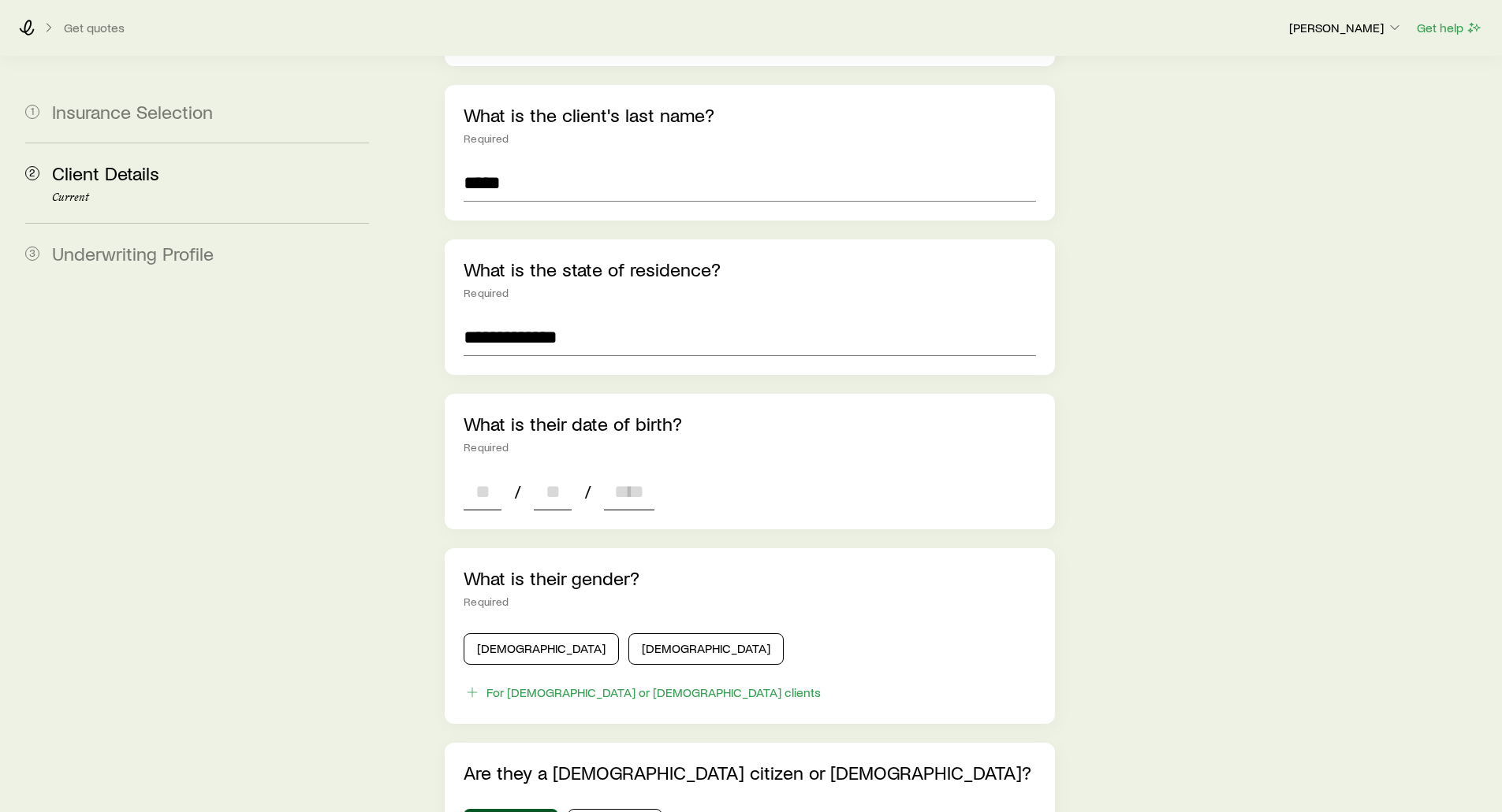
click at [486, 473] on input at bounding box center [482, 492] width 38 height 38
type input "**"
type input "****"
type input "*"
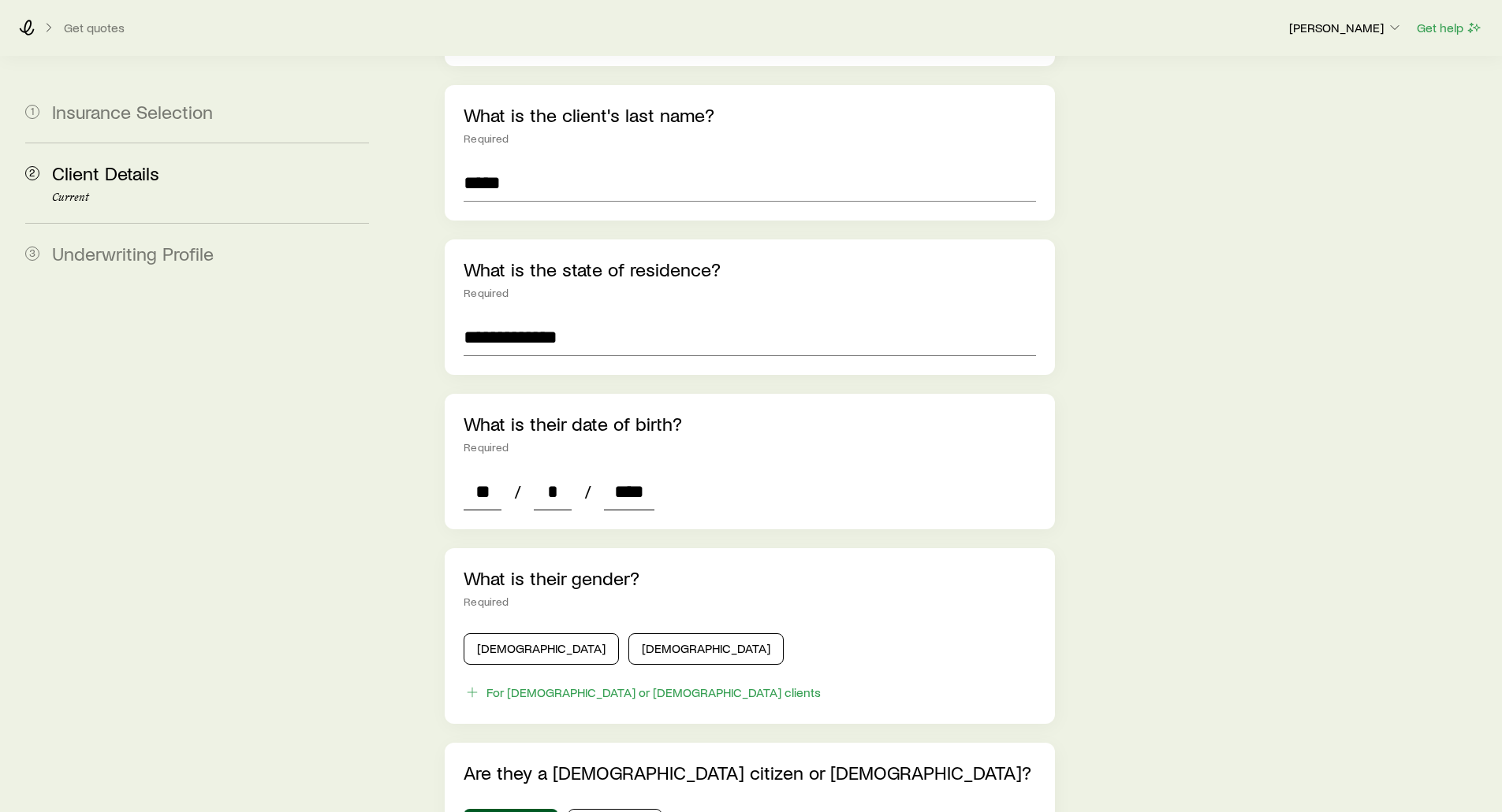
type input "****"
click at [342, 489] on aside "1 Insurance Selection 2 Client Details Current 3 Underwriting Profile" at bounding box center [196, 497] width 369 height 1512
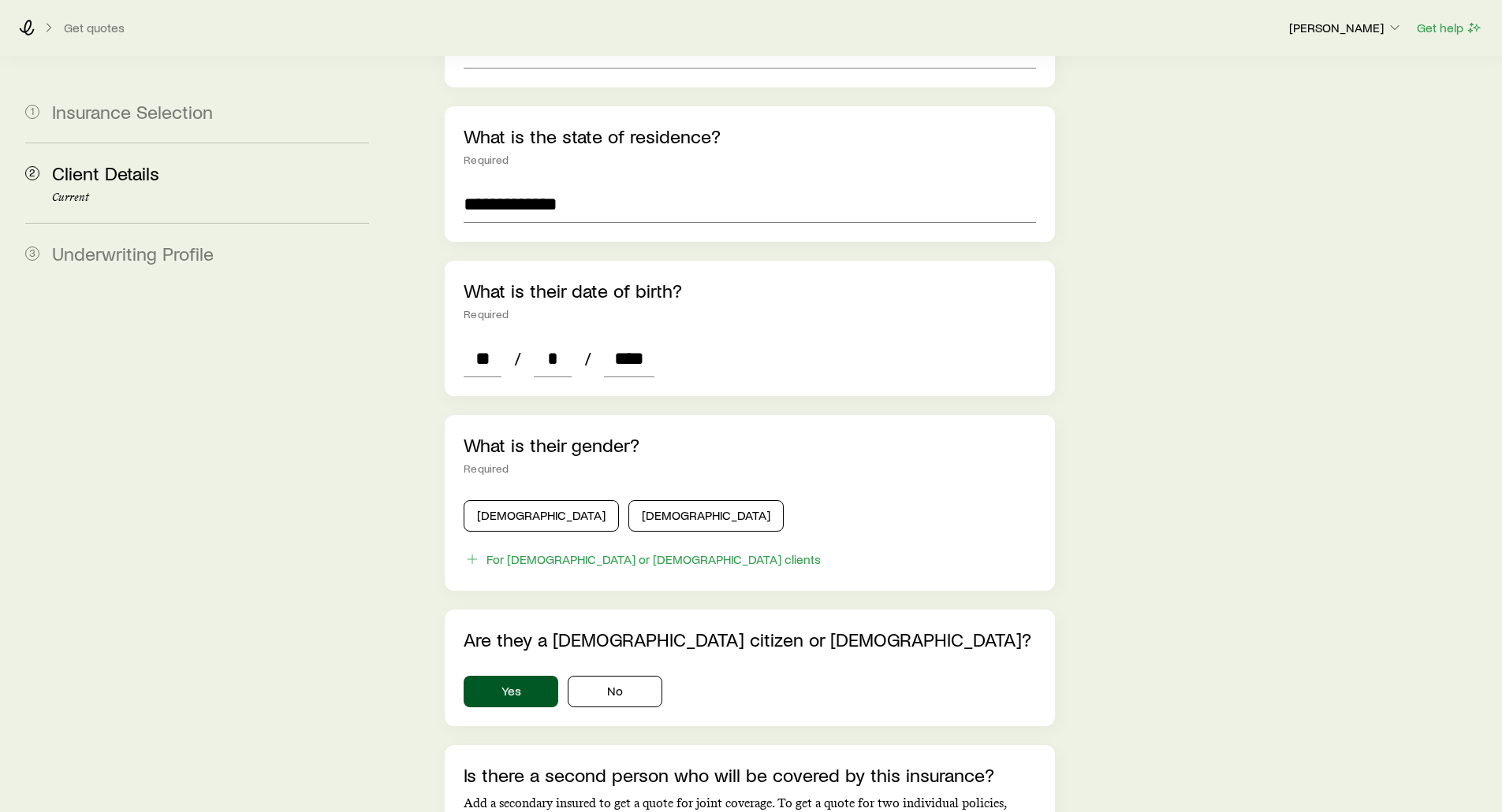
scroll to position [473, 0]
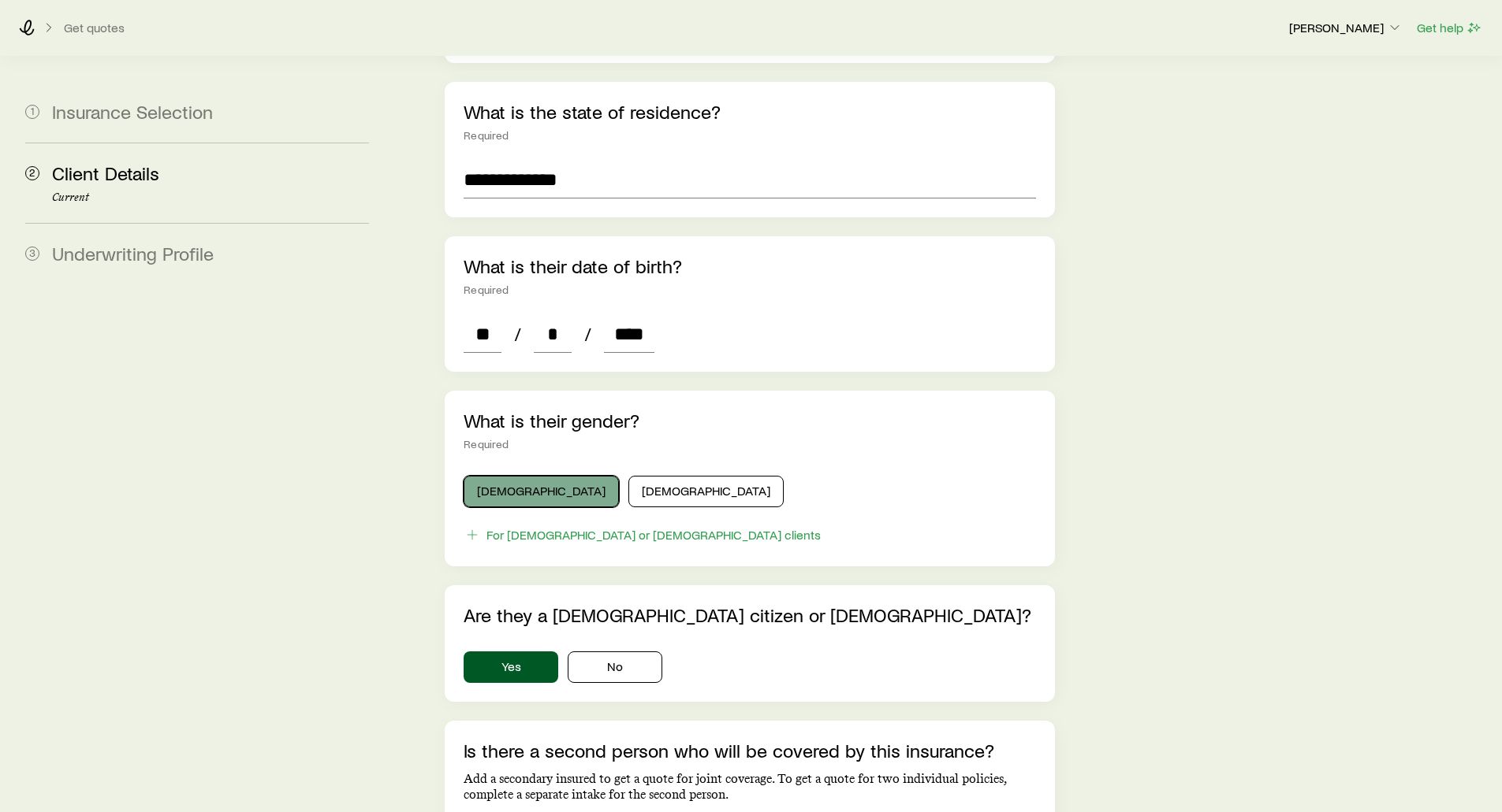
click at [508, 476] on button "[DEMOGRAPHIC_DATA]" at bounding box center [541, 491] width 155 height 31
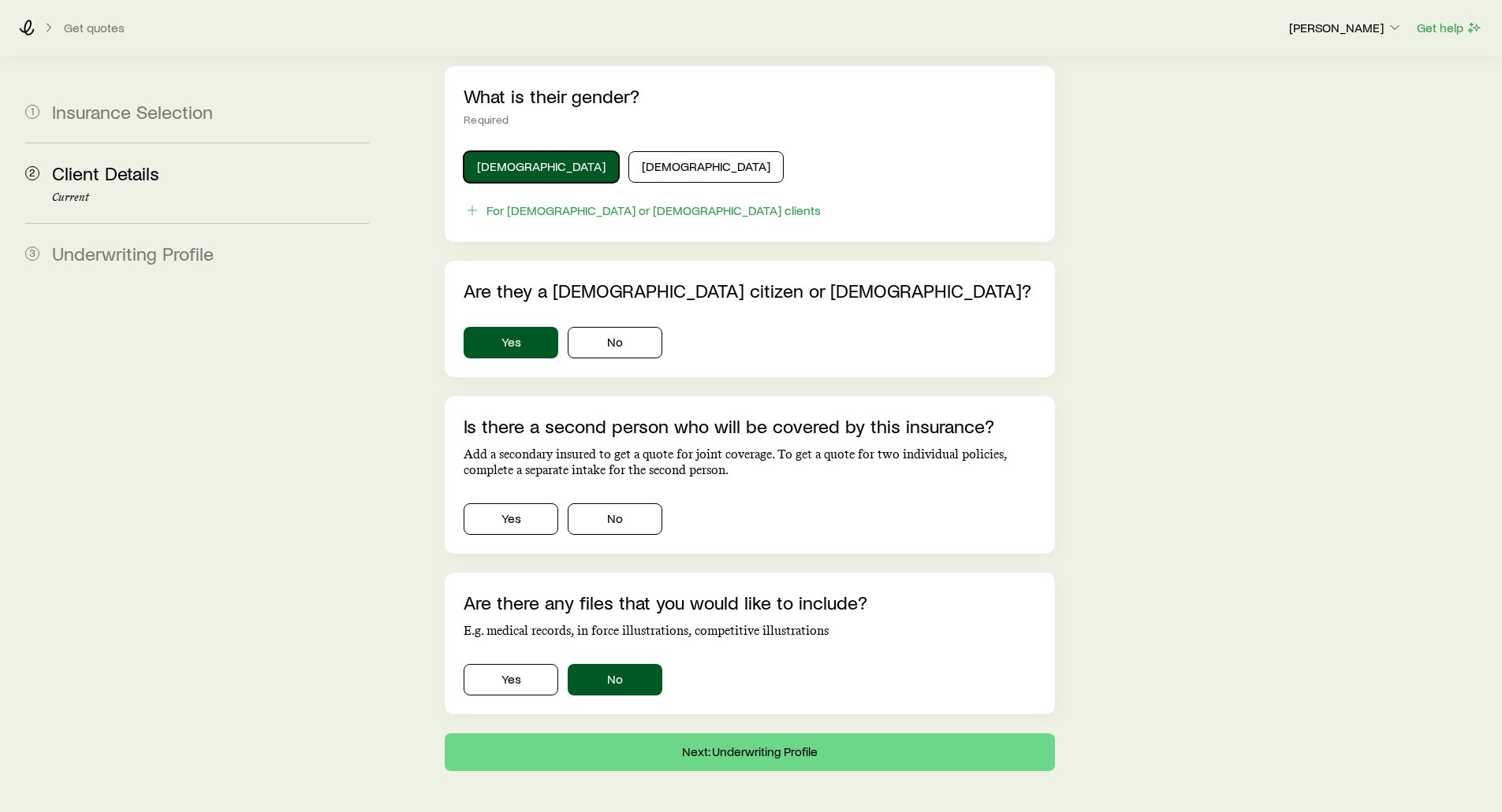
scroll to position [824, 0]
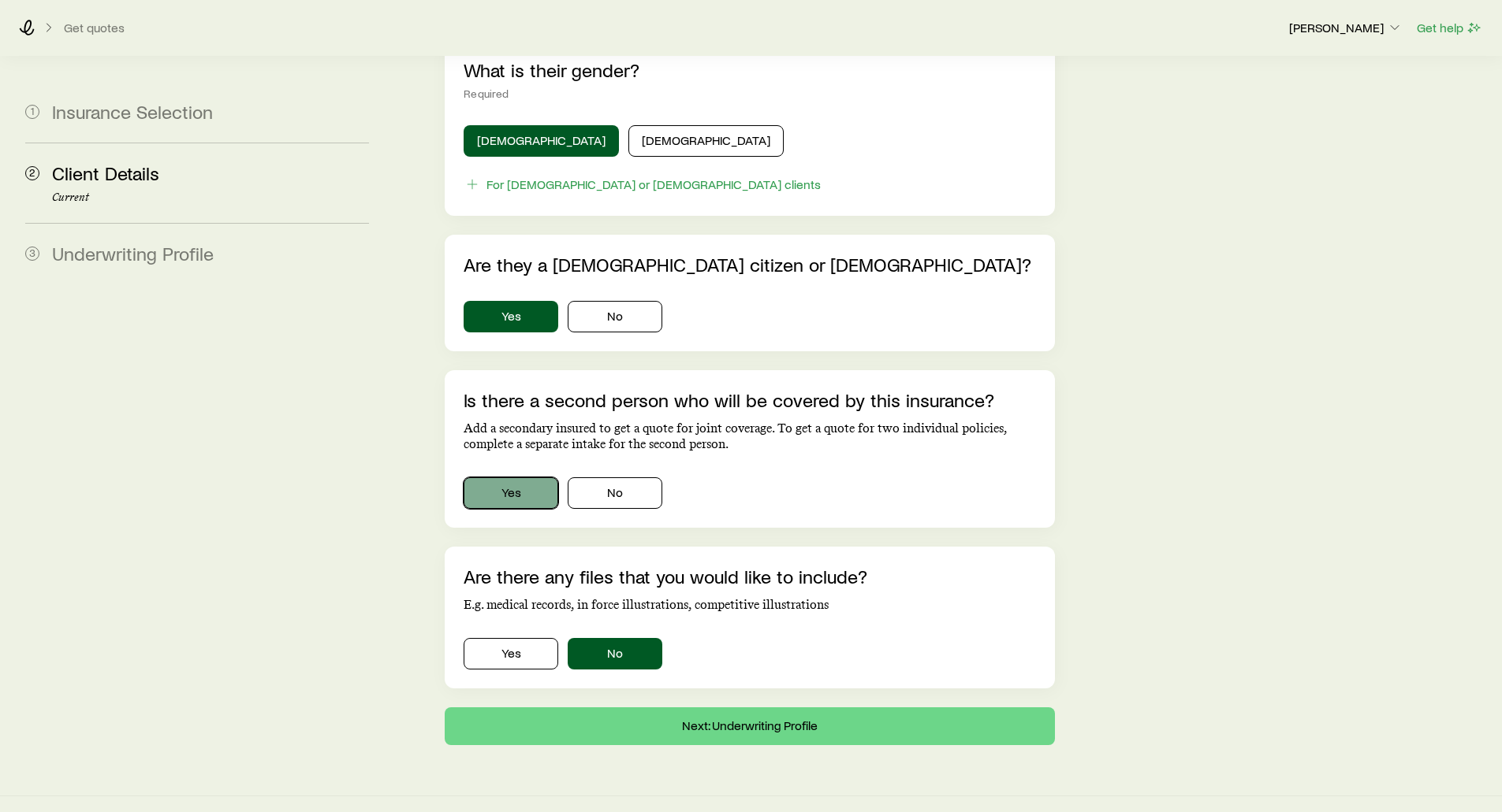
click at [540, 478] on button "Yes" at bounding box center [511, 493] width 95 height 31
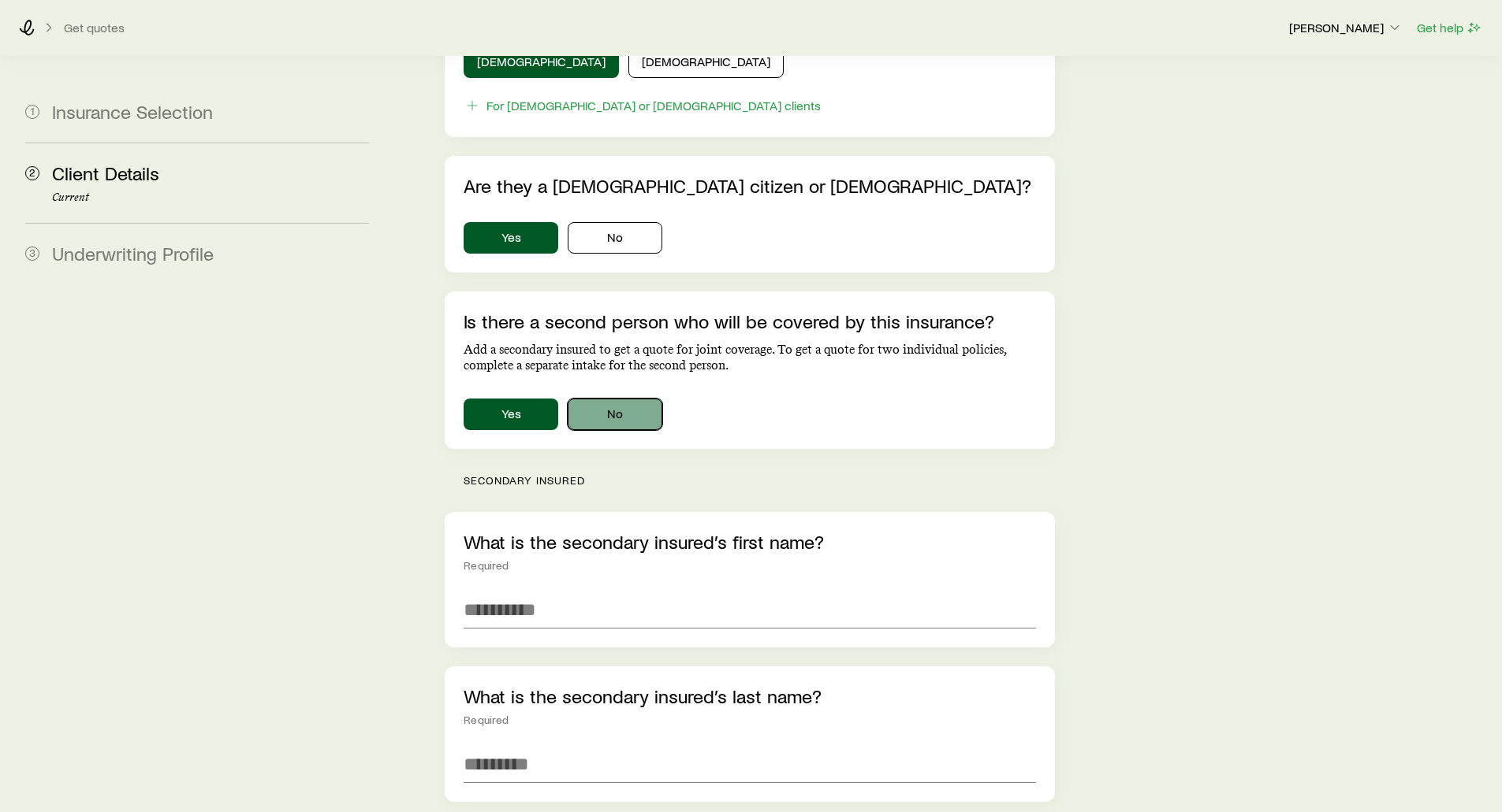
click at [595, 400] on button "No" at bounding box center [615, 414] width 95 height 31
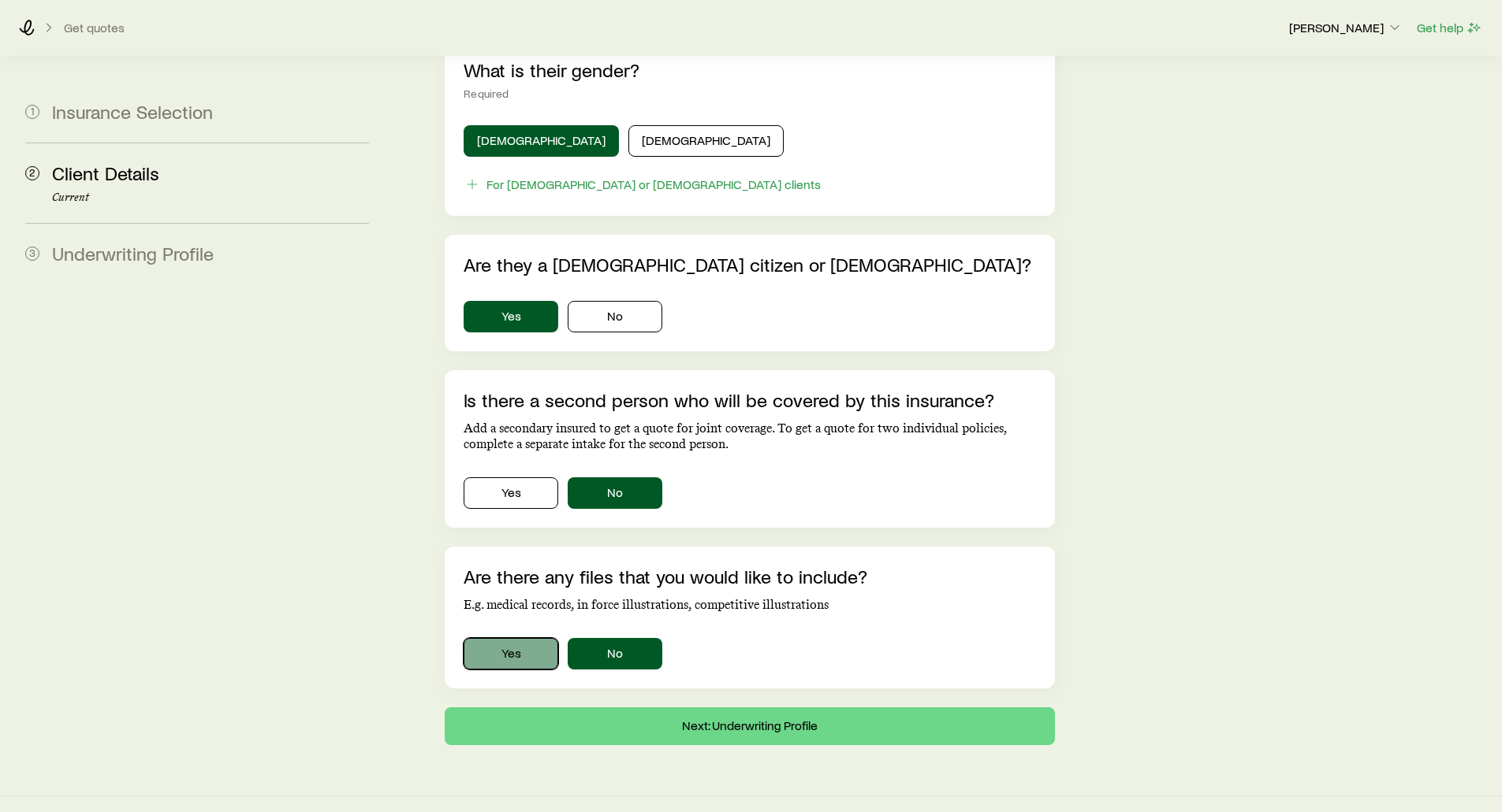
click at [498, 638] on button "Yes" at bounding box center [511, 653] width 95 height 31
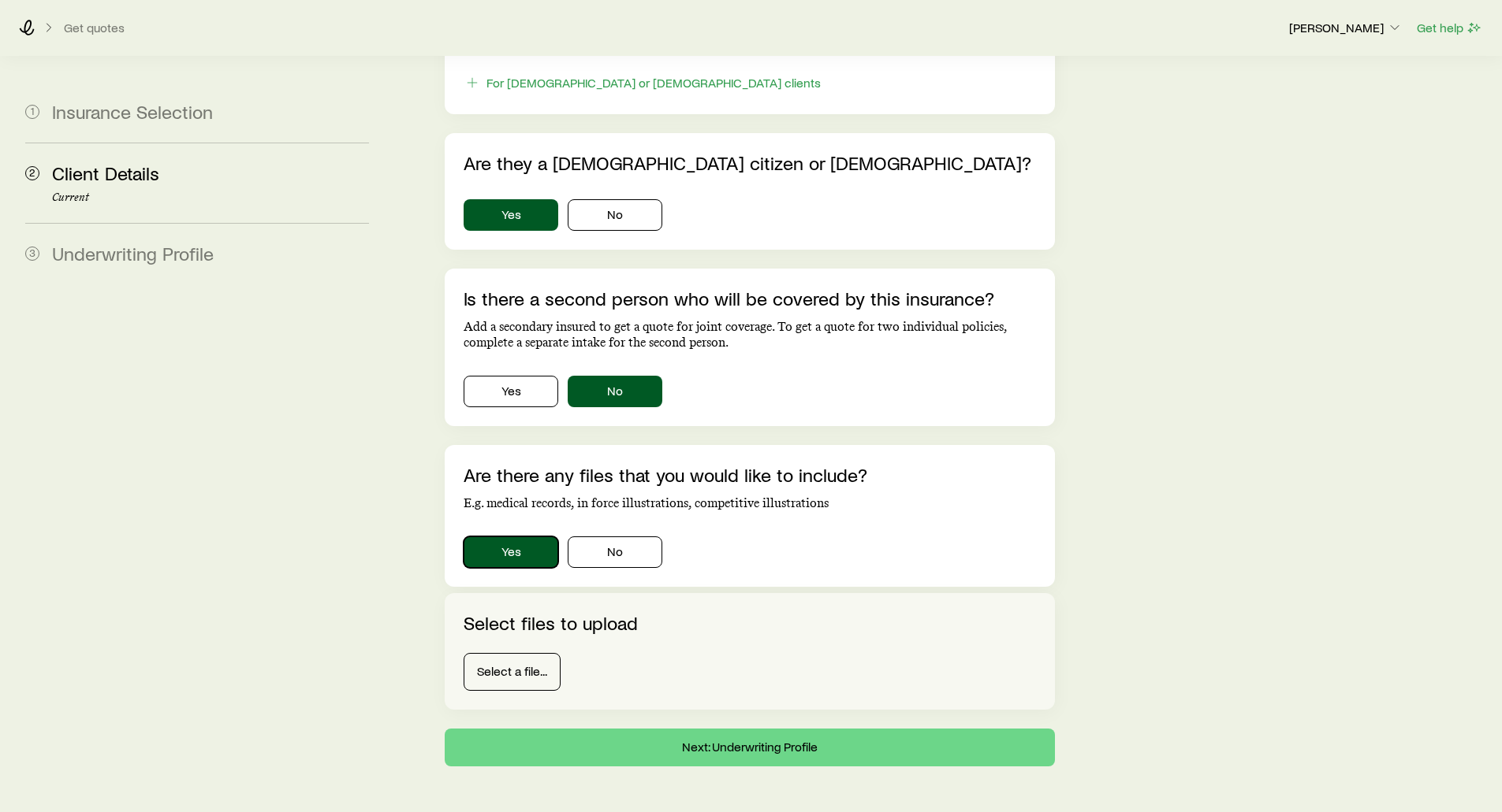
scroll to position [946, 0]
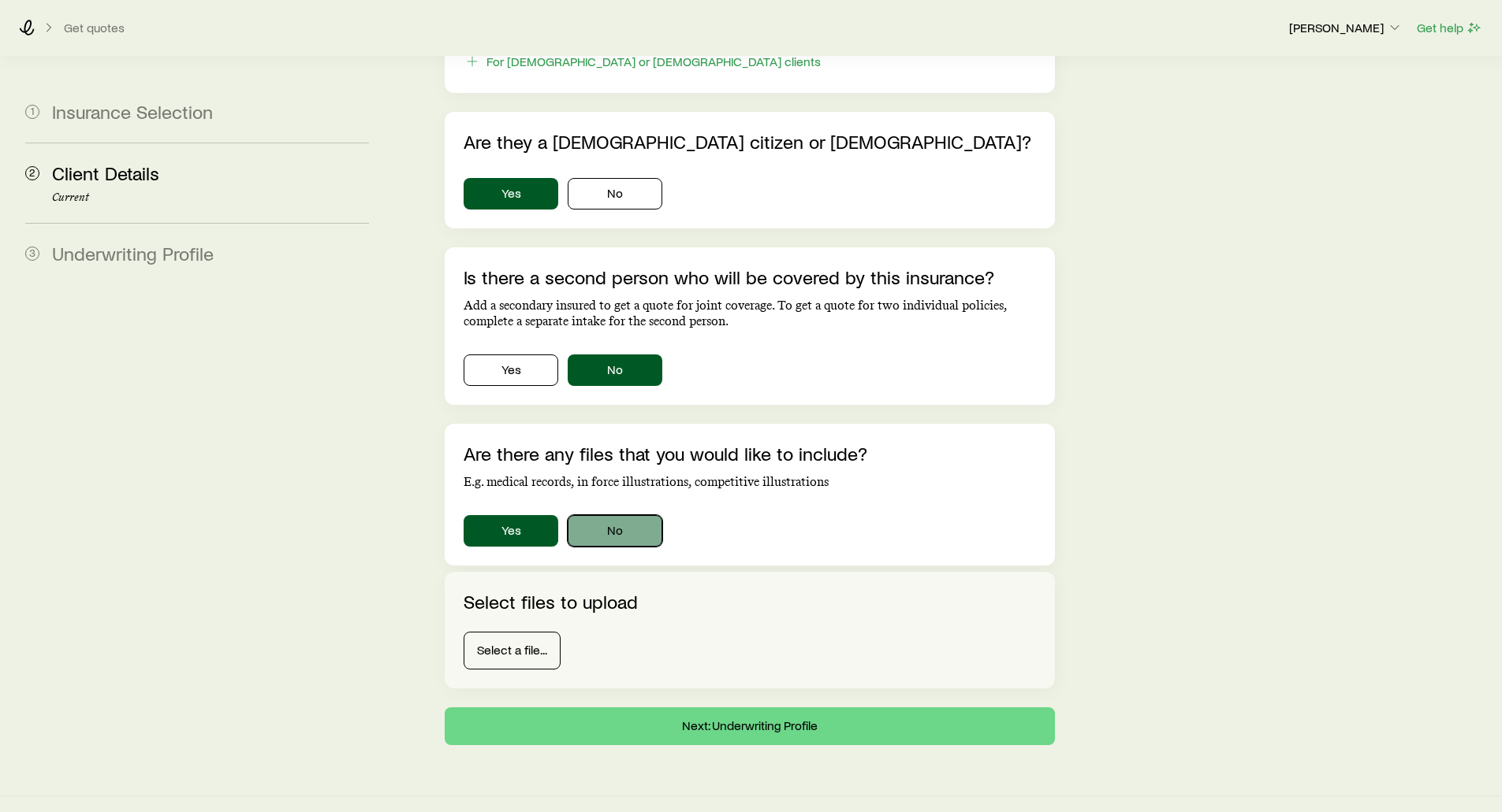
click at [637, 515] on button "No" at bounding box center [615, 531] width 95 height 31
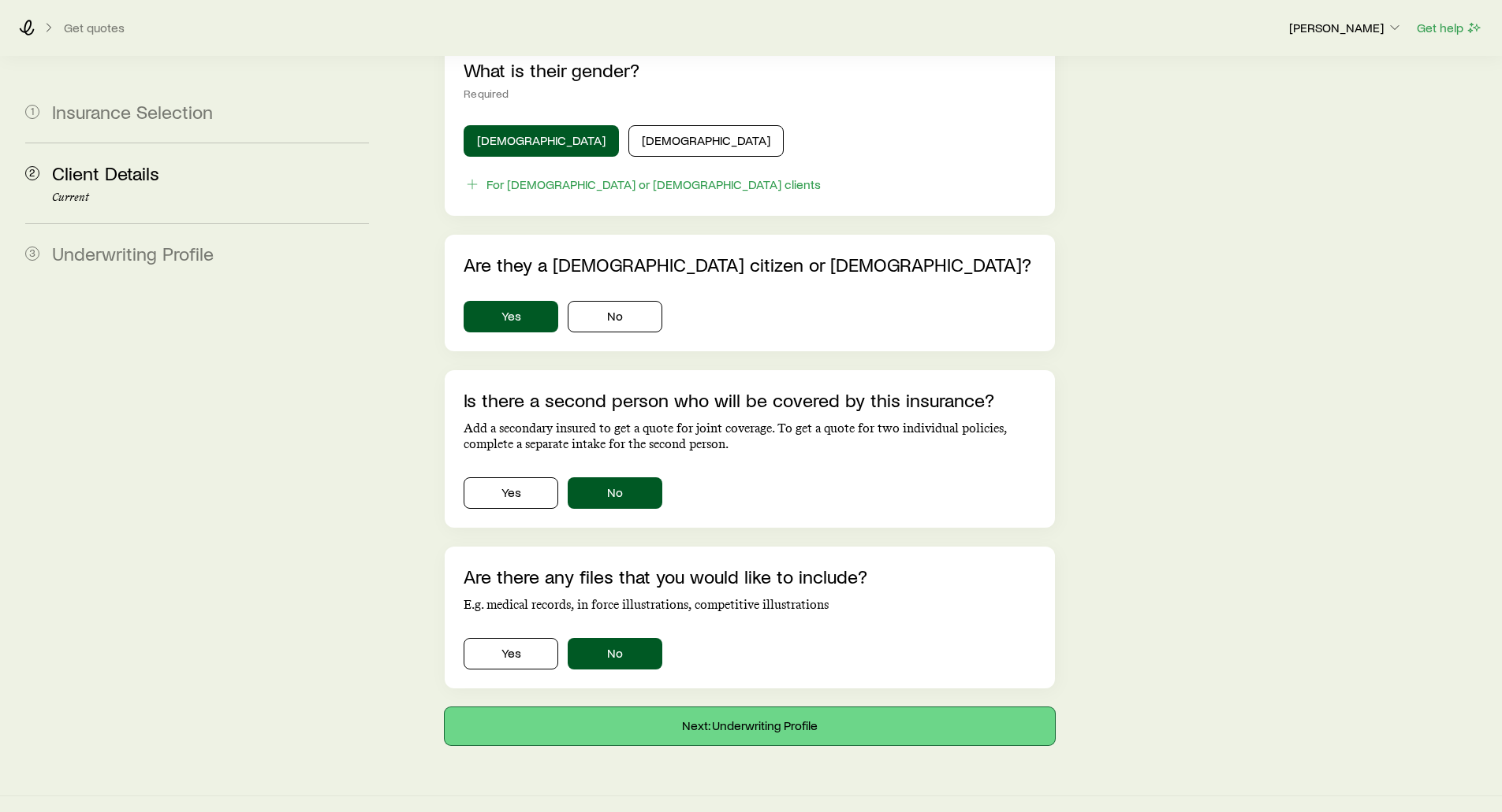
click at [771, 708] on button "Next: Underwriting Profile" at bounding box center [750, 727] width 610 height 38
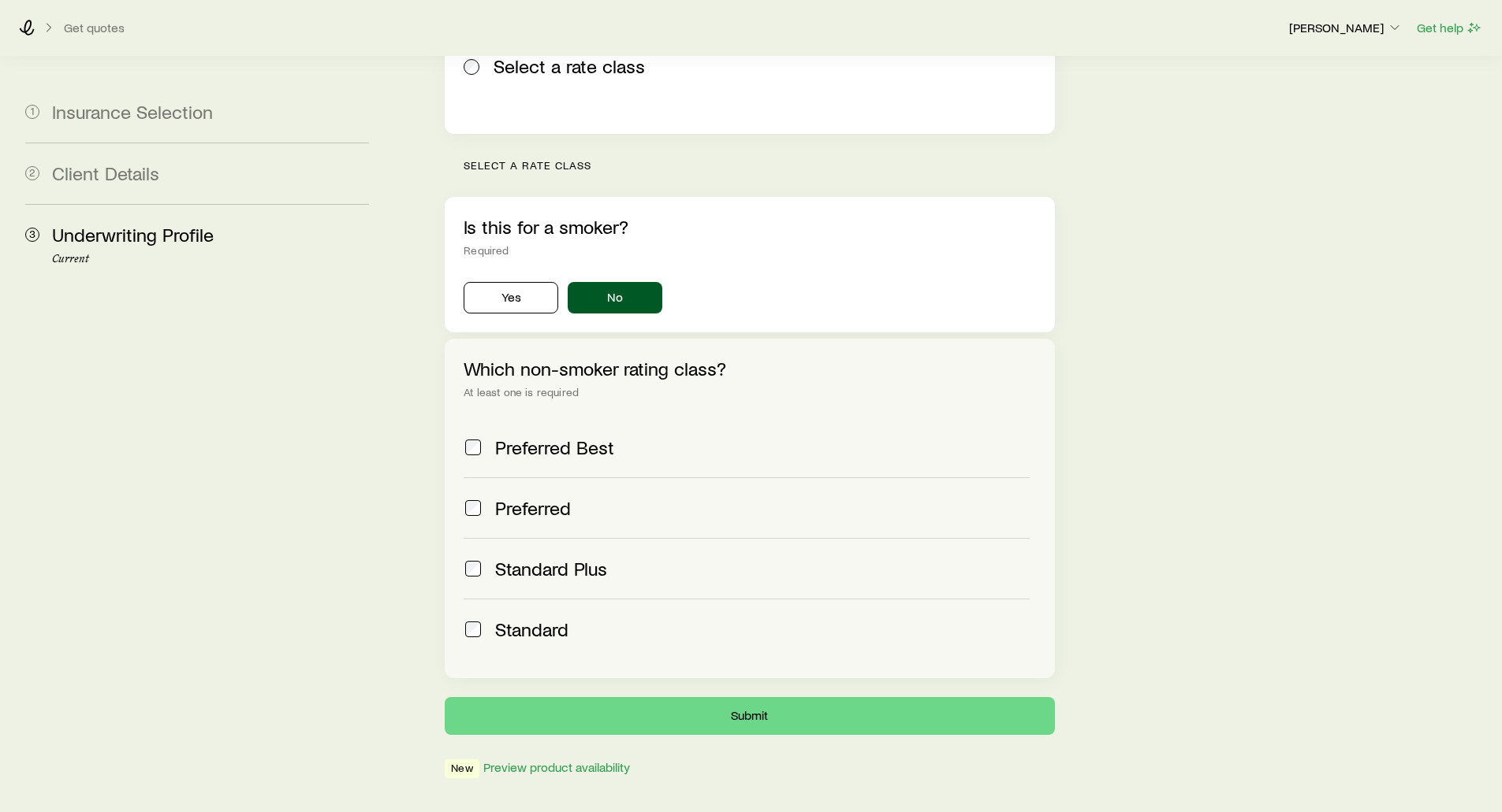
scroll to position [394, 0]
click at [708, 696] on button "Submit" at bounding box center [750, 715] width 610 height 38
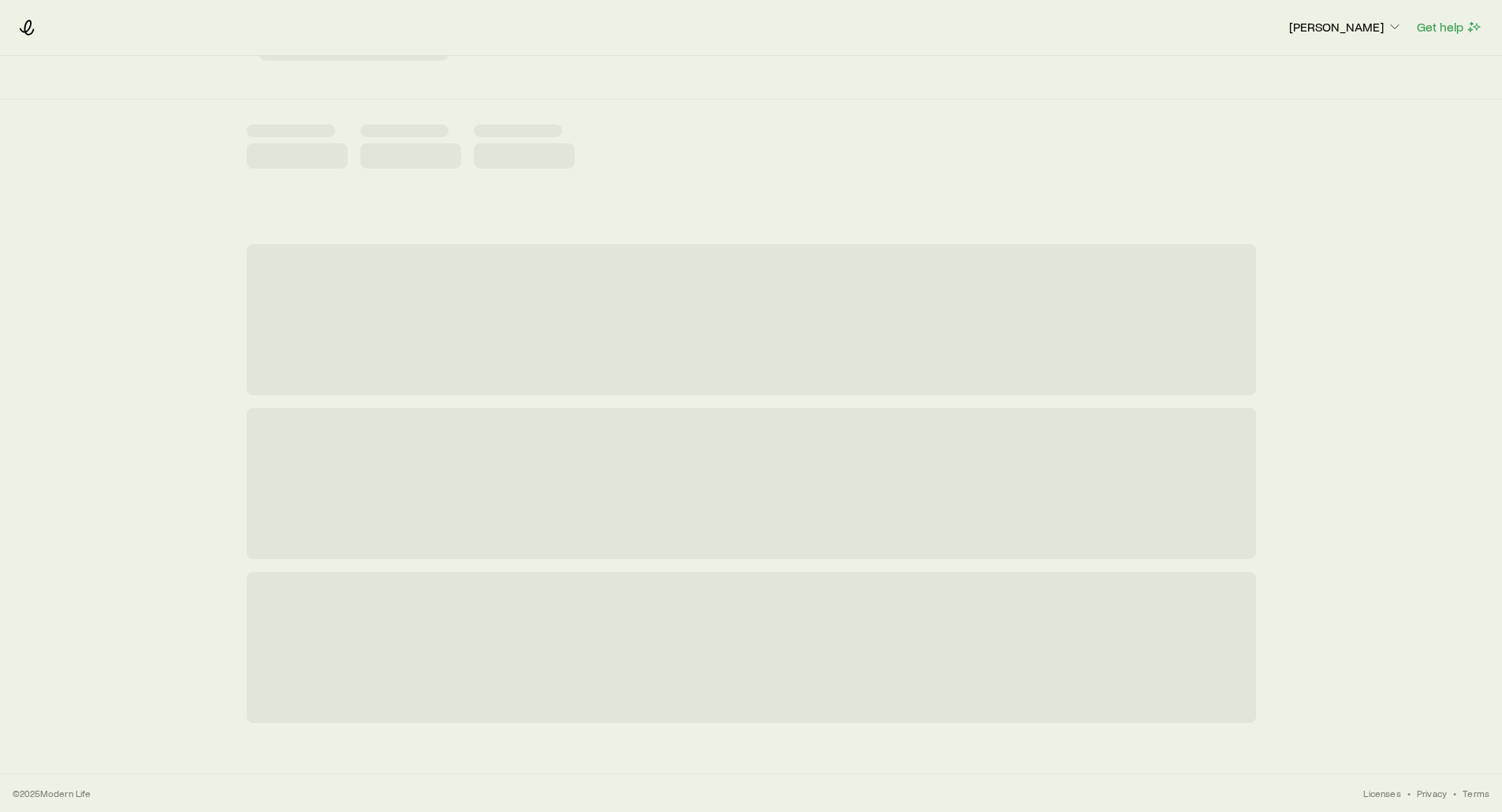
scroll to position [0, 0]
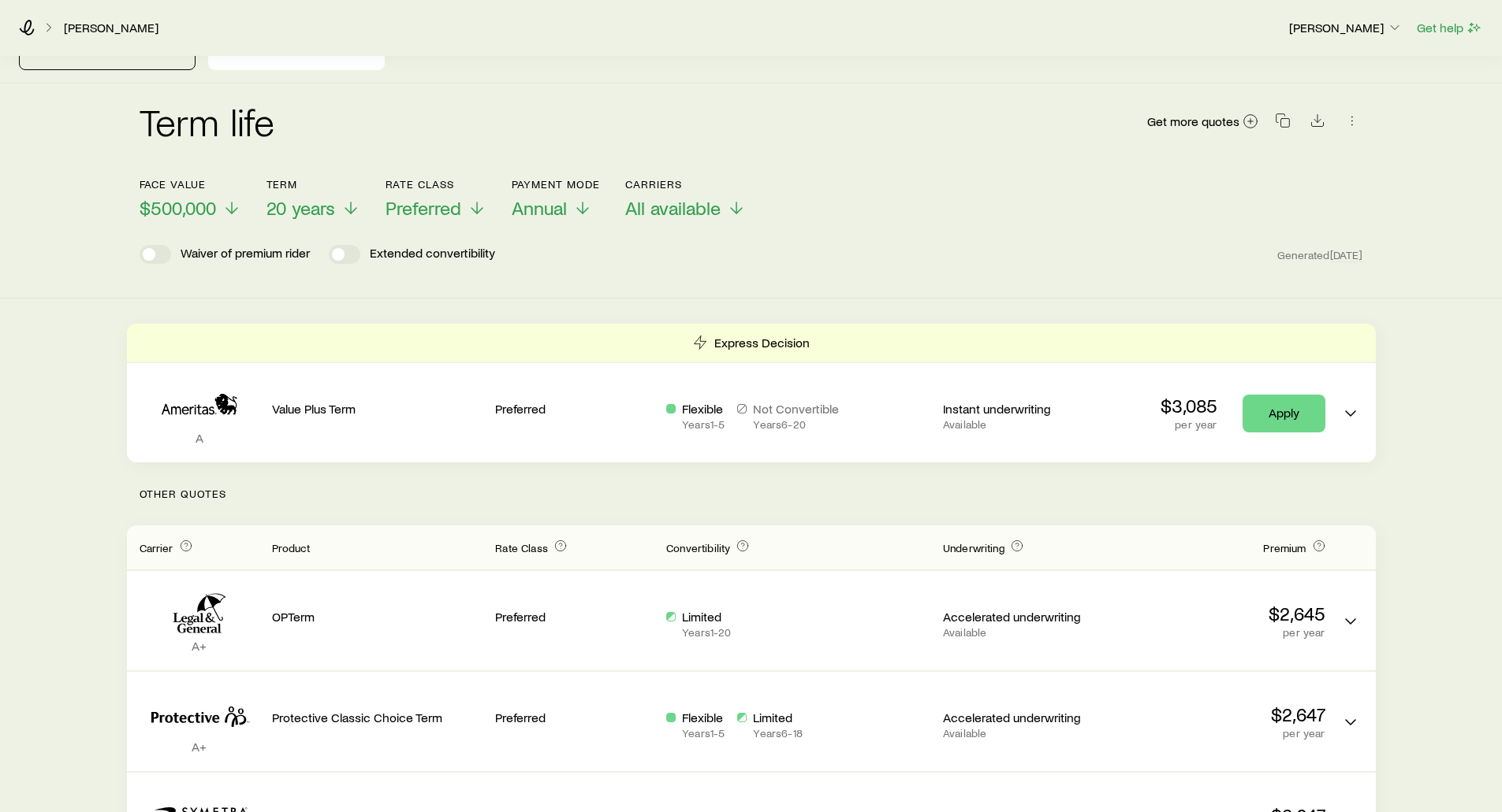
scroll to position [79, 0]
click at [230, 203] on icon at bounding box center [231, 212] width 19 height 19
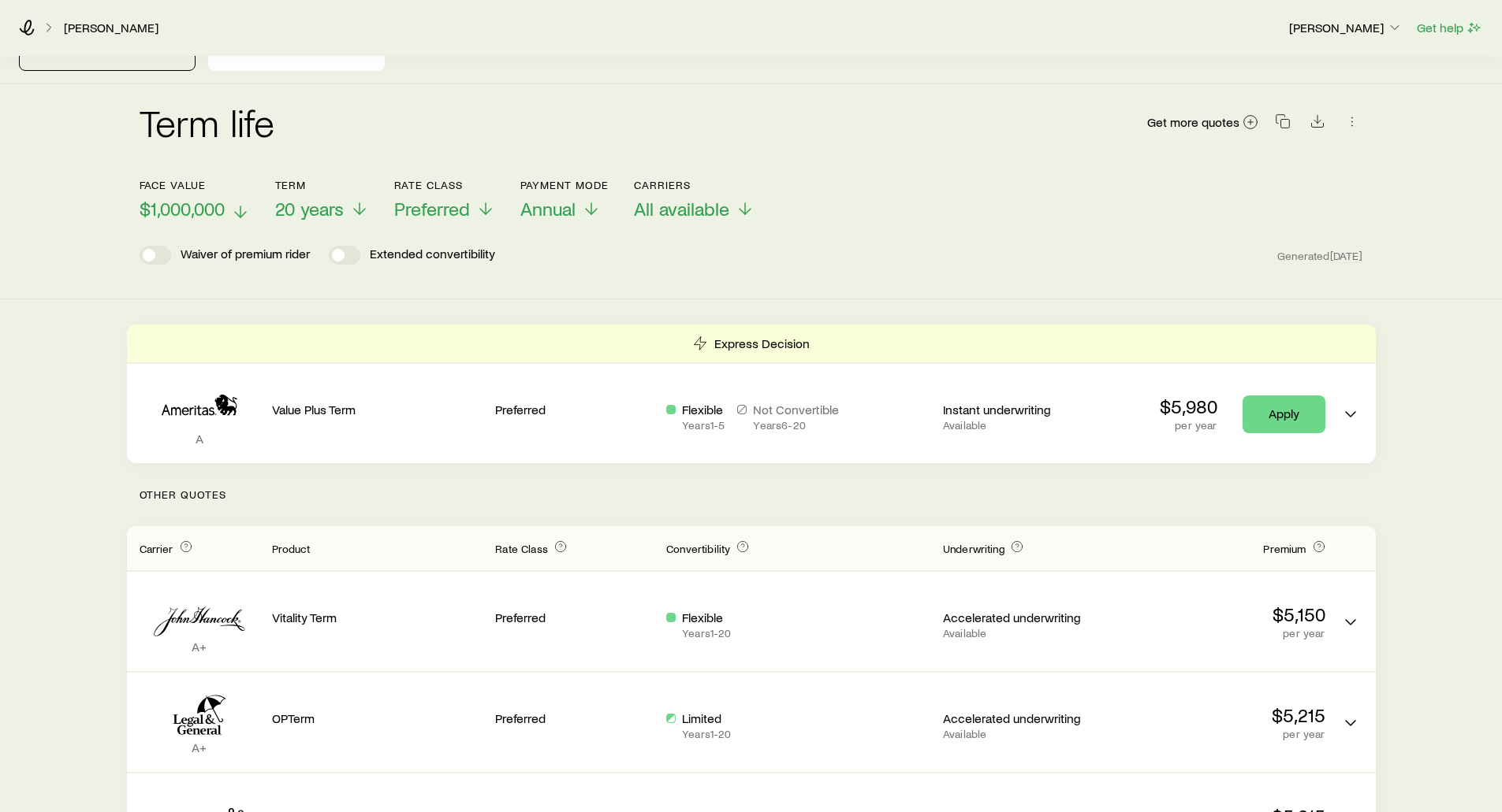
click at [187, 198] on span "$1,000,000" at bounding box center [182, 209] width 85 height 22
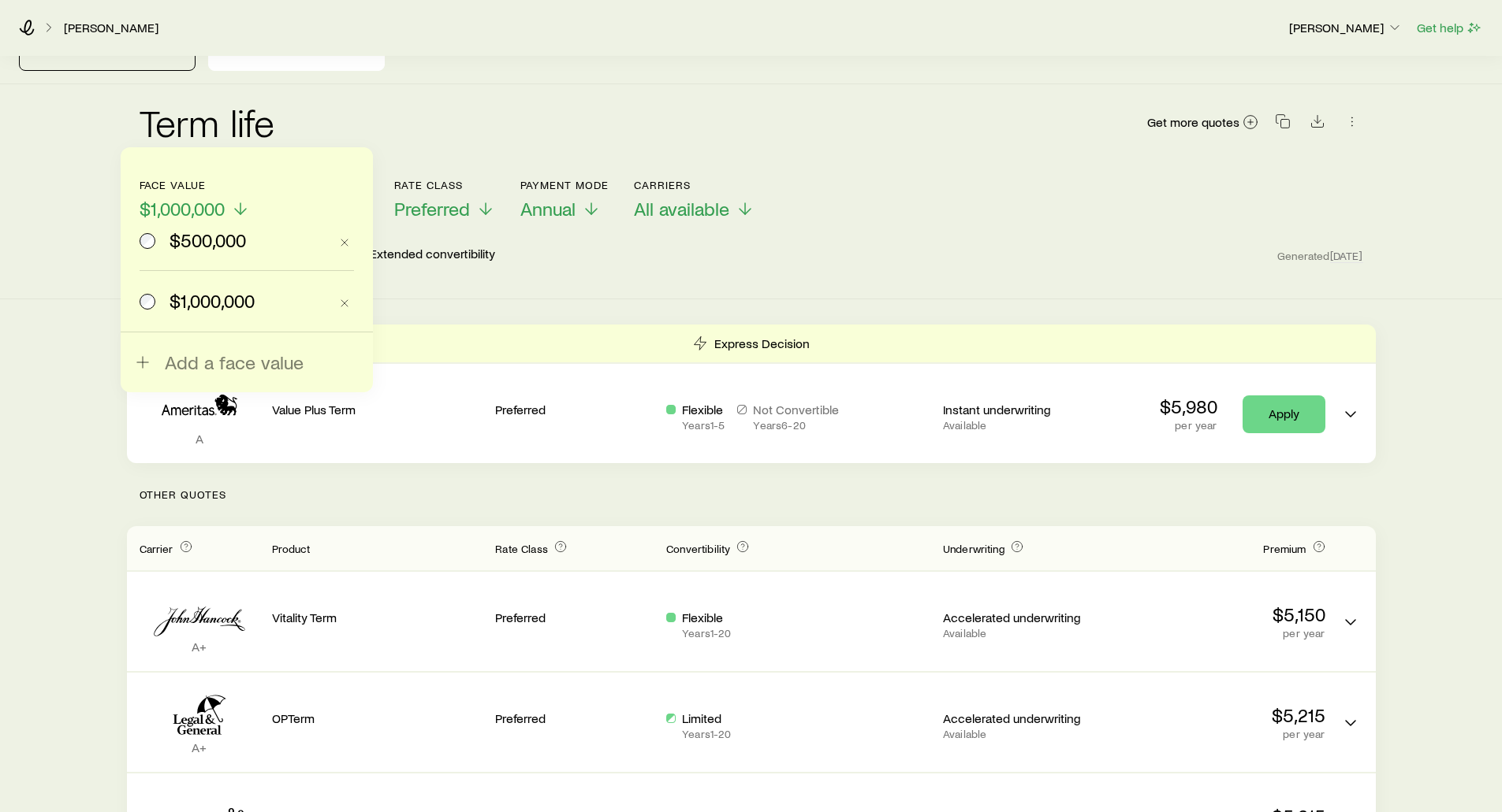
click at [169, 246] on div "$500,000" at bounding box center [234, 240] width 189 height 22
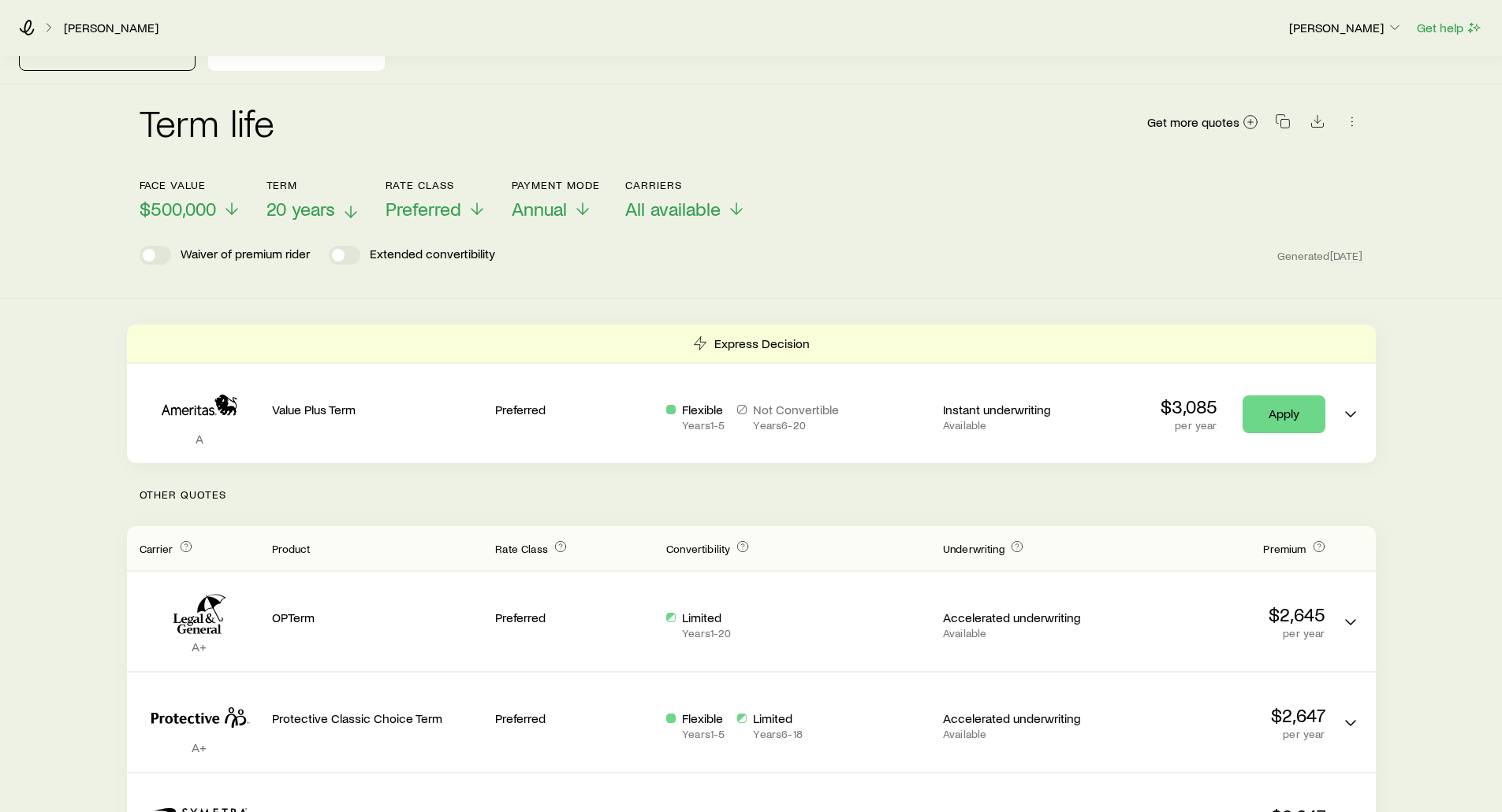
click at [304, 199] on span "20 years" at bounding box center [300, 209] width 68 height 22
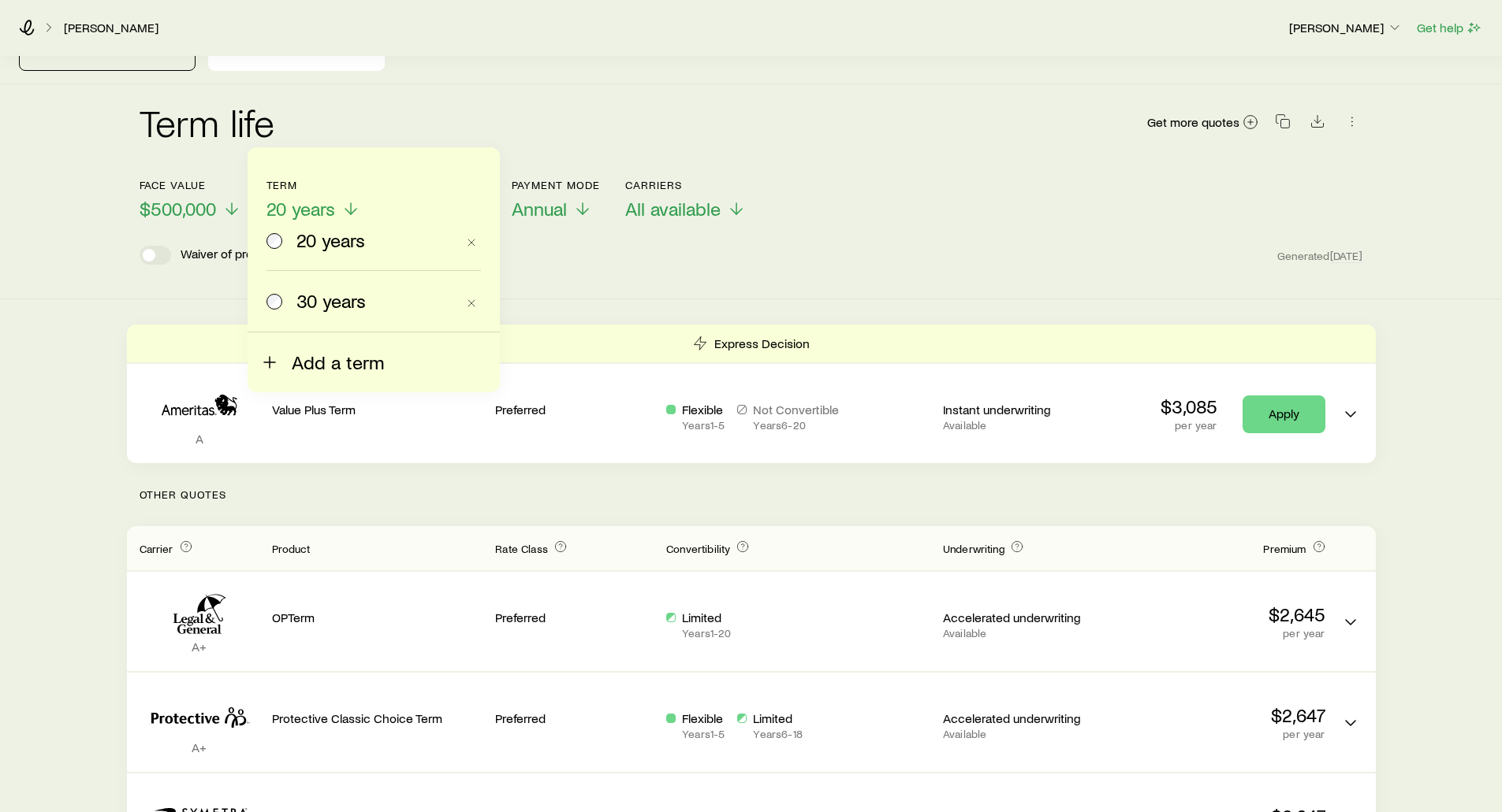
click at [301, 360] on span "Add a term" at bounding box center [337, 362] width 92 height 22
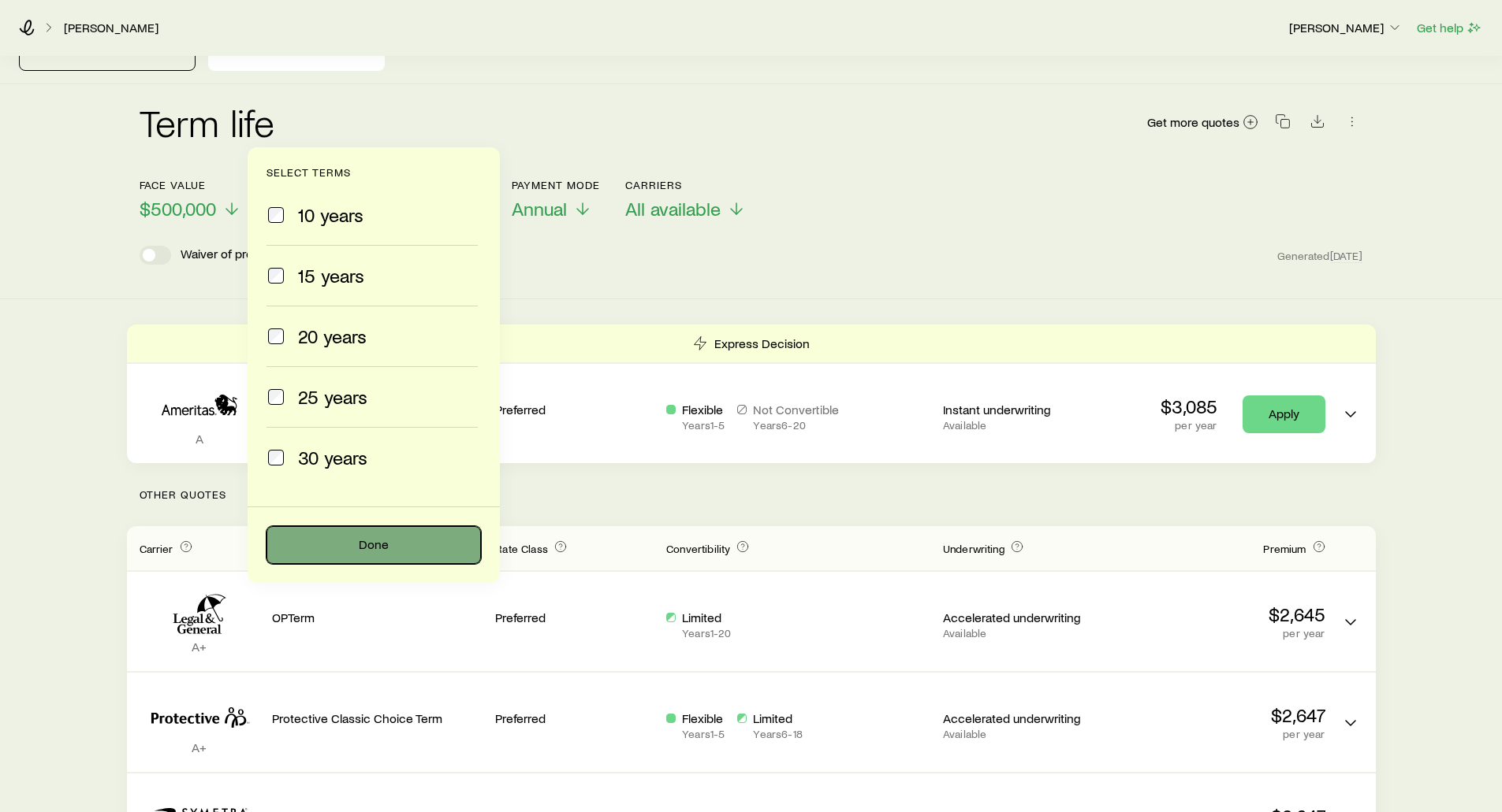
click at [316, 534] on button "Done" at bounding box center [373, 545] width 214 height 38
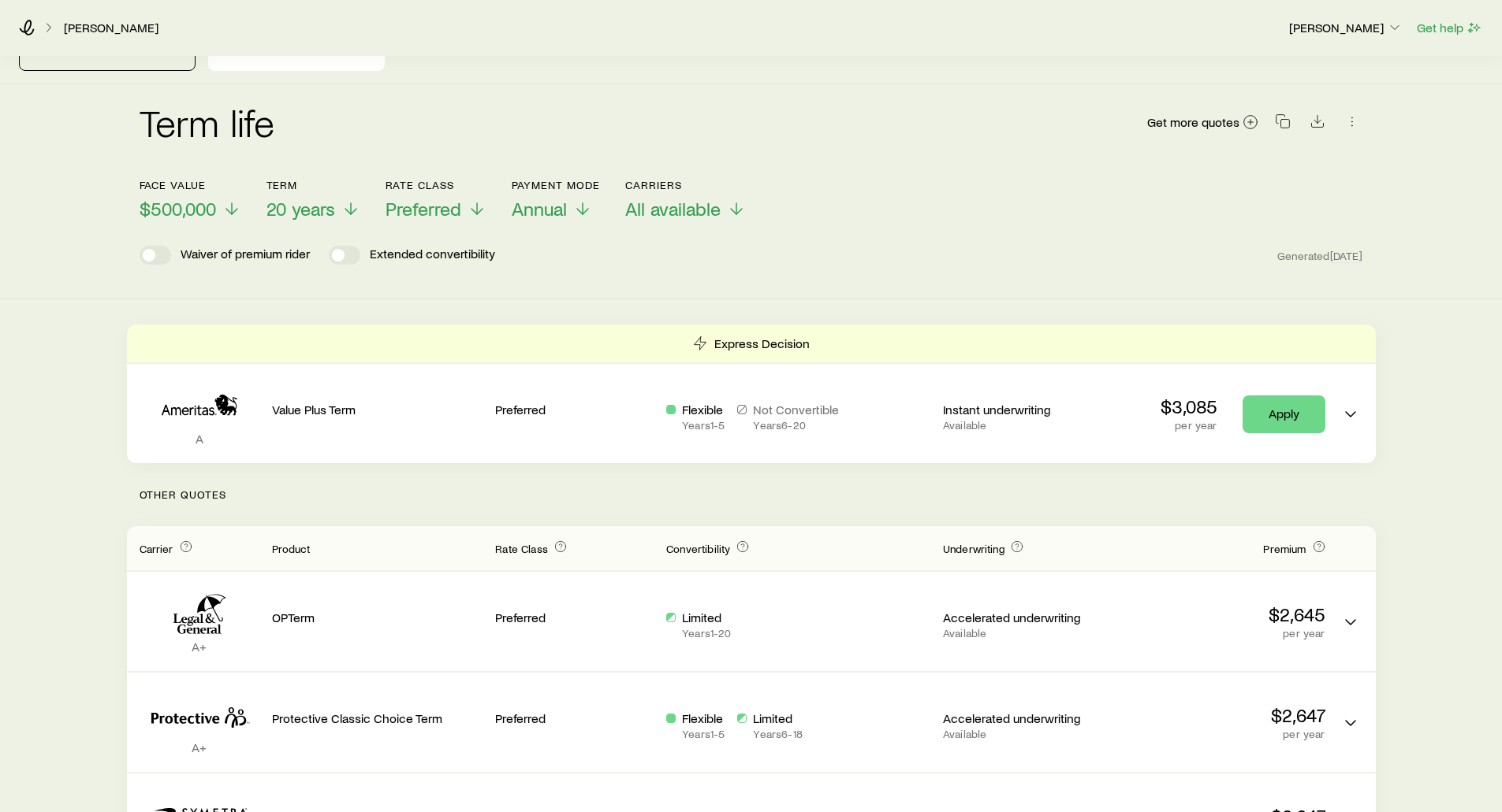
click at [555, 250] on div "Waiver of premium rider Extended convertibility Generated [DATE]" at bounding box center [751, 255] width 1224 height 19
click at [447, 198] on span "Preferred" at bounding box center [423, 209] width 75 height 22
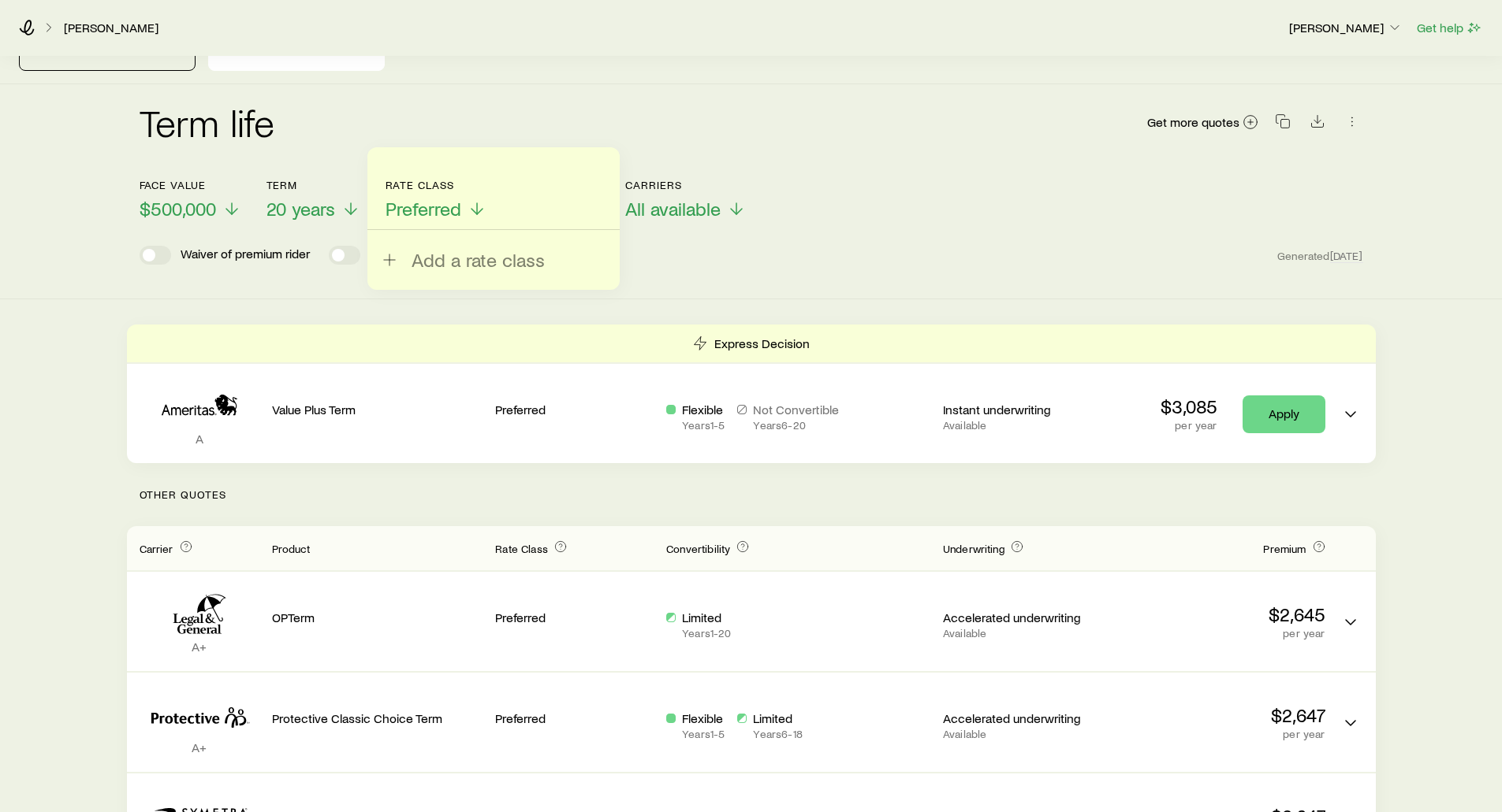
click at [667, 142] on div "Term life Get more quotes" at bounding box center [751, 131] width 1224 height 56
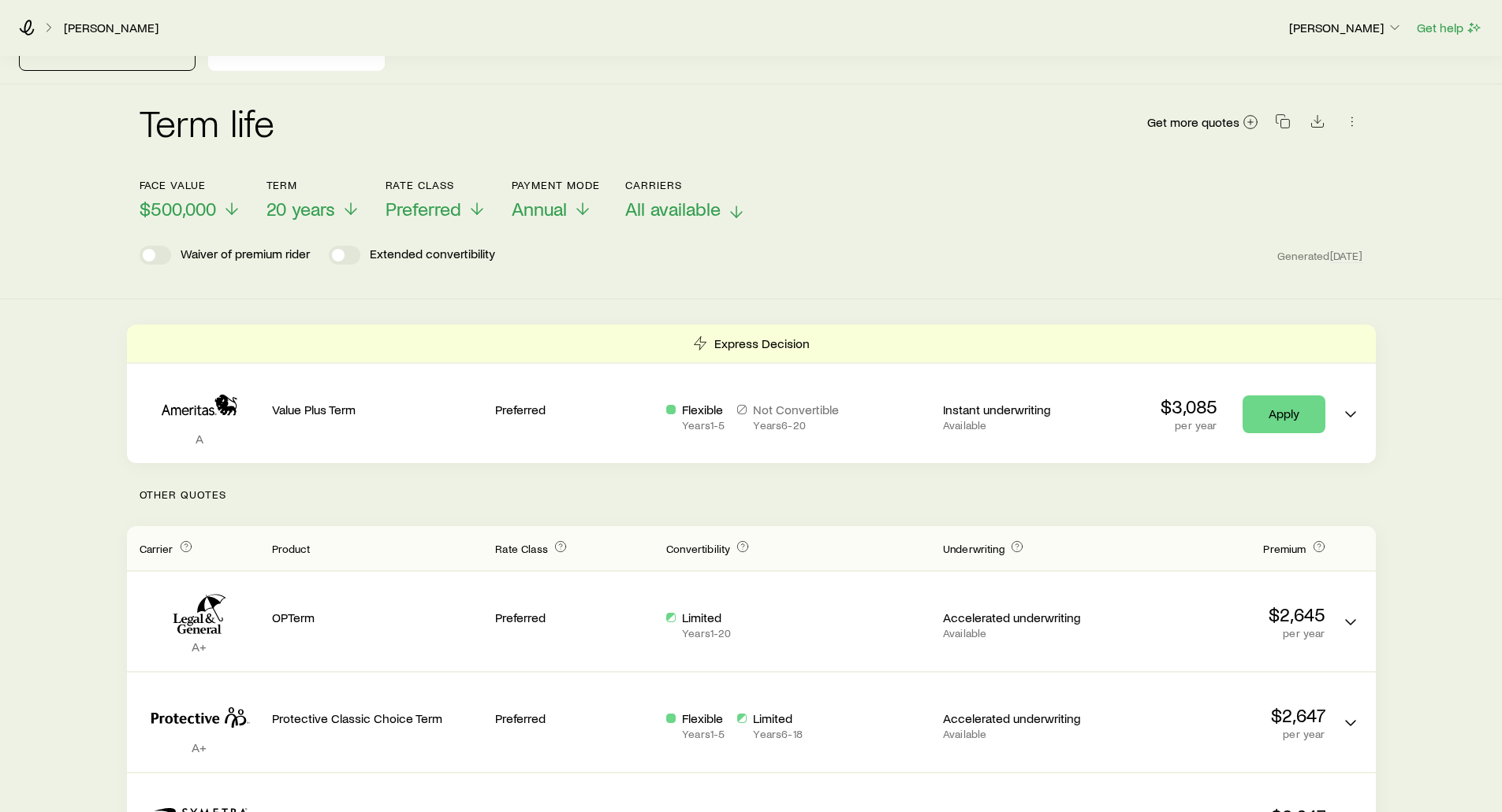
click at [642, 203] on span "All available" at bounding box center [673, 209] width 95 height 22
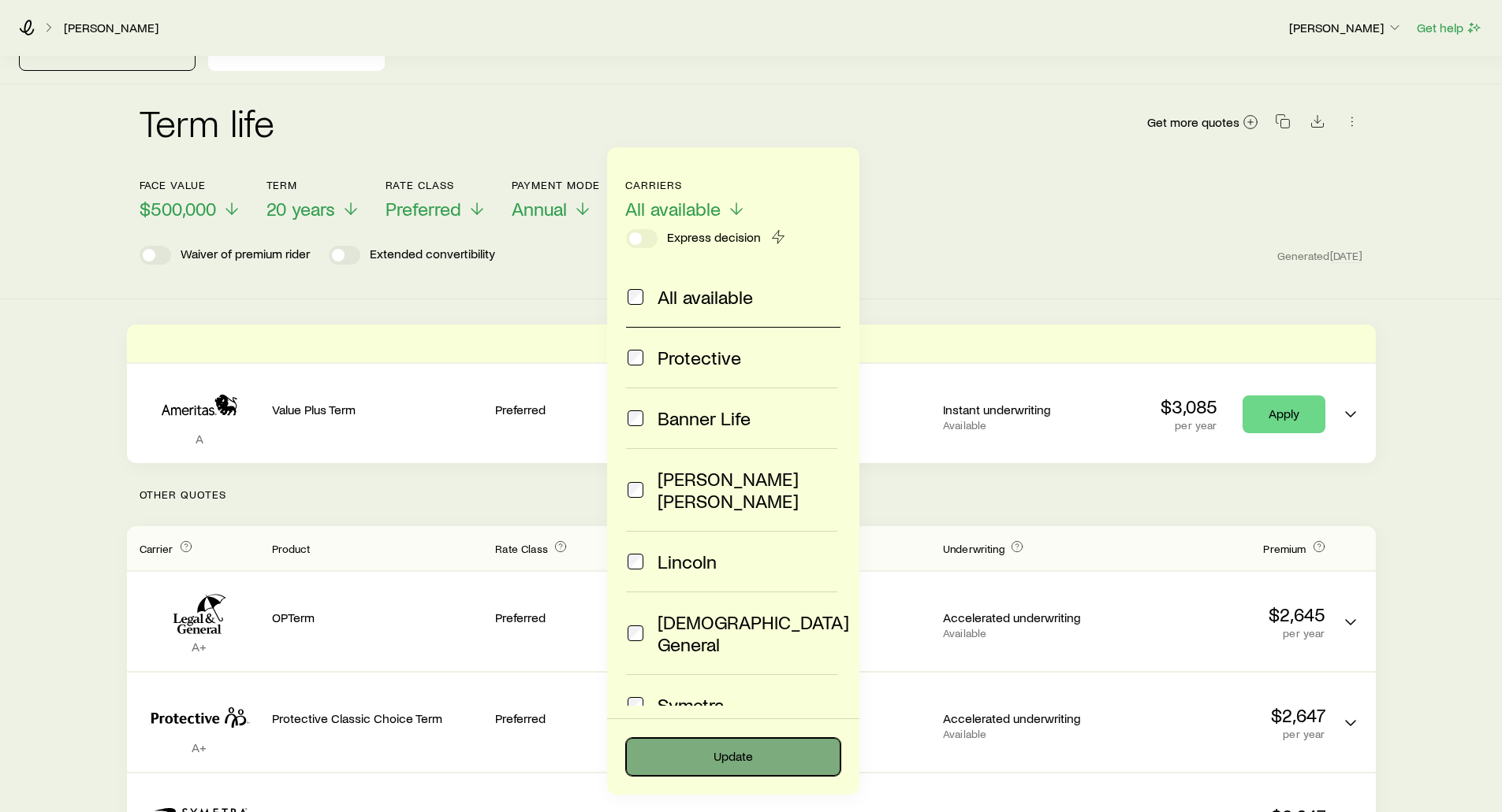
click at [734, 756] on button "Update" at bounding box center [733, 757] width 214 height 38
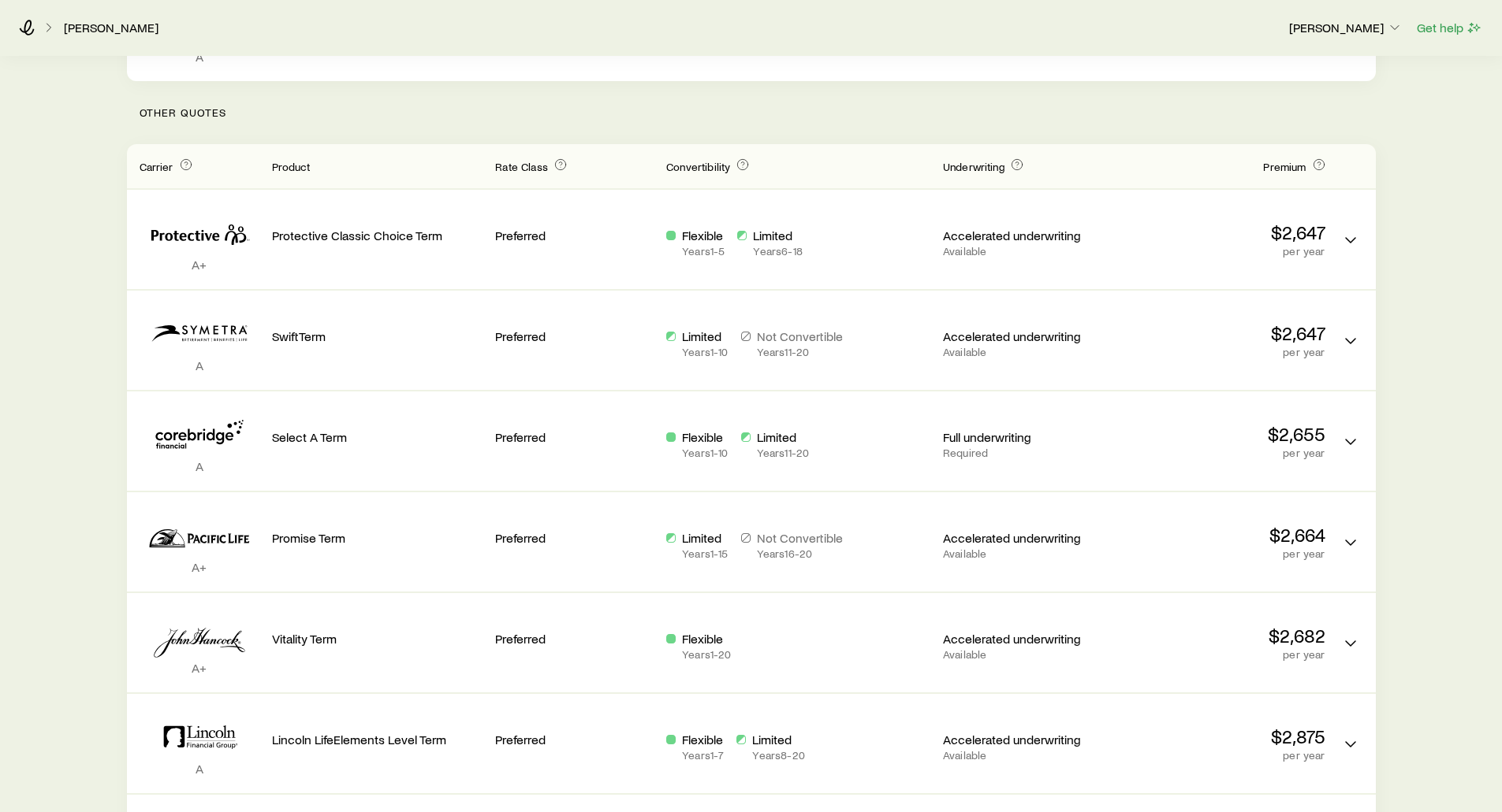
scroll to position [473, 0]
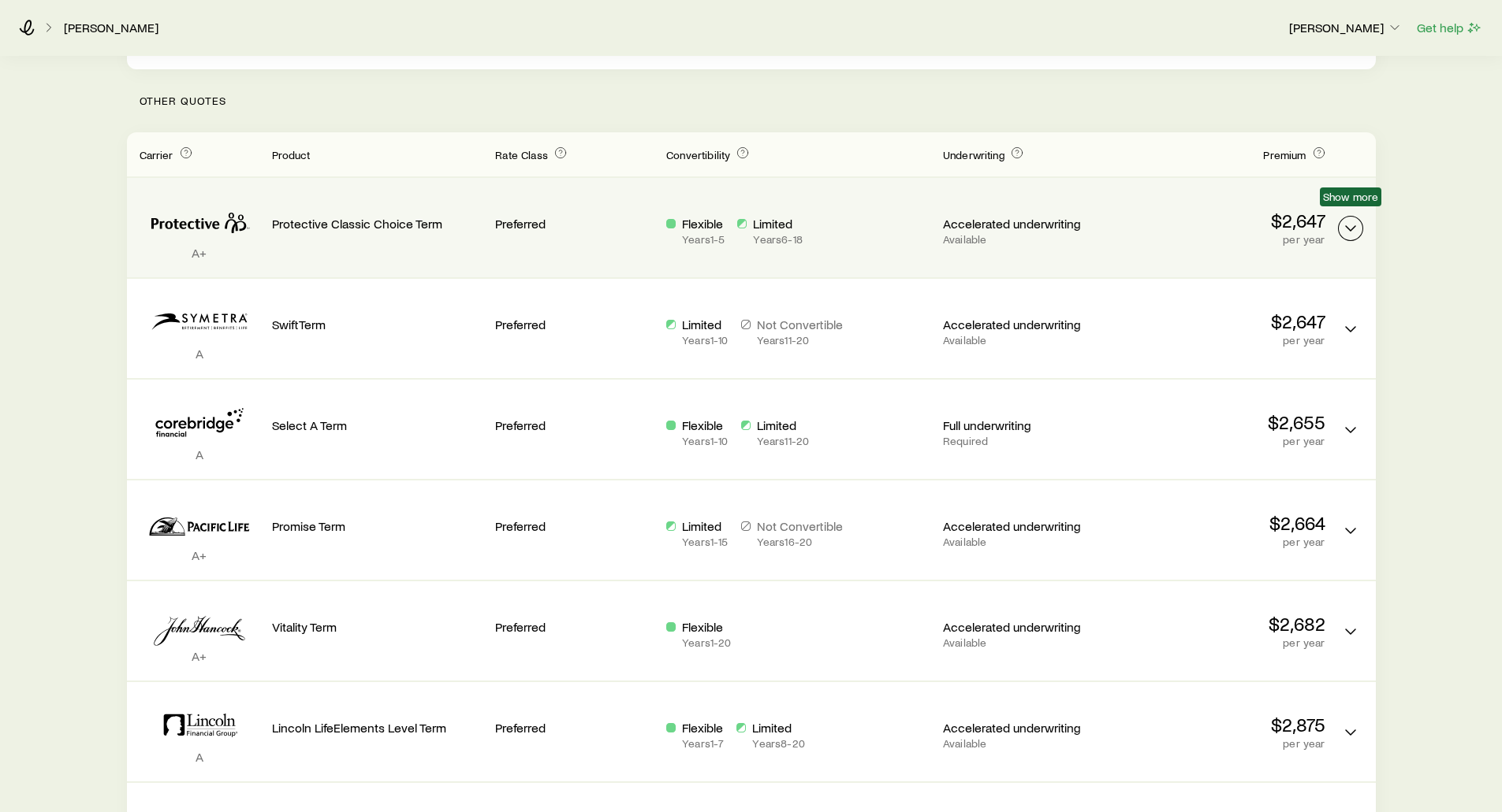
click at [1350, 226] on polyline "Term quotes" at bounding box center [1350, 228] width 10 height 4
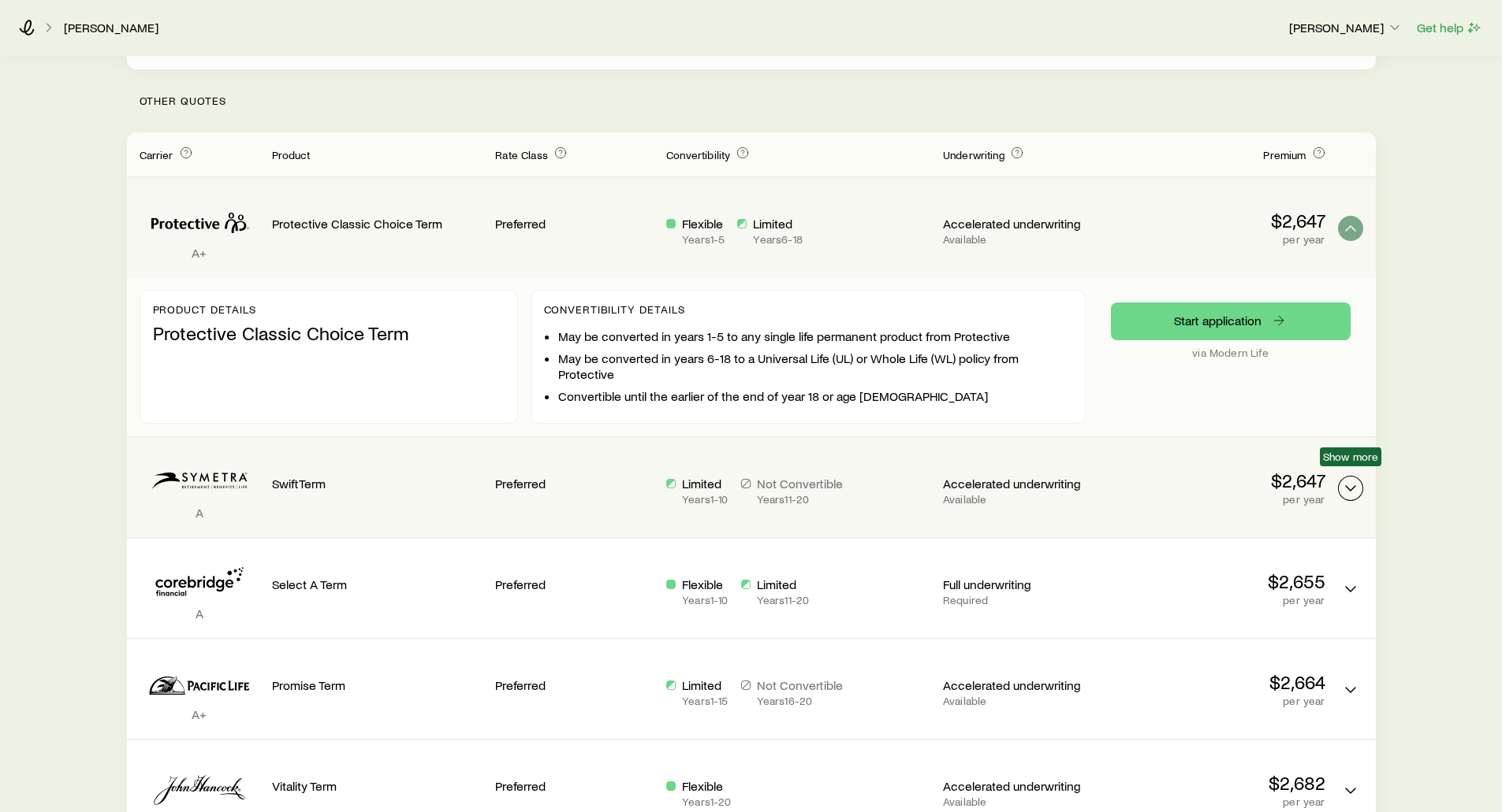
click at [1350, 479] on icon "Term quotes" at bounding box center [1350, 488] width 19 height 19
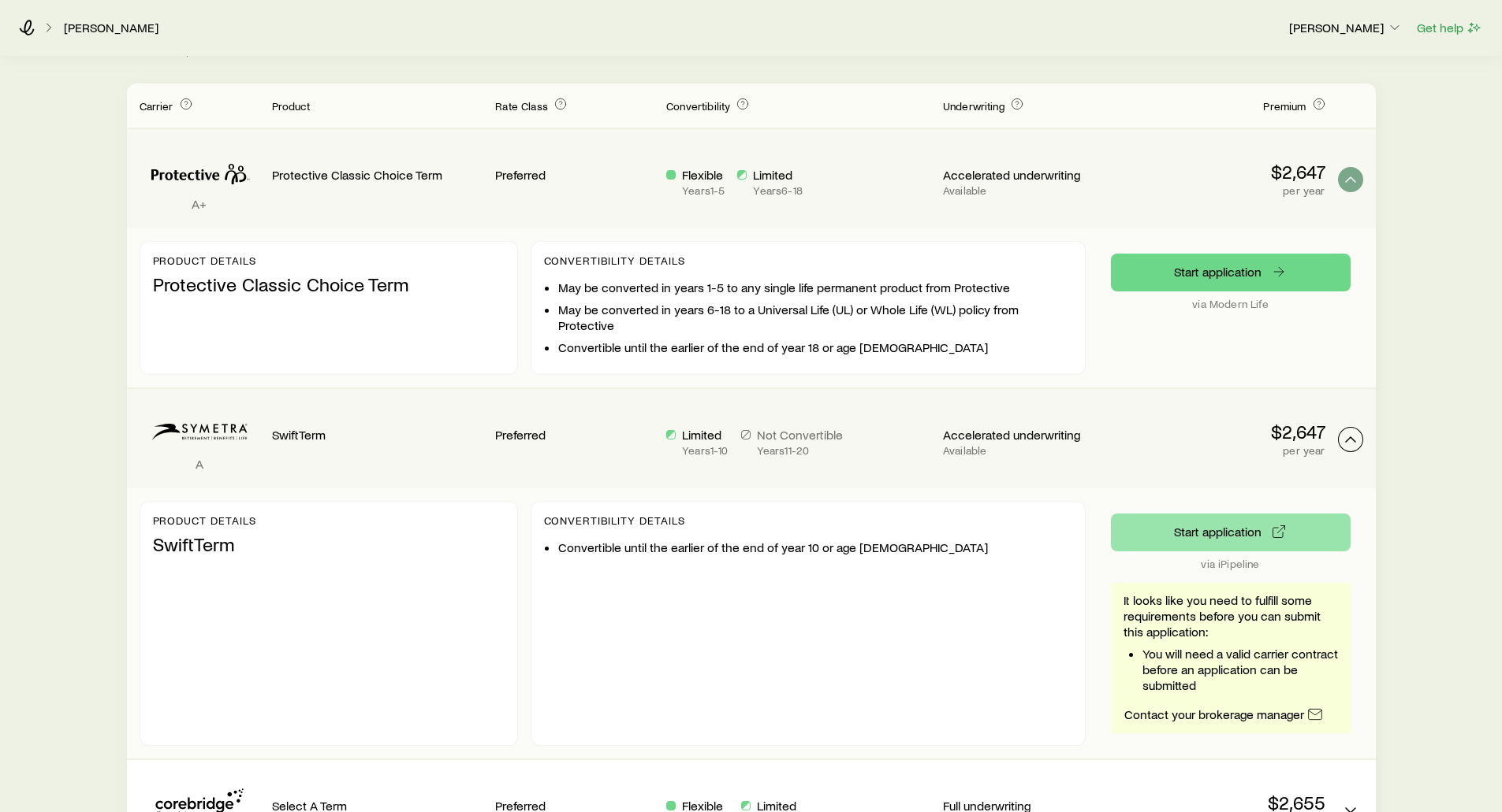
scroll to position [630, 0]
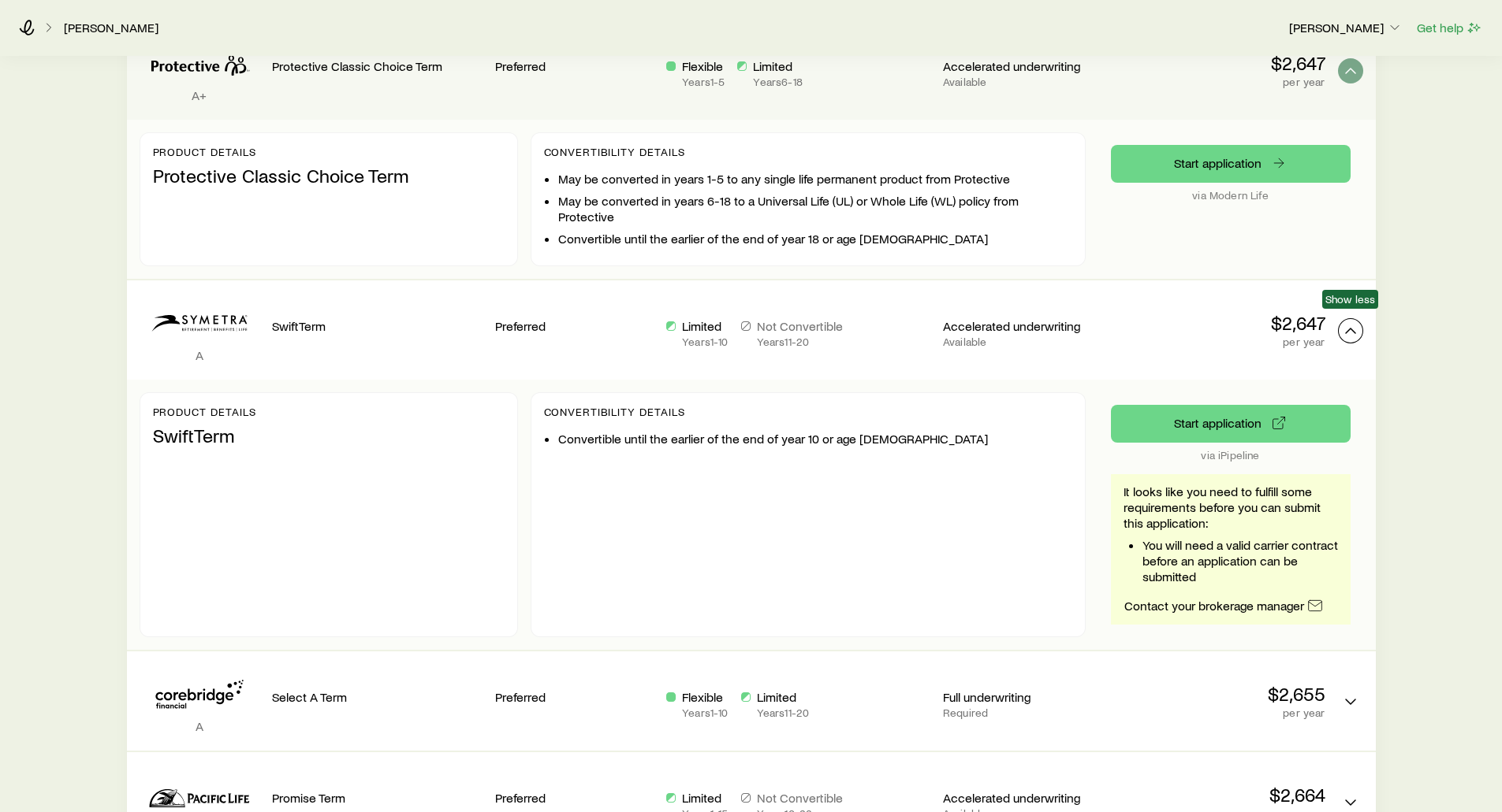
click at [1350, 322] on icon "Term quotes" at bounding box center [1350, 331] width 19 height 19
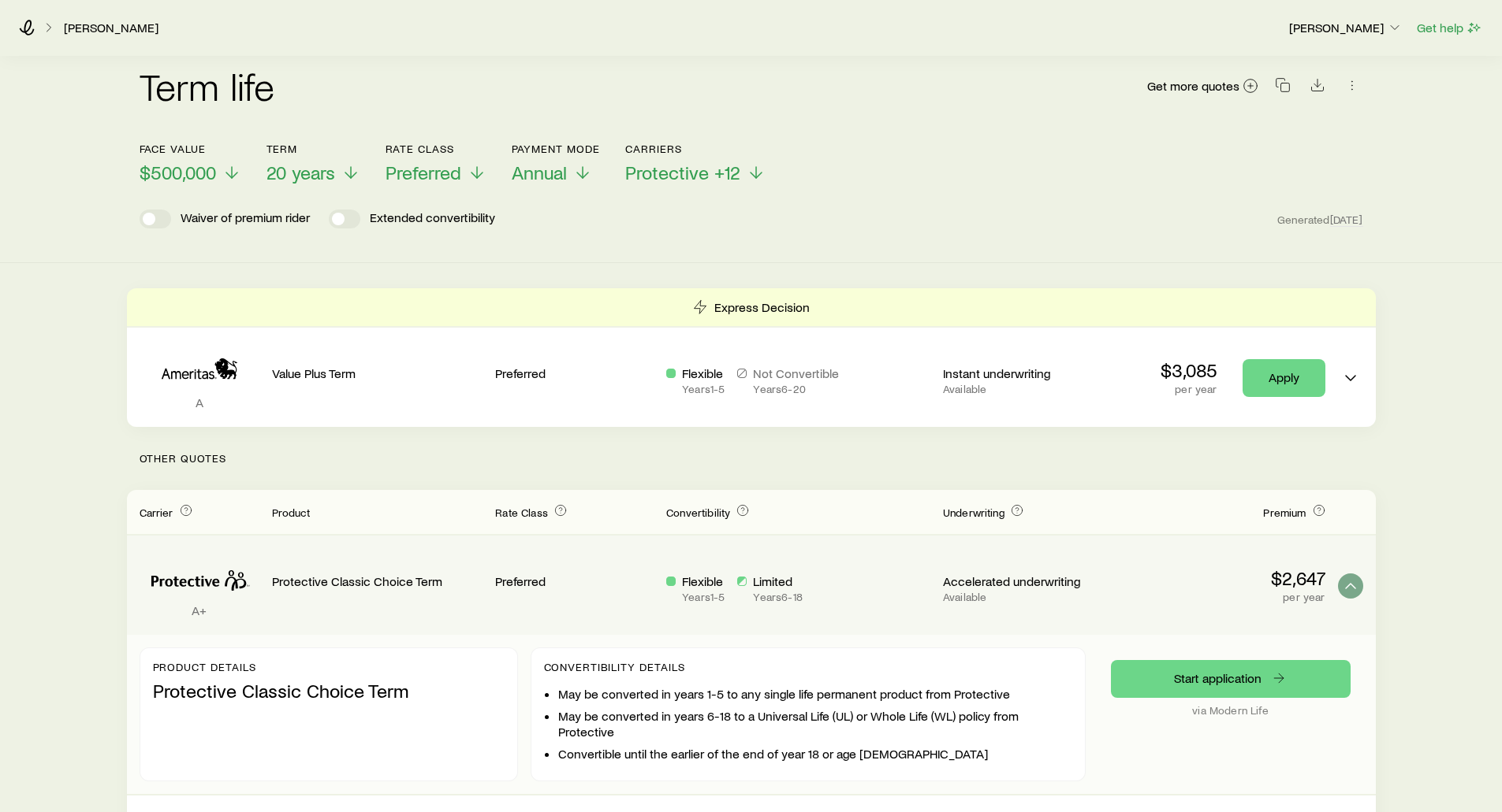
scroll to position [158, 0]
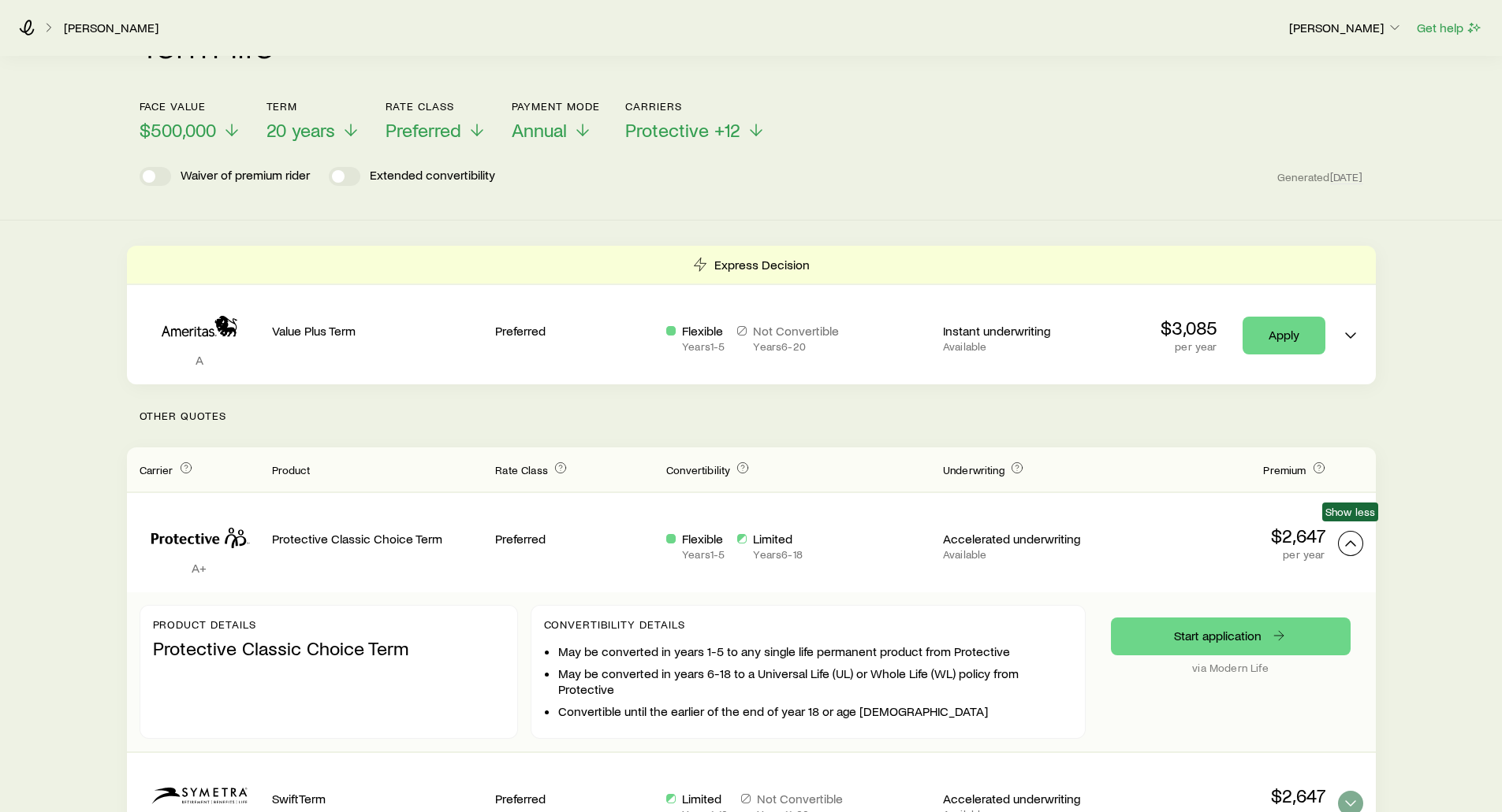
click at [1352, 541] on polyline "Term quotes" at bounding box center [1350, 543] width 10 height 4
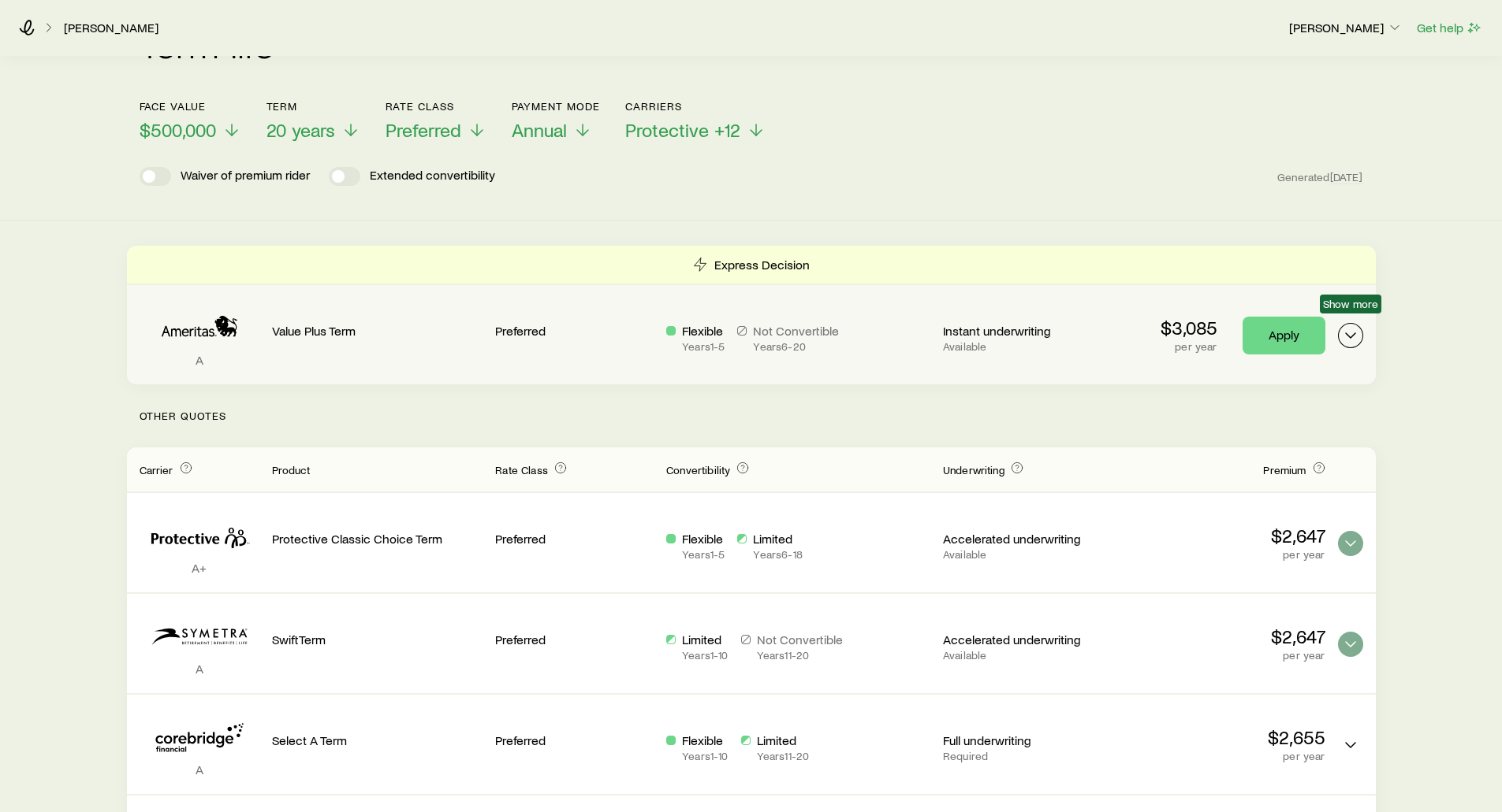
click at [1348, 326] on icon "Term quotes" at bounding box center [1350, 335] width 19 height 19
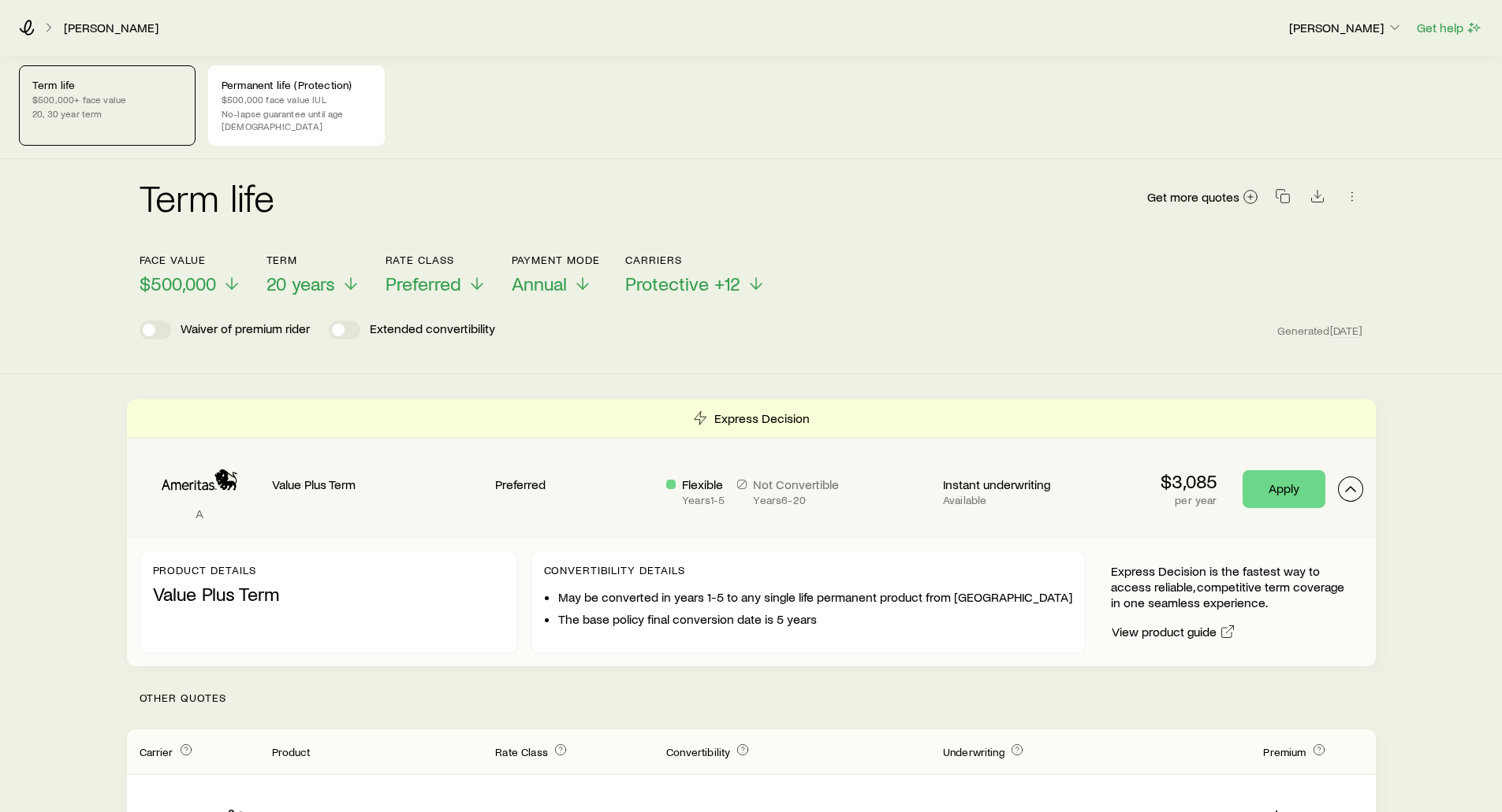
scroll to position [0, 0]
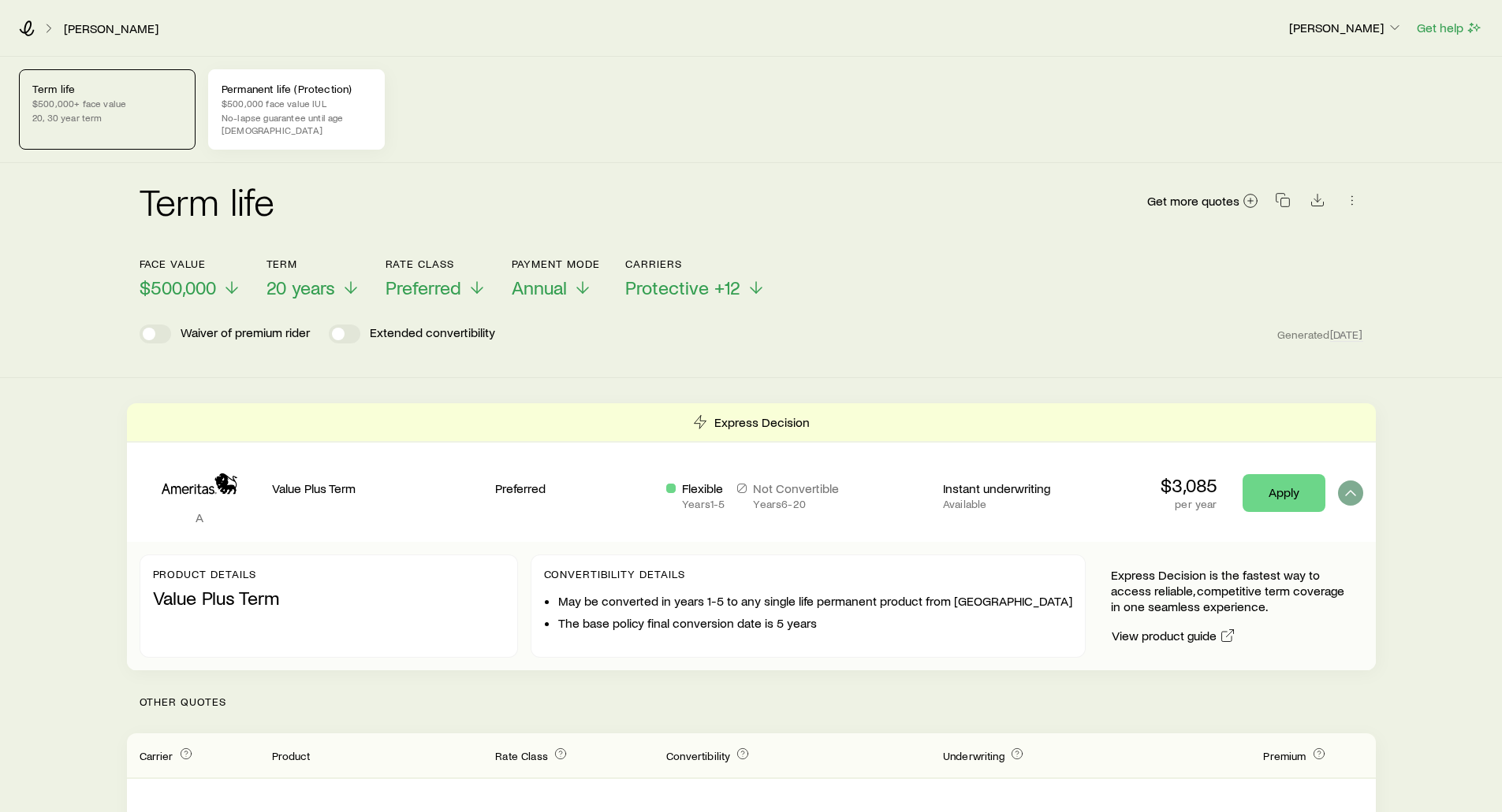
click at [299, 107] on p "$500,000 face value IUL" at bounding box center [296, 103] width 150 height 13
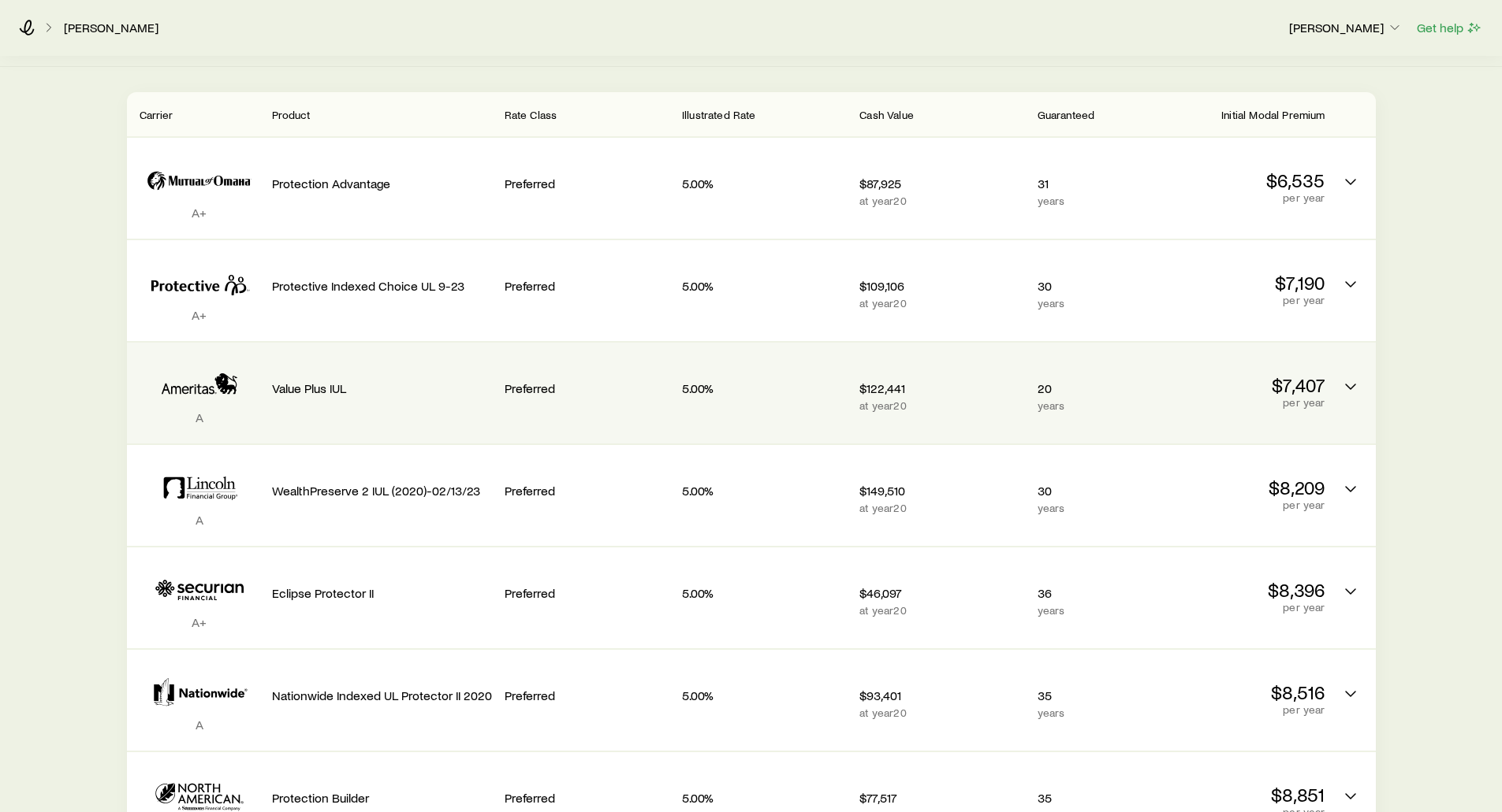
scroll to position [315, 0]
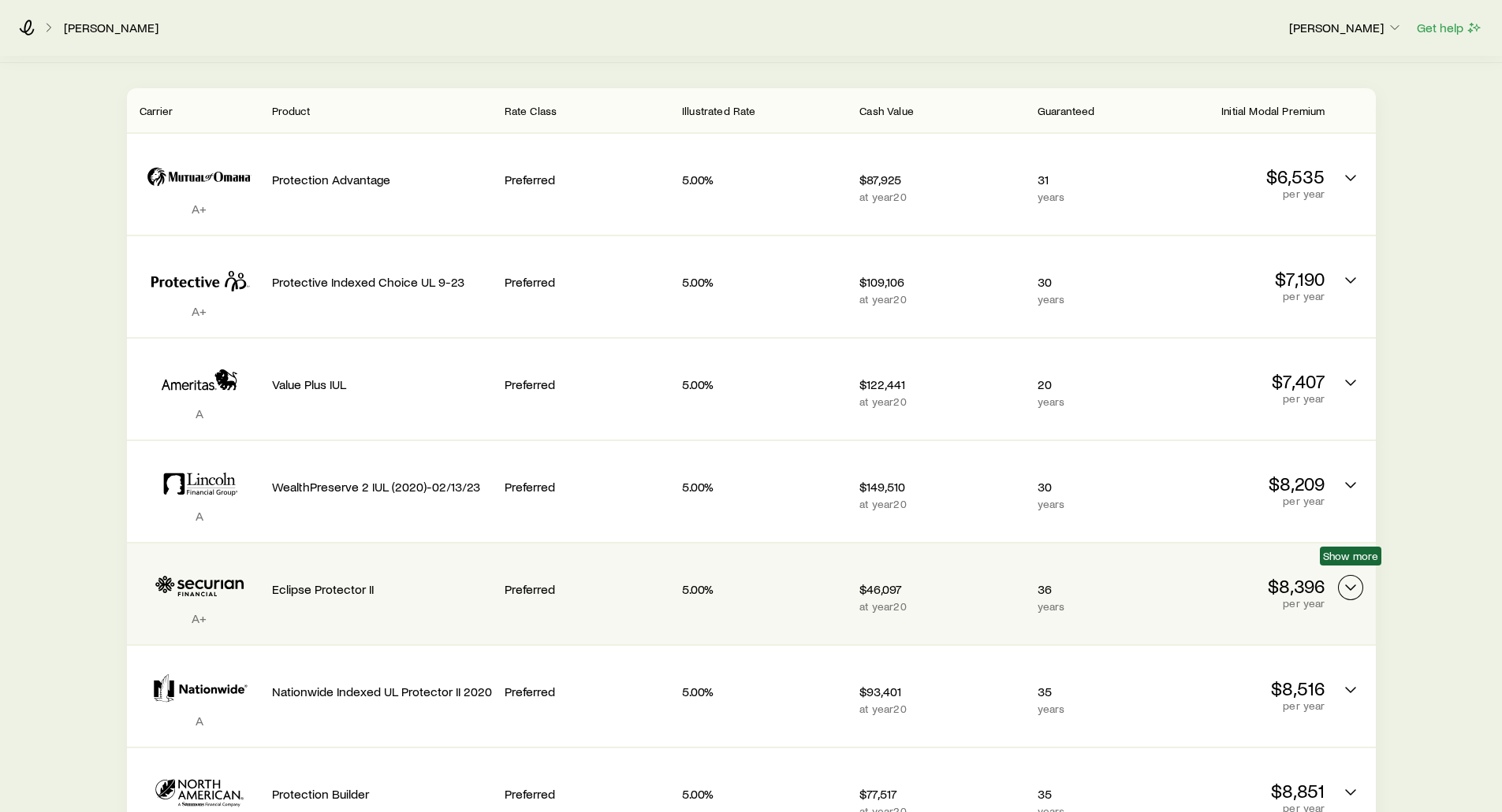
click at [1349, 585] on polyline "Permanent quotes" at bounding box center [1350, 587] width 10 height 4
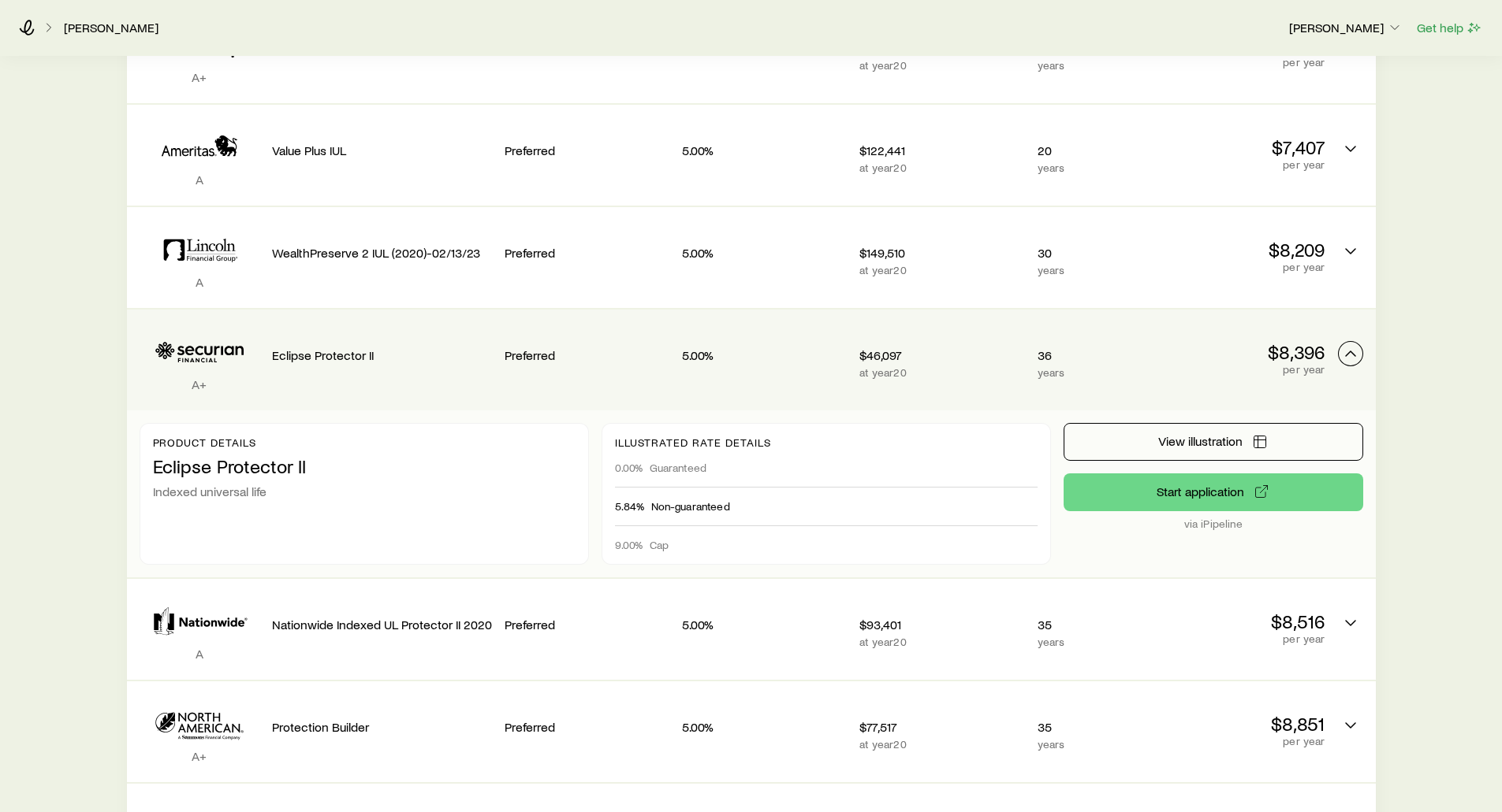
scroll to position [551, 0]
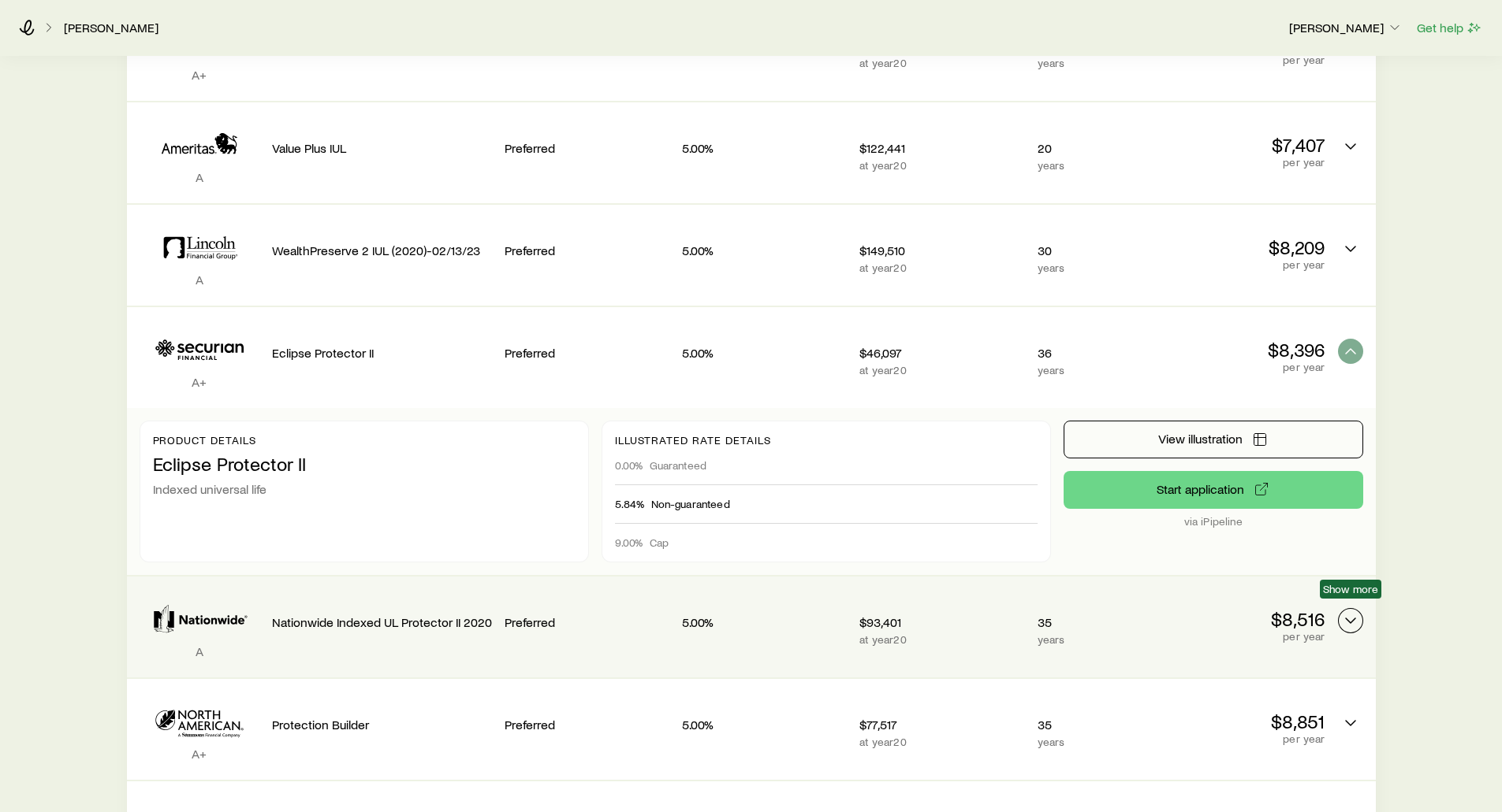
click at [1347, 618] on polyline "Permanent quotes" at bounding box center [1350, 620] width 10 height 4
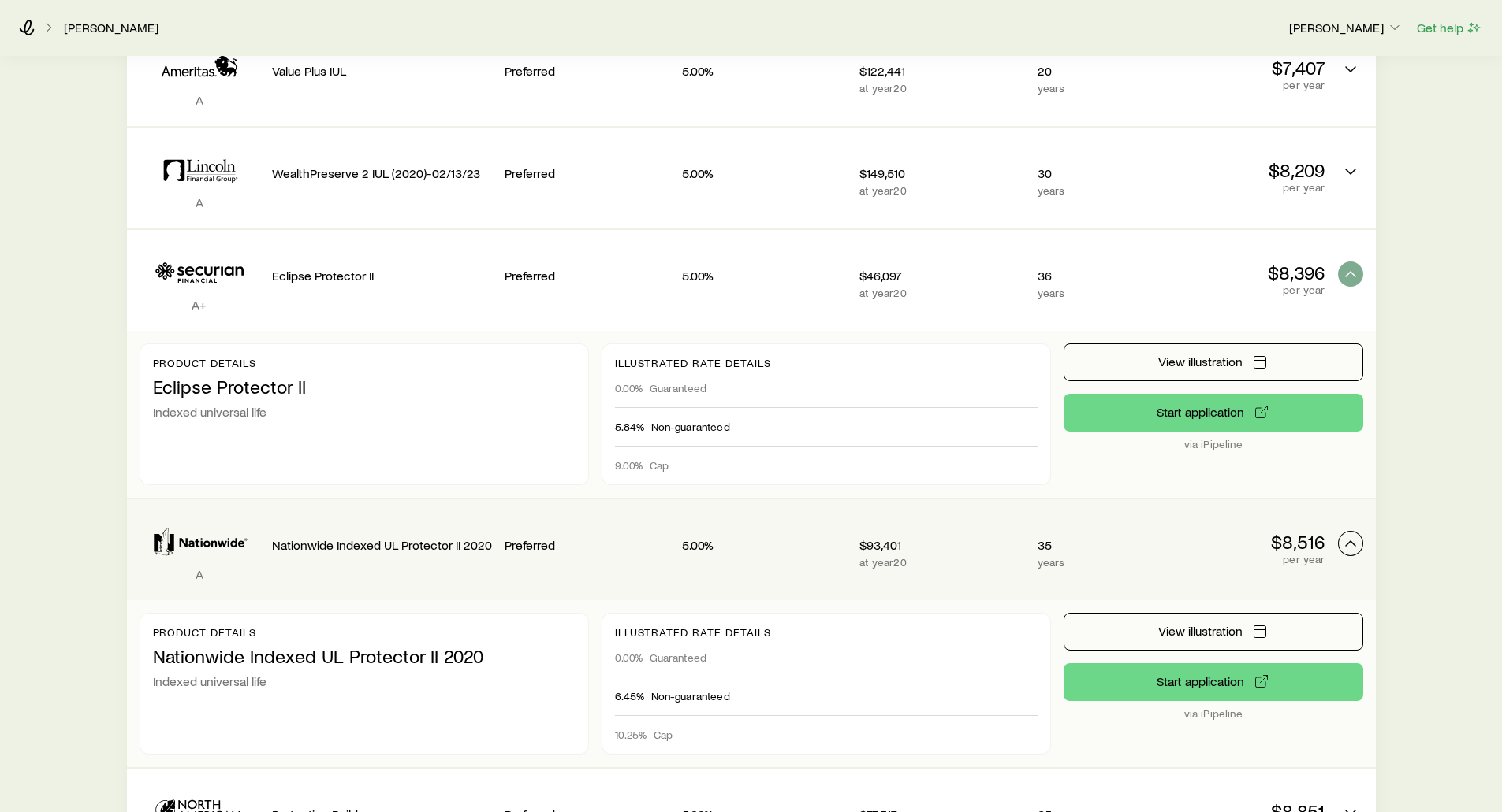
scroll to position [630, 0]
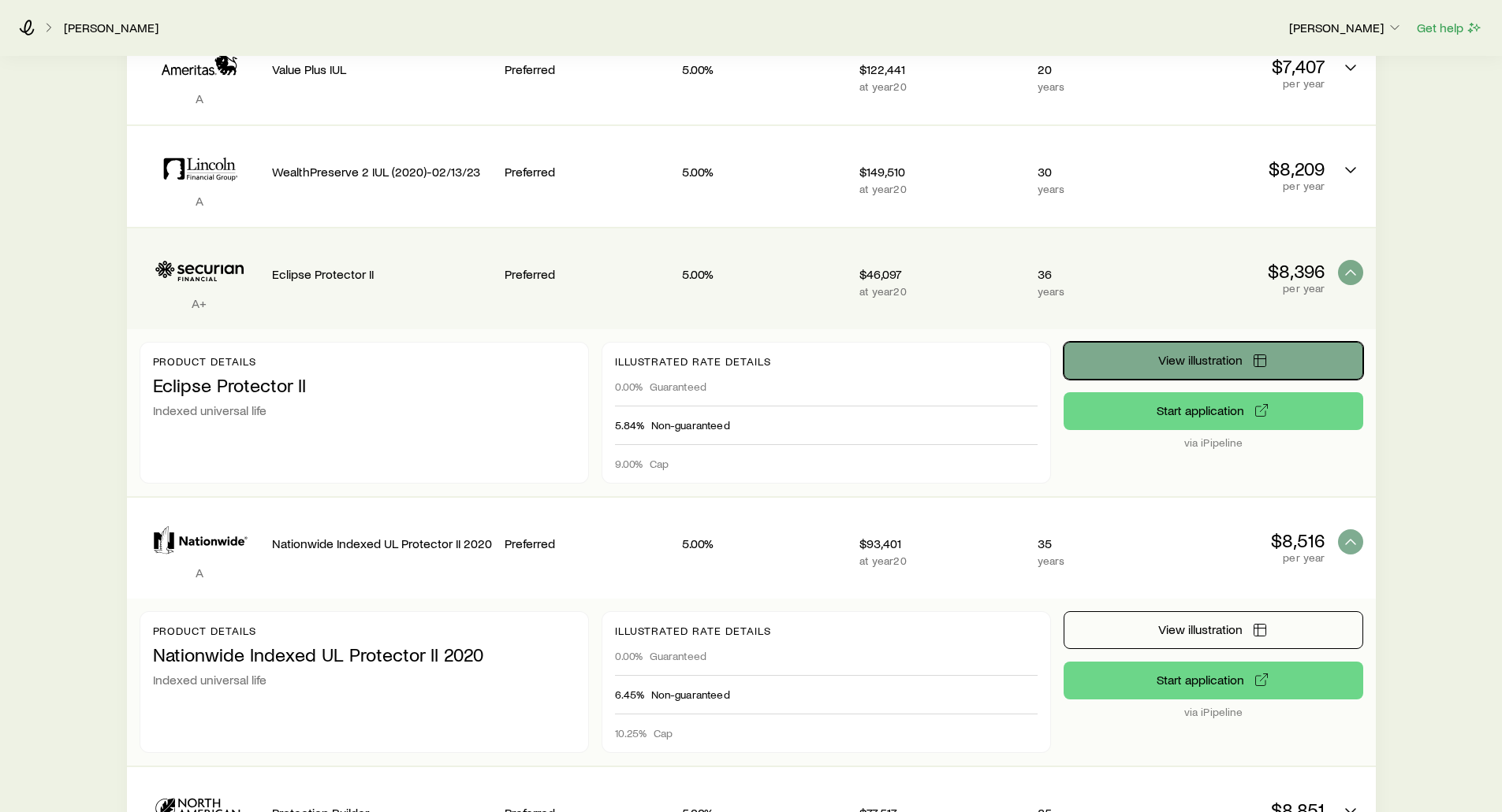
click at [1202, 354] on span "View illustration" at bounding box center [1201, 360] width 84 height 13
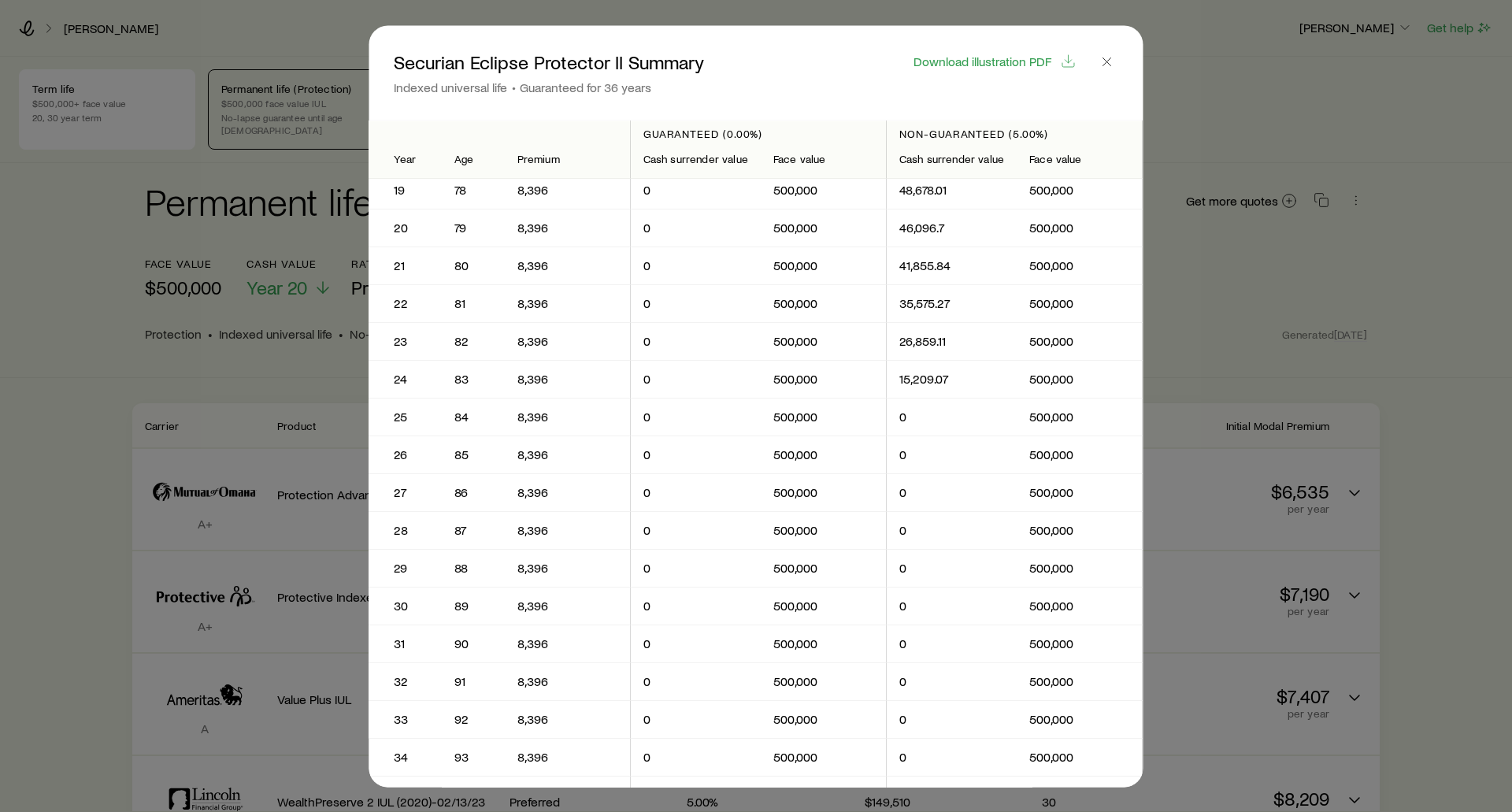
scroll to position [709, 0]
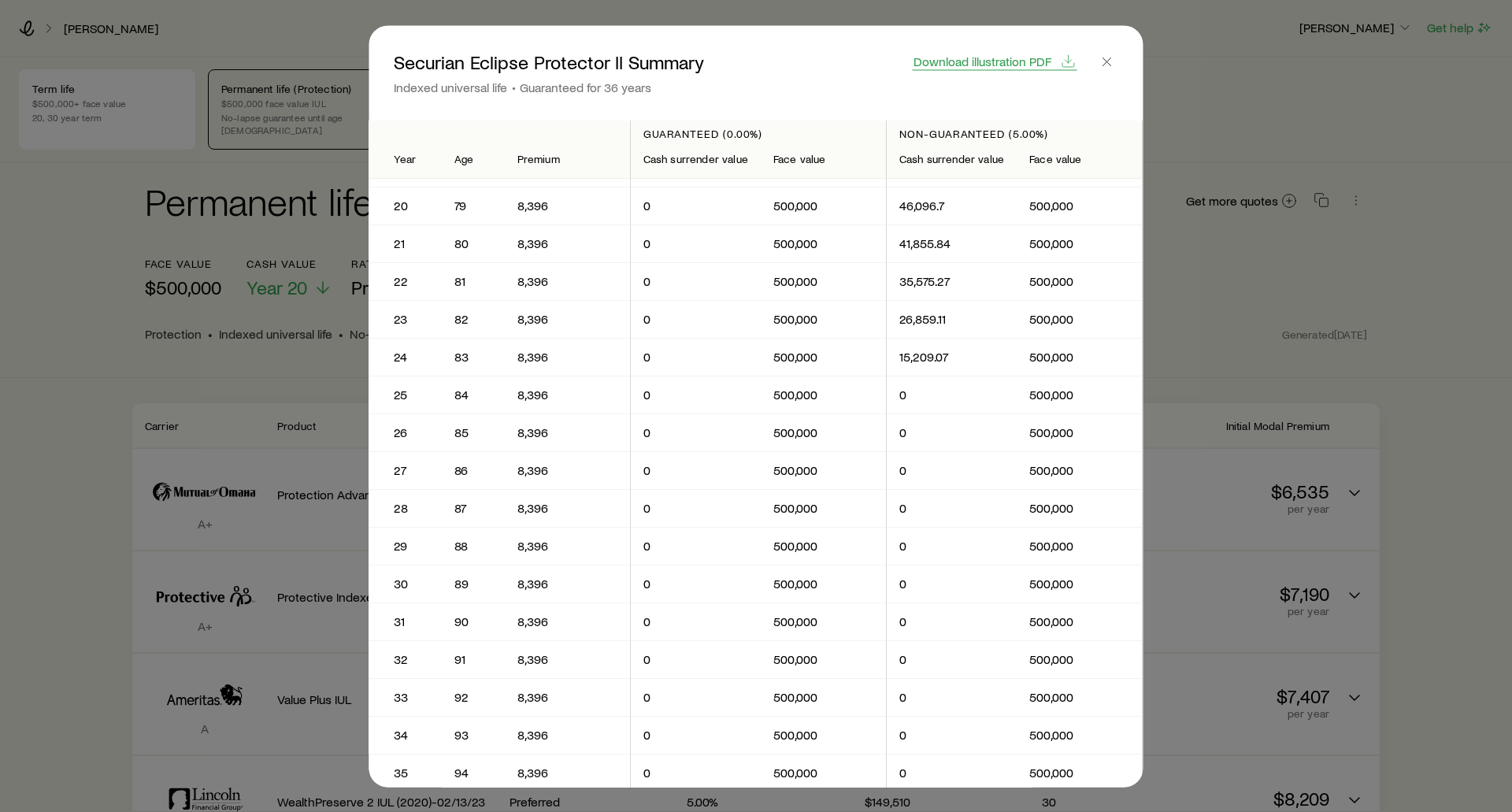
click at [986, 56] on span "Download illustration PDF" at bounding box center [983, 61] width 138 height 13
click at [1110, 56] on icon "button" at bounding box center [1107, 62] width 16 height 16
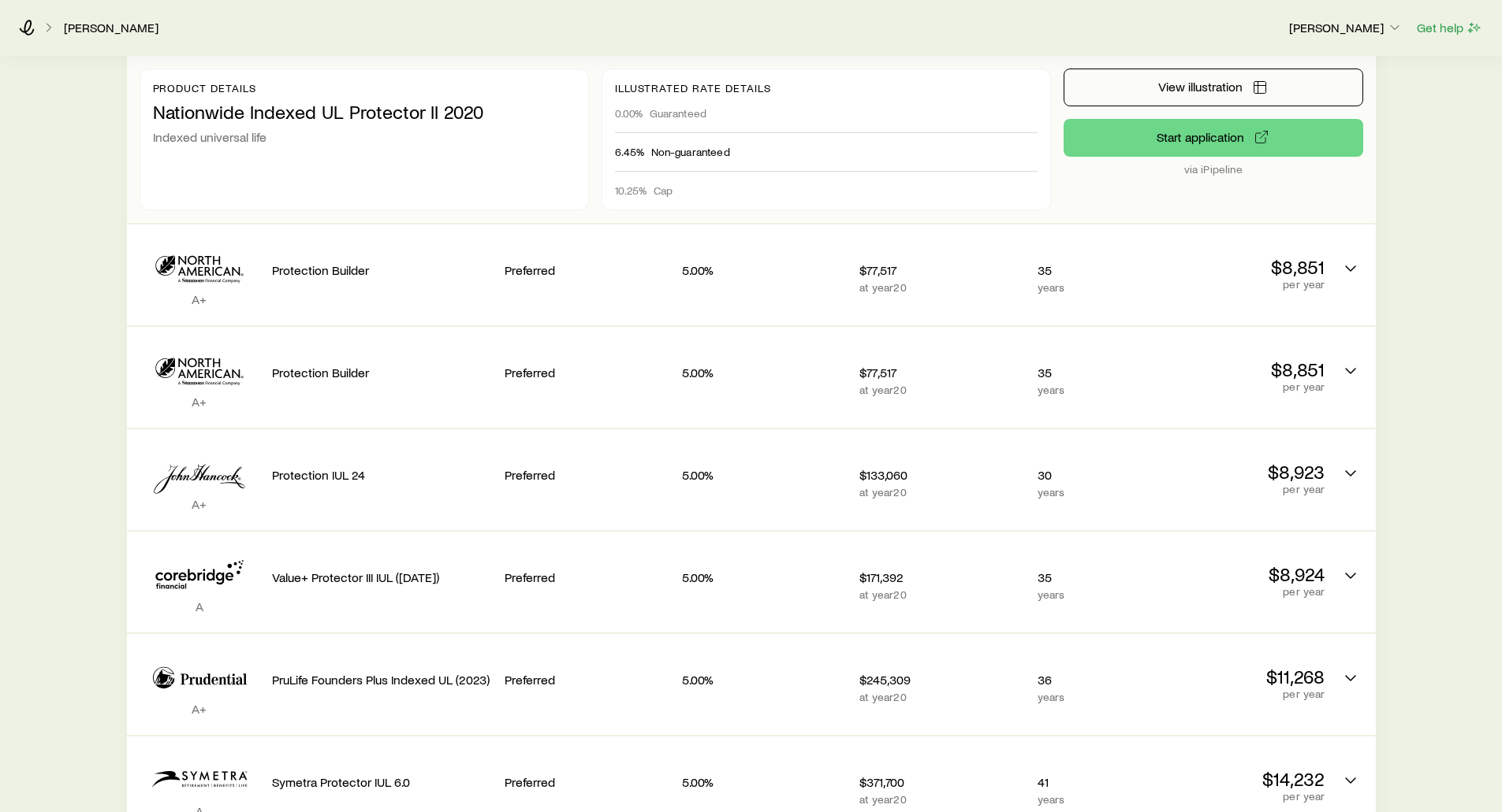
scroll to position [1182, 0]
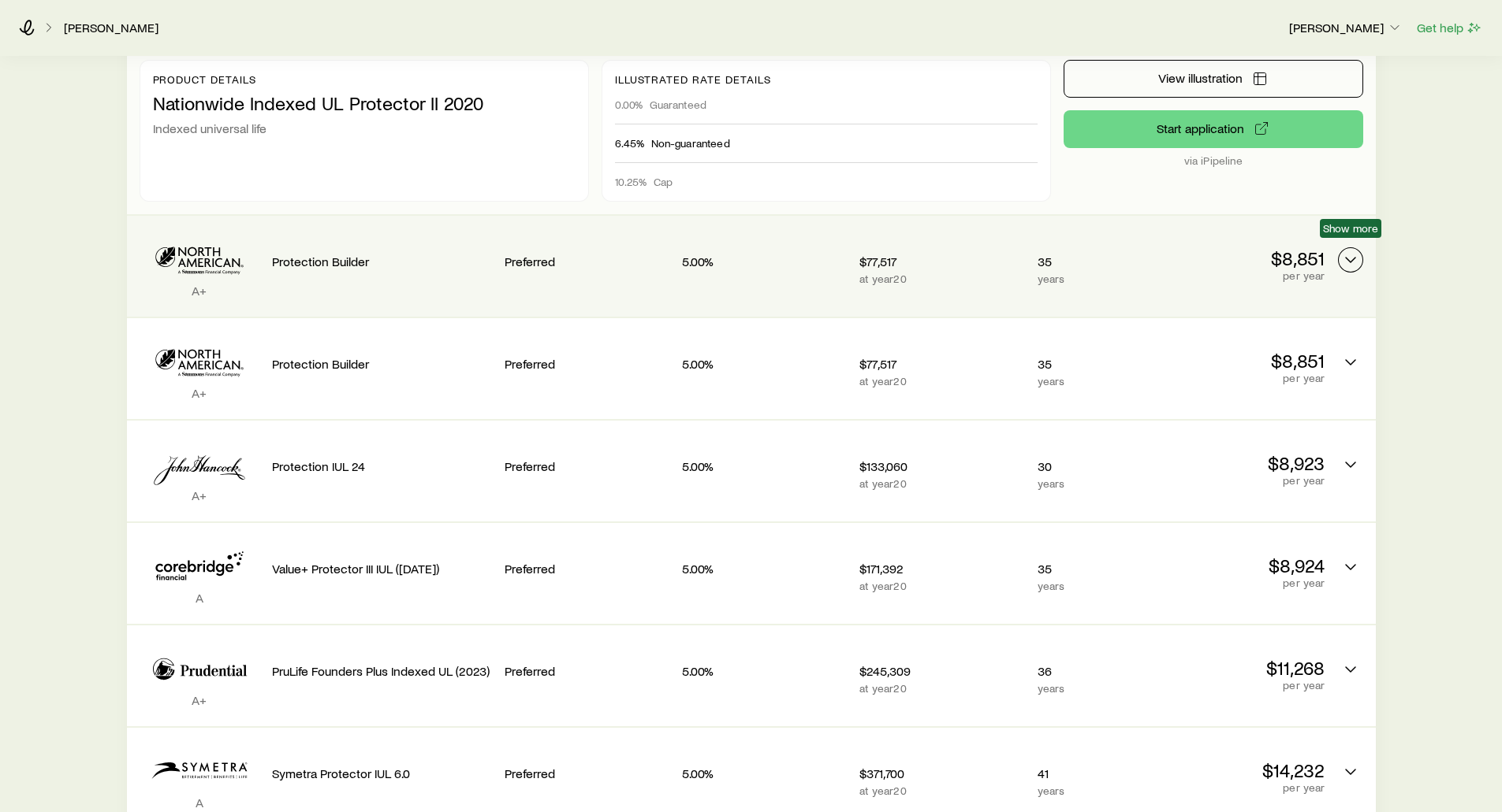
click at [1345, 251] on icon "Permanent quotes" at bounding box center [1350, 260] width 19 height 19
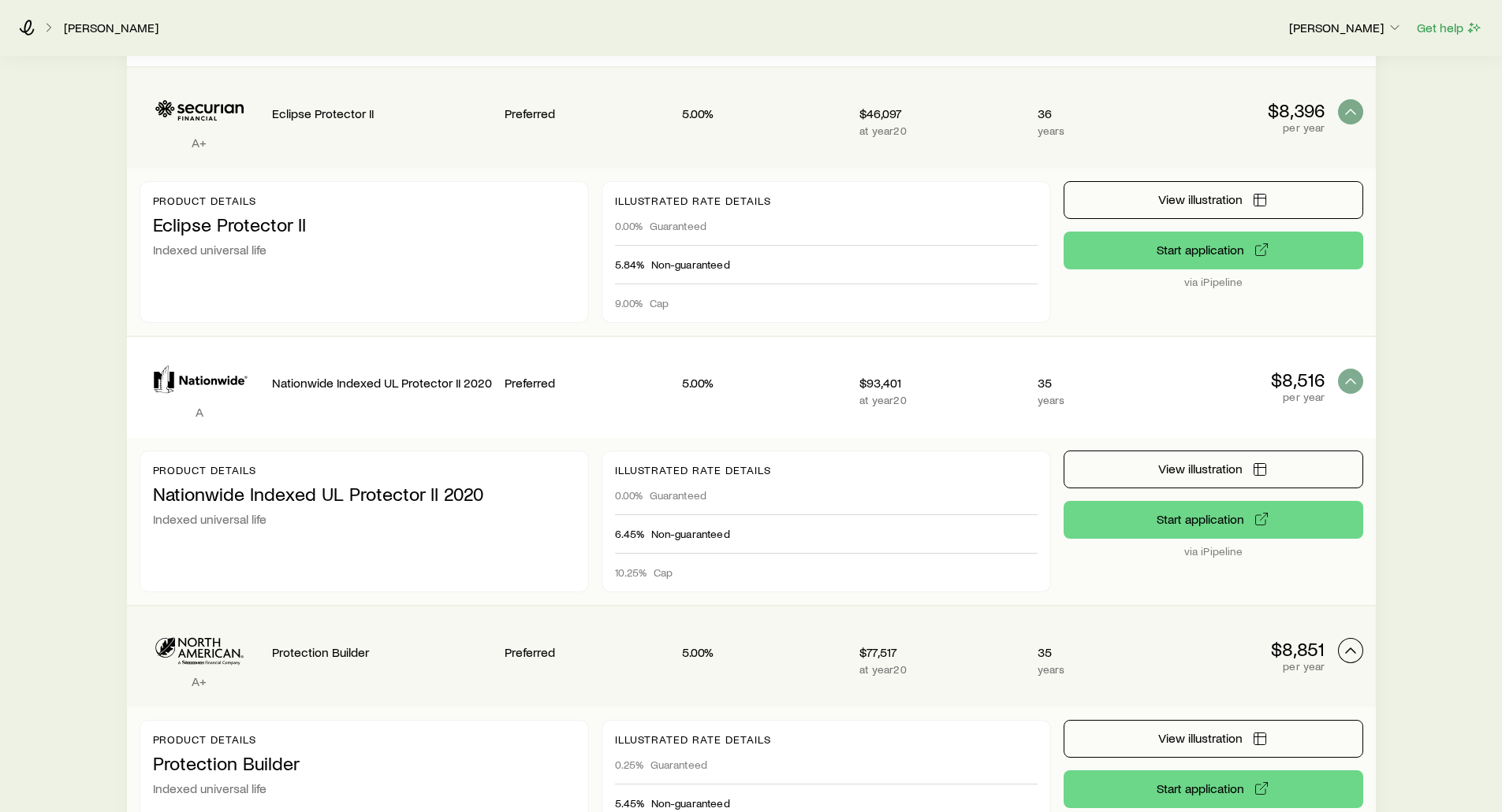
scroll to position [788, 0]
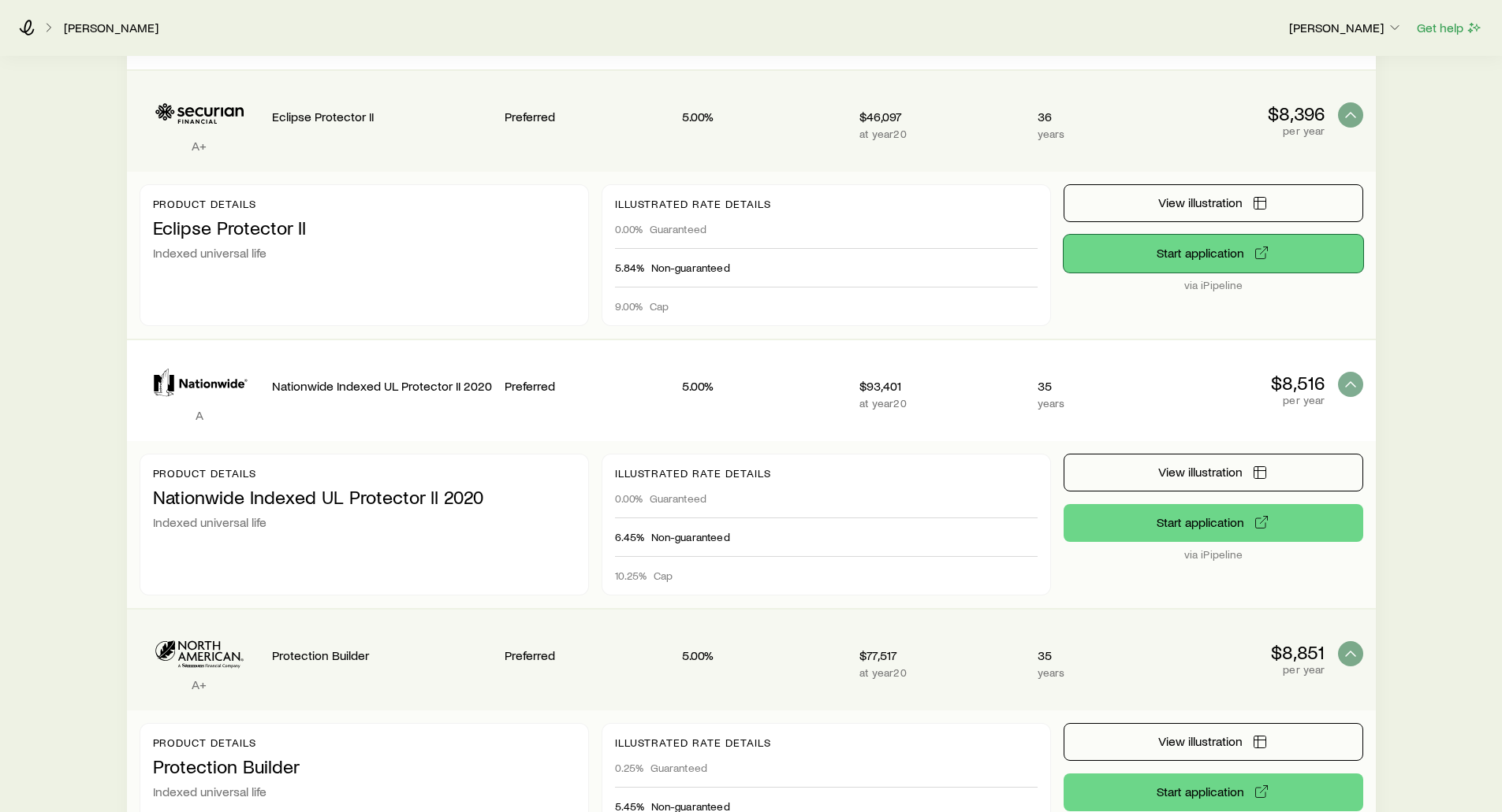
click at [1202, 246] on button "Start application" at bounding box center [1213, 254] width 300 height 38
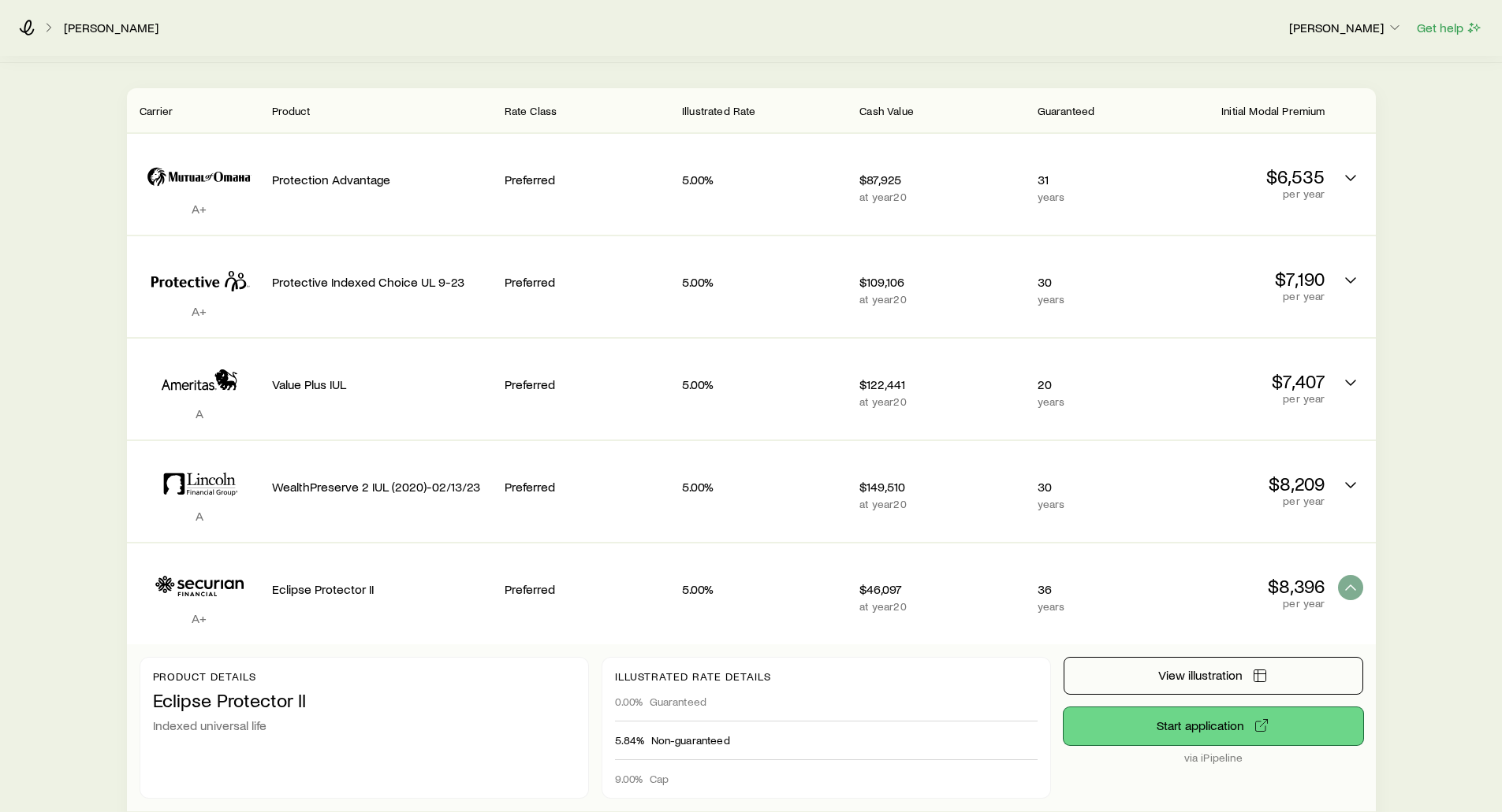
scroll to position [0, 0]
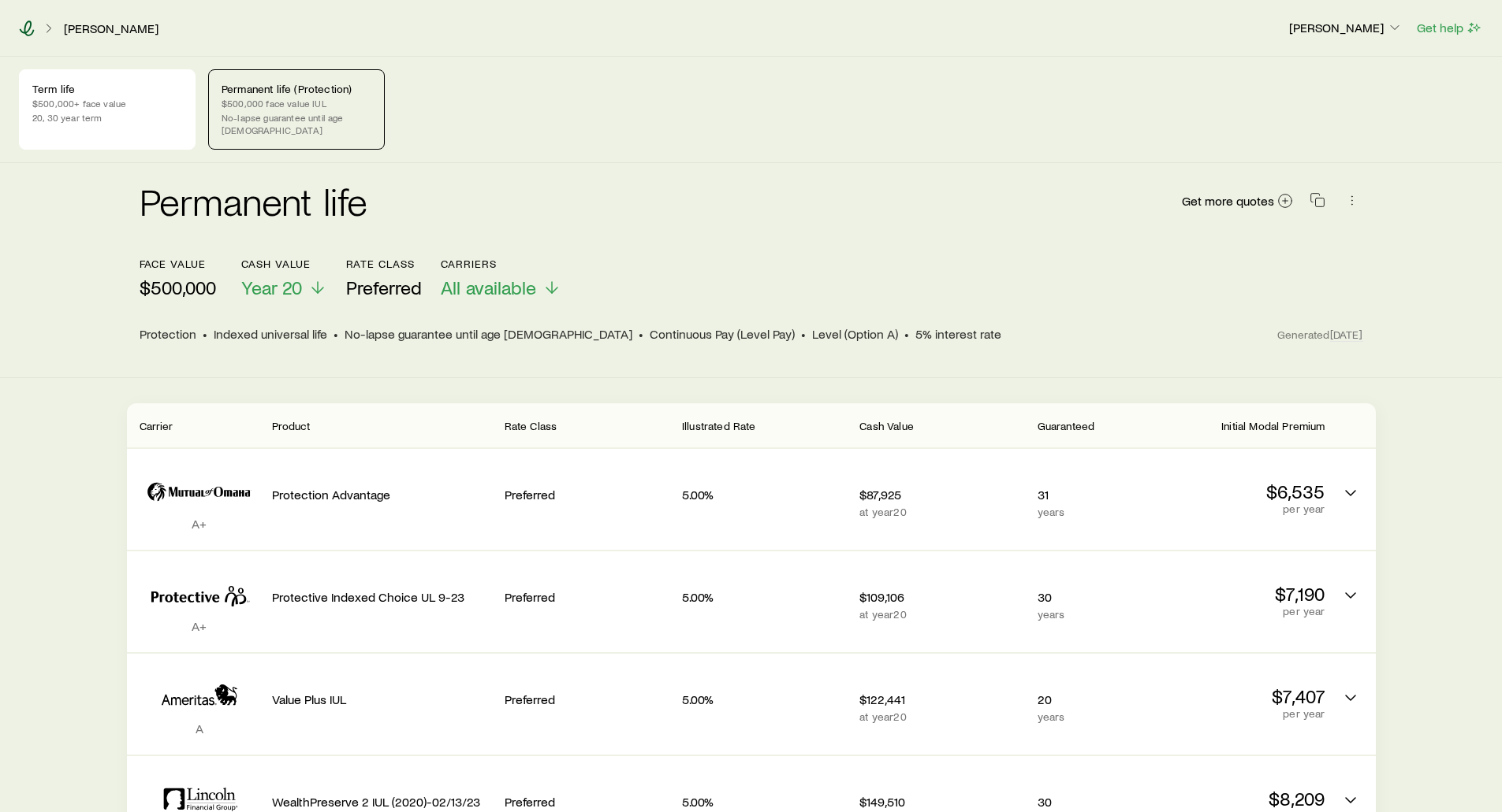
click at [26, 30] on icon at bounding box center [27, 29] width 16 height 16
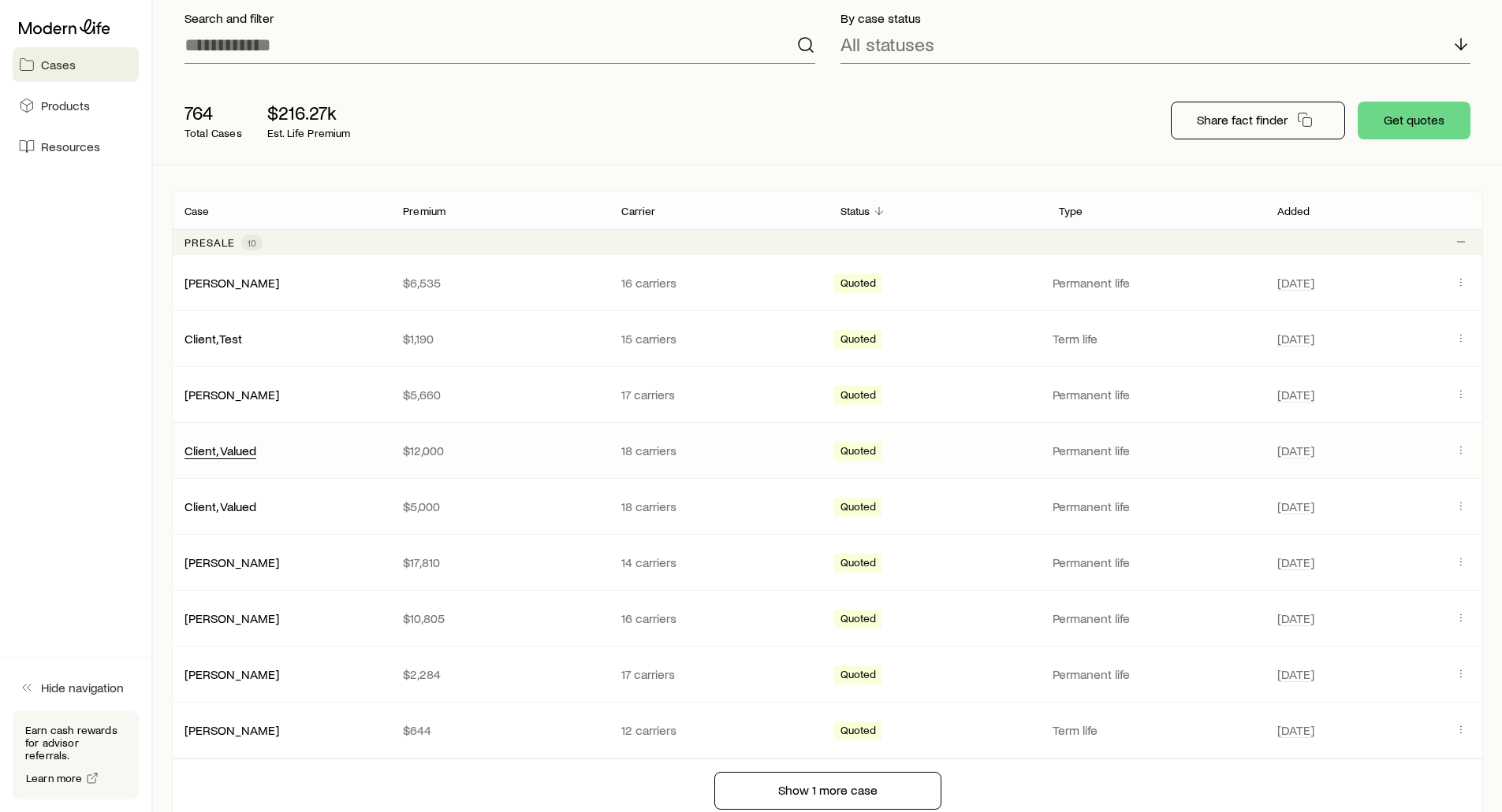
scroll to position [79, 0]
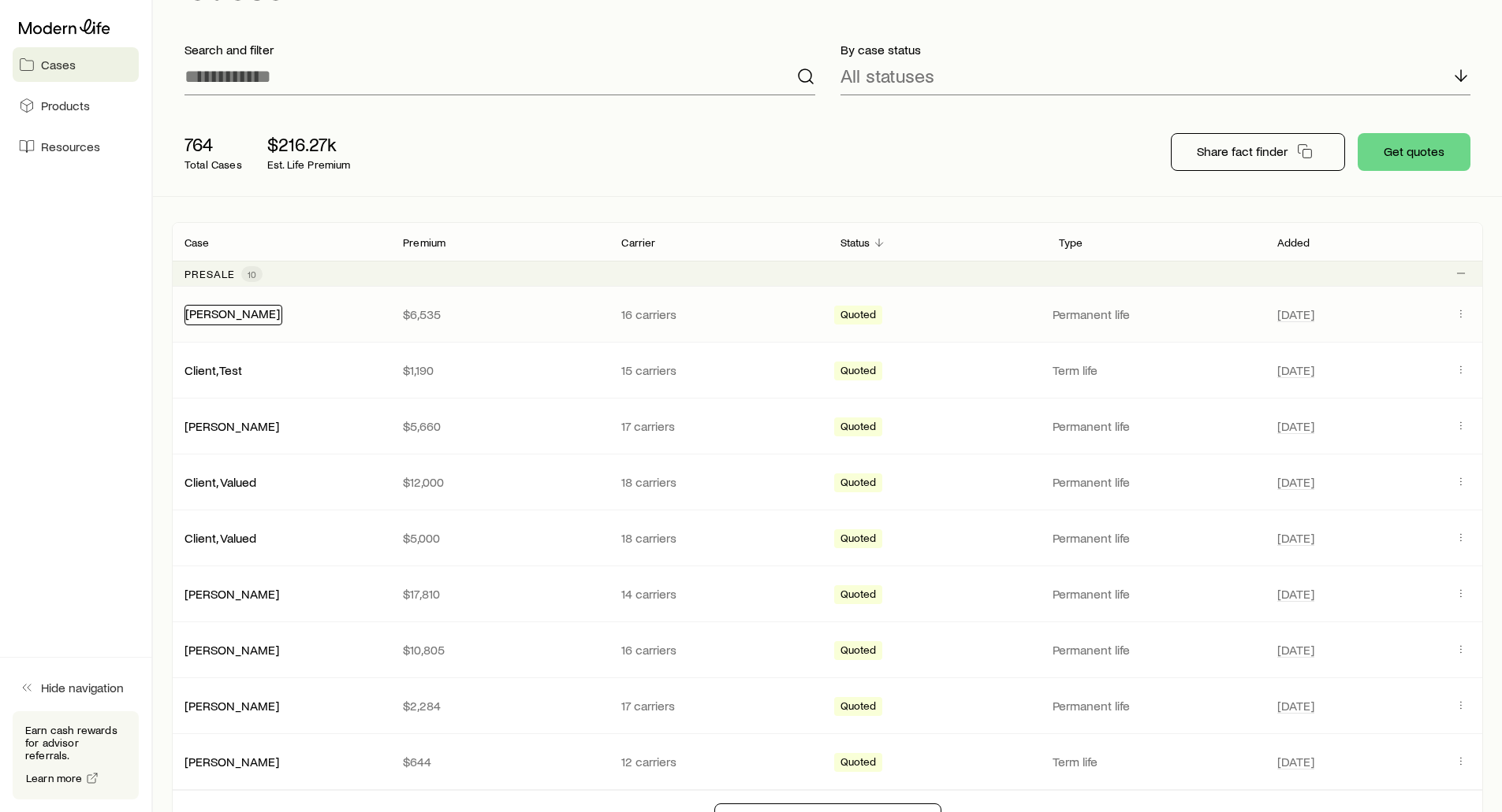
click at [220, 316] on link "[PERSON_NAME]" at bounding box center [233, 313] width 95 height 15
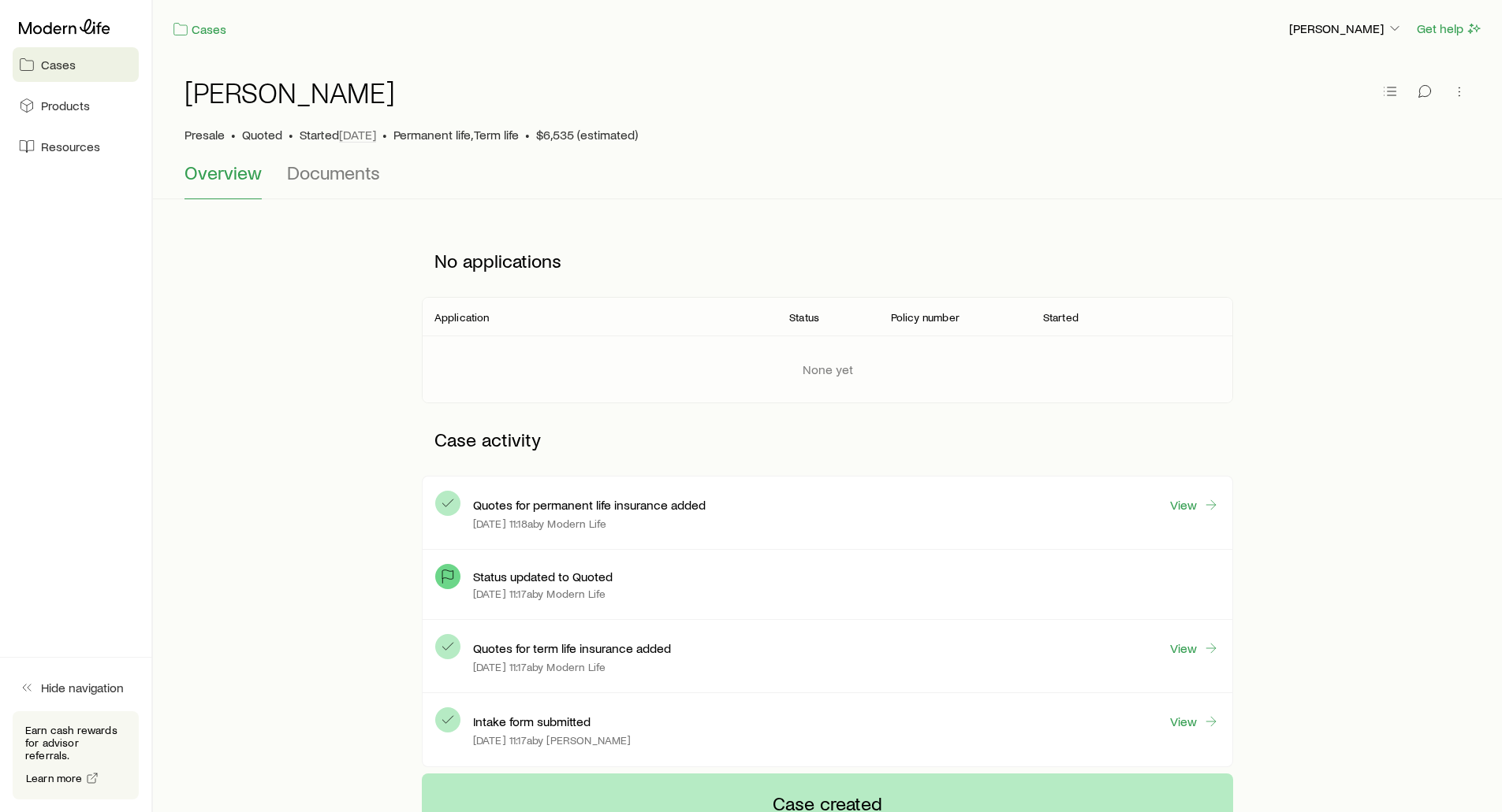
click at [64, 68] on span "Cases" at bounding box center [58, 65] width 35 height 16
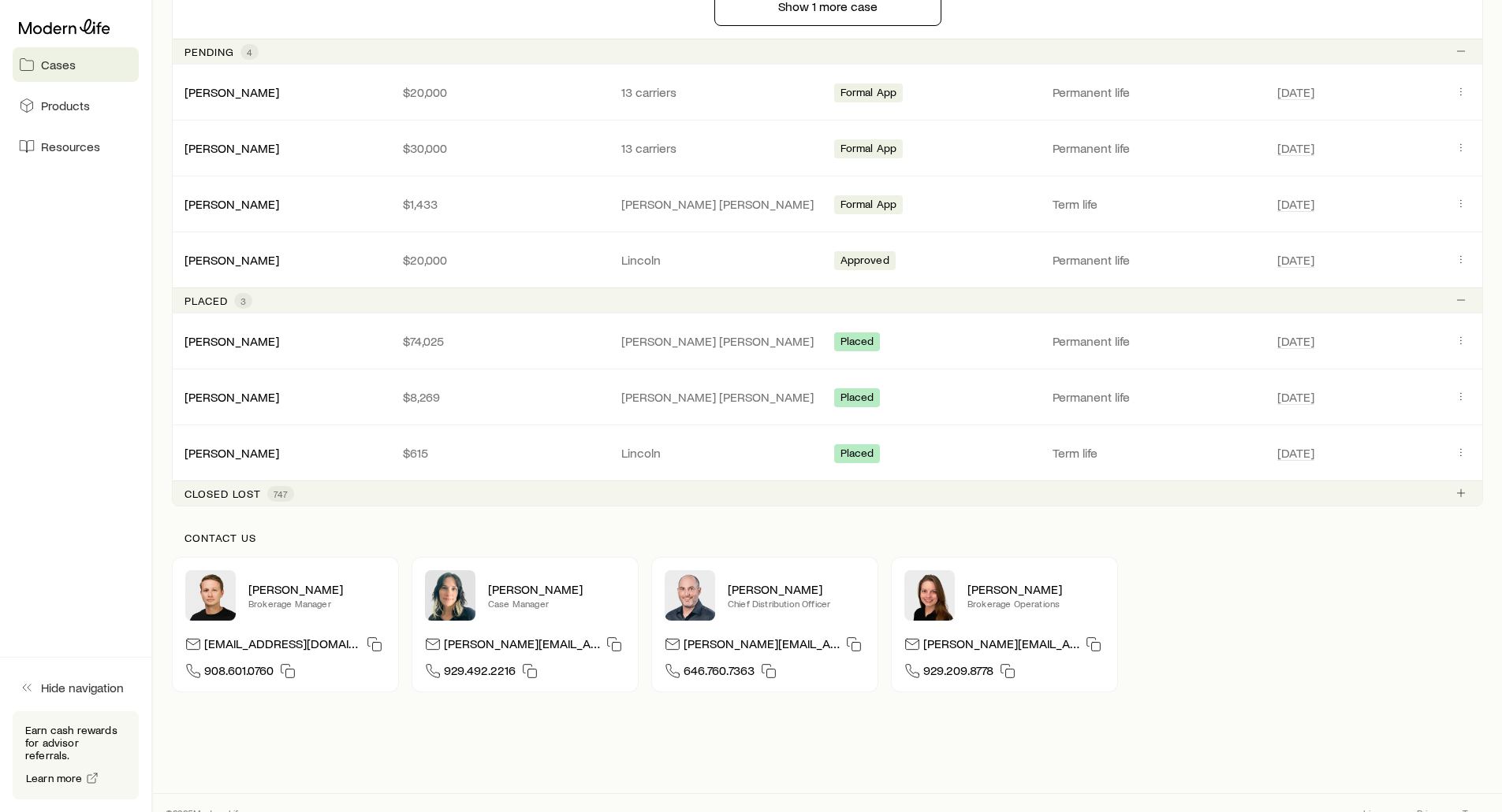
scroll to position [914, 0]
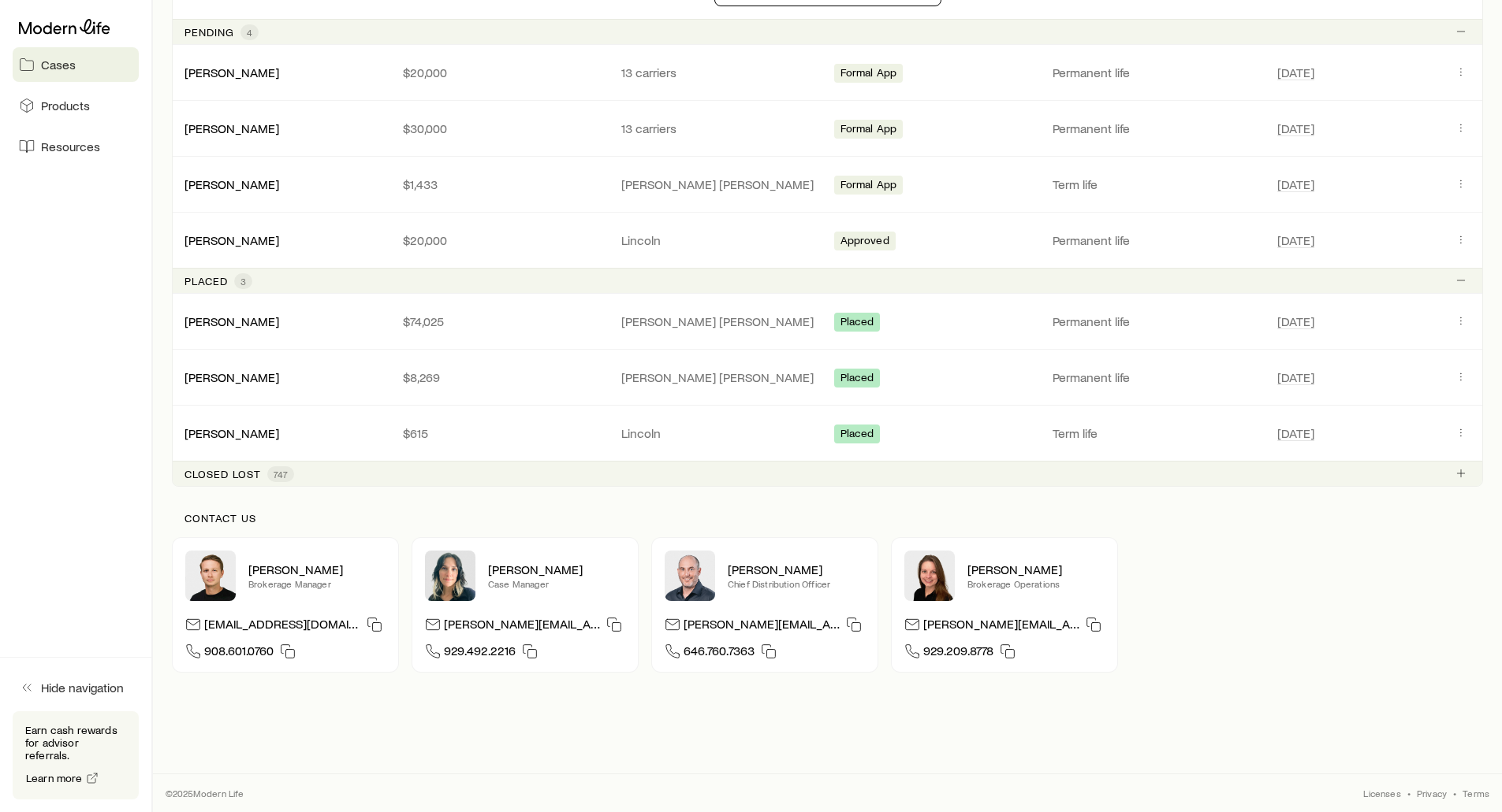
click at [245, 478] on p "Closed lost" at bounding box center [222, 474] width 76 height 13
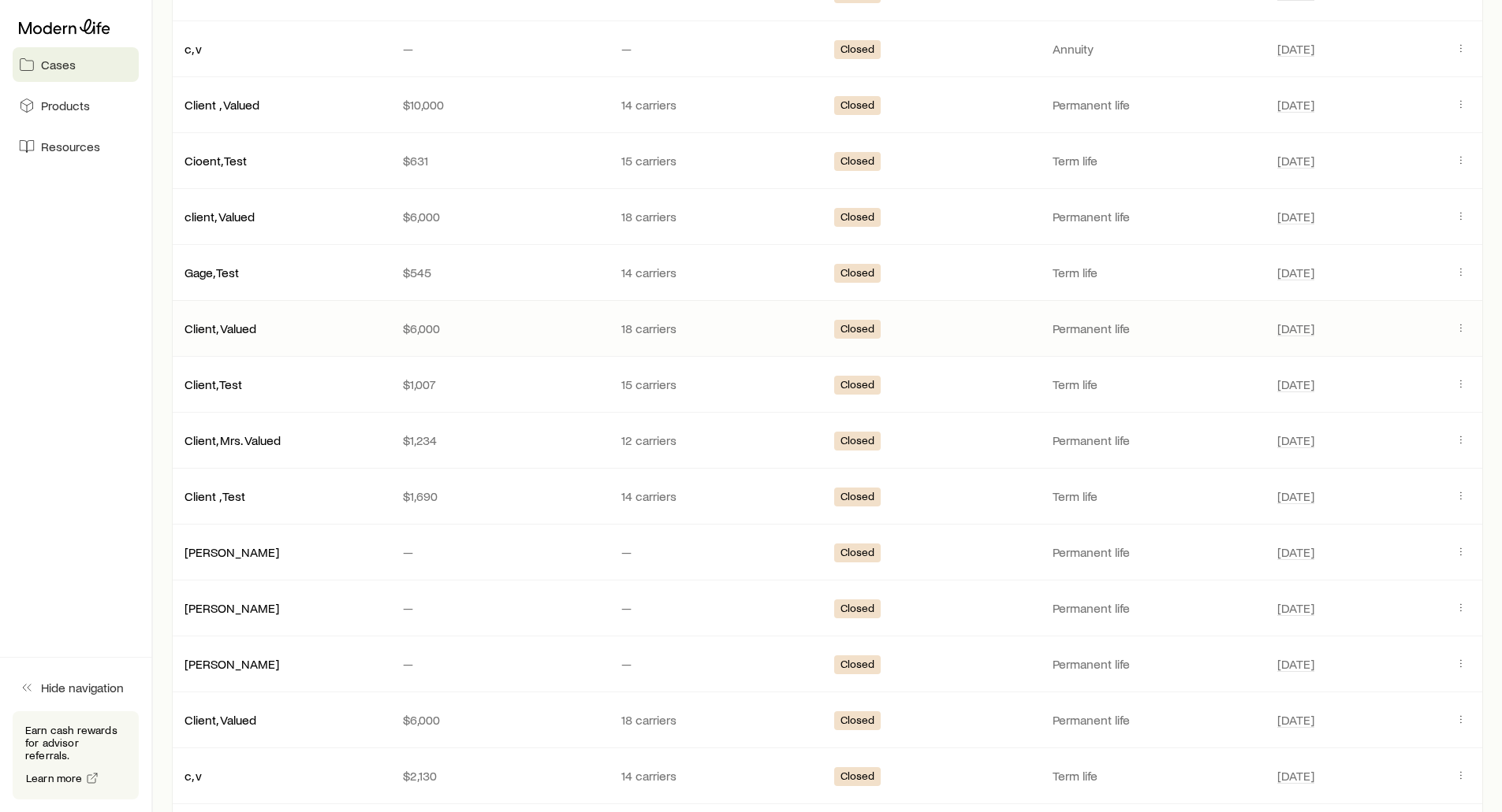
scroll to position [1386, 0]
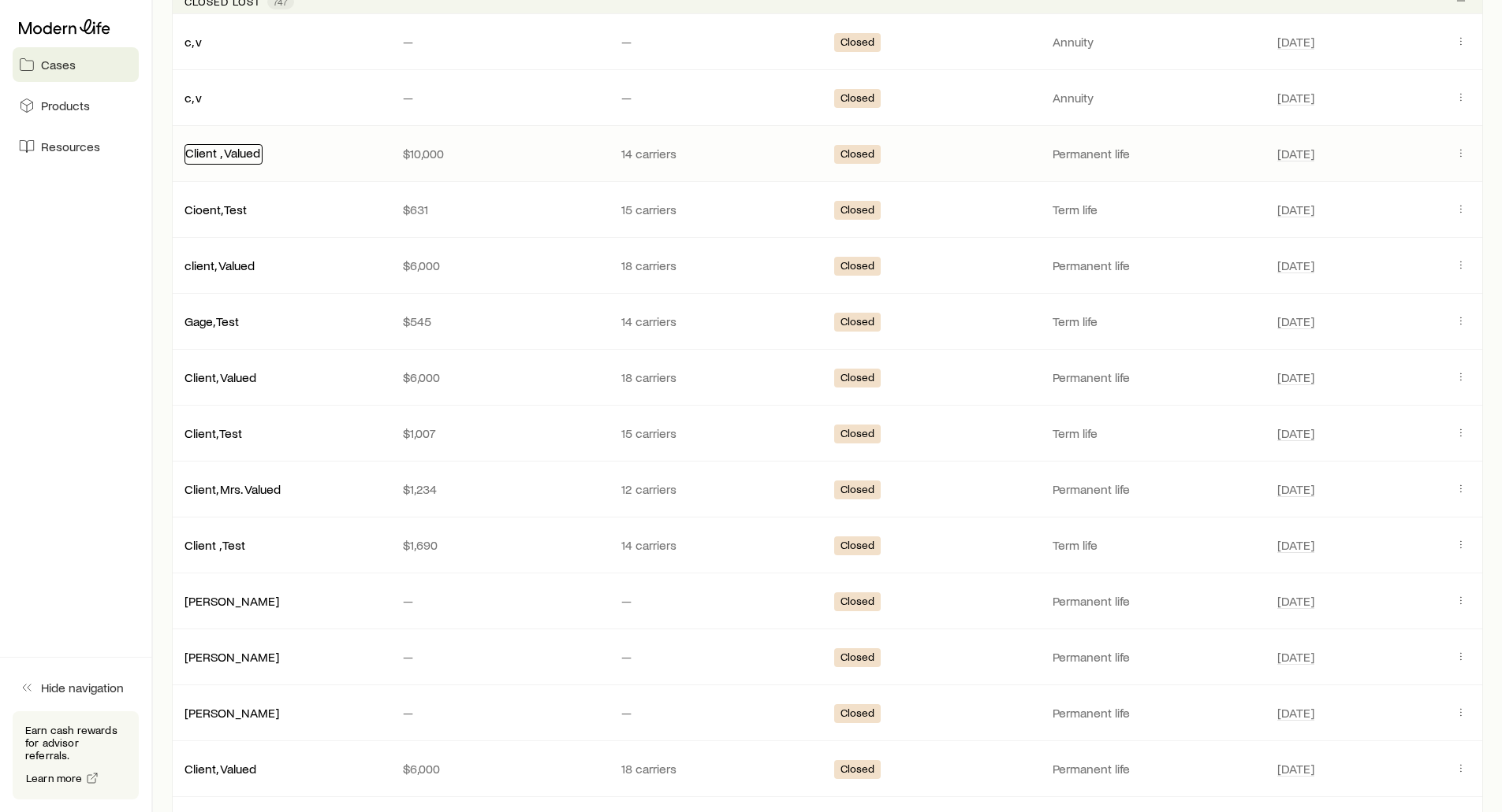
click at [213, 151] on link "Client , Valued" at bounding box center [223, 152] width 75 height 15
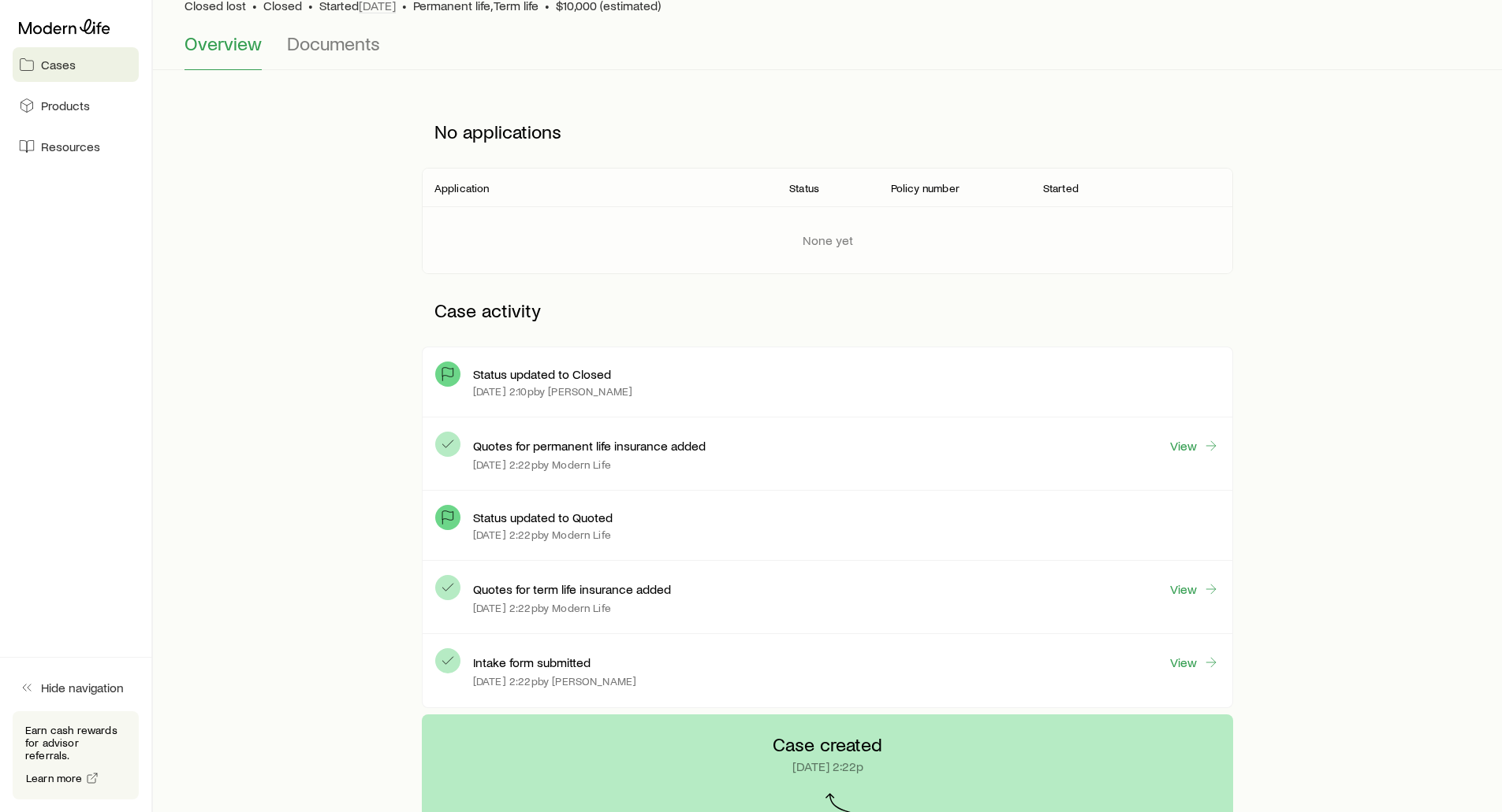
scroll to position [158, 0]
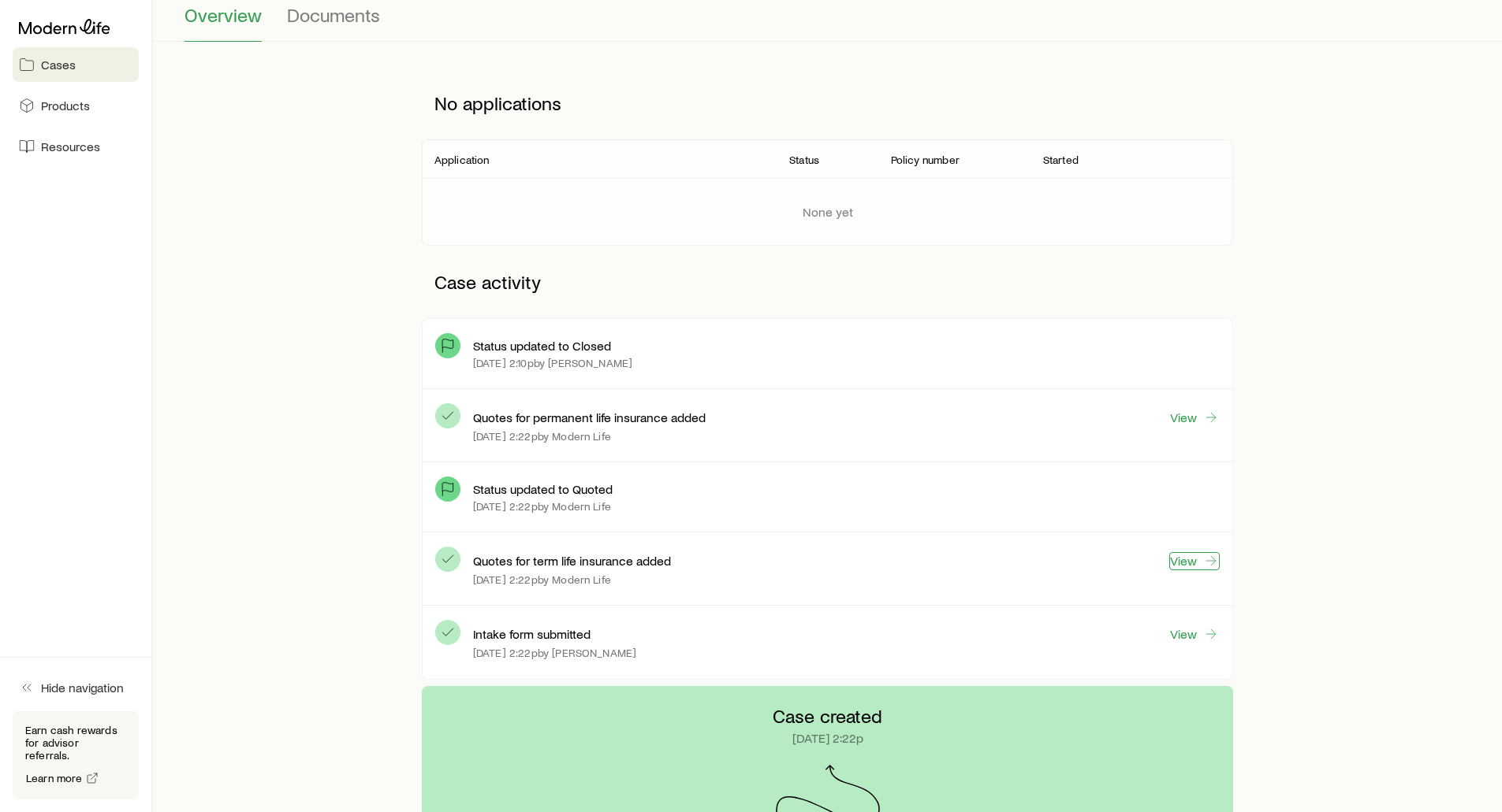
click at [1199, 567] on link "View" at bounding box center [1194, 561] width 50 height 18
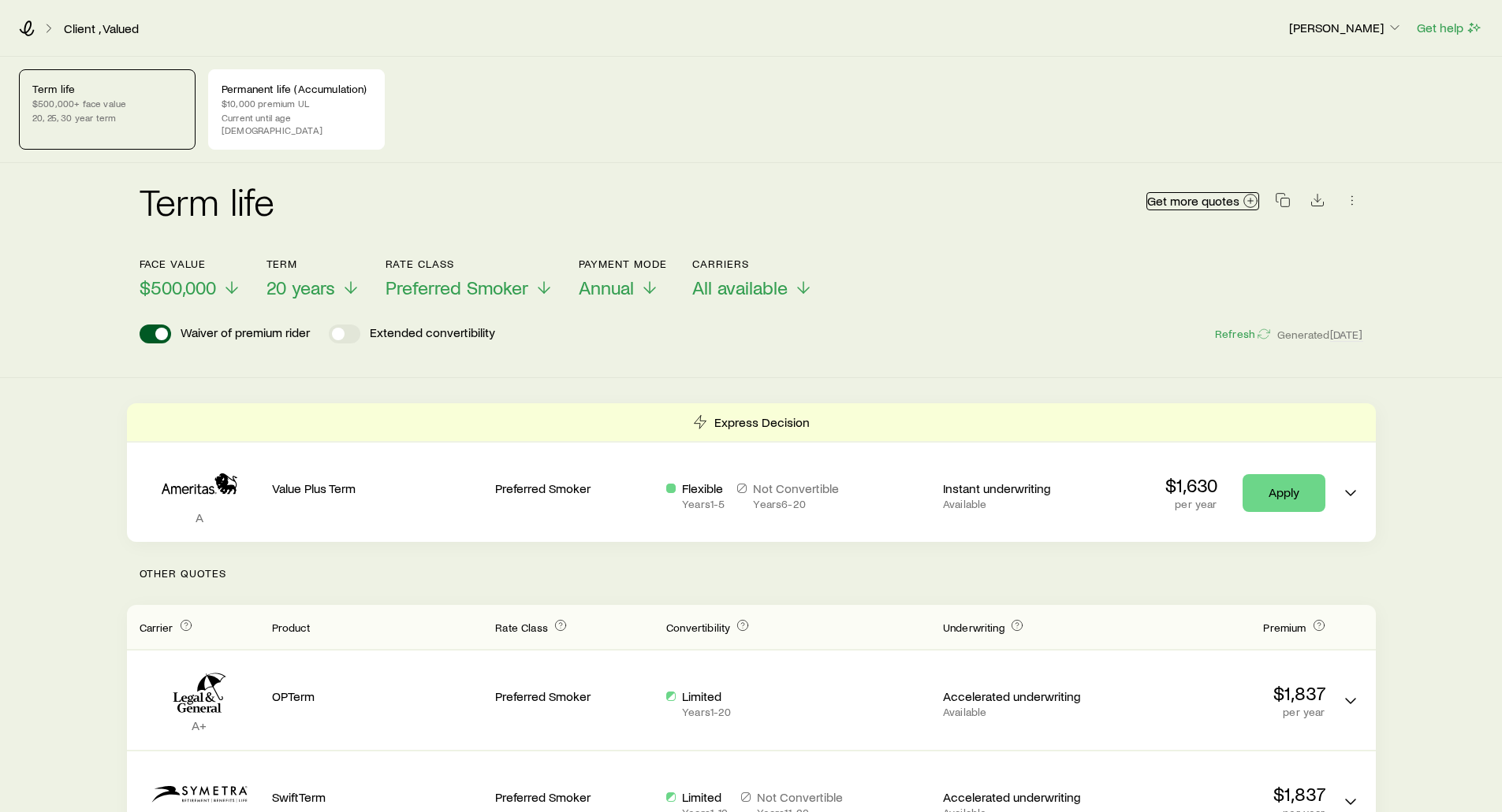
click at [1245, 193] on icon at bounding box center [1251, 201] width 16 height 16
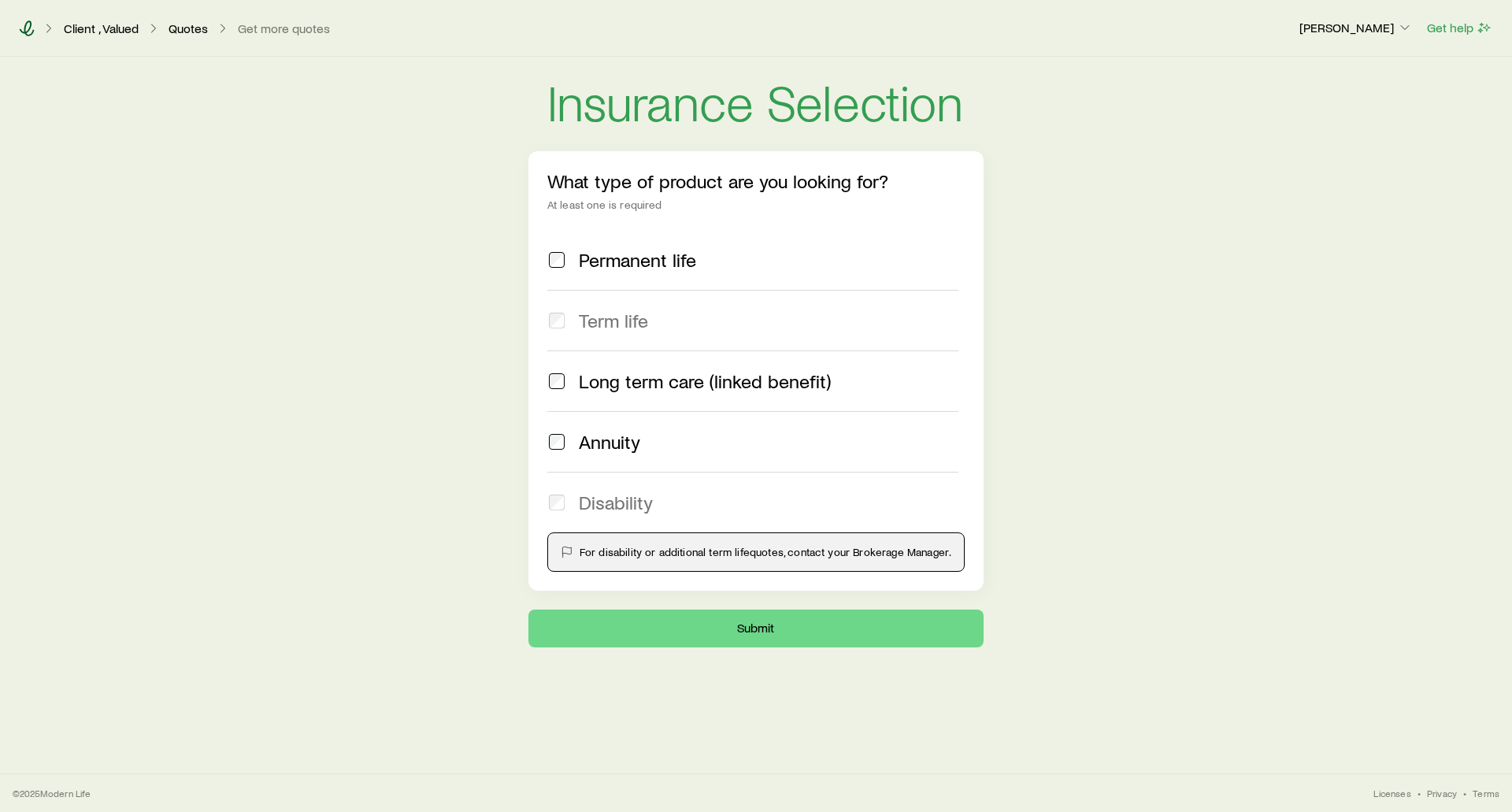
click at [25, 29] on icon at bounding box center [27, 29] width 15 height 16
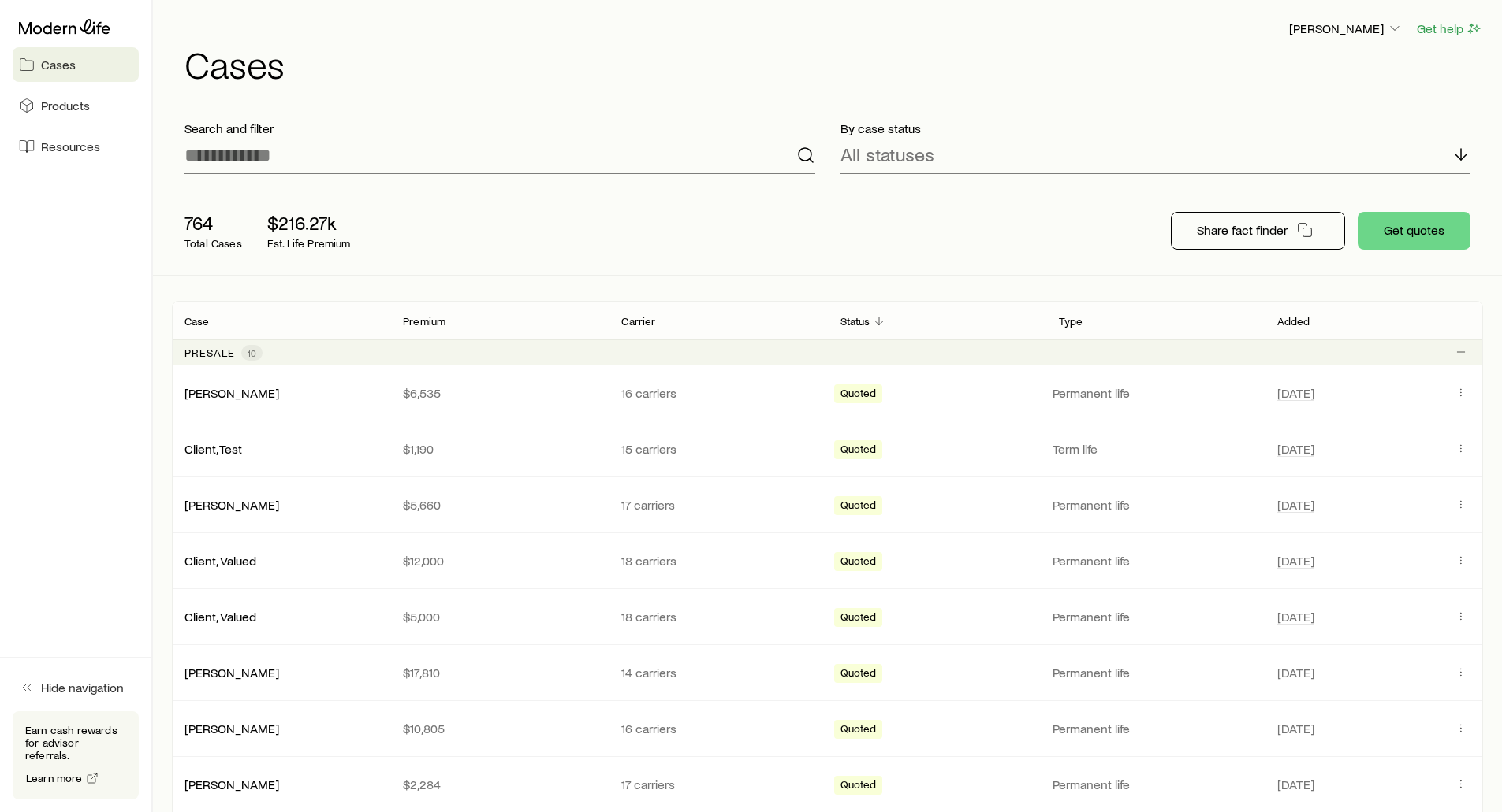
click at [562, 202] on div "764 Total Cases $216.27k Est. Life Premium" at bounding box center [424, 230] width 505 height 63
click at [1198, 238] on button "Share fact finder" at bounding box center [1258, 231] width 174 height 38
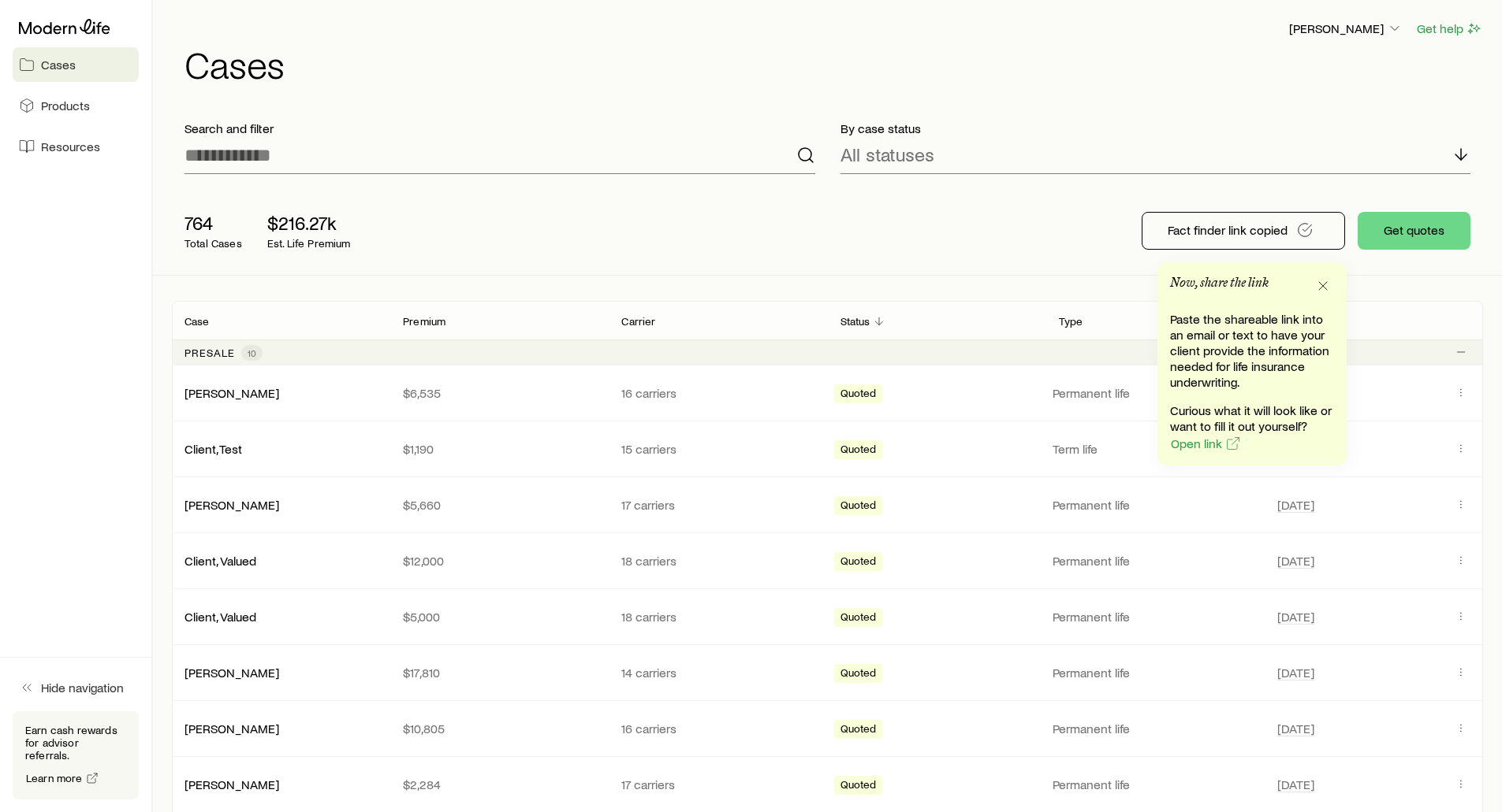
click at [953, 209] on div "764 Total Cases $216.27k Est. Life Premium Fact finder link copied Get quotes" at bounding box center [828, 230] width 1311 height 88
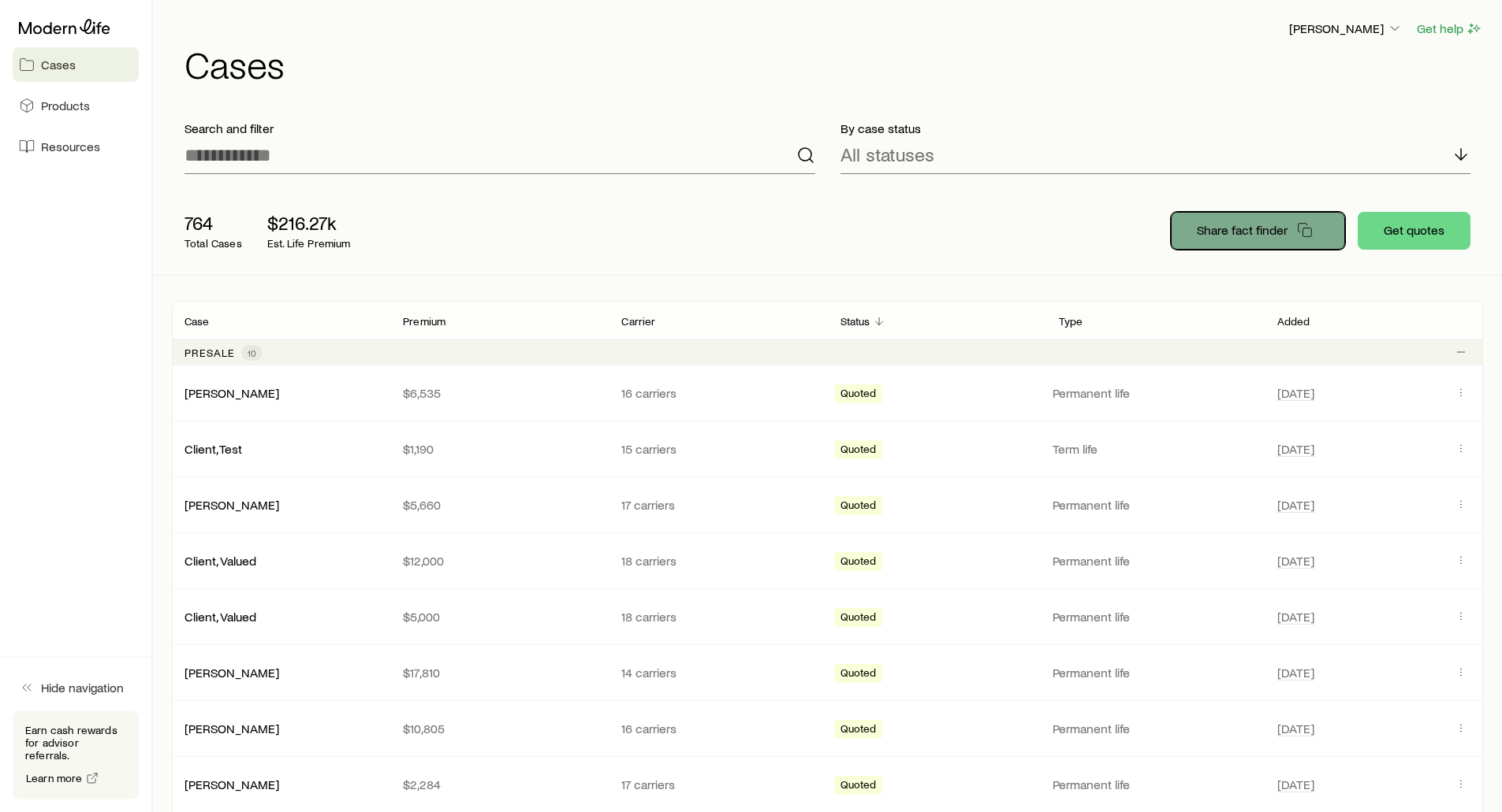
click at [1254, 227] on p "Share fact finder" at bounding box center [1242, 230] width 91 height 16
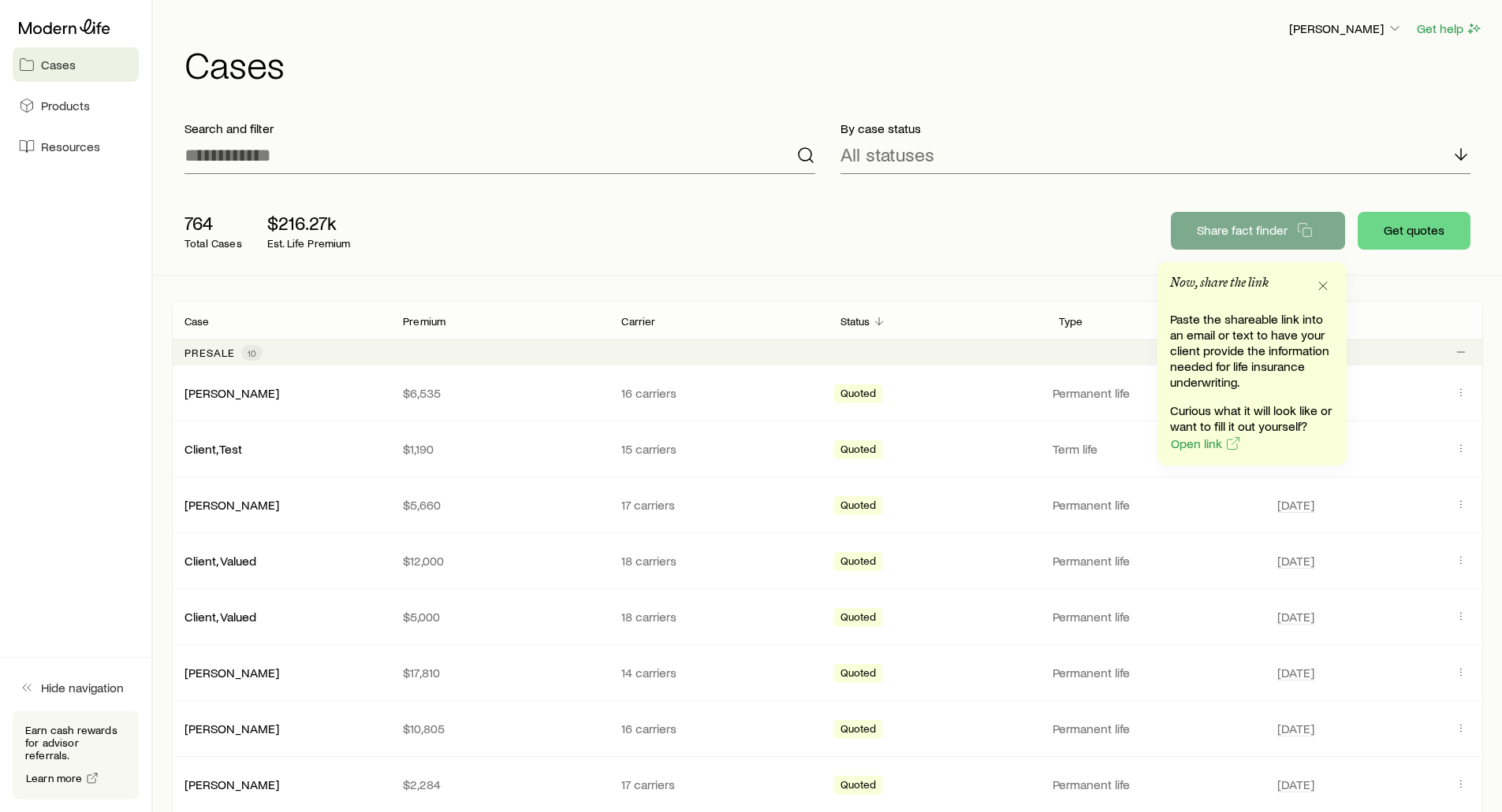
click at [715, 238] on div "764 Total Cases $216.27k Est. Life Premium Share fact finder Get quotes" at bounding box center [828, 230] width 1311 height 88
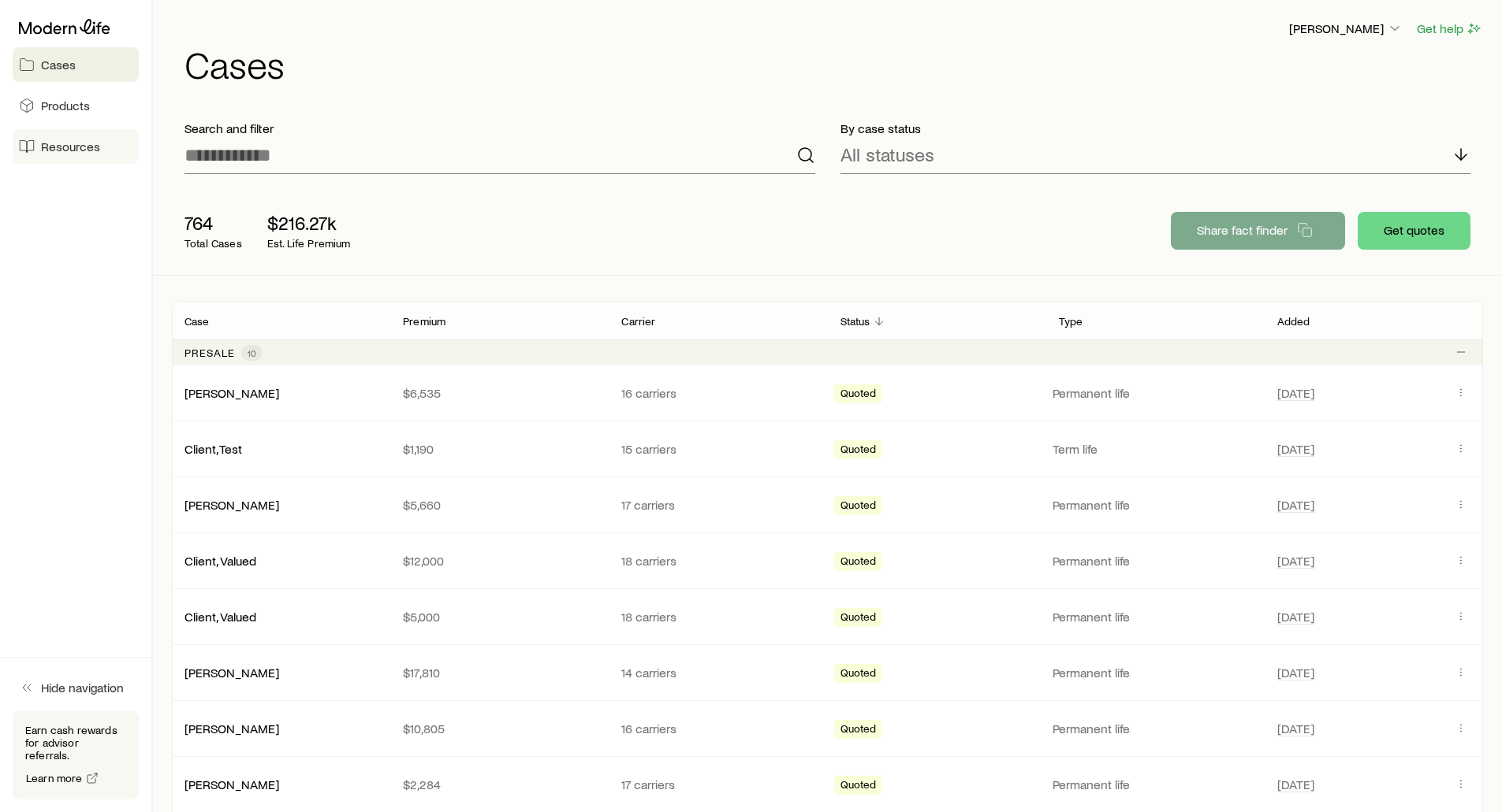
click at [50, 140] on span "Resources" at bounding box center [71, 147] width 59 height 16
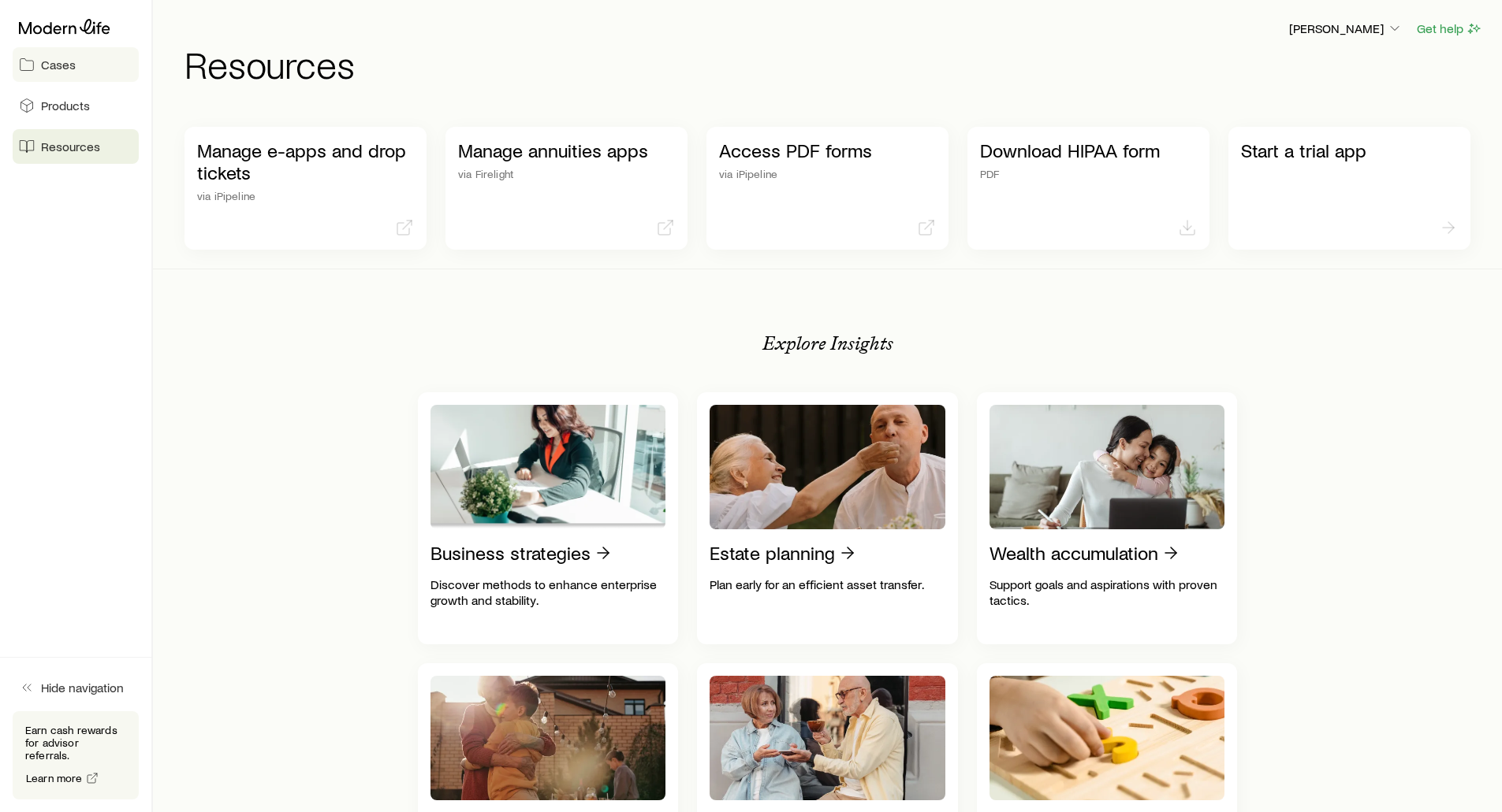
click at [44, 73] on link "Cases" at bounding box center [75, 65] width 126 height 35
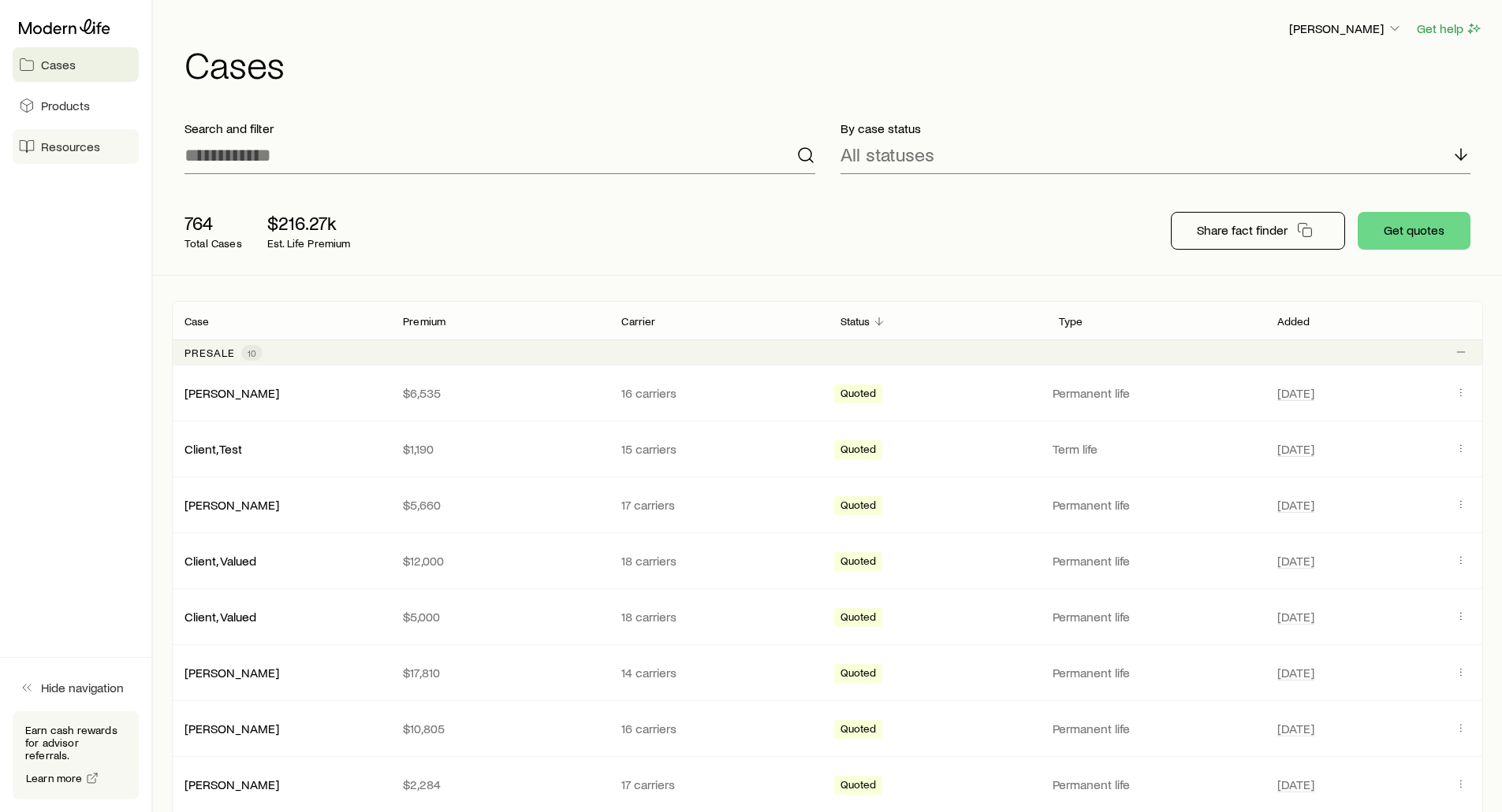
click at [58, 141] on span "Resources" at bounding box center [71, 147] width 59 height 16
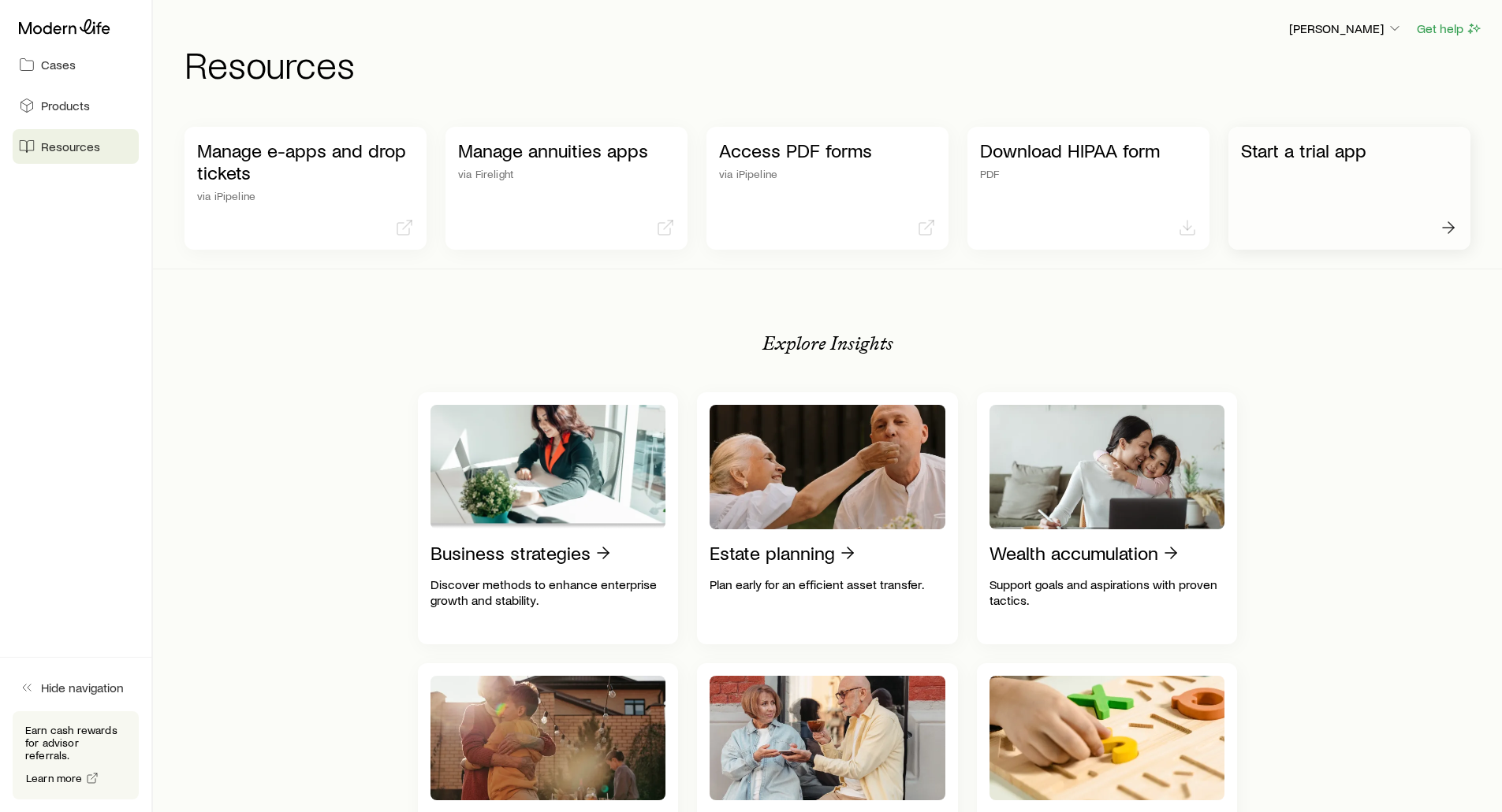
click at [1308, 160] on p "Start a trial app" at bounding box center [1350, 151] width 217 height 22
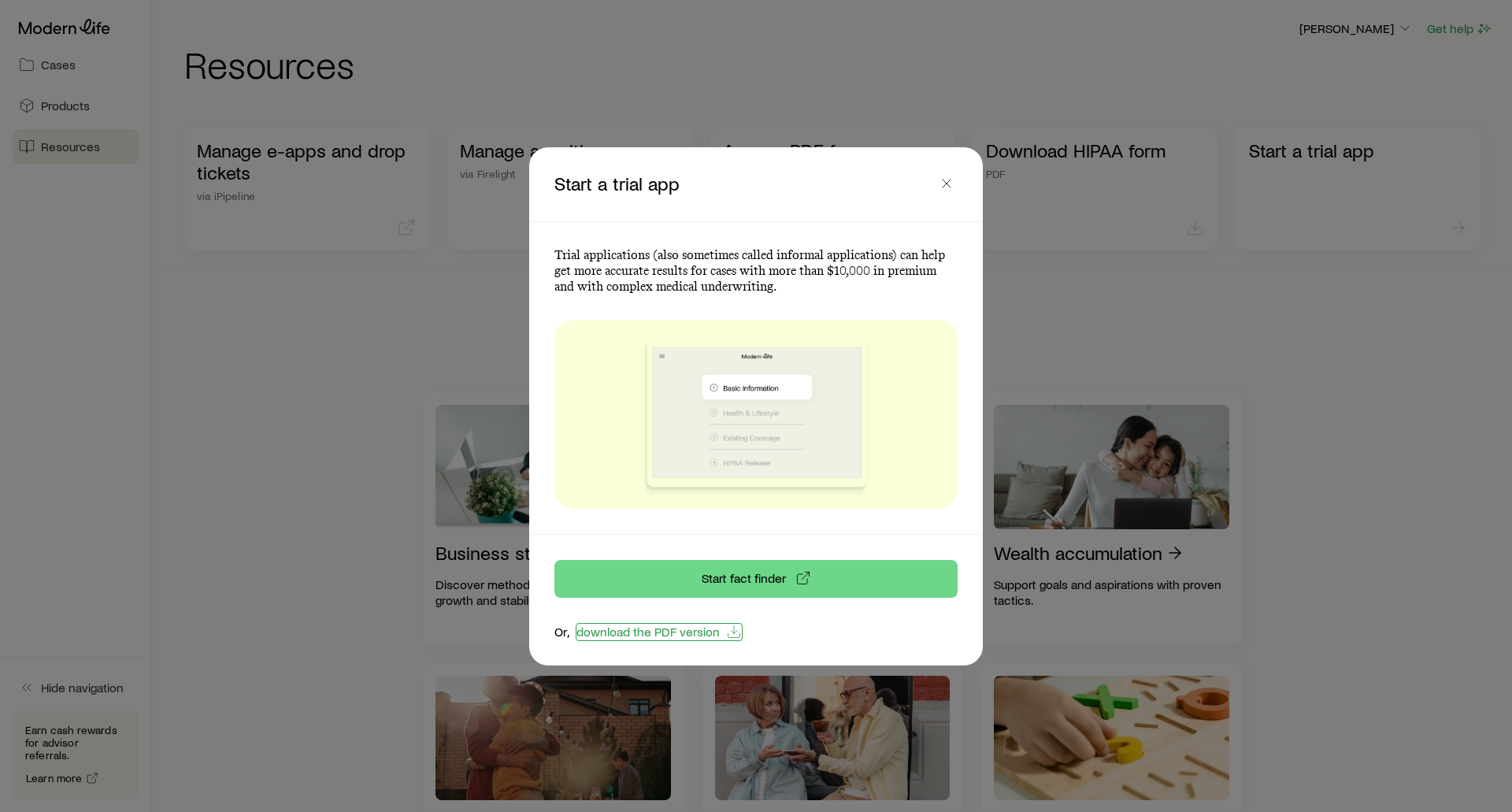
click at [604, 632] on link "download the PDF version" at bounding box center [659, 632] width 167 height 18
click at [949, 178] on icon "button" at bounding box center [947, 184] width 16 height 16
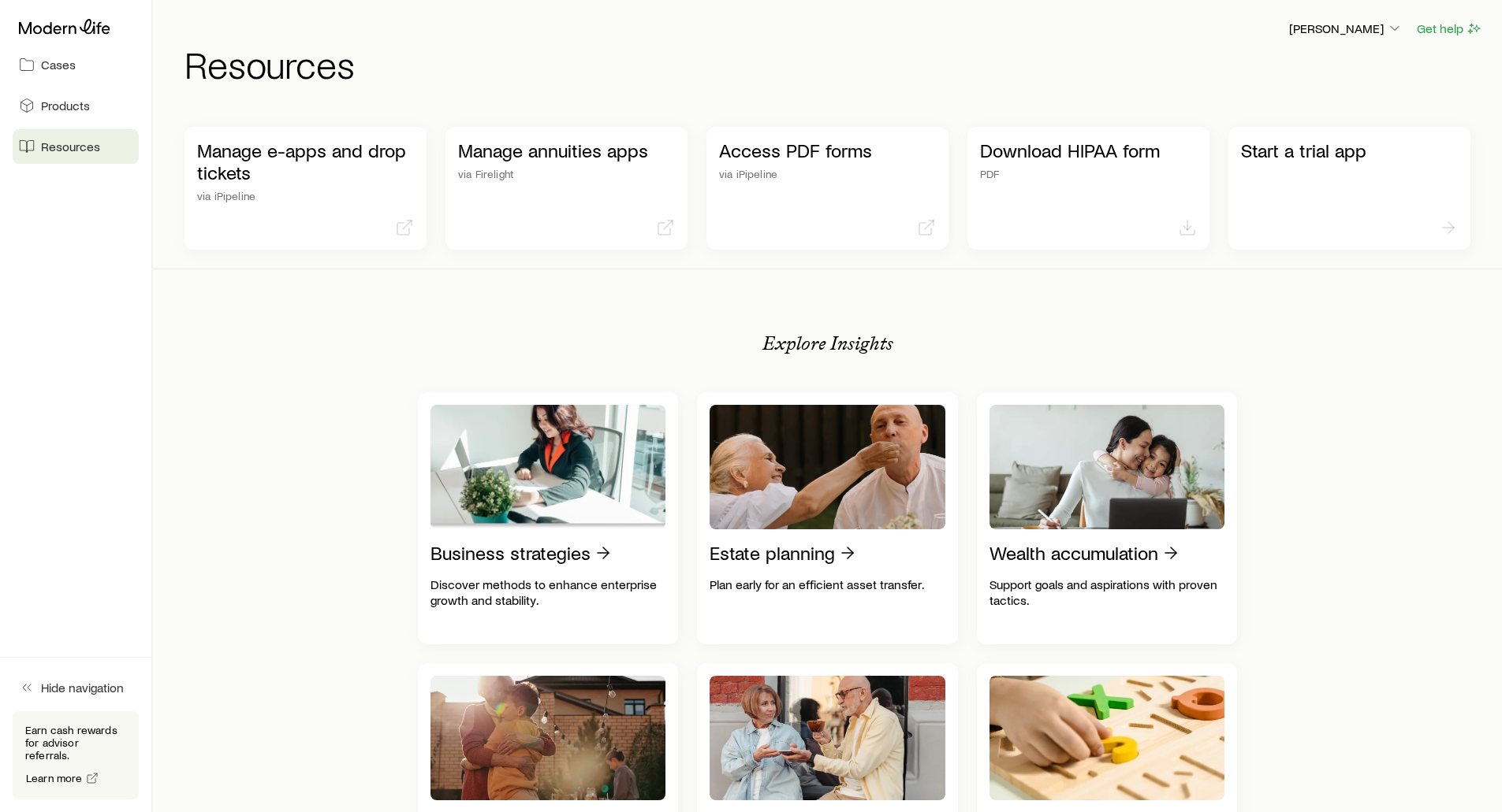
click at [872, 42] on header "[PERSON_NAME] Get help Resources" at bounding box center [828, 50] width 1311 height 64
click at [54, 72] on span "Cases" at bounding box center [58, 65] width 35 height 16
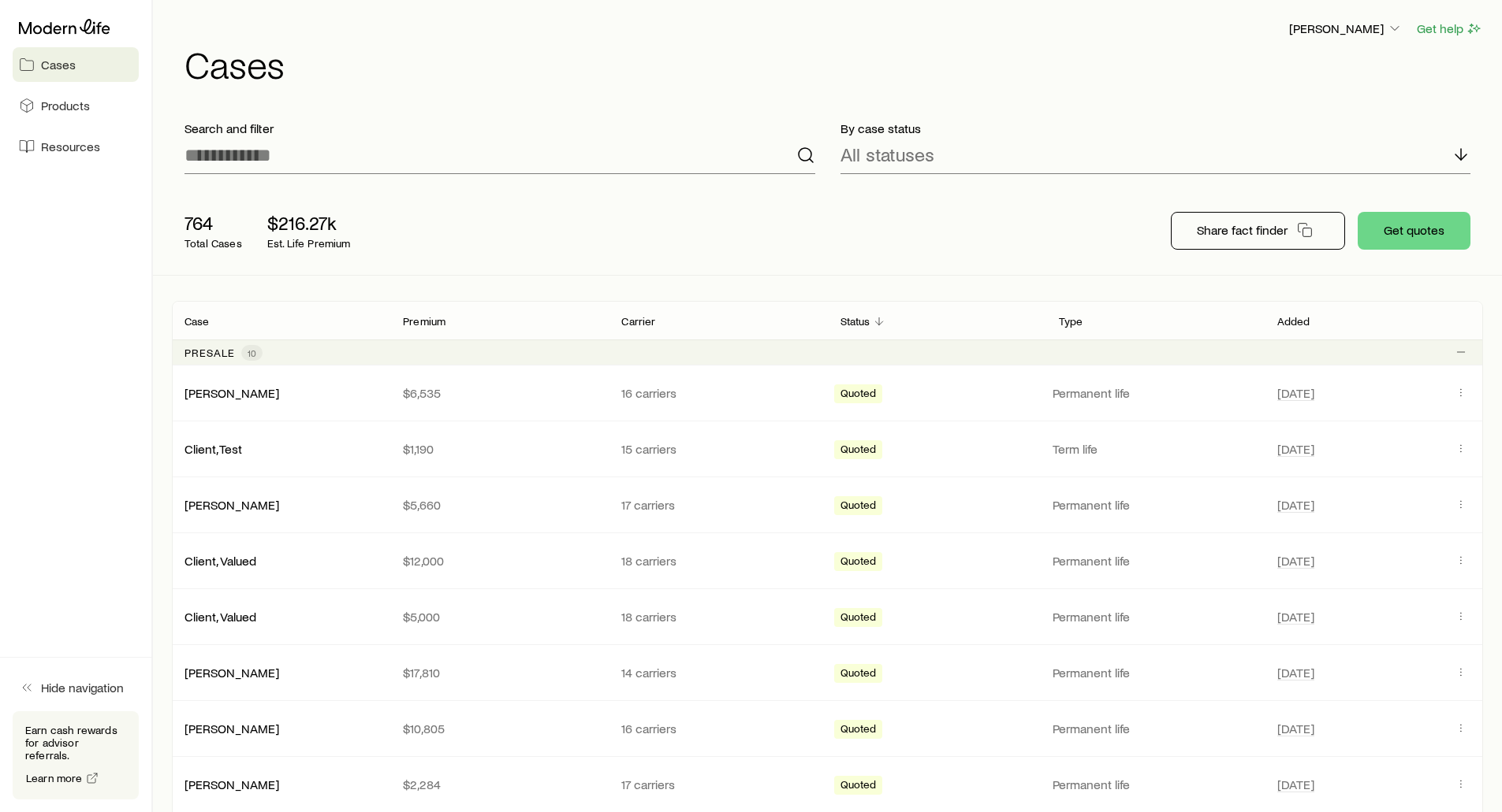
click at [708, 4] on div "[PERSON_NAME] Get help Cases" at bounding box center [828, 50] width 1311 height 101
click at [617, 39] on header "[PERSON_NAME] Get help Cases" at bounding box center [828, 50] width 1311 height 64
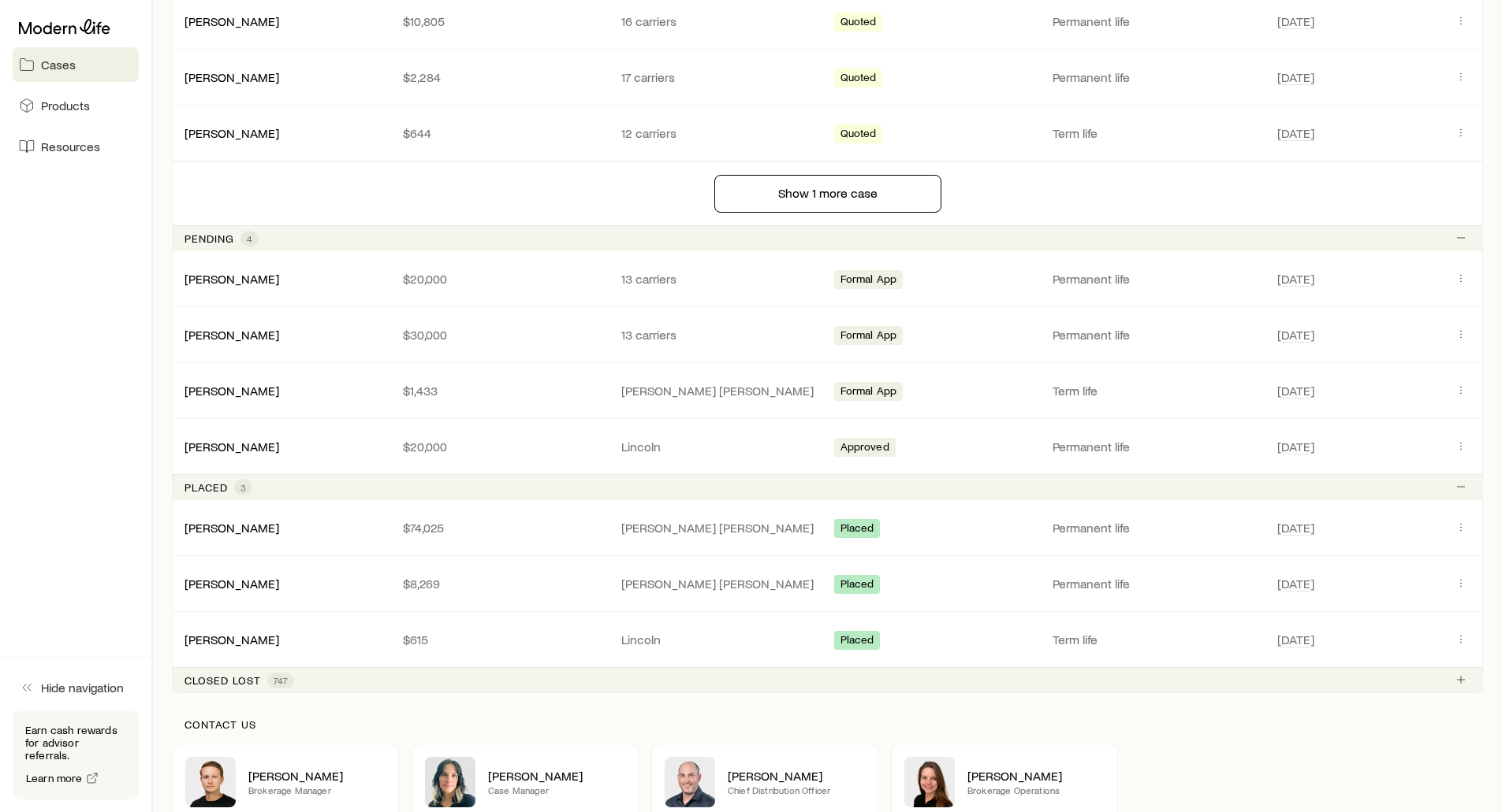
scroll to position [709, 0]
click at [230, 277] on link "[PERSON_NAME]" at bounding box center [233, 276] width 95 height 15
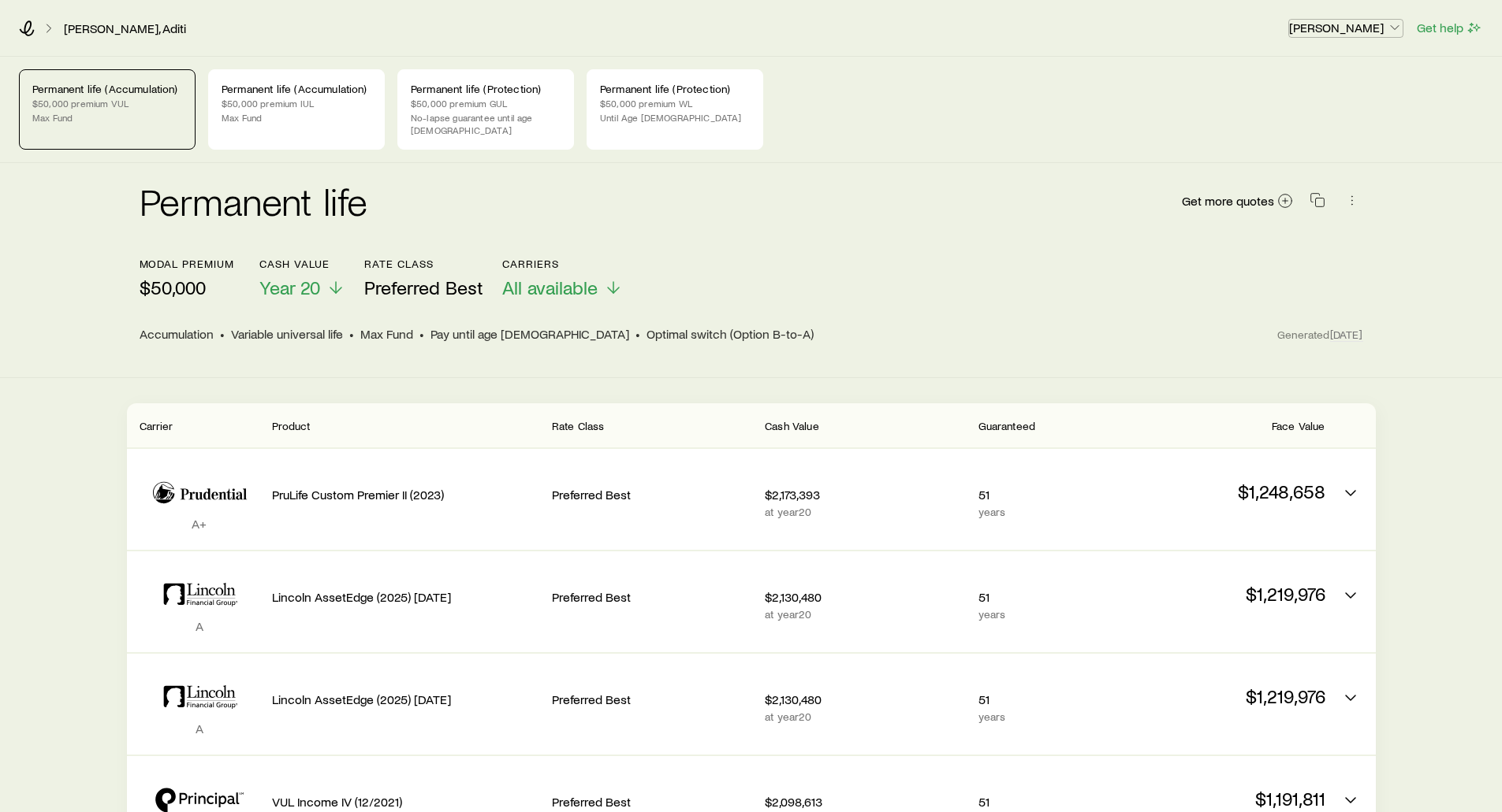
click at [1373, 32] on p "[PERSON_NAME]" at bounding box center [1345, 28] width 114 height 16
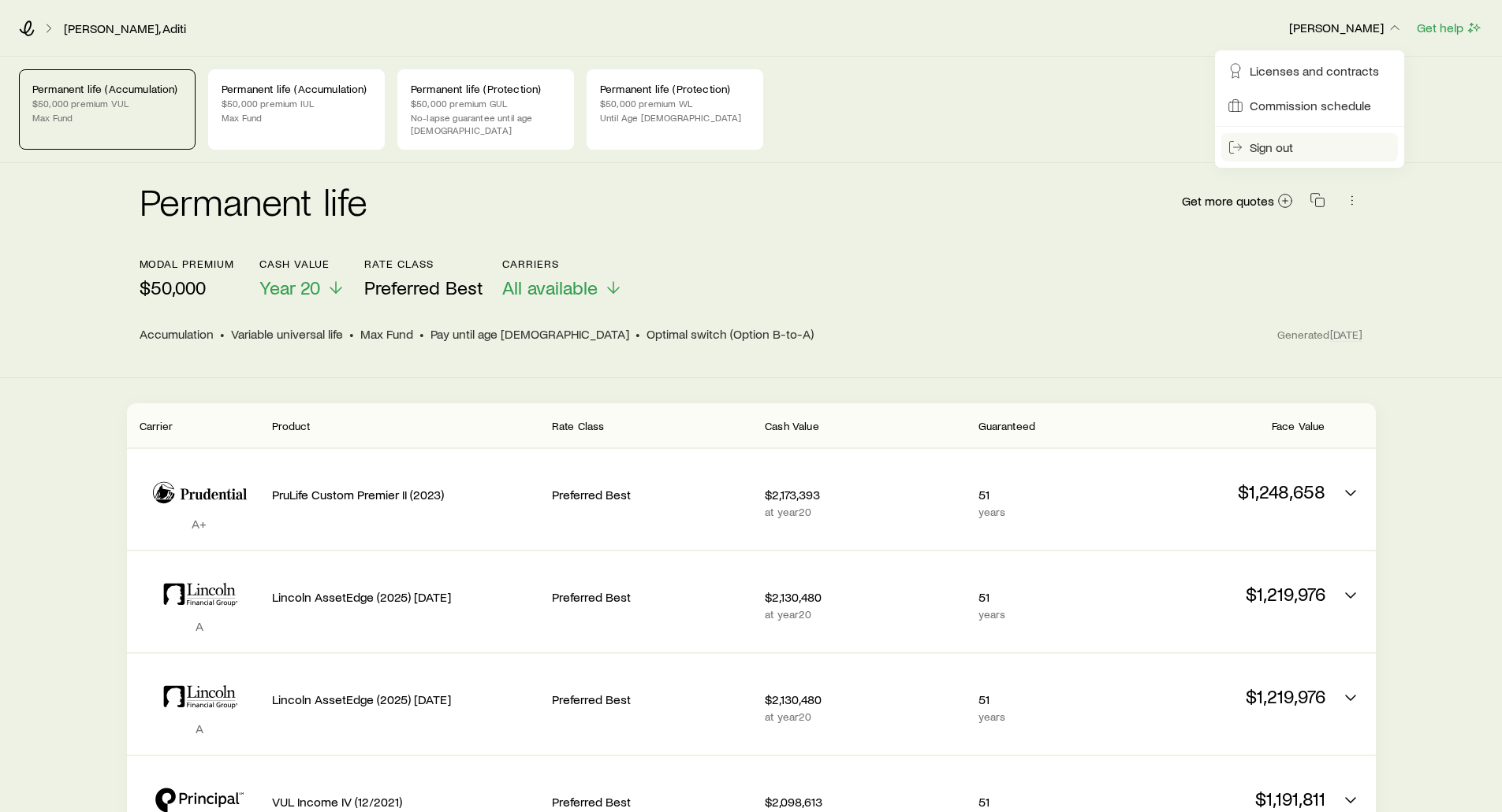
click at [1267, 152] on span "Sign out" at bounding box center [1272, 148] width 43 height 16
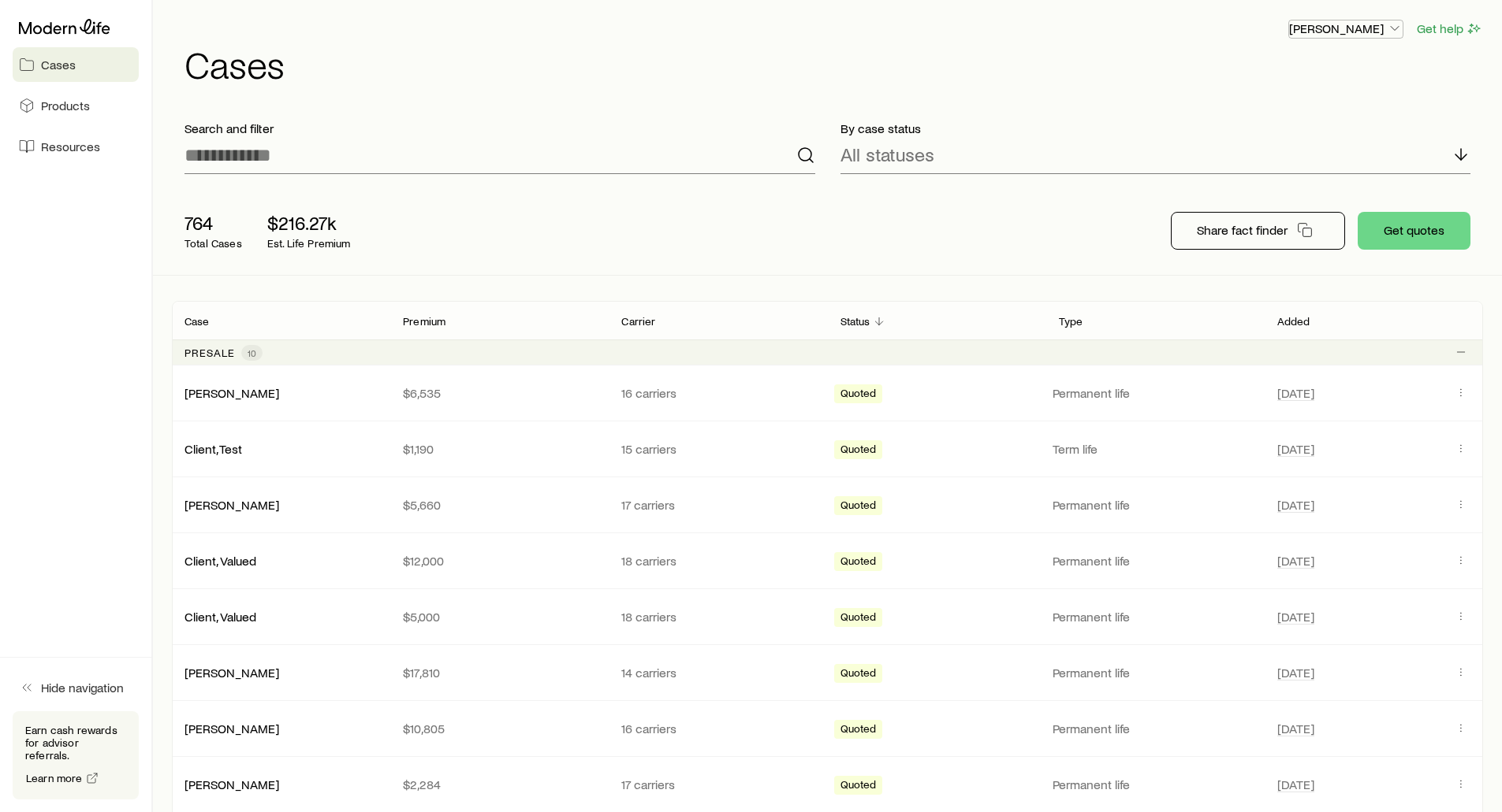
click at [1349, 30] on p "[PERSON_NAME]" at bounding box center [1345, 29] width 114 height 16
click at [1289, 147] on span "Sign out" at bounding box center [1272, 148] width 43 height 16
